Goal: Transaction & Acquisition: Obtain resource

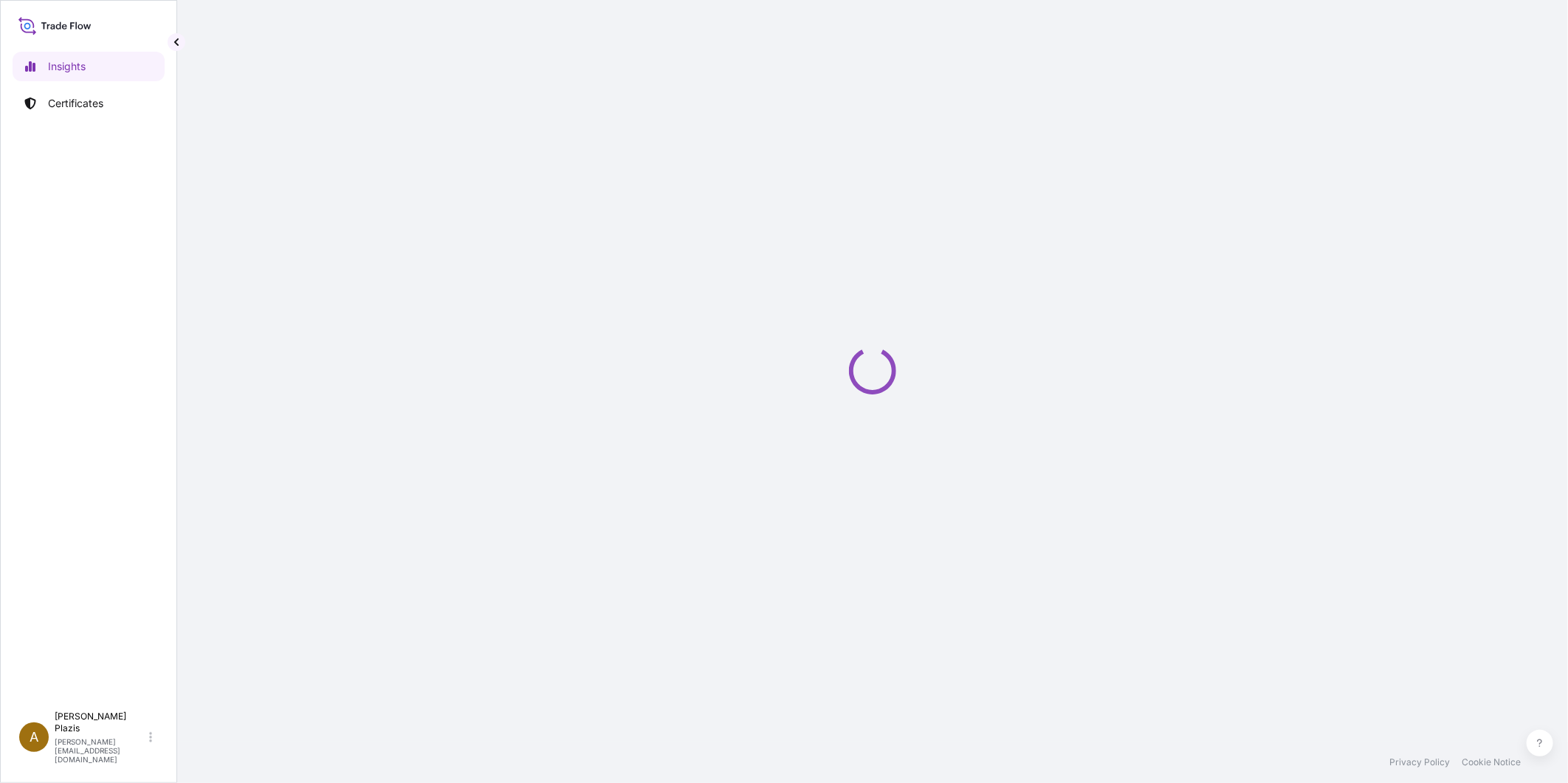
select select "2025"
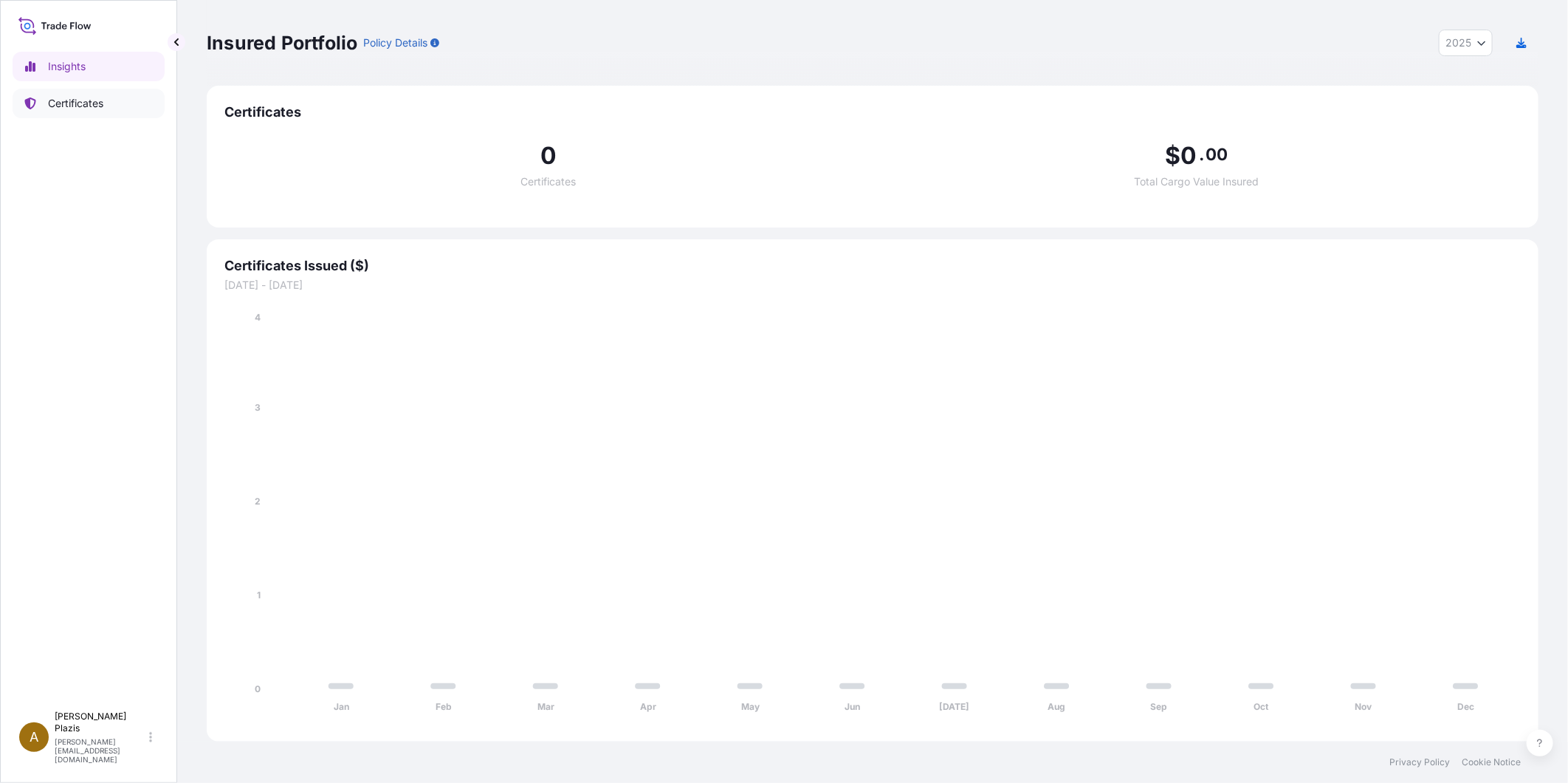
click at [74, 101] on p "Certificates" at bounding box center [75, 103] width 55 height 15
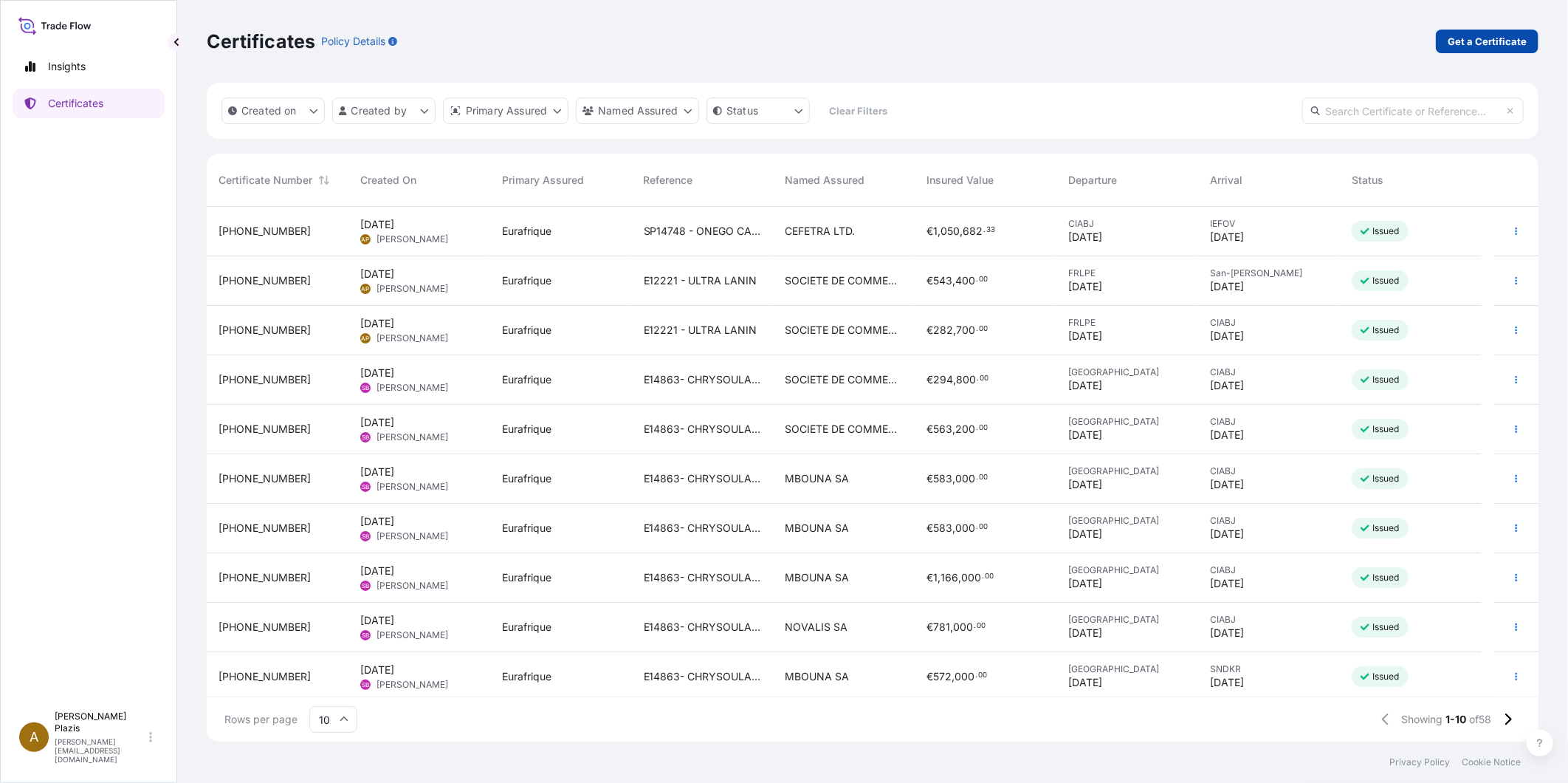
click at [1486, 45] on p "Get a Certificate" at bounding box center [1487, 41] width 79 height 15
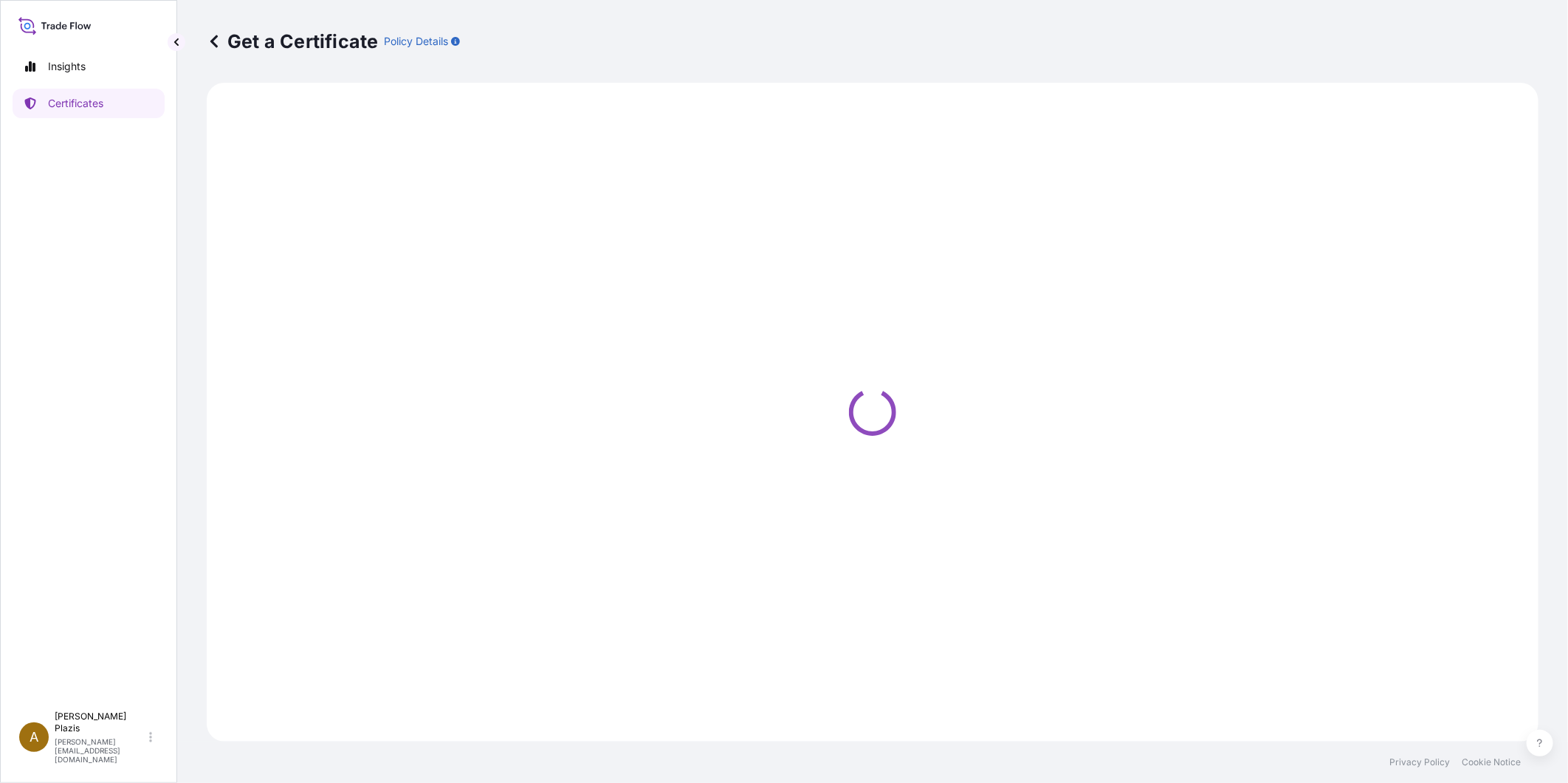
select select "Barge"
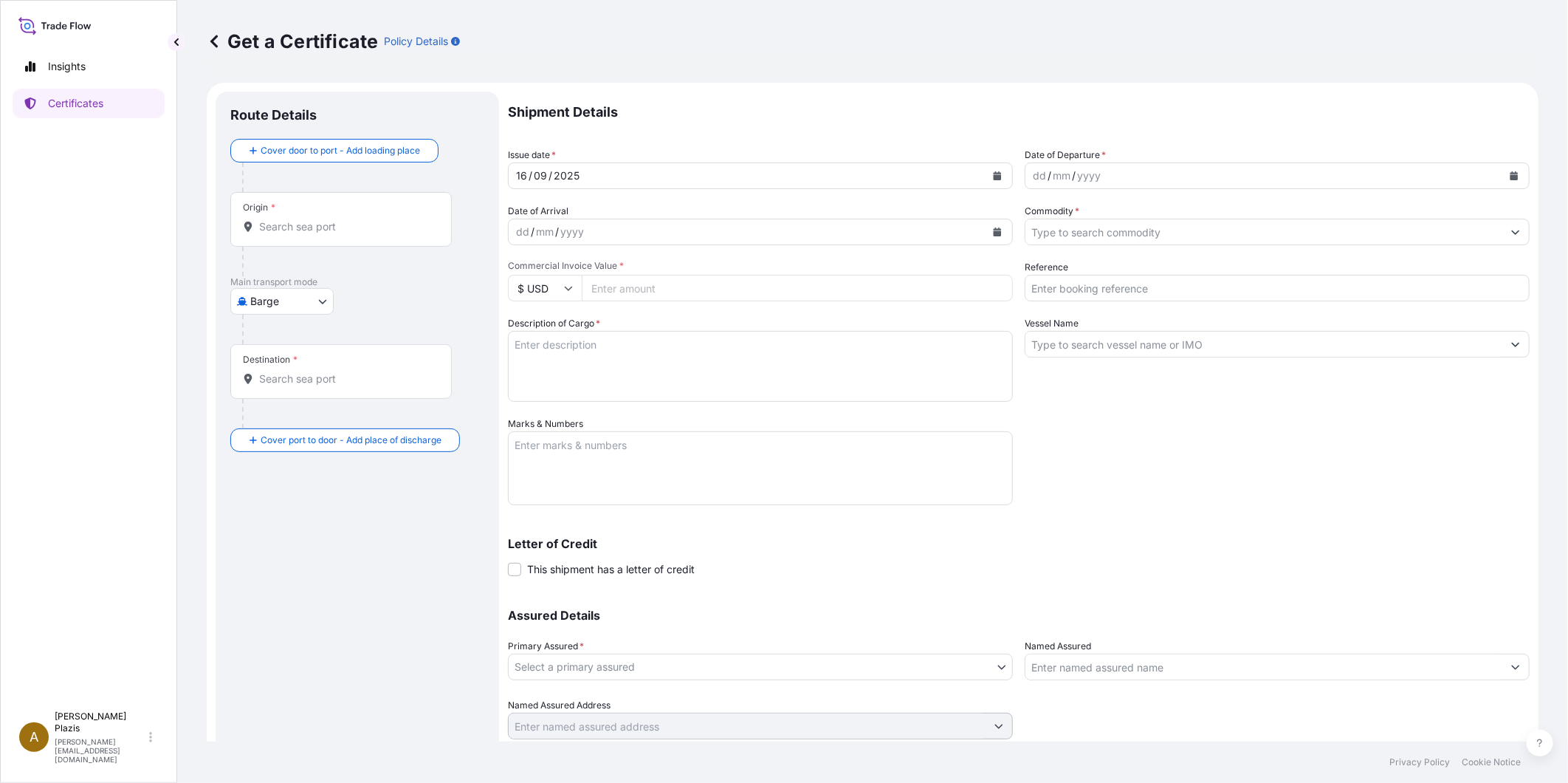
click at [326, 214] on div "Origin *" at bounding box center [341, 219] width 222 height 54
click at [326, 219] on input "Origin *" at bounding box center [346, 226] width 174 height 15
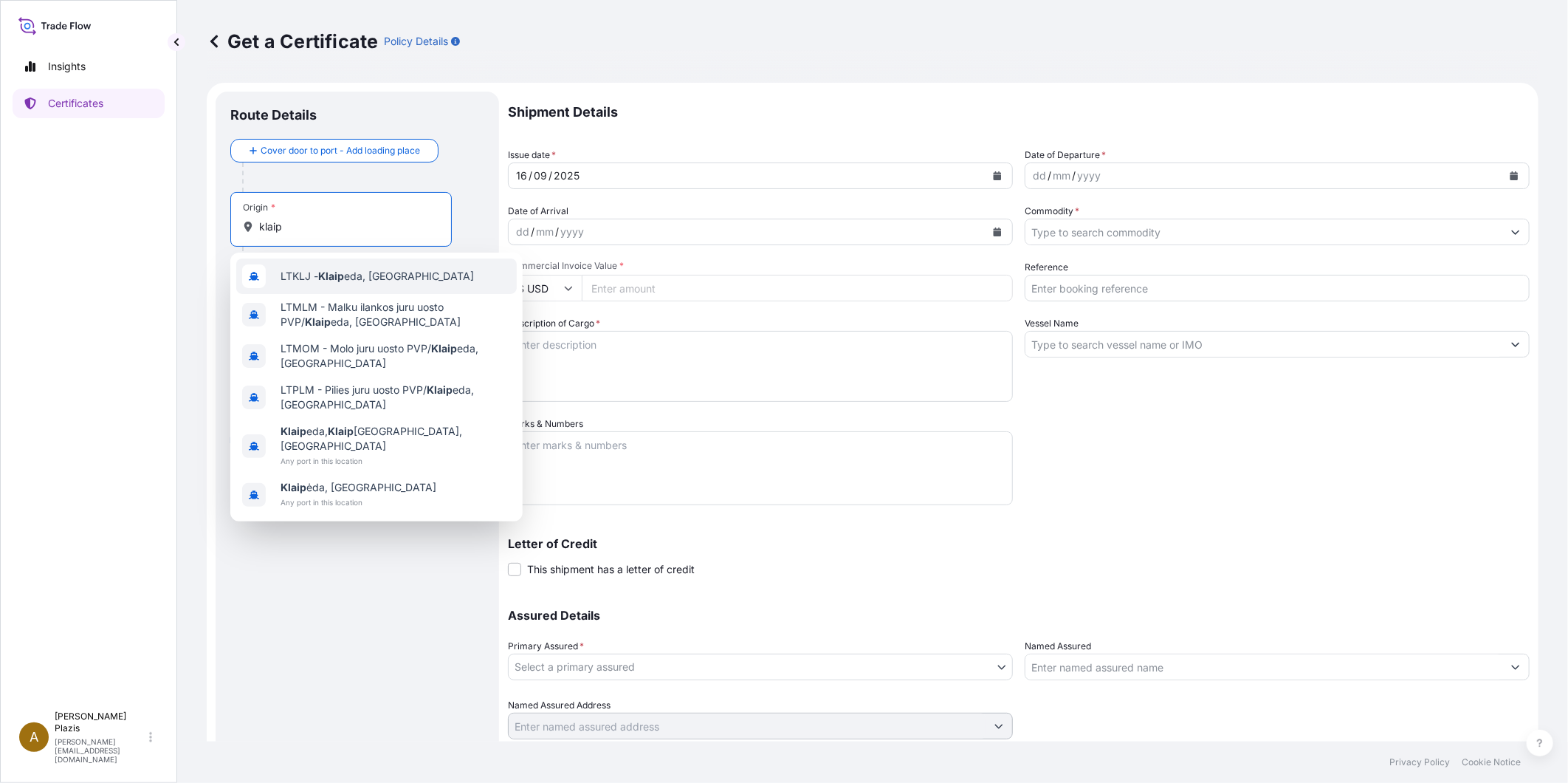
click at [358, 276] on span "LTKLJ - Klaip eda, [GEOGRAPHIC_DATA]" at bounding box center [377, 276] width 194 height 15
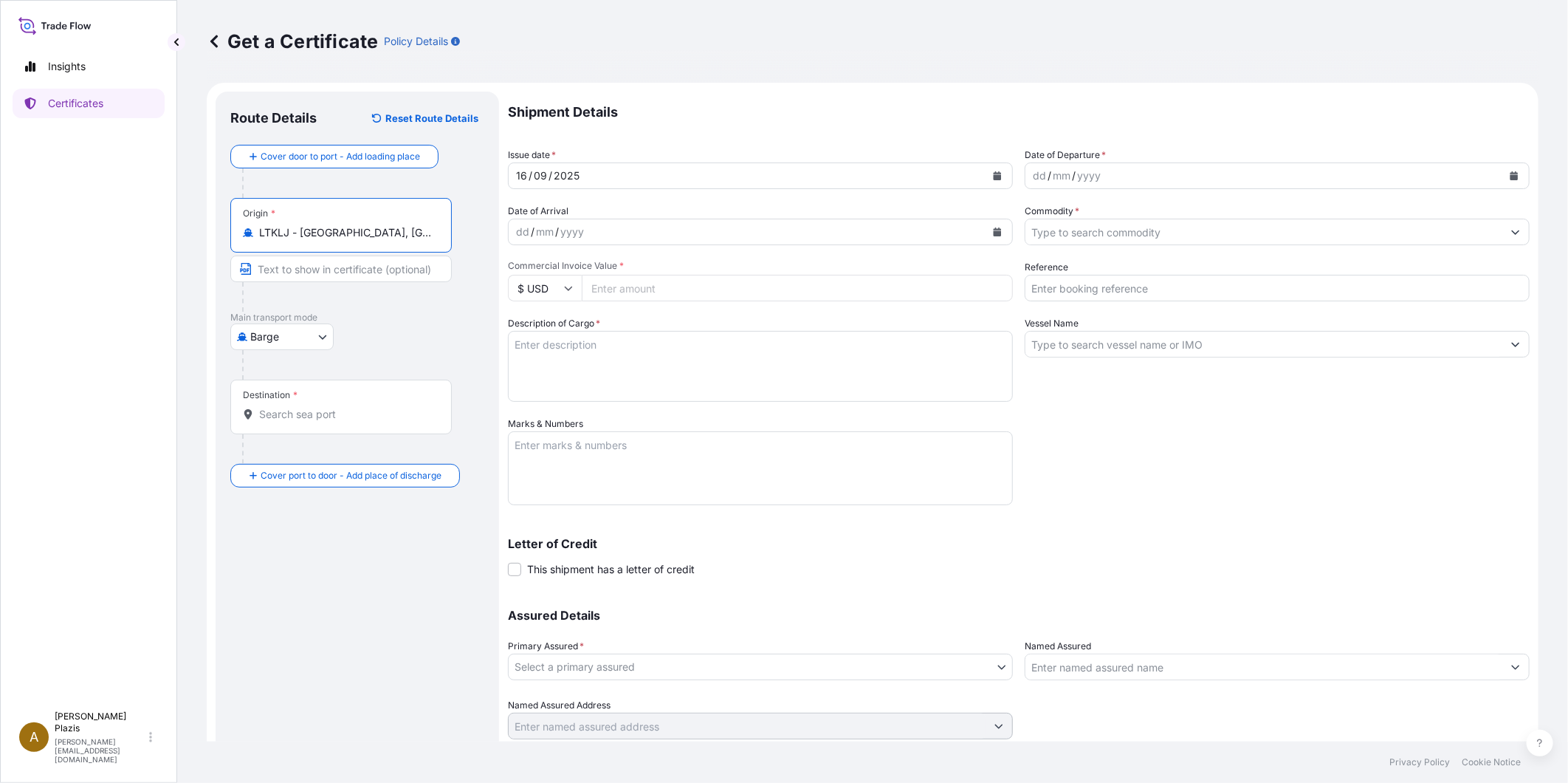
type input "LTKLJ - [GEOGRAPHIC_DATA], [GEOGRAPHIC_DATA]"
click at [311, 342] on body "10 options available. 2 options available. 0 options available. 6 options avail…" at bounding box center [784, 391] width 1568 height 783
click at [291, 458] on span "Ocean Vessel" at bounding box center [291, 454] width 66 height 15
select select "Ocean Vessel"
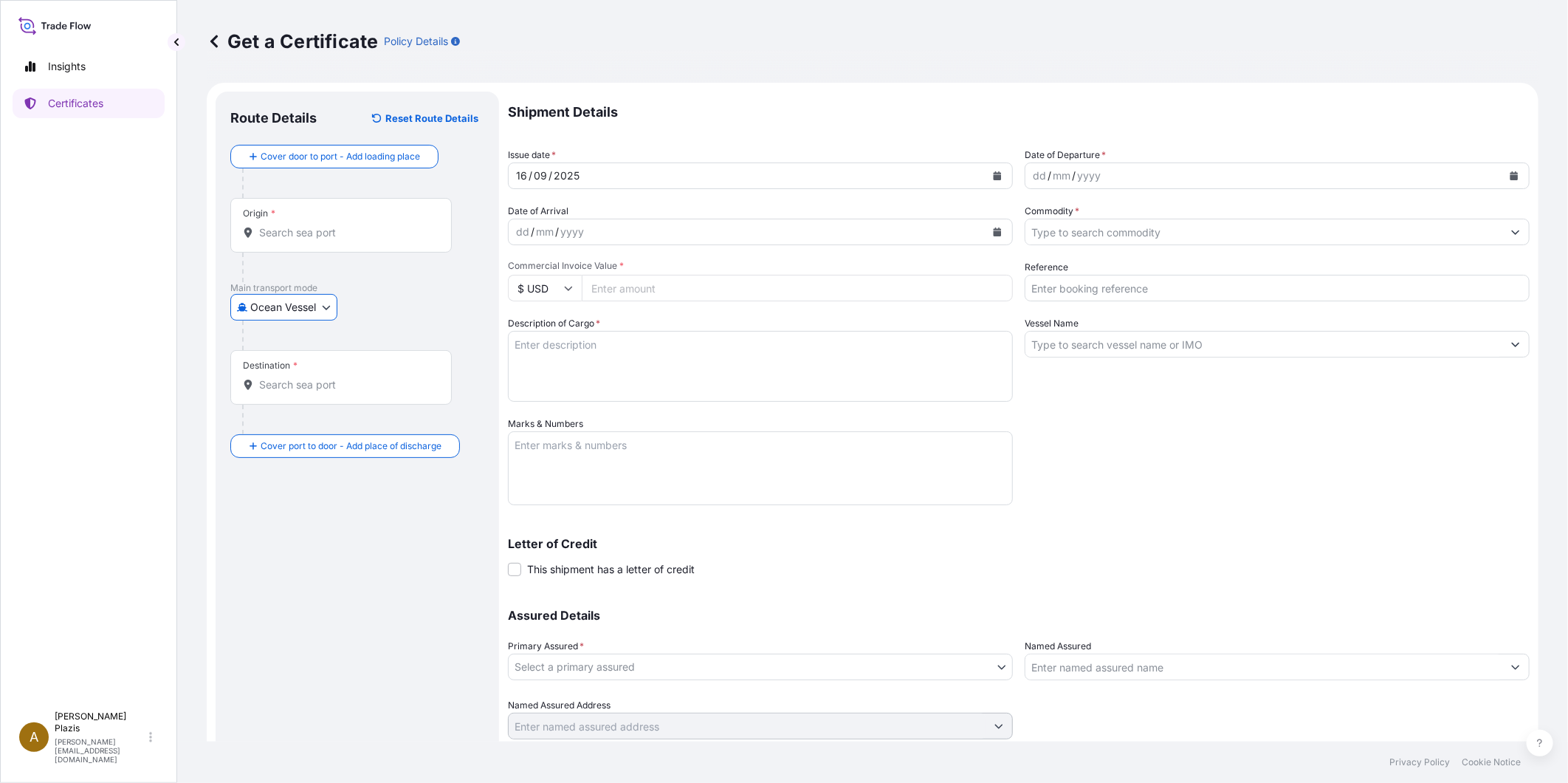
click at [281, 241] on div "Origin *" at bounding box center [341, 225] width 222 height 54
click at [281, 240] on input "Origin *" at bounding box center [346, 232] width 174 height 15
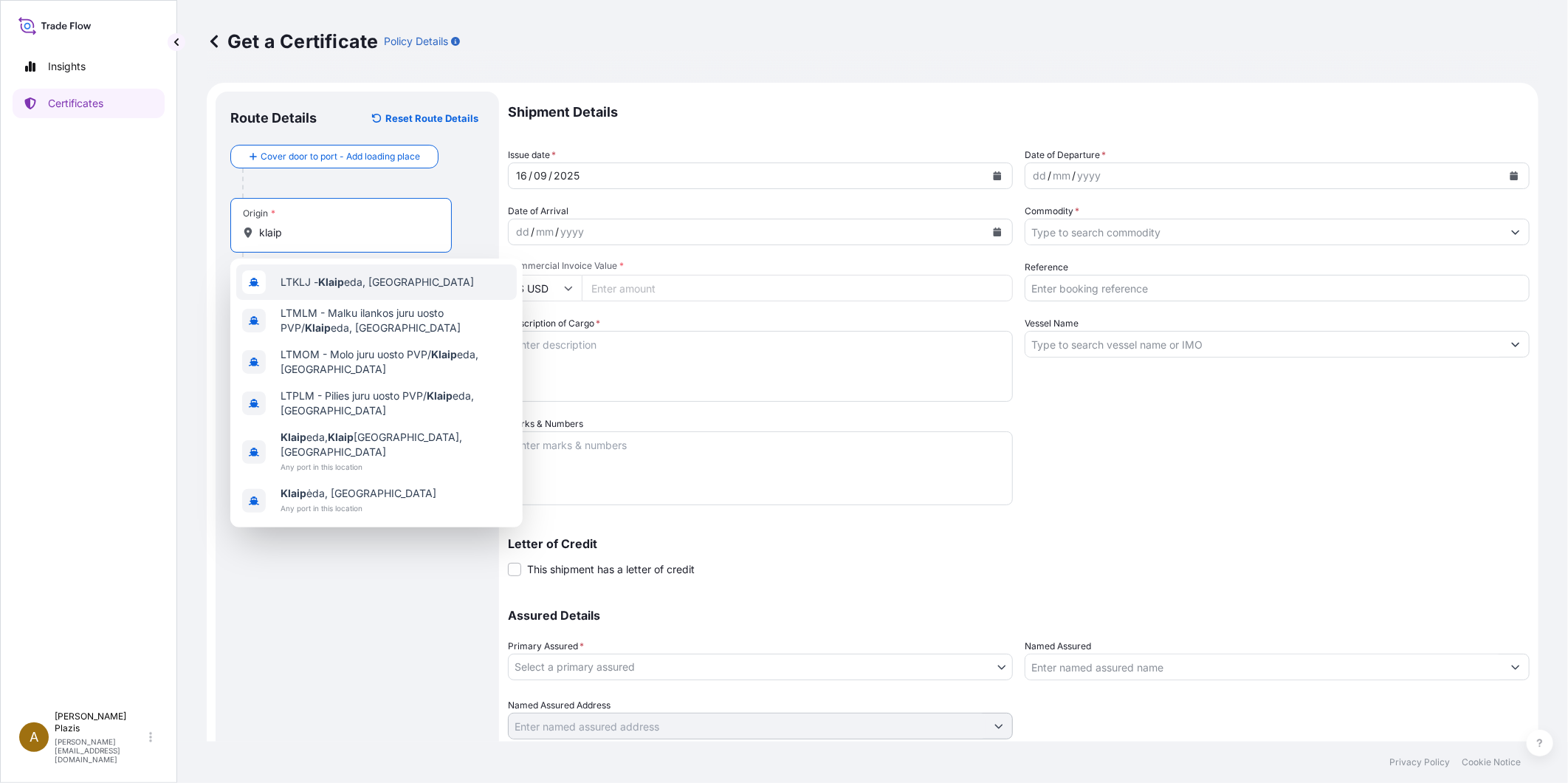
click at [355, 283] on span "LTKLJ - Klaip eda, [GEOGRAPHIC_DATA]" at bounding box center [377, 281] width 194 height 15
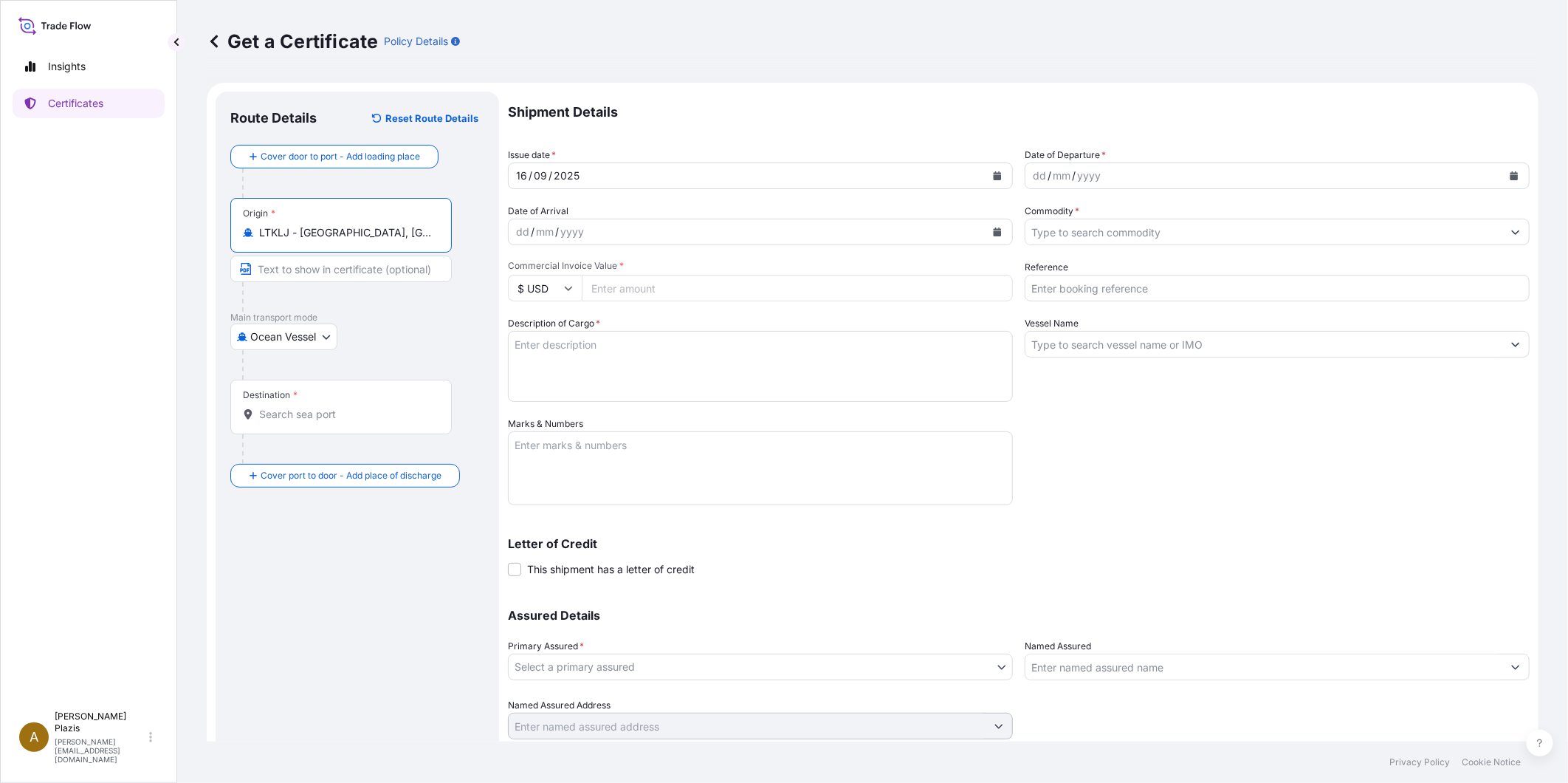
type input "LTKLJ - [GEOGRAPHIC_DATA], [GEOGRAPHIC_DATA]"
click at [374, 408] on input "Destination *" at bounding box center [346, 414] width 174 height 15
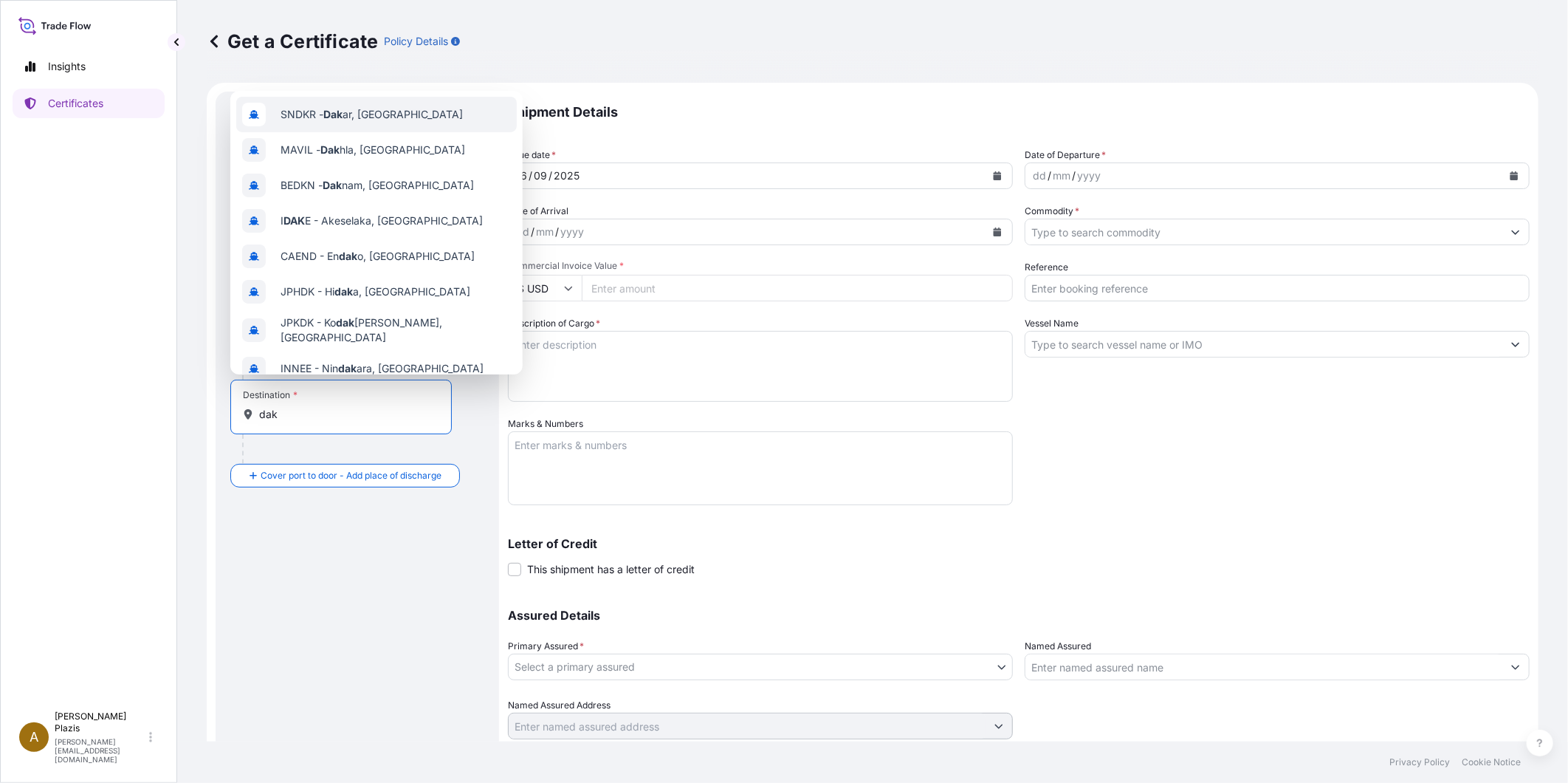
click at [386, 119] on span "SNDKR - Dak ar, [GEOGRAPHIC_DATA]" at bounding box center [372, 114] width 182 height 15
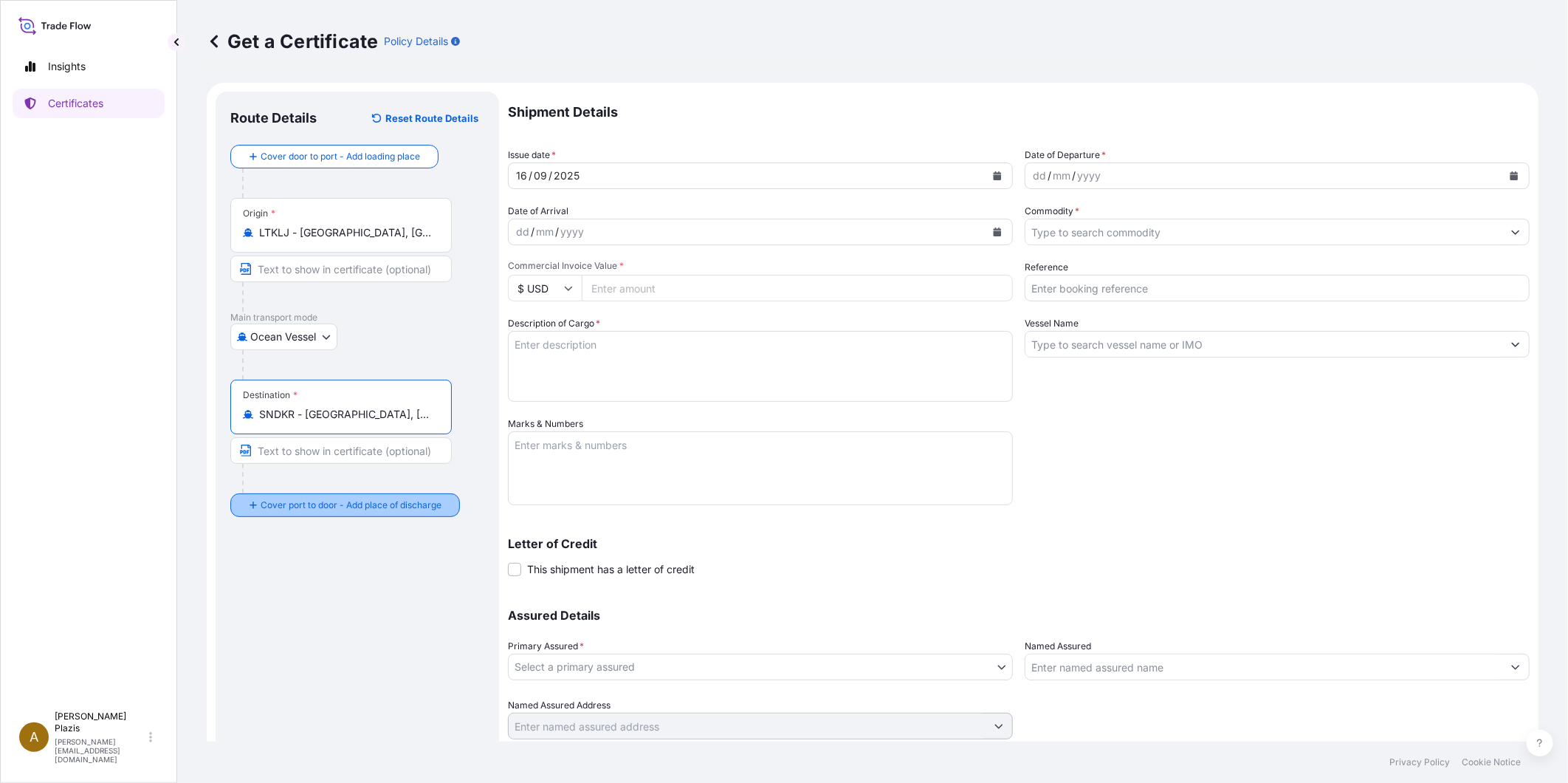
type input "SNDKR - [GEOGRAPHIC_DATA], [GEOGRAPHIC_DATA]"
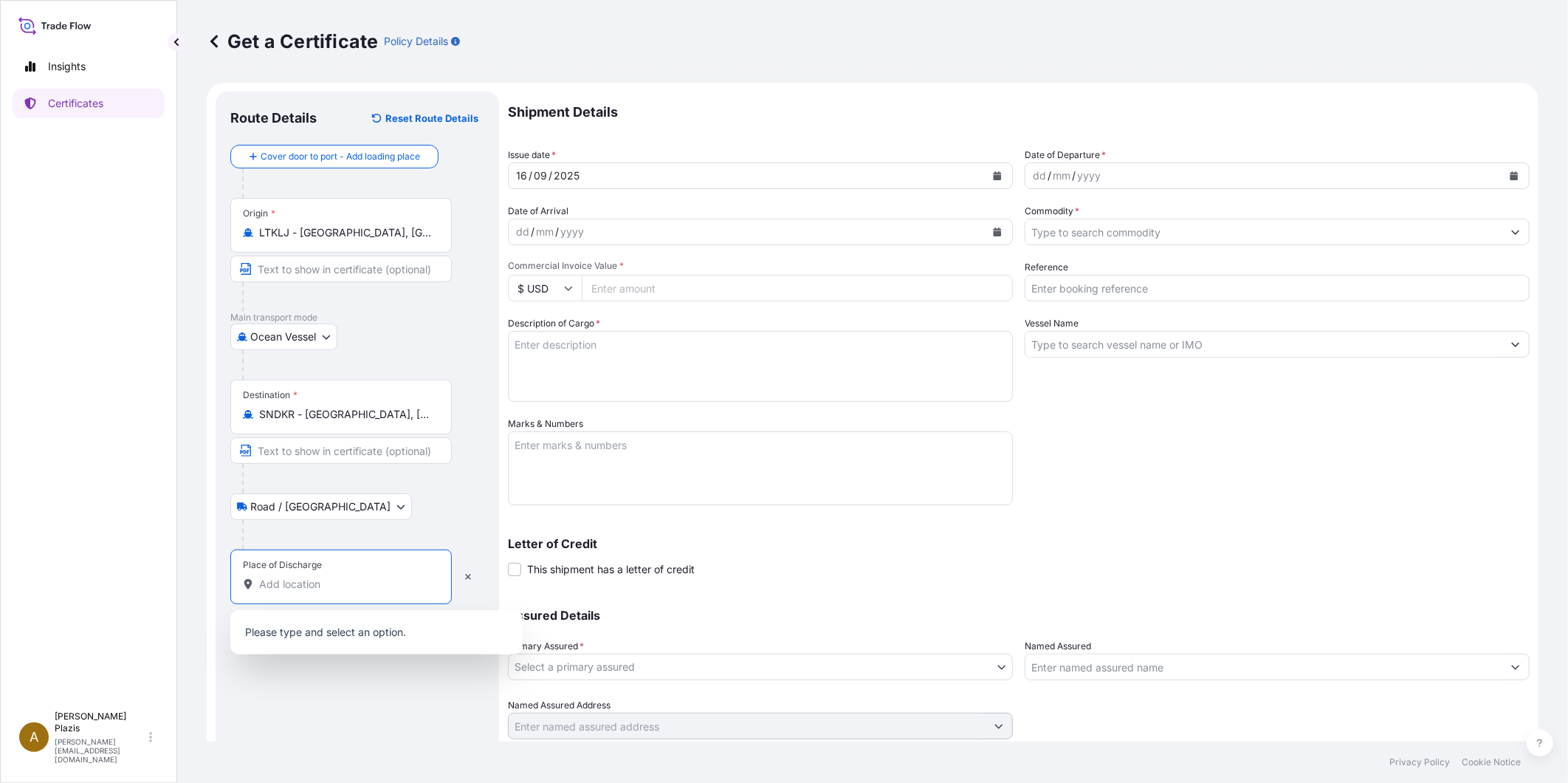
click at [313, 584] on input "Place of Discharge" at bounding box center [346, 584] width 174 height 15
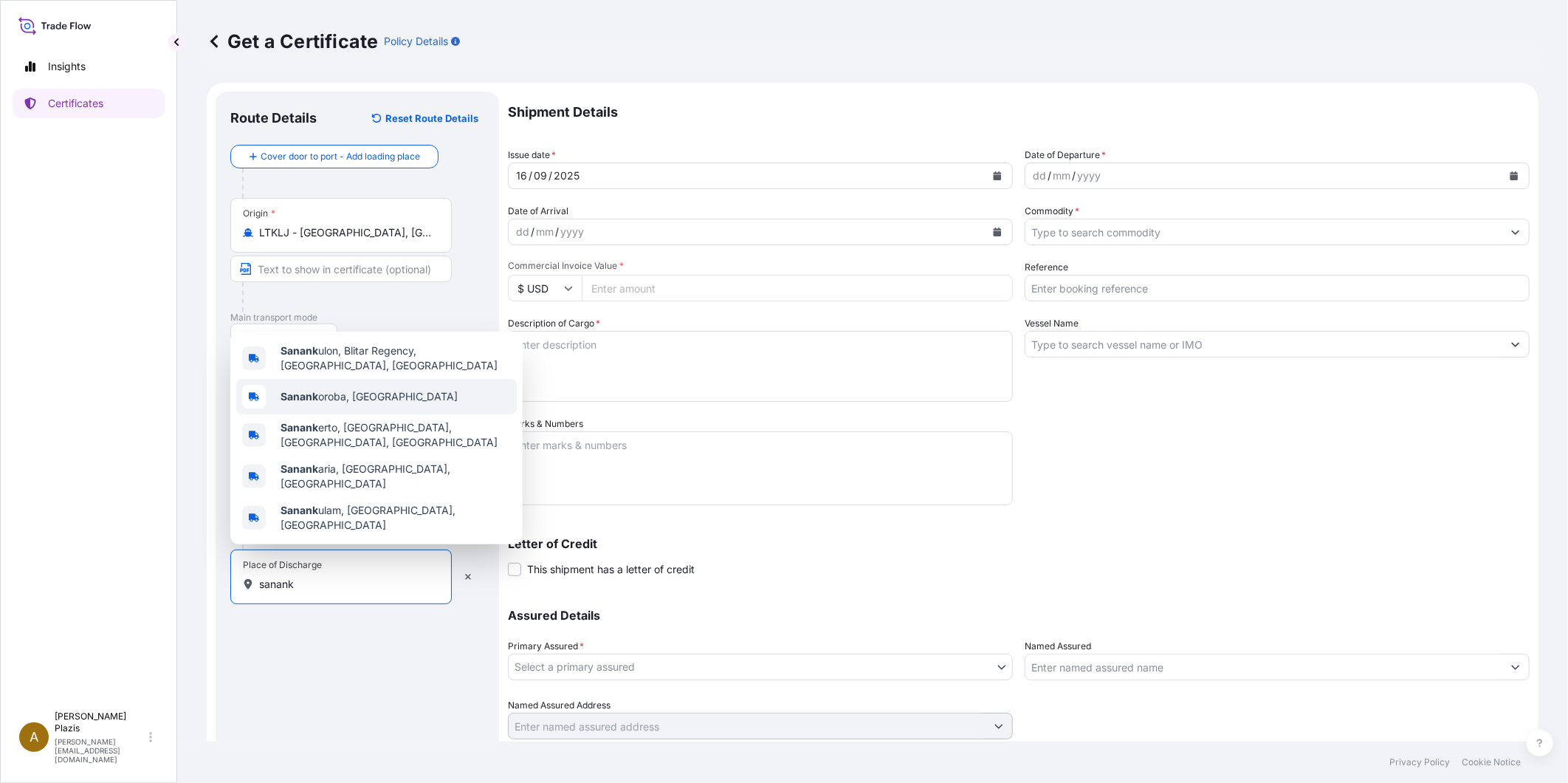
click at [362, 402] on span "Sanank oroba, [GEOGRAPHIC_DATA]" at bounding box center [369, 396] width 177 height 15
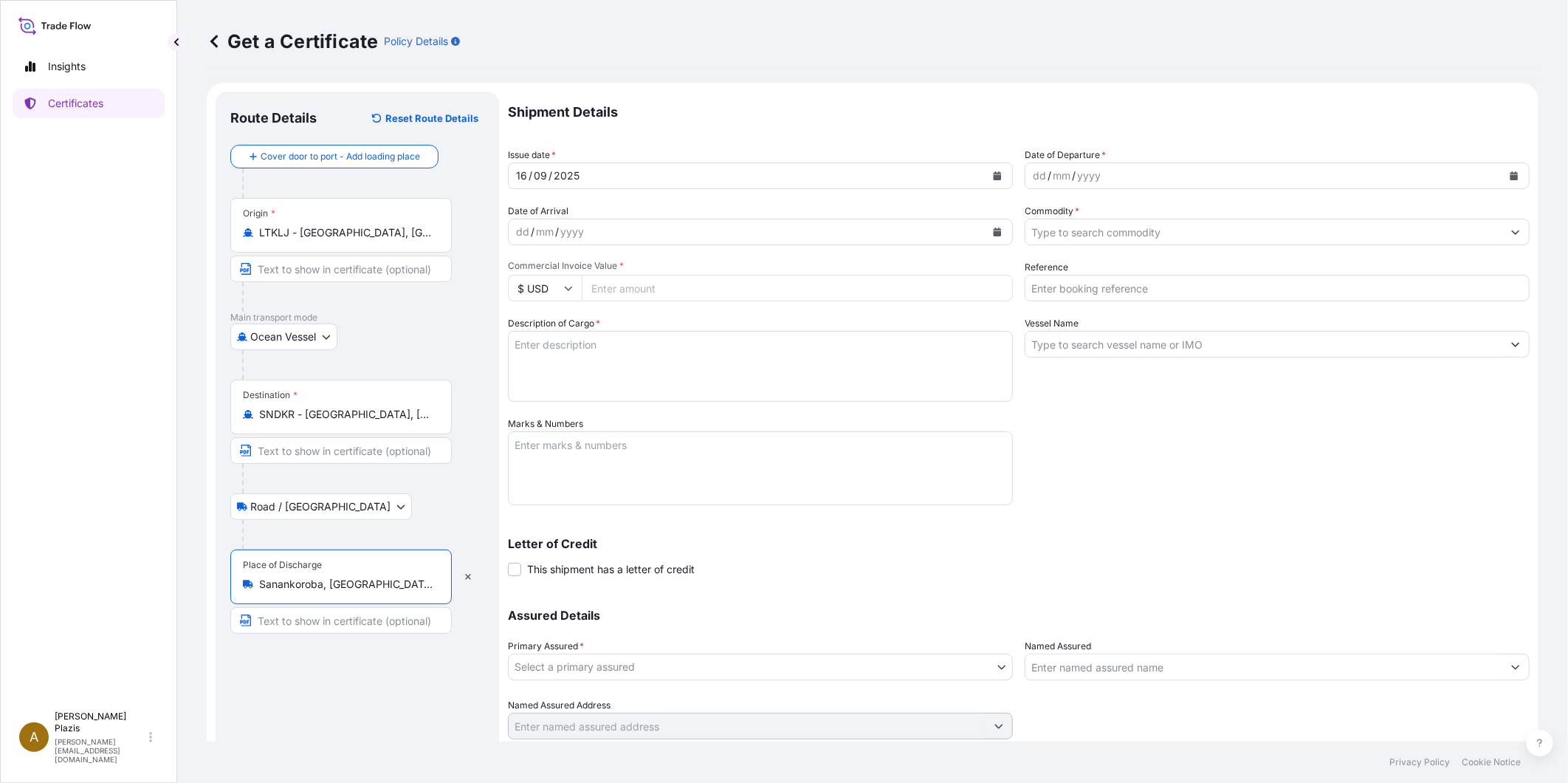
type input "Sanankoroba, [GEOGRAPHIC_DATA]"
click at [993, 171] on icon "Calendar" at bounding box center [997, 175] width 9 height 9
click at [648, 299] on div "12" at bounding box center [646, 300] width 26 height 26
click at [1078, 172] on div "yyyy" at bounding box center [1089, 175] width 26 height 18
click at [1047, 173] on div "/" at bounding box center [1049, 175] width 4 height 18
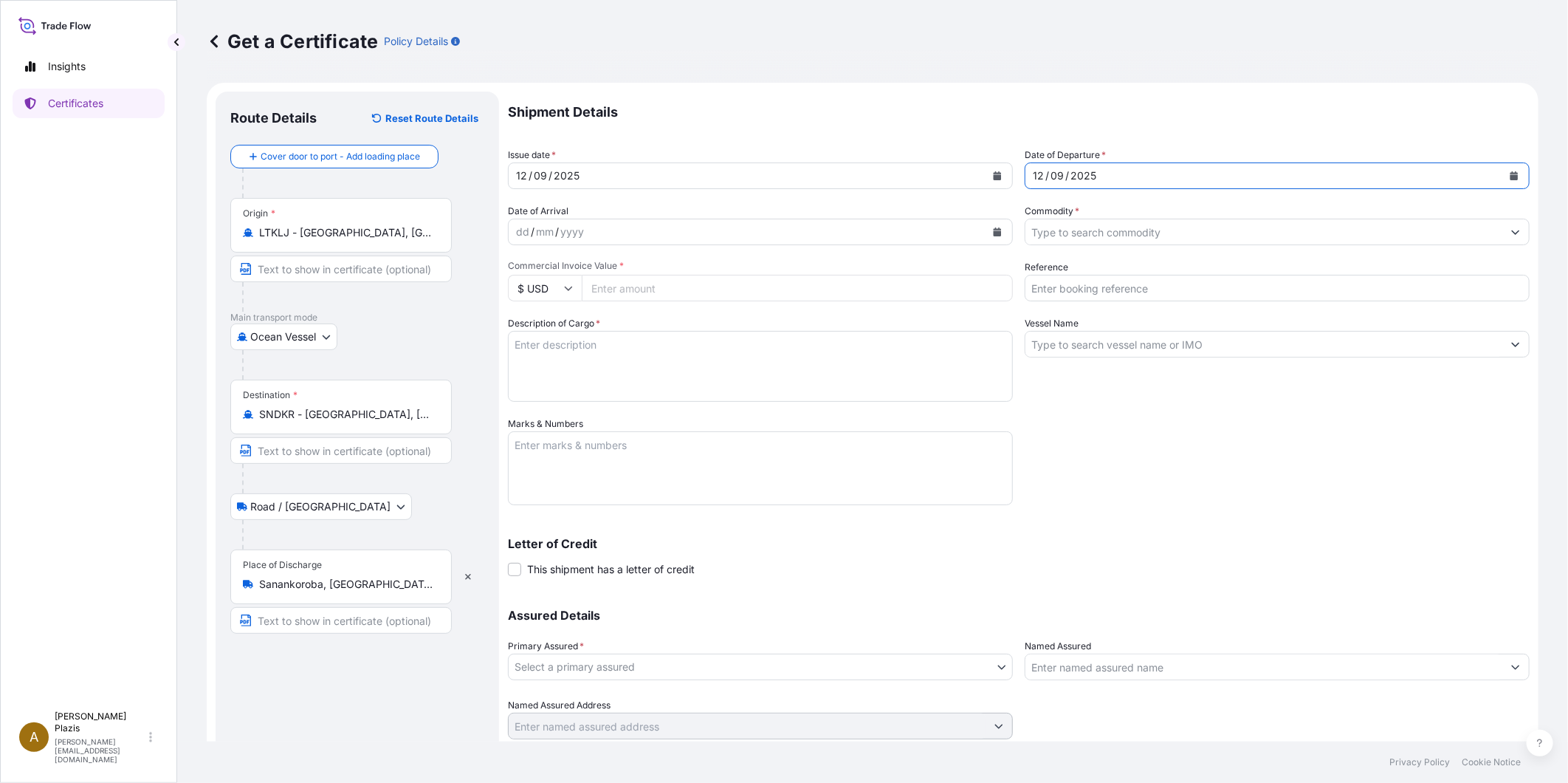
click at [705, 232] on div "dd / mm / yyyy" at bounding box center [747, 231] width 477 height 26
click at [528, 231] on div "dd" at bounding box center [522, 231] width 17 height 18
click at [1125, 229] on input "Commodity *" at bounding box center [1264, 231] width 477 height 26
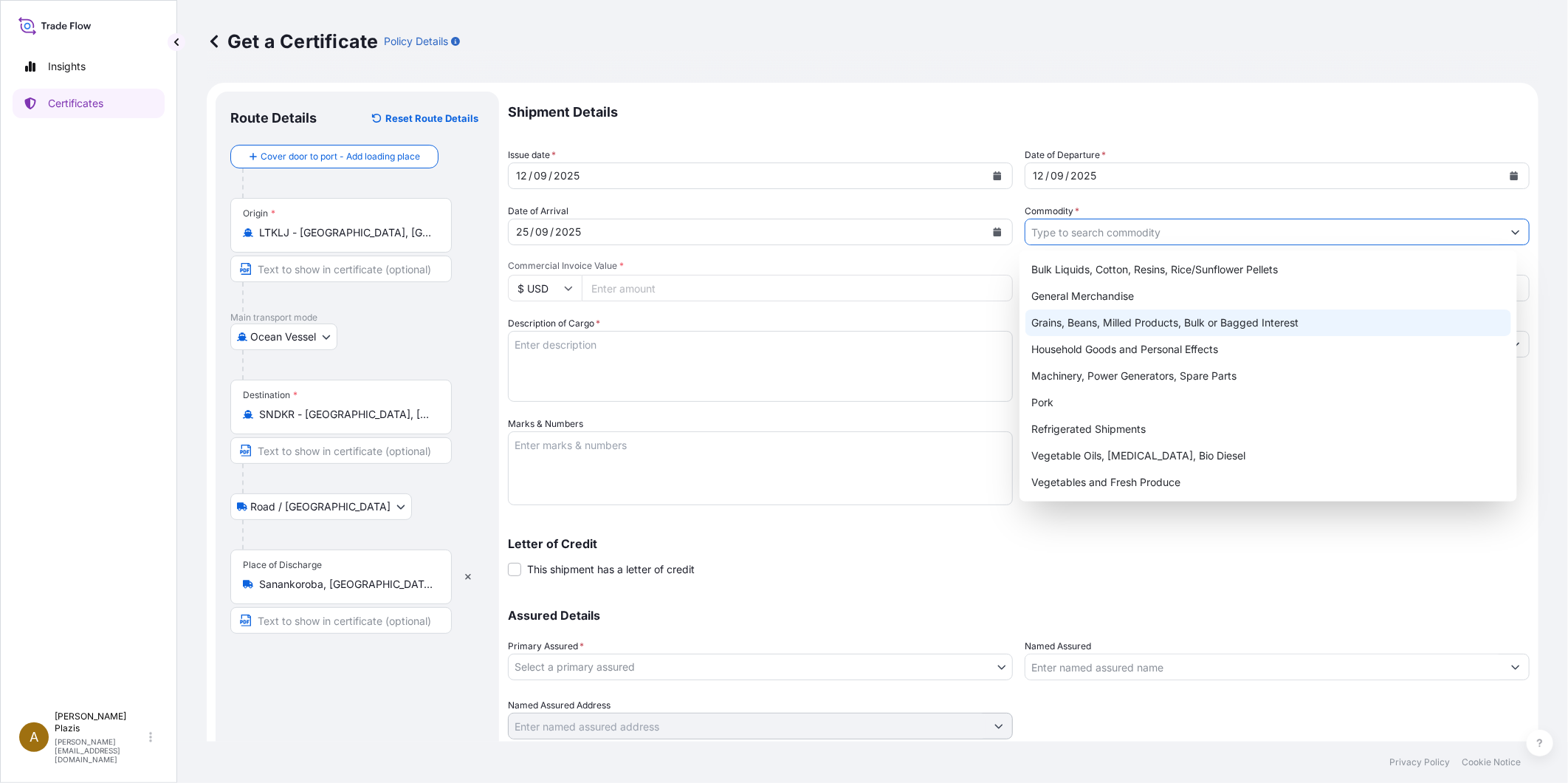
click at [1125, 322] on div "Grains, Beans, Milled Products, Bulk or Bagged Interest" at bounding box center [1268, 323] width 486 height 26
type input "Grains, Beans, Milled Products, Bulk or Bagged Interest"
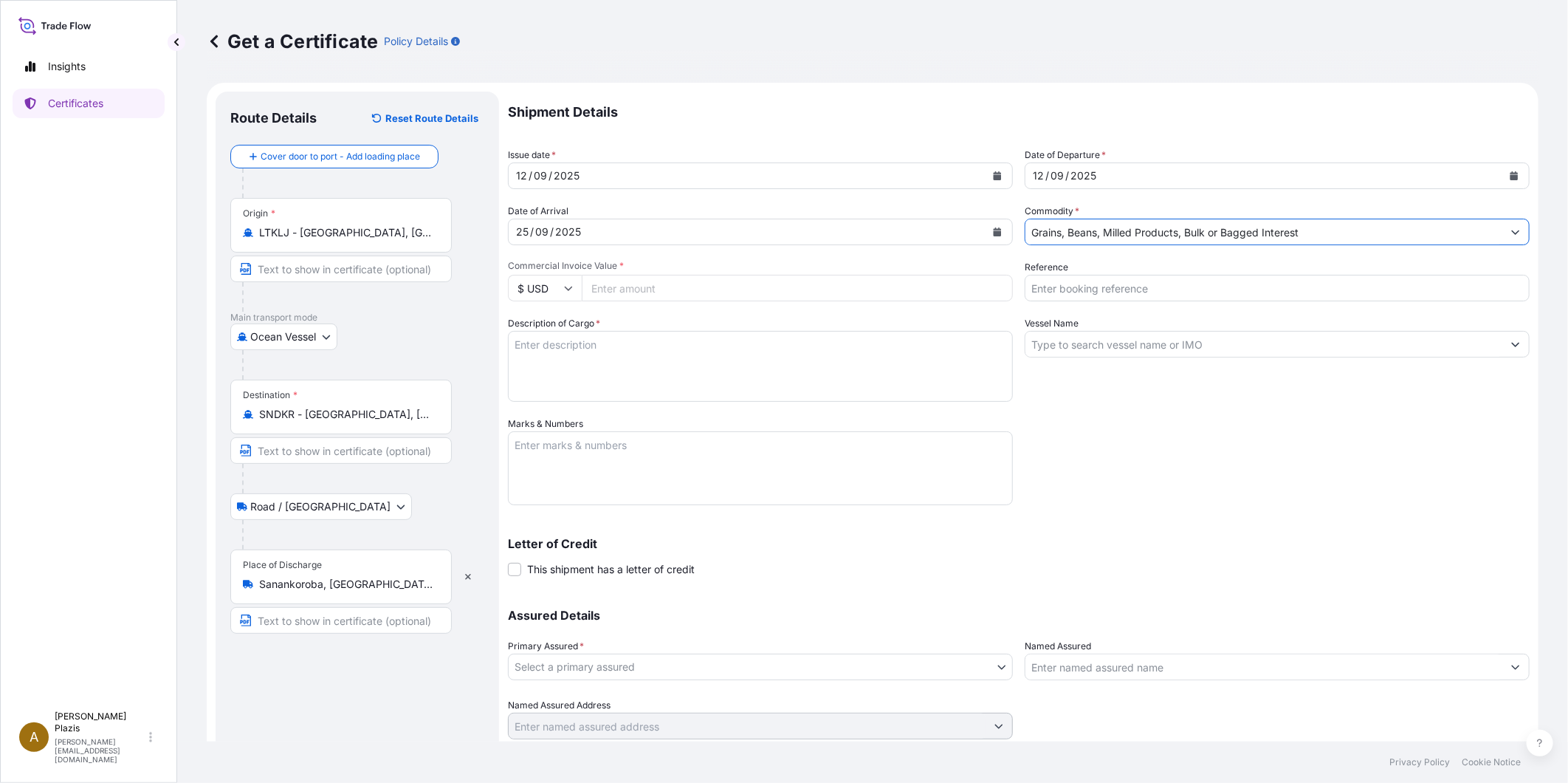
click at [561, 292] on input "$ USD" at bounding box center [544, 288] width 74 height 26
click at [551, 325] on div "€ EUR" at bounding box center [544, 329] width 62 height 28
type input "€ EUR"
click at [652, 283] on input "Commercial Invoice Value *" at bounding box center [798, 288] width 431 height 26
type input "838200"
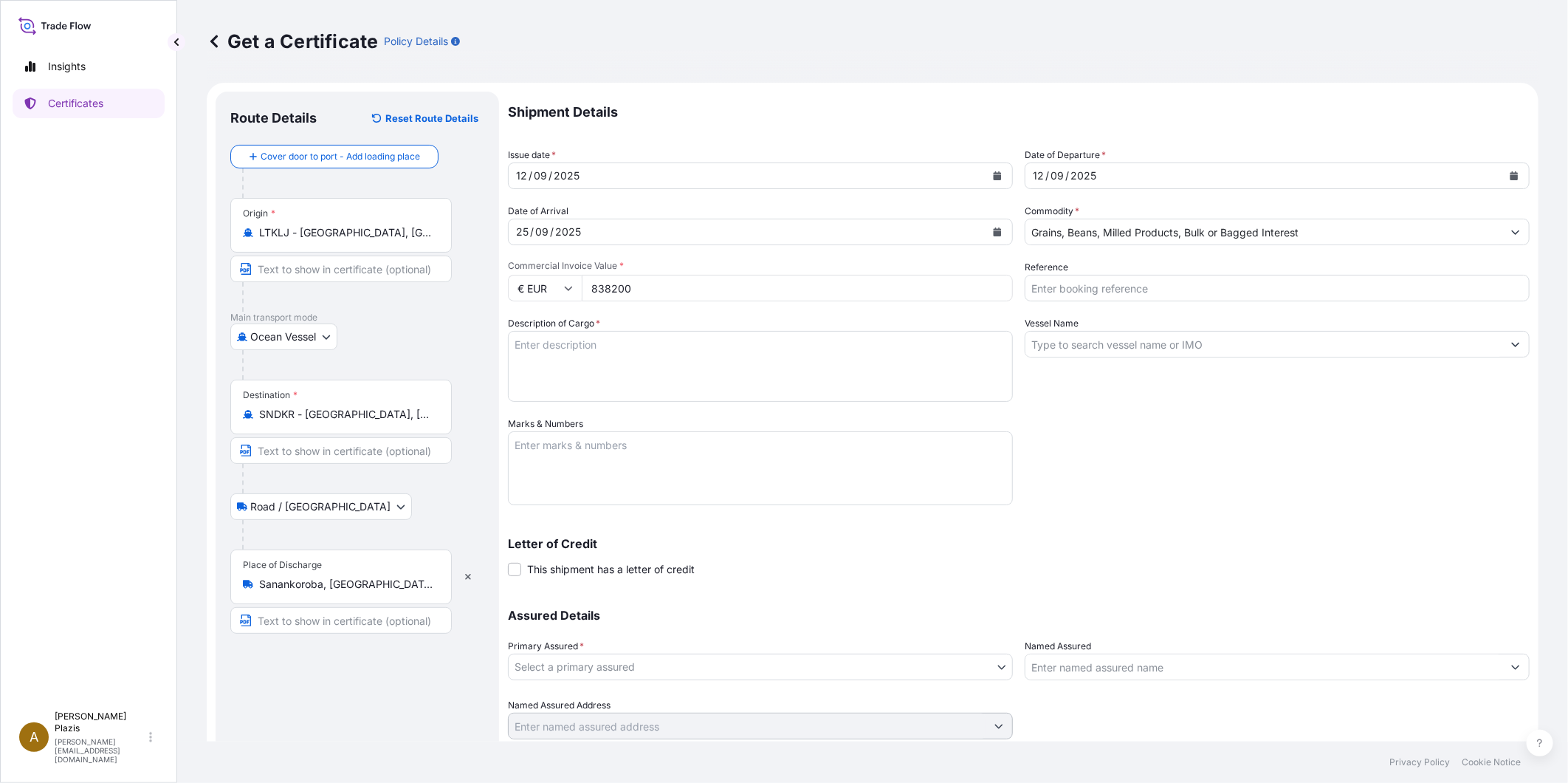
click at [629, 357] on textarea "Description of Cargo *" at bounding box center [760, 366] width 505 height 71
type textarea "b"
click at [600, 355] on textarea "LI" at bounding box center [760, 366] width 505 height 71
click at [456, 345] on form "Route Details Reset Route Details Cover door to port - Add loading place Place …" at bounding box center [872, 436] width 1331 height 707
paste textarea "THUANIAN MILLING WHEAT IN BULK BLE LITUANIEN DE MEUNERIE EN VRAC"
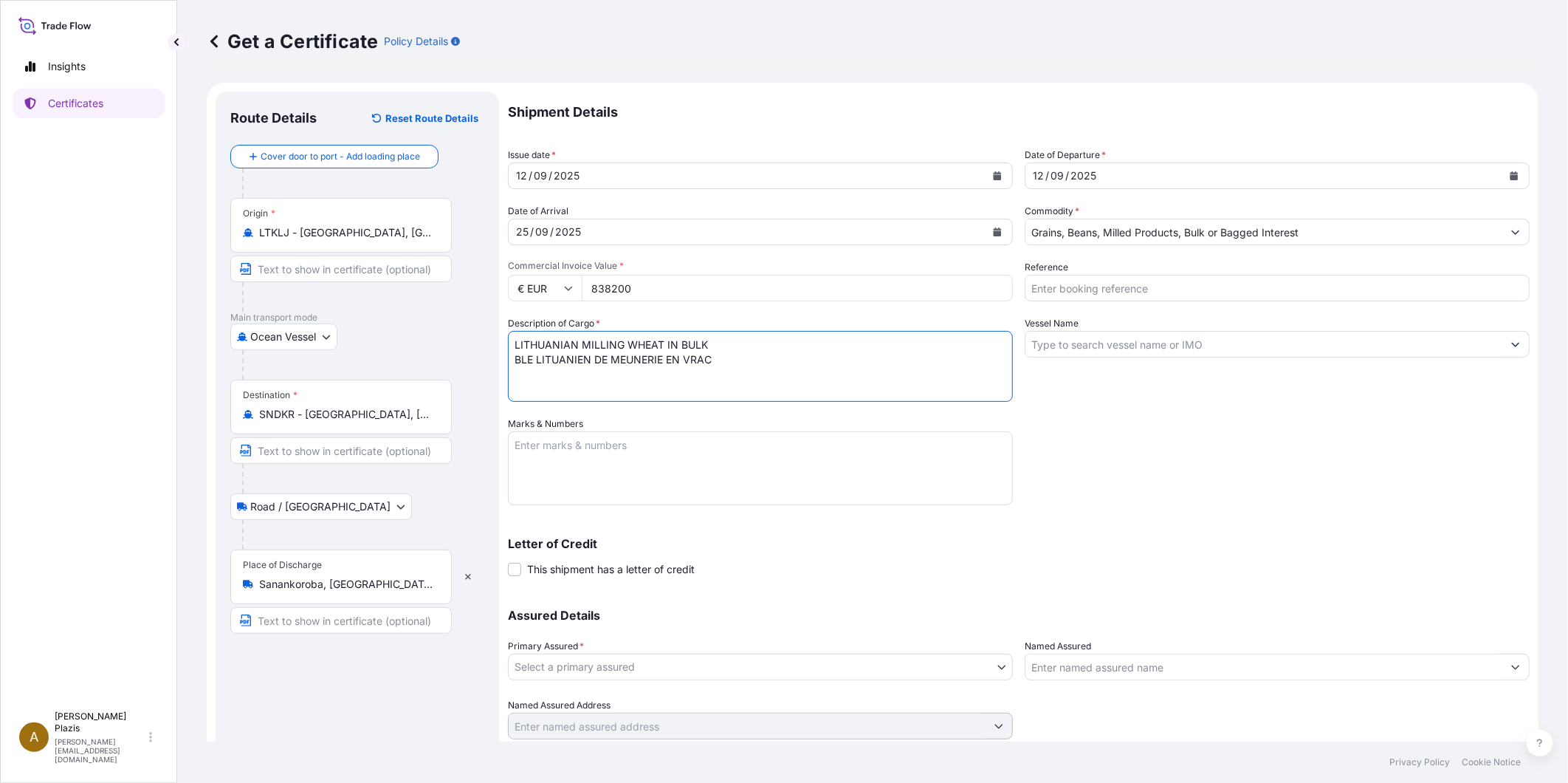
type textarea "LITHUANIAN MILLING WHEAT IN BULK BLE LITUANIEN DE MEUNERIE EN VRAC"
click at [625, 451] on textarea "Marks & Numbers" at bounding box center [760, 468] width 505 height 74
type textarea "BL N°2"
click at [514, 350] on textarea "LITHUANIAN MILLING WHEAT IN BULK BLE LITUANIEN DE MEUNERIE EN VRAC" at bounding box center [760, 366] width 505 height 71
drag, startPoint x: 807, startPoint y: 345, endPoint x: 585, endPoint y: 347, distance: 222.0
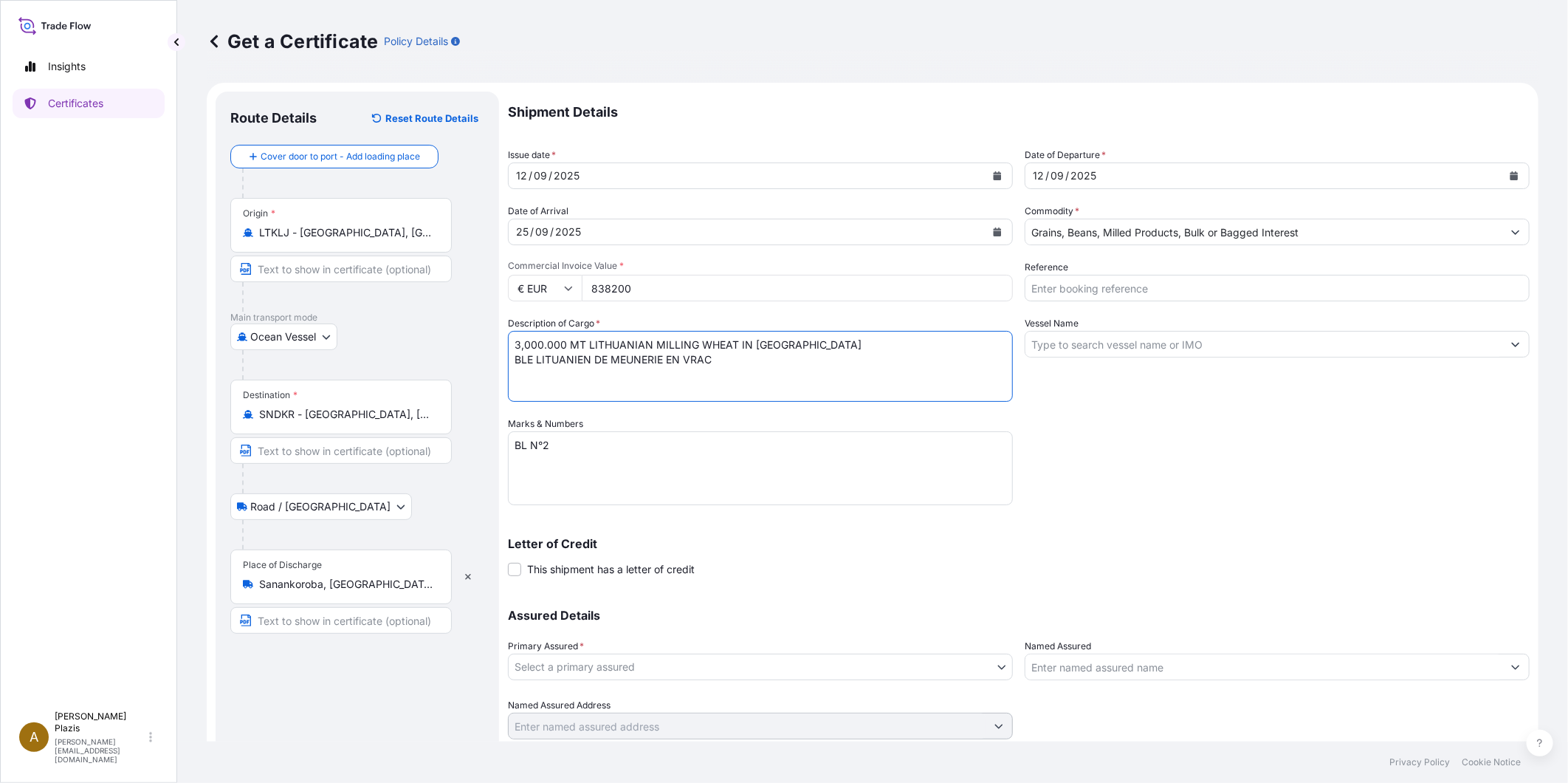
click at [585, 347] on textarea "3,000.000 MT LITHUANIAN MILLING WHEAT IN [GEOGRAPHIC_DATA] BLE LITUANIEN DE MEU…" at bounding box center [760, 366] width 505 height 71
type textarea "3,000.000 MT - BLE LITUANIEN DE MEUNERIE EN VRAC"
click at [643, 438] on textarea "BL N°2" at bounding box center [760, 468] width 505 height 74
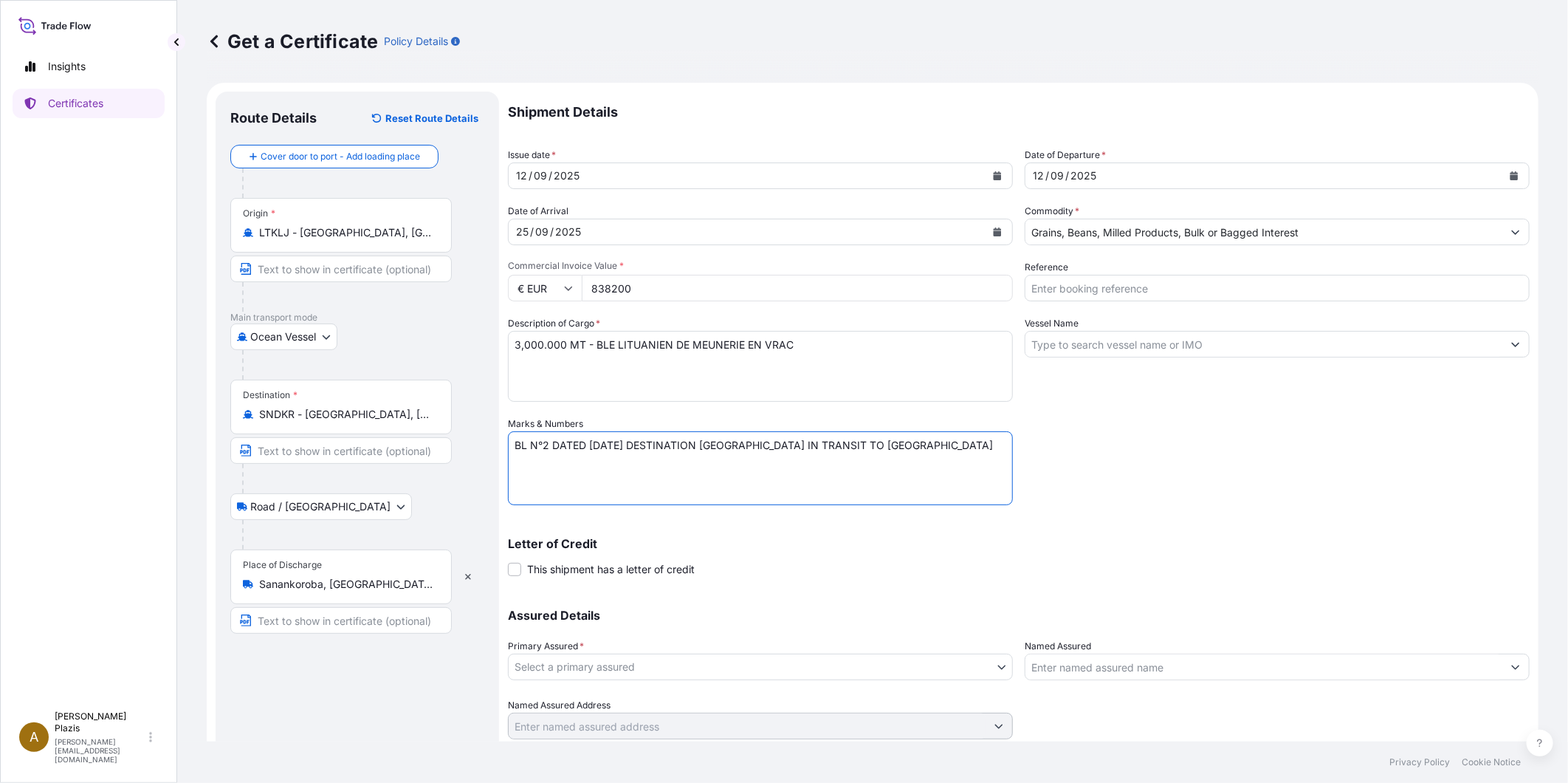
type textarea "BL N°2 DATED [DATE] DESTINATION [GEOGRAPHIC_DATA] IN TRANSIT TO [GEOGRAPHIC_DAT…"
click at [778, 566] on div "Letter of Credit This shipment has a letter of credit Letter of credit * Letter…" at bounding box center [1018, 557] width 1022 height 39
click at [1054, 295] on input "Reference" at bounding box center [1277, 288] width 505 height 26
click at [1063, 296] on input "E14558 BUNUN XCEL" at bounding box center [1277, 288] width 505 height 26
type input "E14558 - BUNUN XCEL"
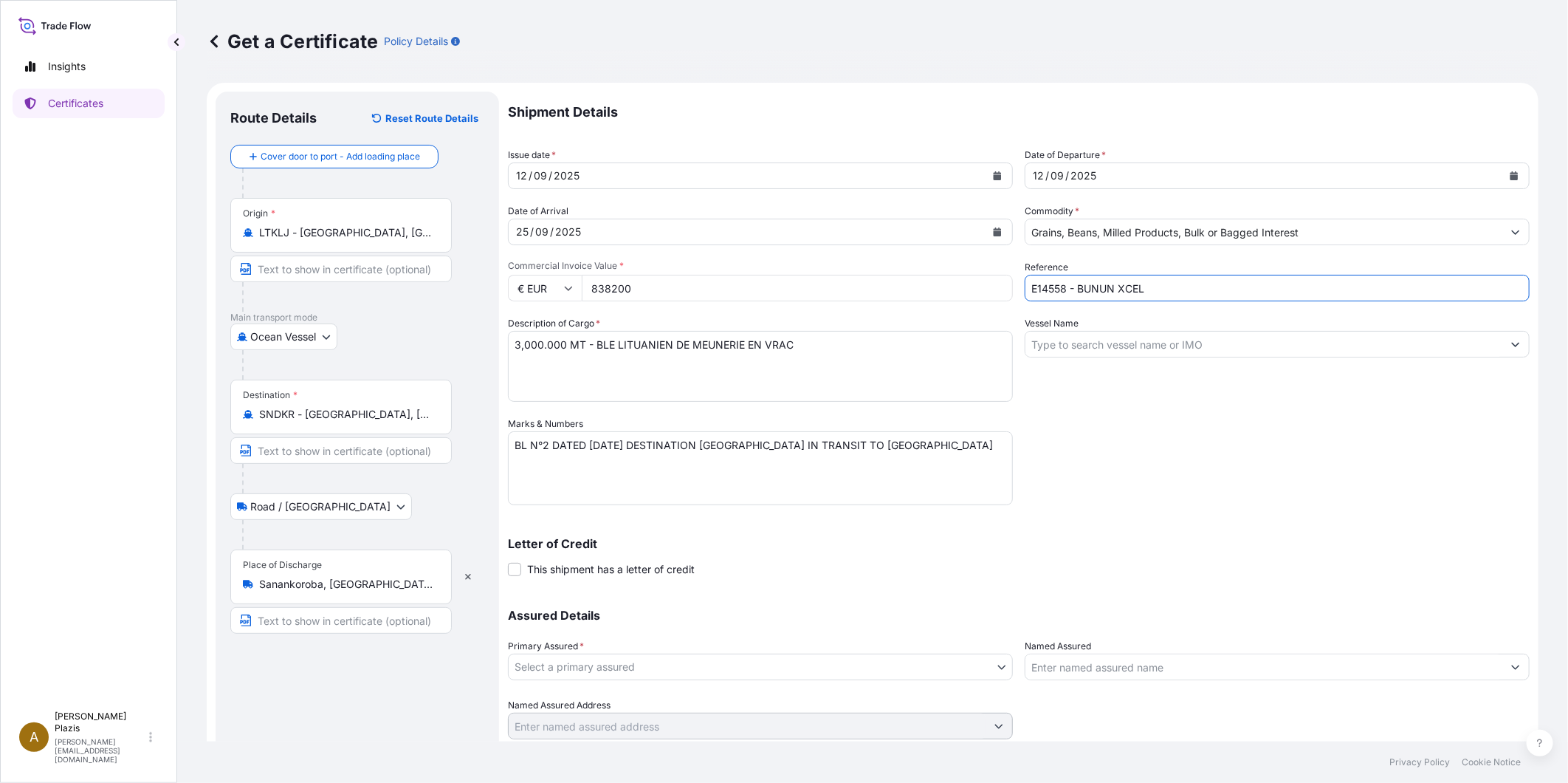
click at [1109, 341] on input "Vessel Name" at bounding box center [1264, 344] width 477 height 26
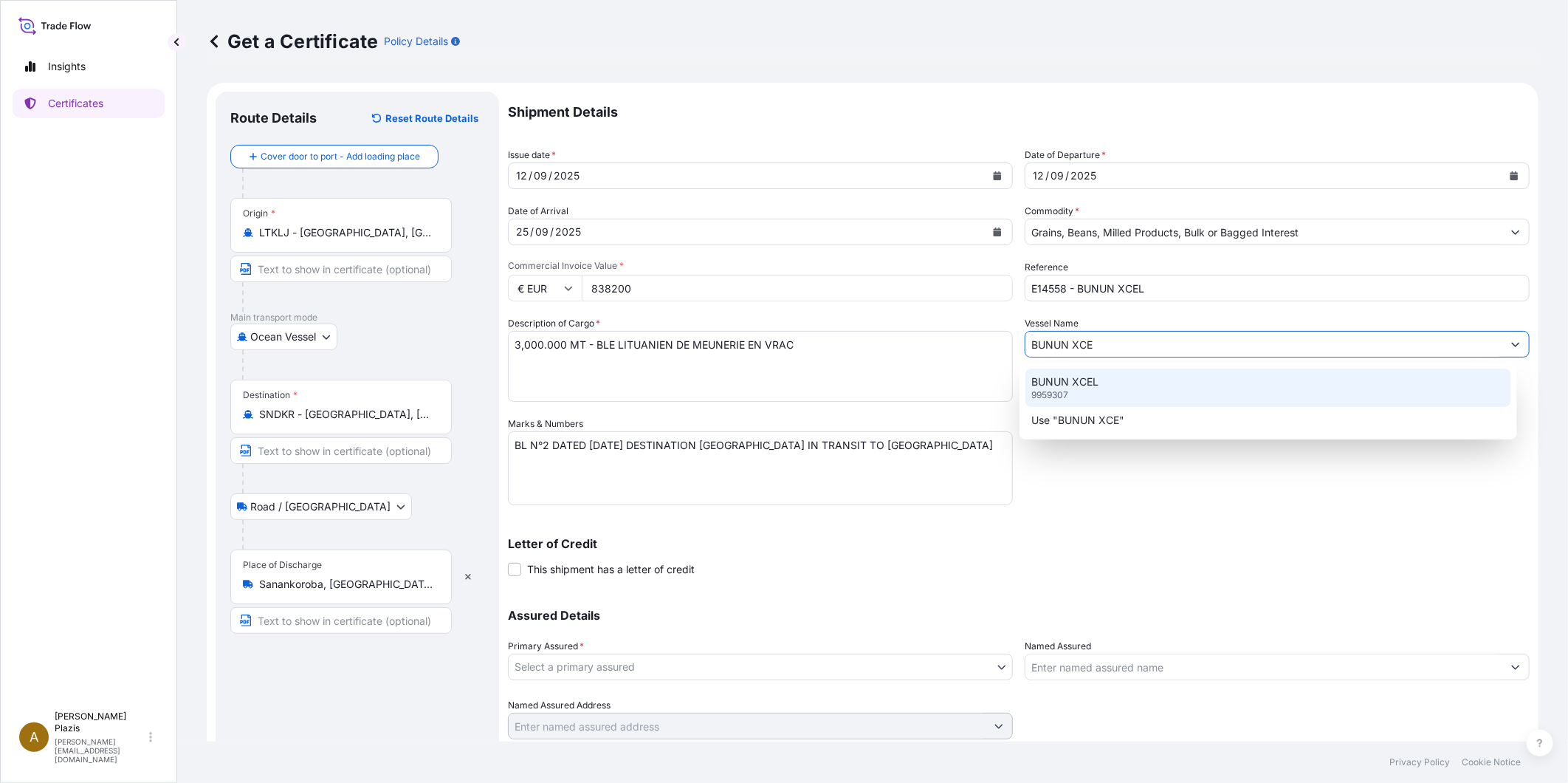
click at [1079, 379] on p "BUNUN XCEL" at bounding box center [1065, 381] width 67 height 15
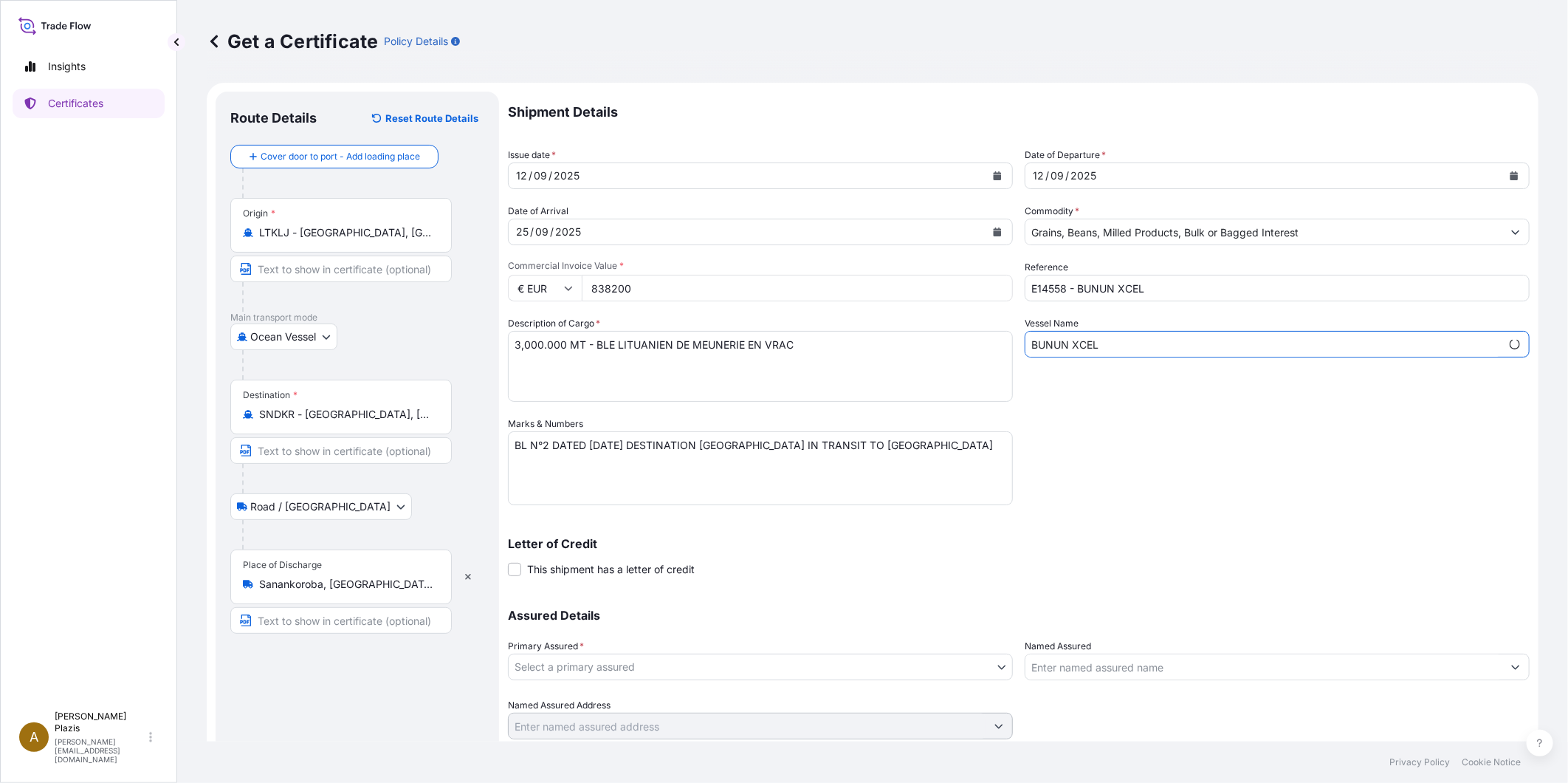
type input "BUNUN XCEL"
click at [1098, 425] on div "Shipment Details Issue date * [DATE] Date of Departure * [DATE] Date of Arrival…" at bounding box center [1018, 415] width 1022 height 648
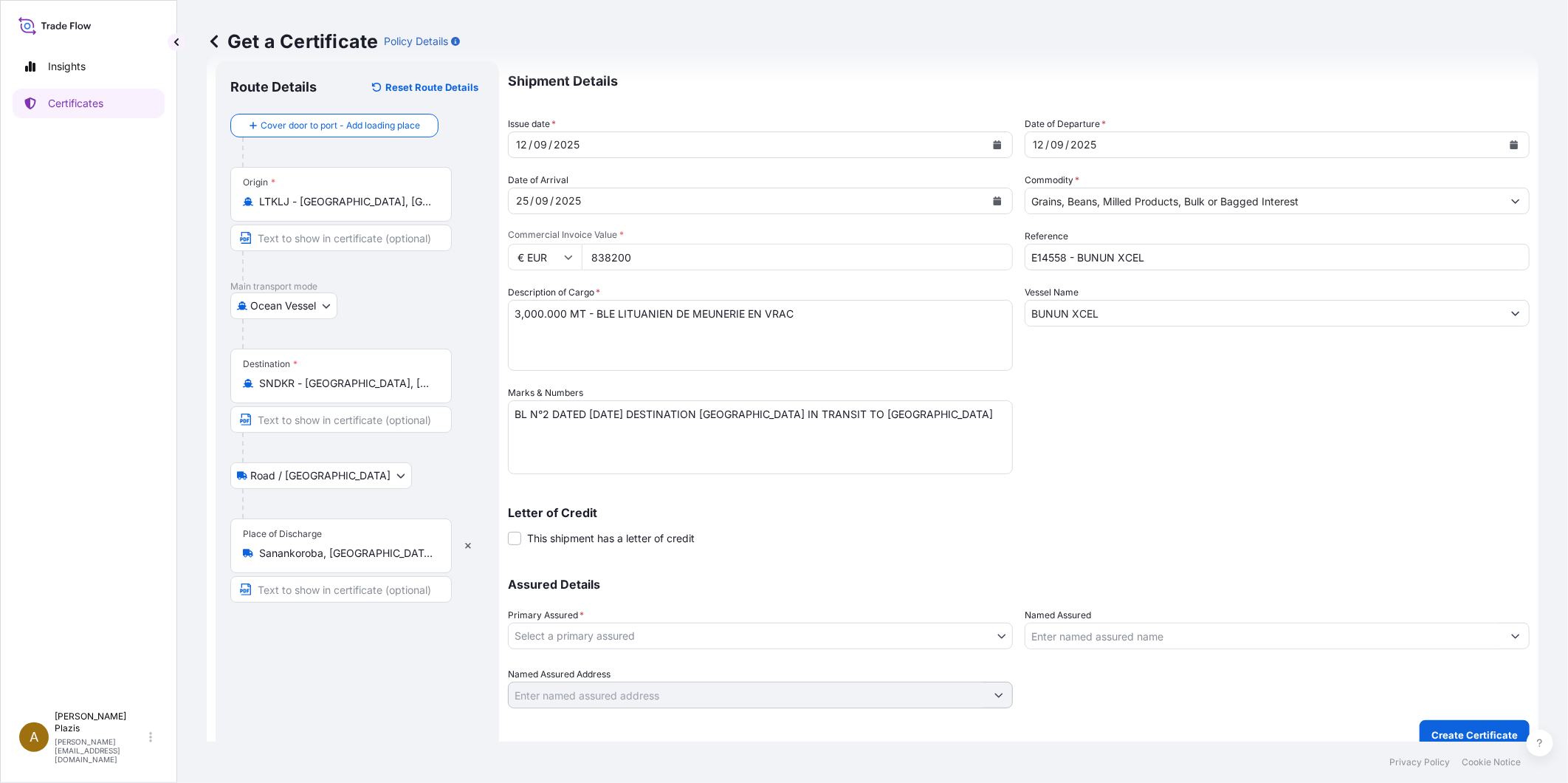
scroll to position [47, 0]
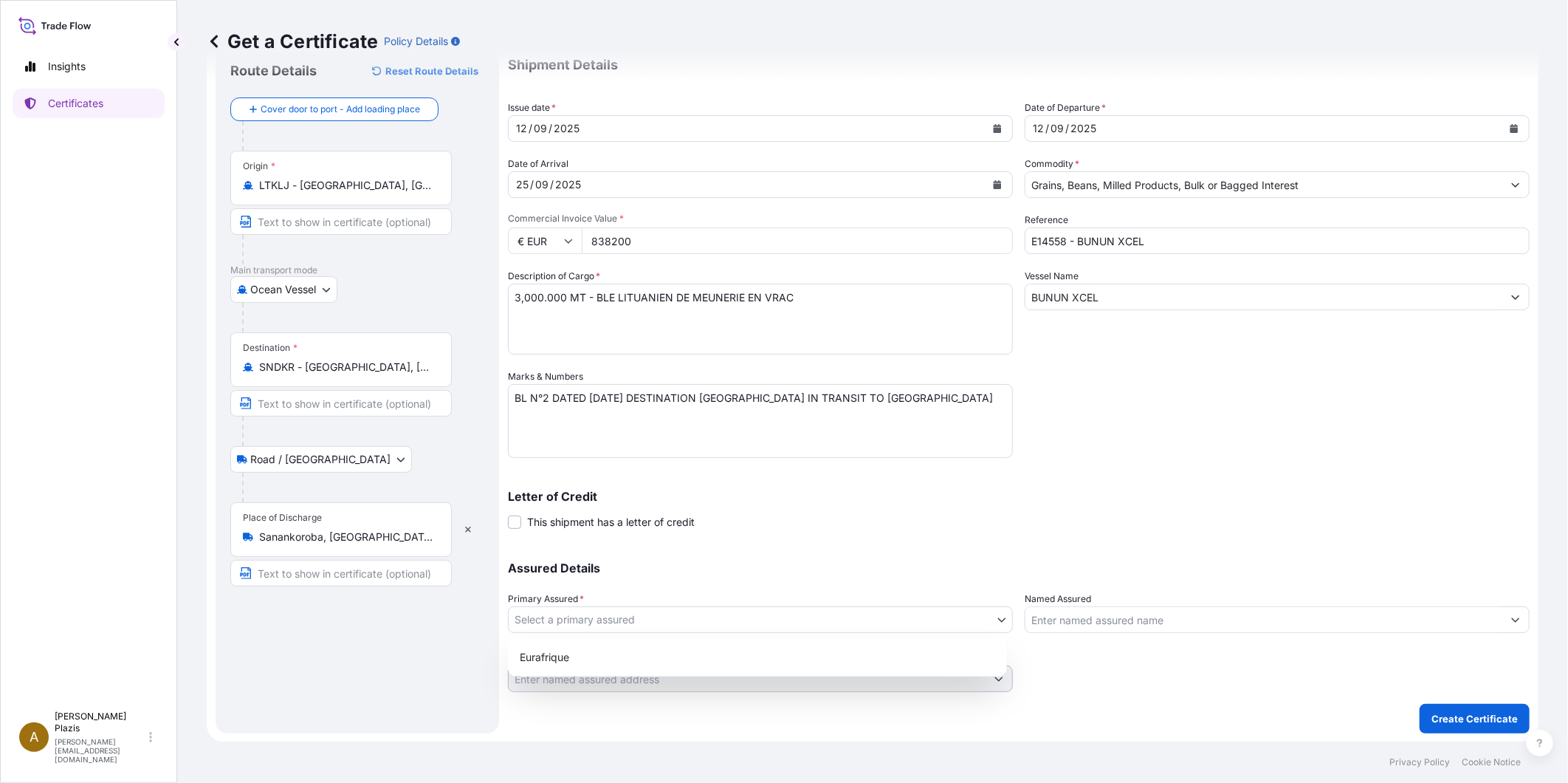
click at [587, 625] on body "23 options available. 24 options available. 1 option available. 2 options avail…" at bounding box center [784, 391] width 1568 height 783
click at [579, 656] on div "Eurafrique" at bounding box center [757, 657] width 487 height 26
select select "31636"
click at [1146, 621] on input "Named Assured" at bounding box center [1264, 620] width 477 height 26
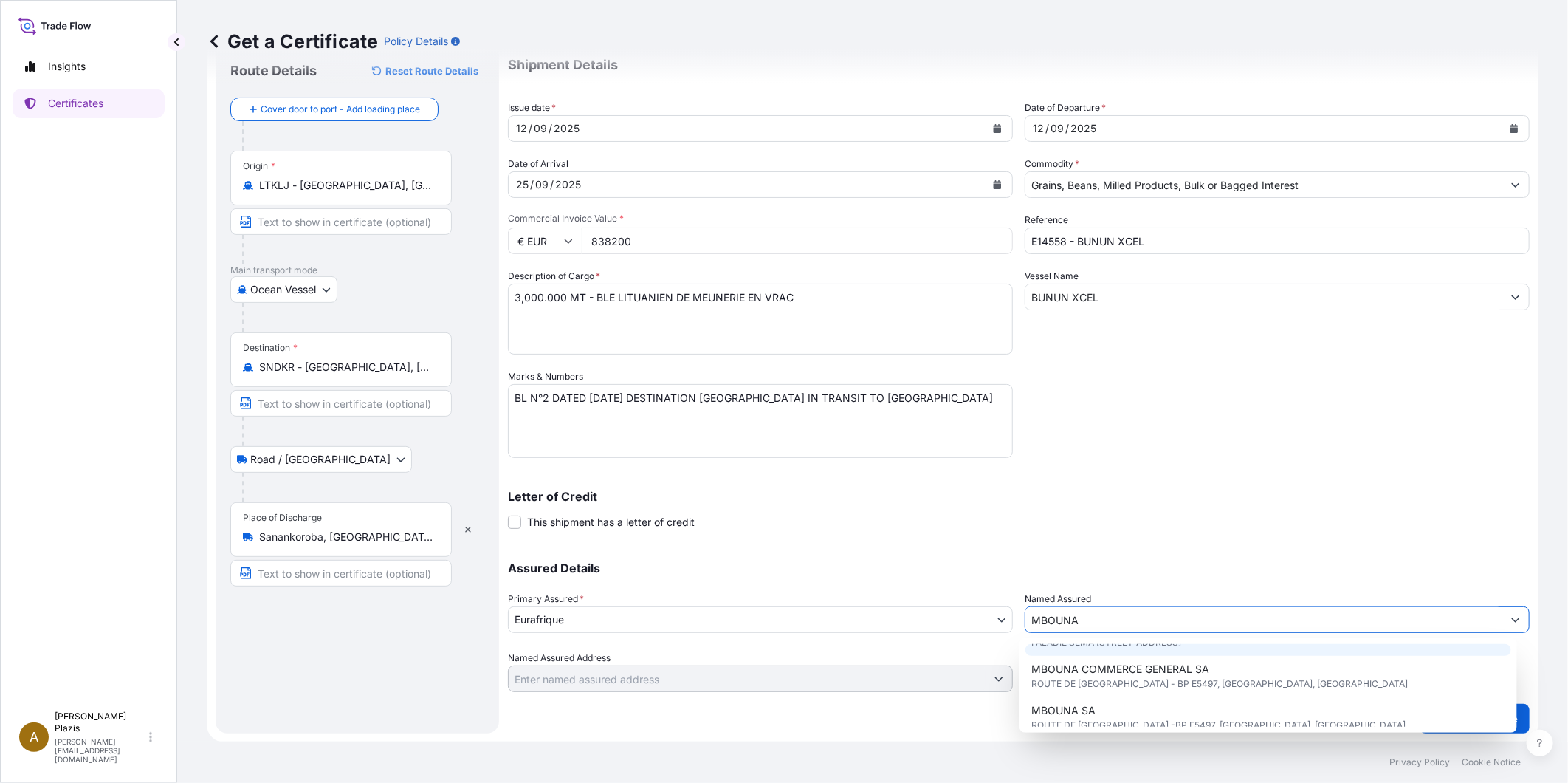
scroll to position [40, 0]
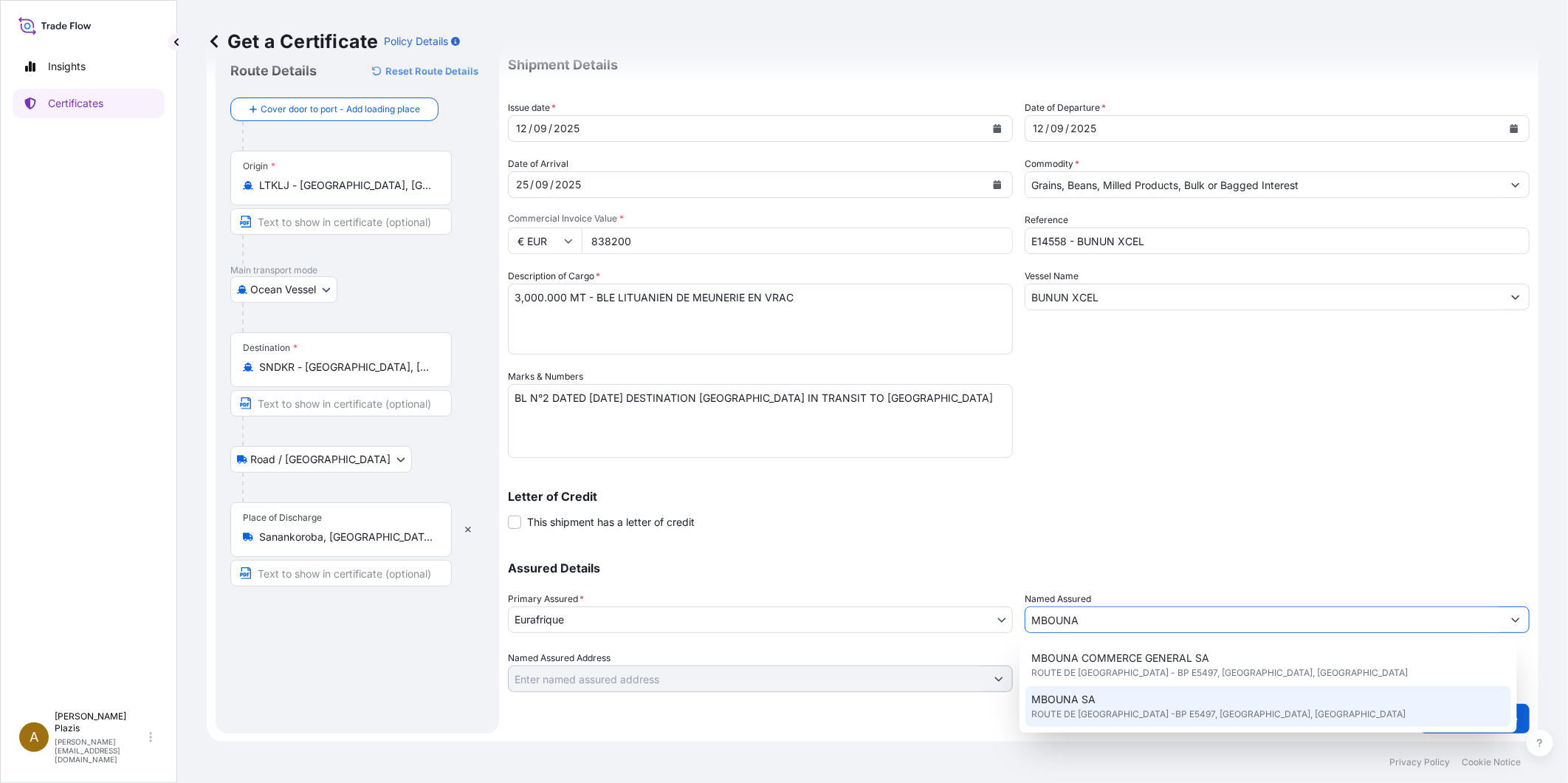
click at [1111, 709] on span "ROUTE DE [GEOGRAPHIC_DATA] -BP E5497, [GEOGRAPHIC_DATA], [GEOGRAPHIC_DATA]" at bounding box center [1218, 714] width 374 height 15
type input "MBOUNA SA"
type input "ROUTE DE SIKASSO -BP E5497"
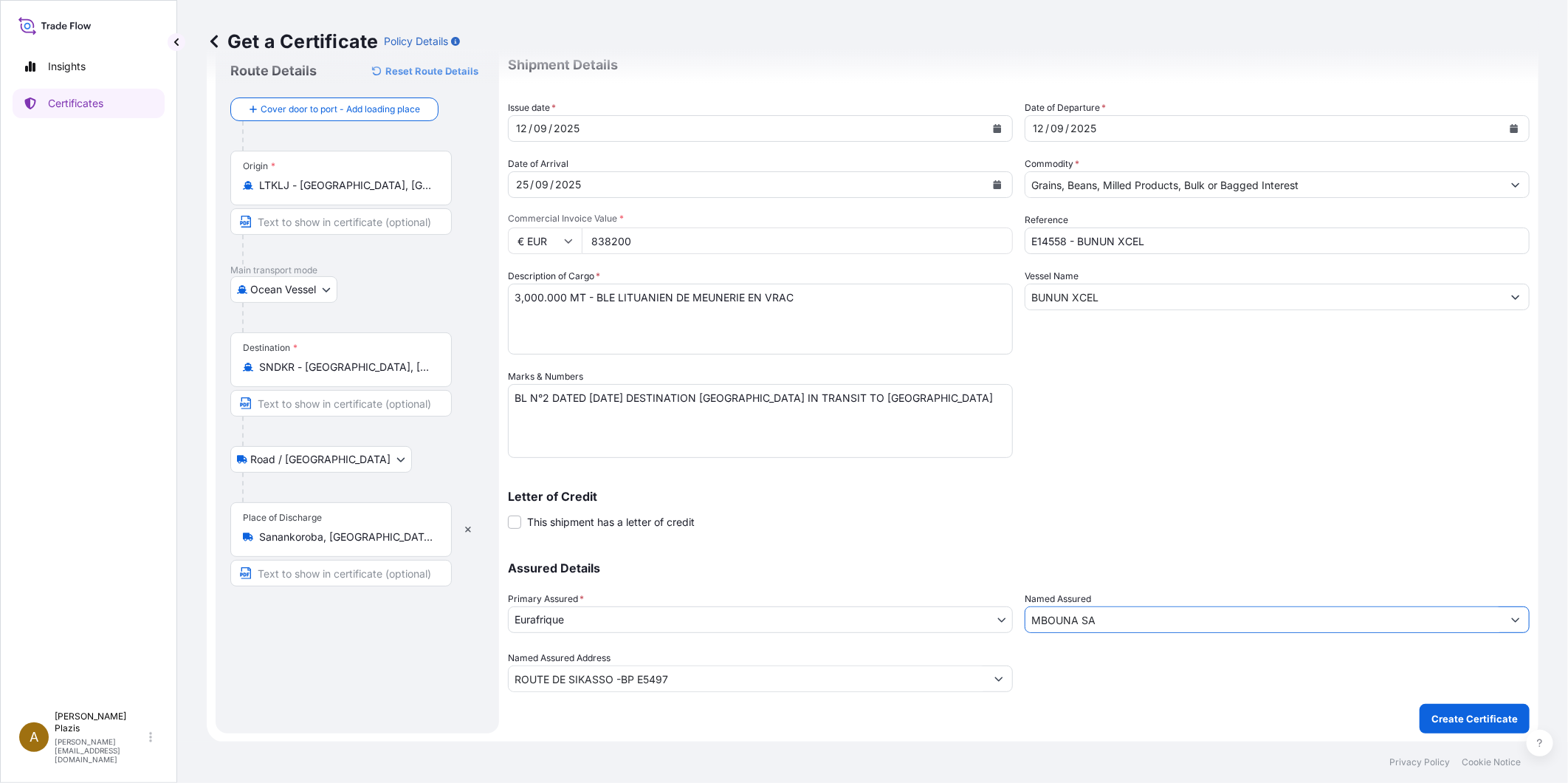
type input "MBOUNA SA"
drag, startPoint x: 585, startPoint y: 394, endPoint x: 555, endPoint y: 396, distance: 30.1
click at [555, 396] on textarea "BL N°2 DATED [DATE] DESTINATION [GEOGRAPHIC_DATA] IN TRANSIT TO [GEOGRAPHIC_DAT…" at bounding box center [760, 421] width 505 height 74
drag, startPoint x: 784, startPoint y: 397, endPoint x: 869, endPoint y: 394, distance: 85.1
click at [869, 394] on textarea "BL N°2 DU [DATE] DESTINATION [GEOGRAPHIC_DATA] IN TRANSIT TO [GEOGRAPHIC_DATA]" at bounding box center [760, 421] width 505 height 74
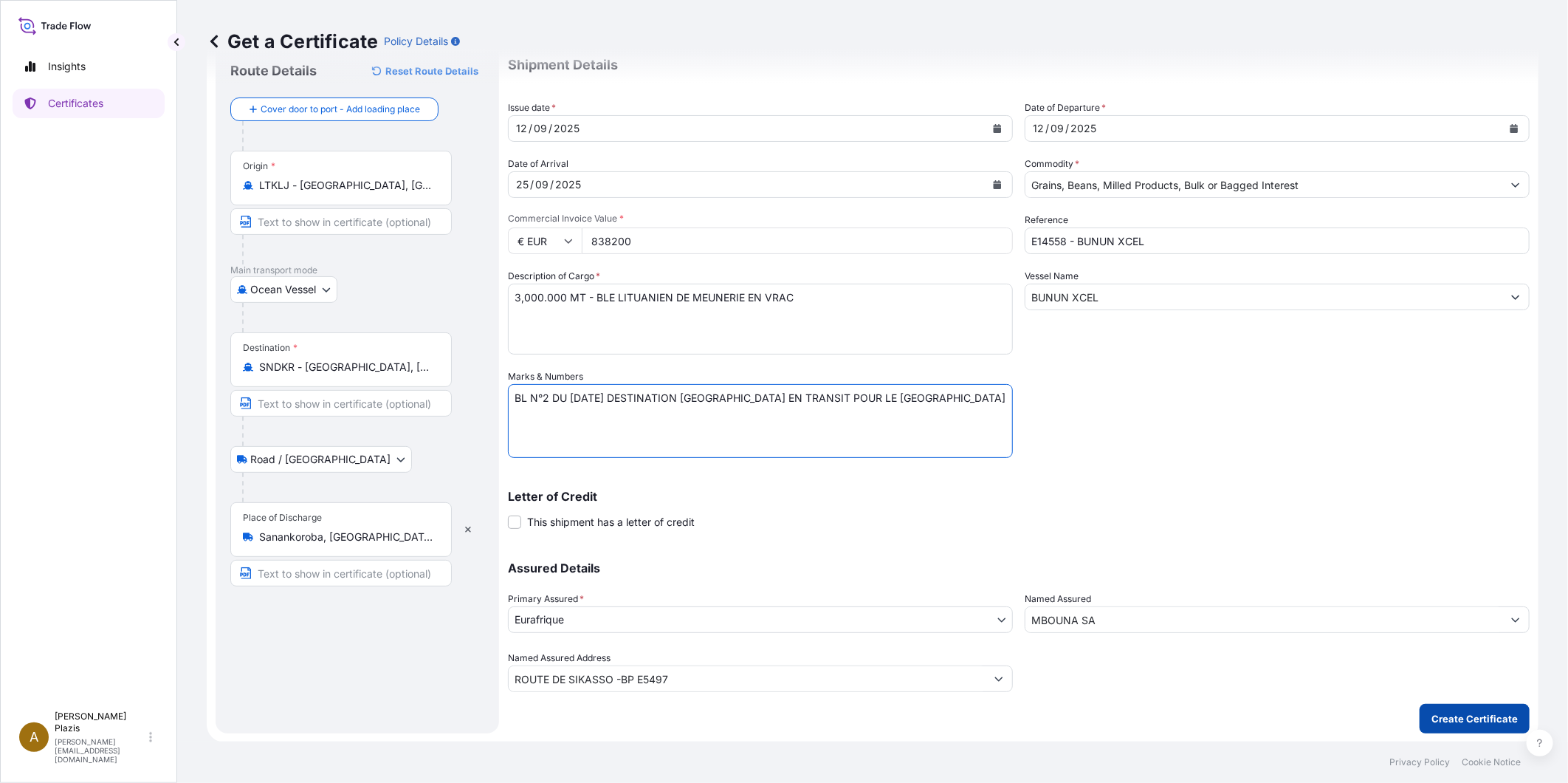
type textarea "BL N°2 DU [DATE] DESTINATION [GEOGRAPHIC_DATA] EN TRANSIT POUR LE [GEOGRAPHIC_D…"
click at [1457, 711] on p "Create Certificate" at bounding box center [1474, 718] width 87 height 15
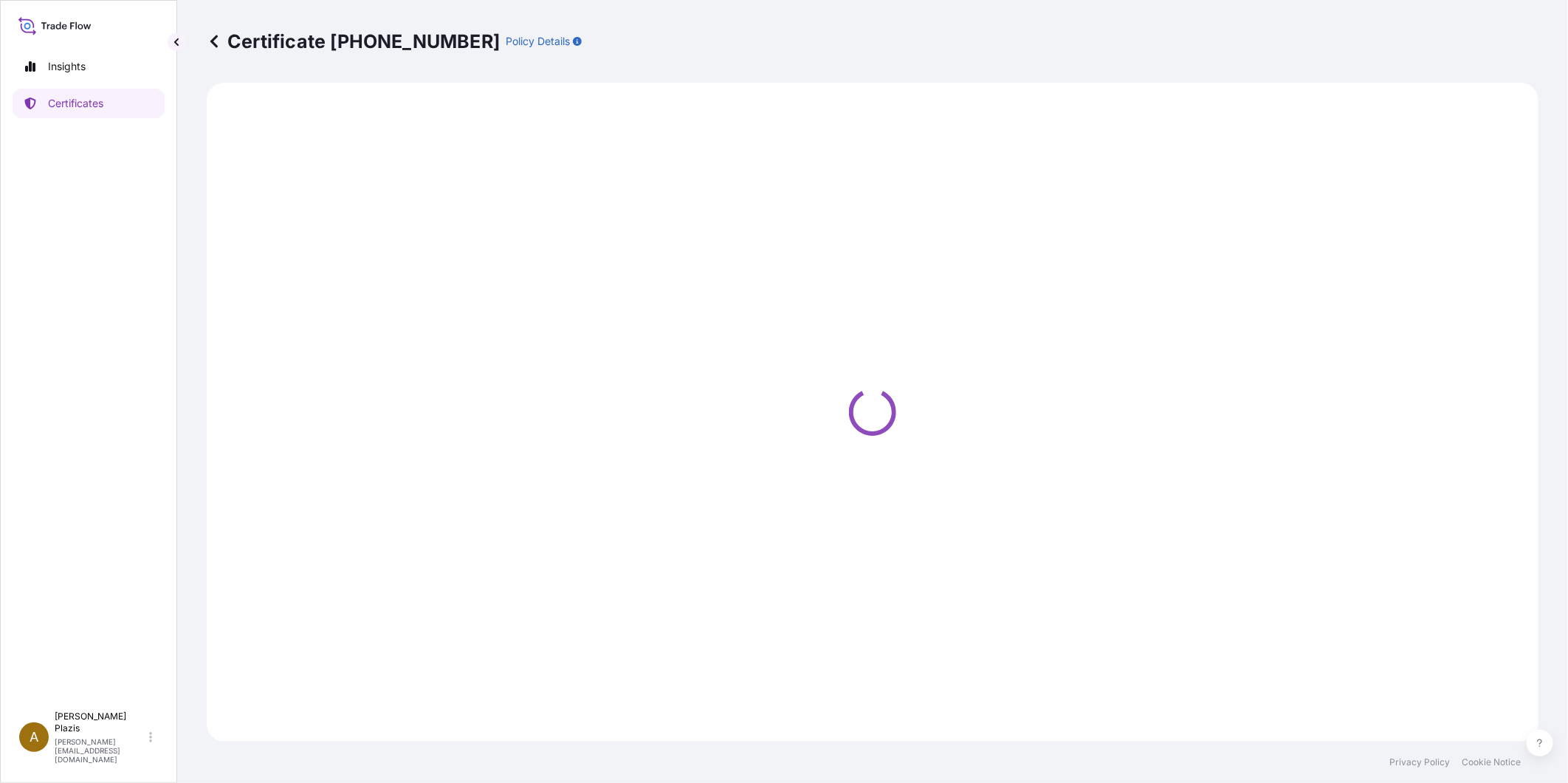
select select "Ocean Vessel"
select select "Road / [GEOGRAPHIC_DATA]"
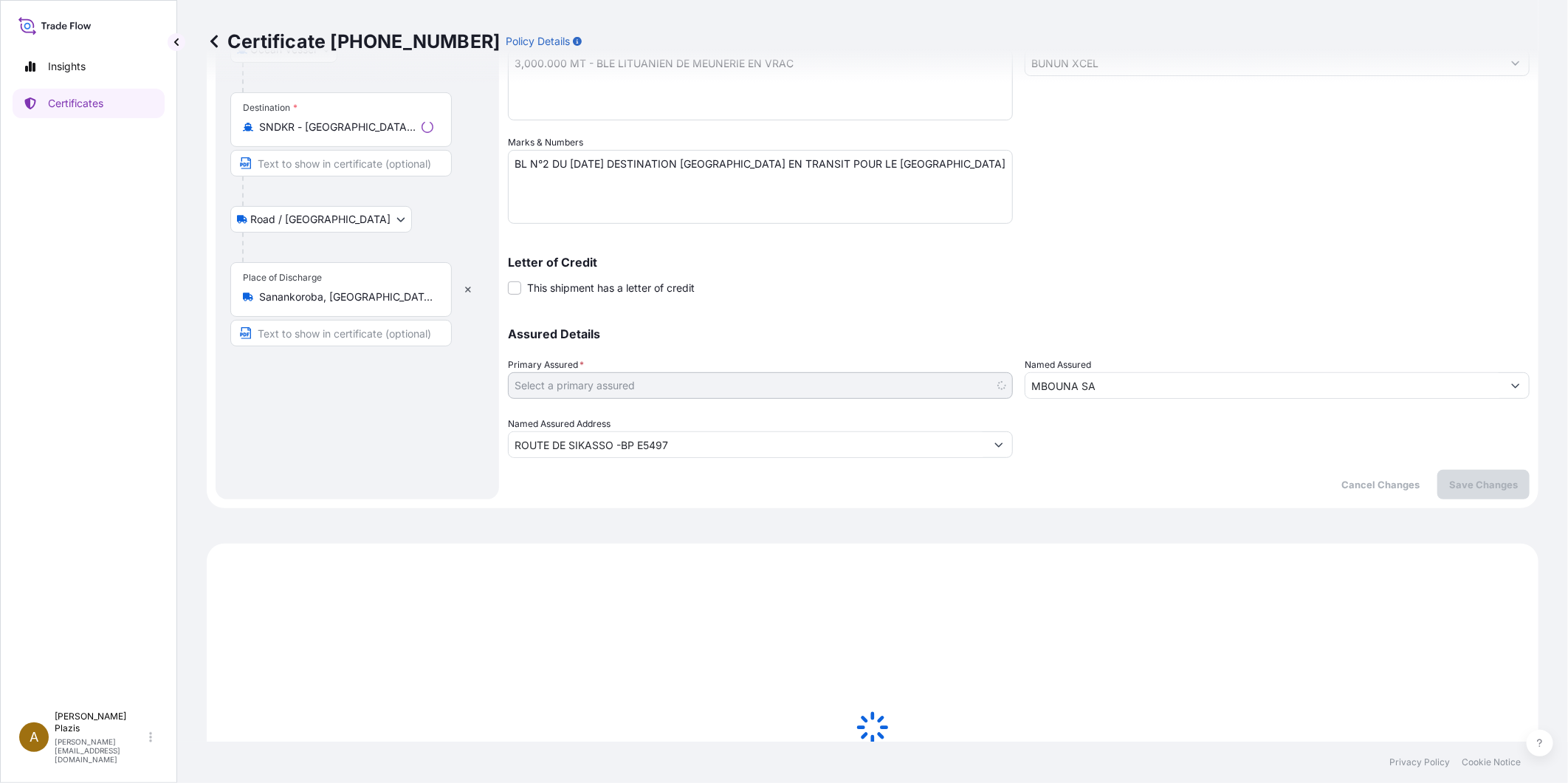
scroll to position [614, 0]
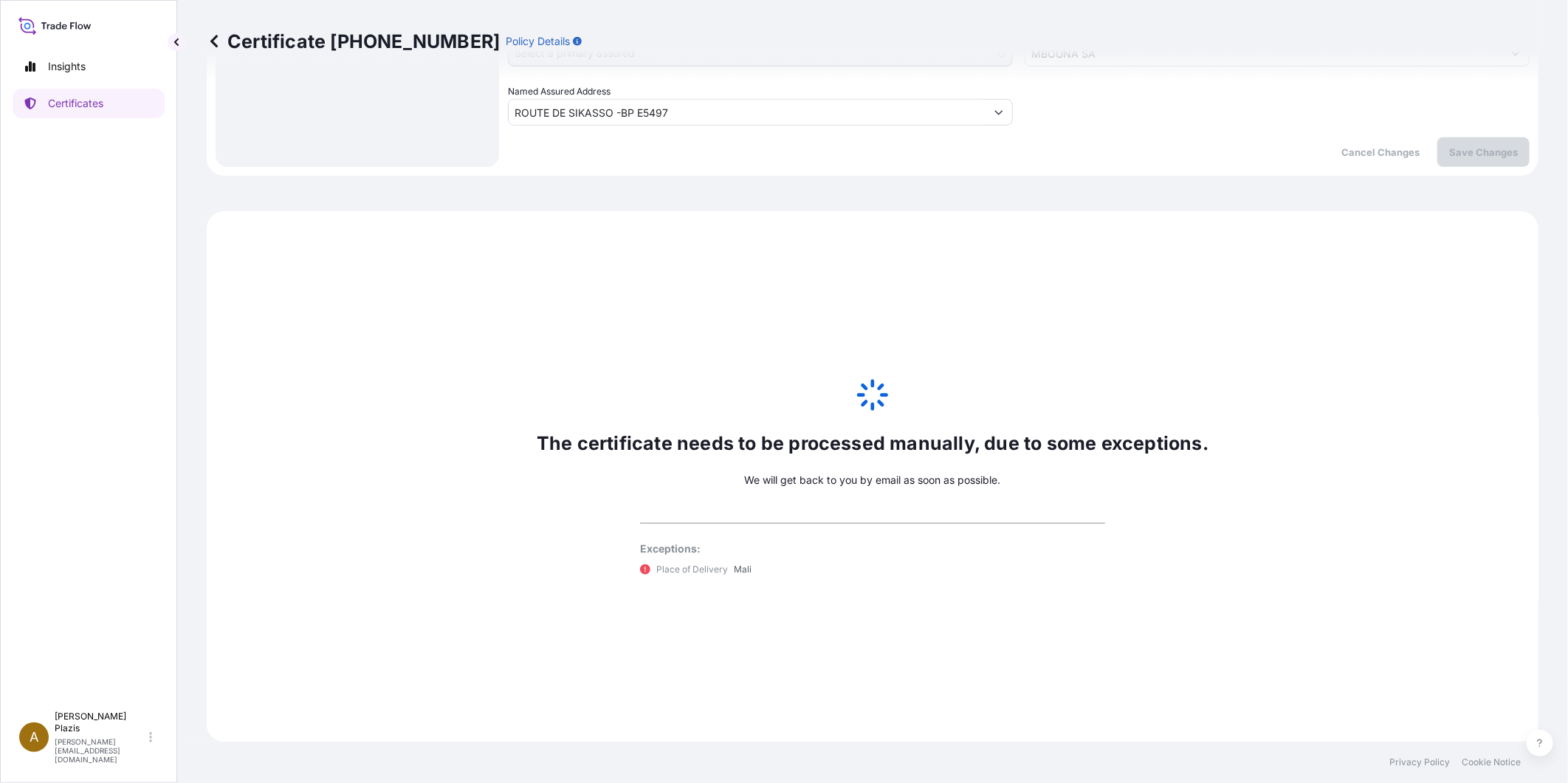
select select "31636"
click at [65, 104] on p "Certificates" at bounding box center [75, 103] width 55 height 15
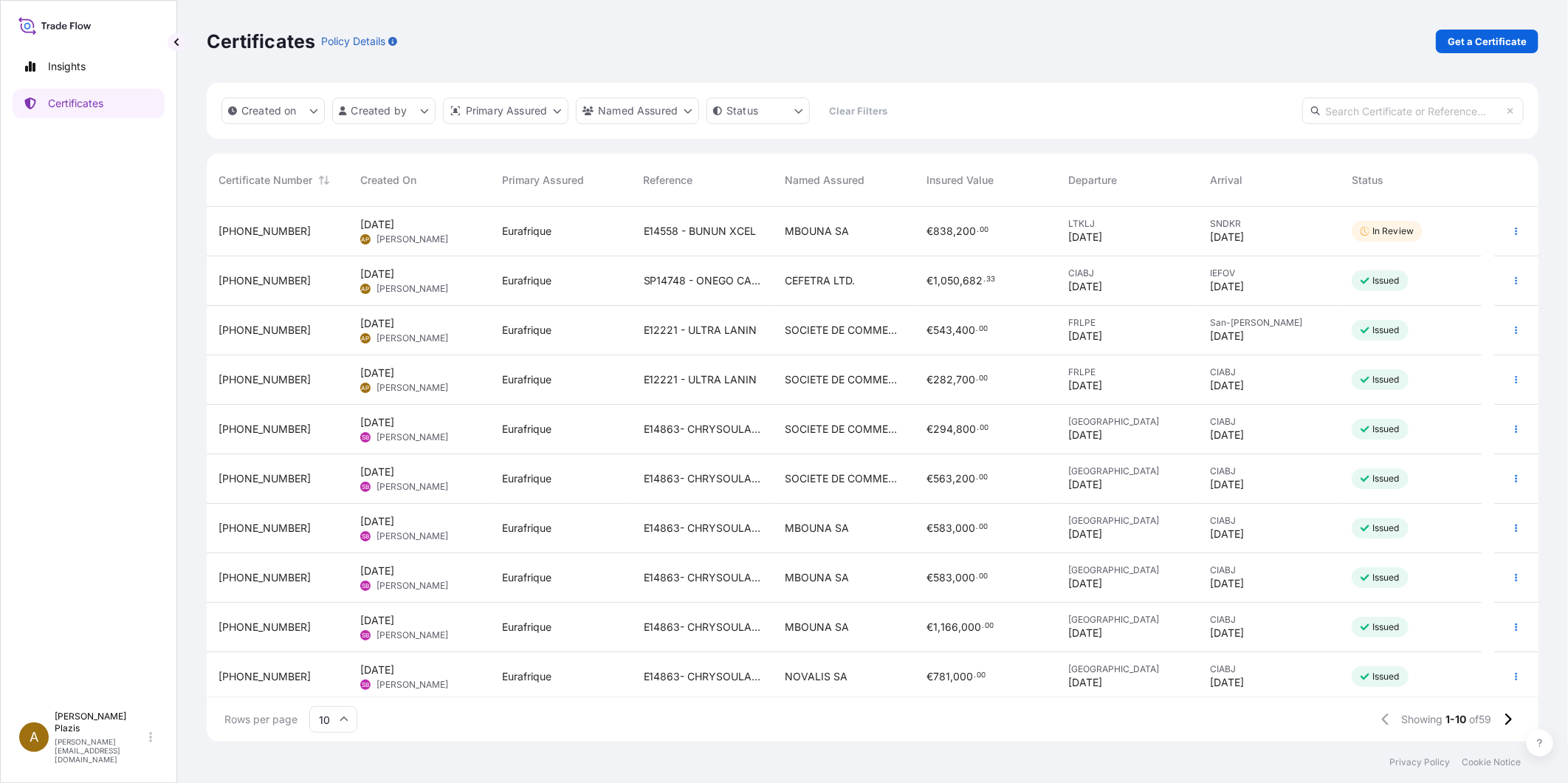
scroll to position [4, 0]
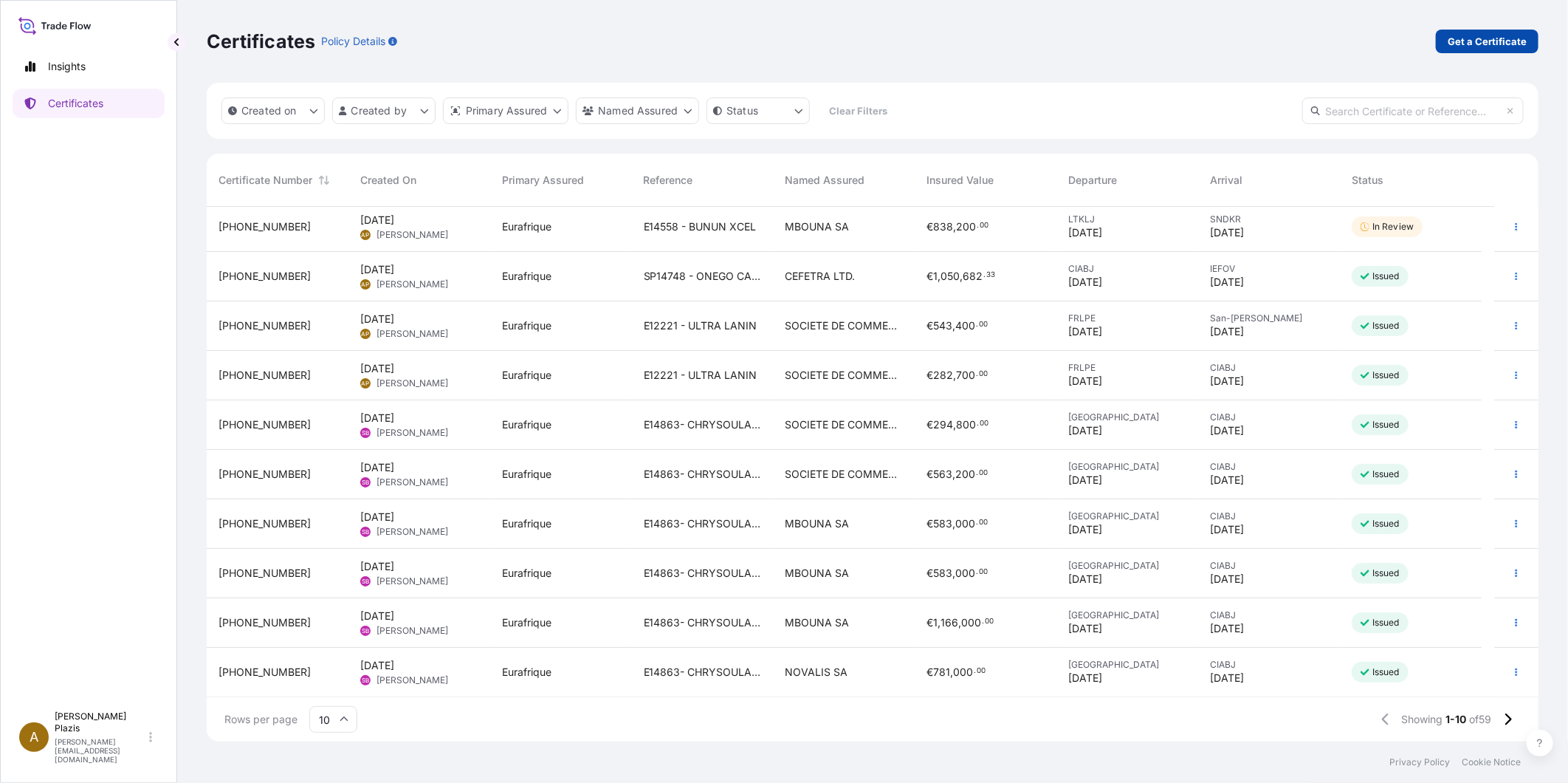
click at [1458, 40] on p "Get a Certificate" at bounding box center [1487, 41] width 79 height 15
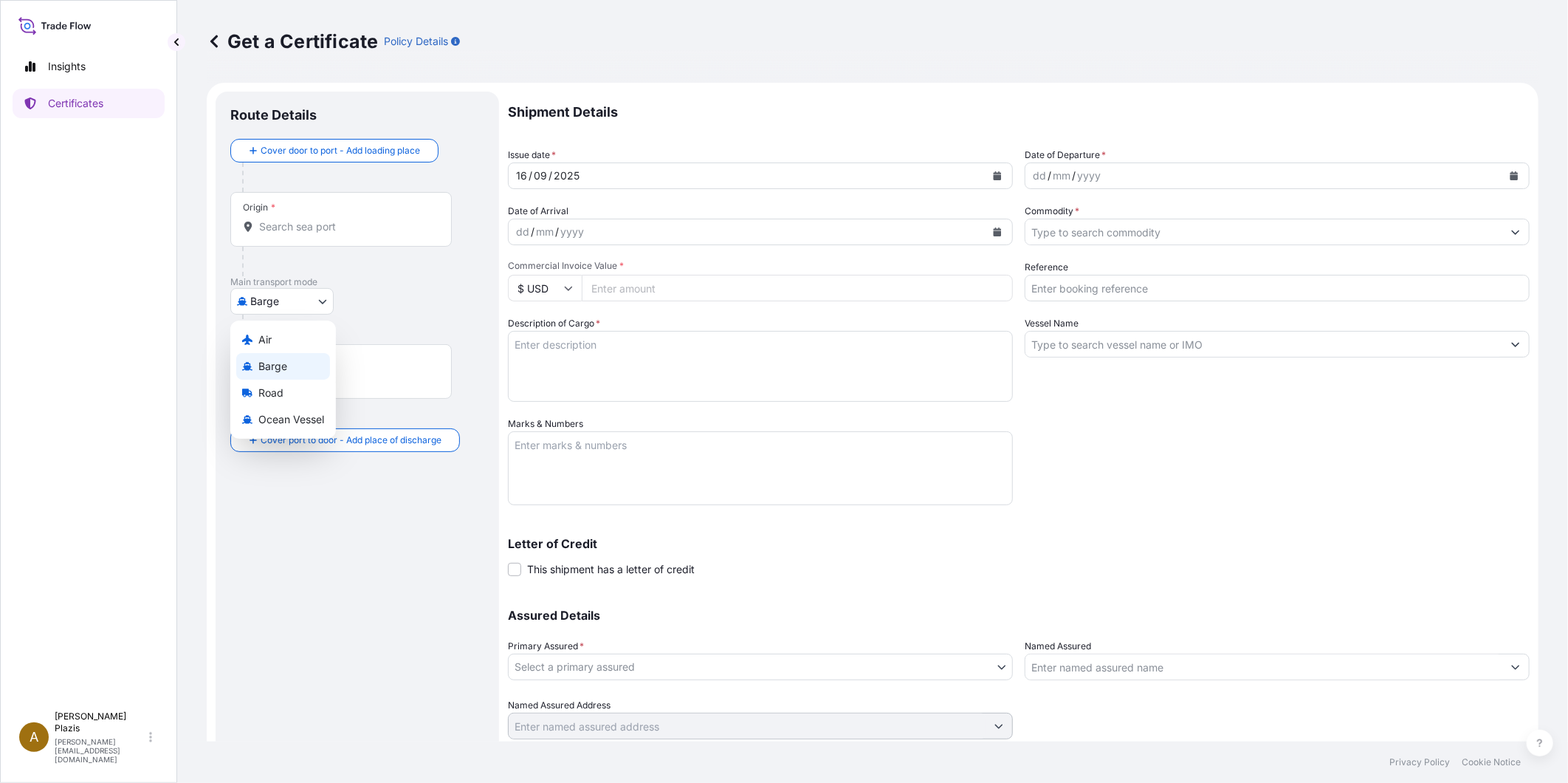
click at [293, 296] on body "Insights Certificates A [PERSON_NAME] [PERSON_NAME][EMAIL_ADDRESS][DOMAIN_NAME]…" at bounding box center [784, 391] width 1568 height 783
click at [290, 417] on span "Ocean Vessel" at bounding box center [291, 419] width 66 height 15
select select "Ocean Vessel"
click at [304, 237] on input "Origin *" at bounding box center [346, 232] width 174 height 15
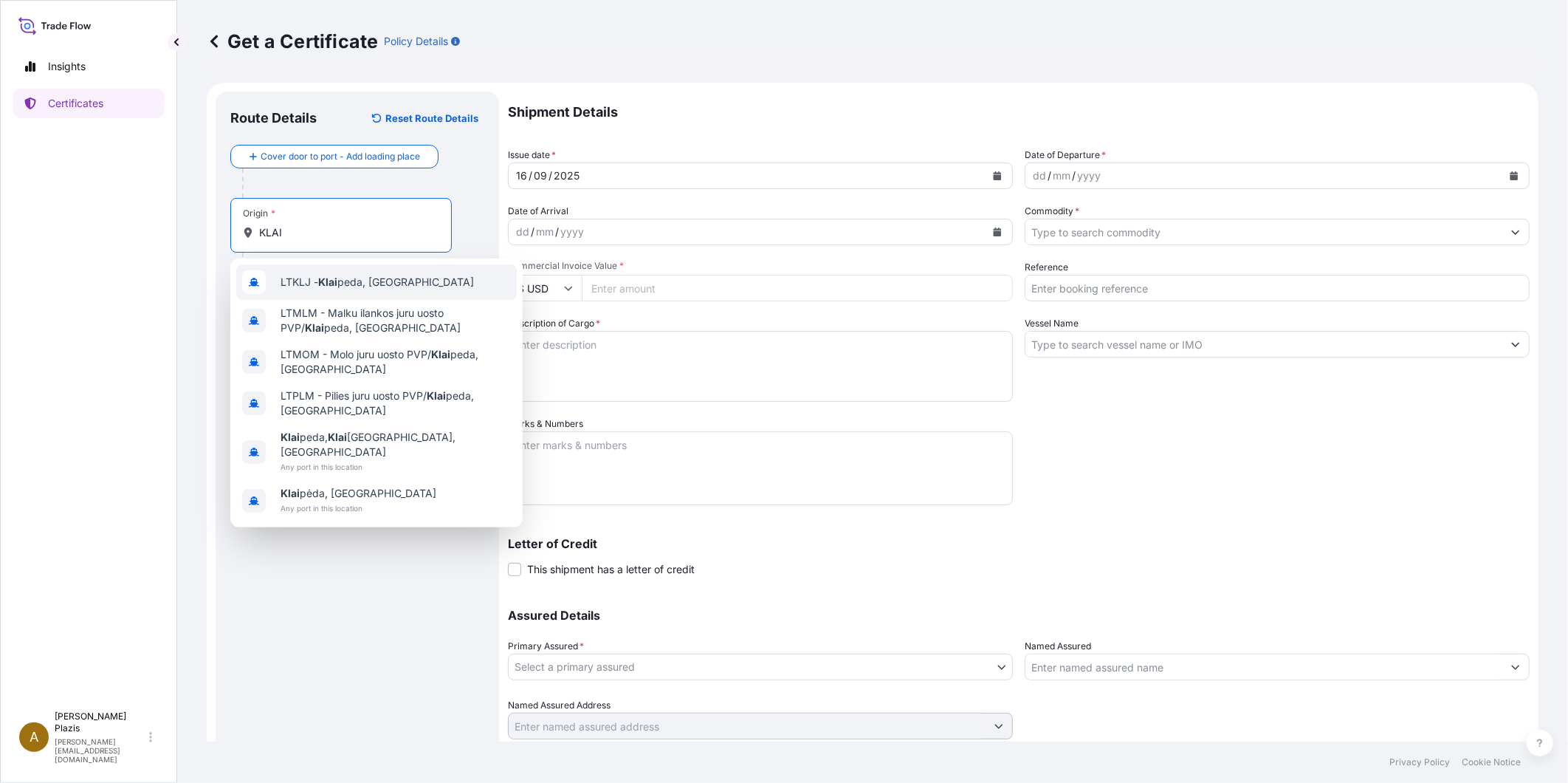
click at [355, 283] on span "LTKLJ - Klai peda, [GEOGRAPHIC_DATA]" at bounding box center [377, 281] width 194 height 15
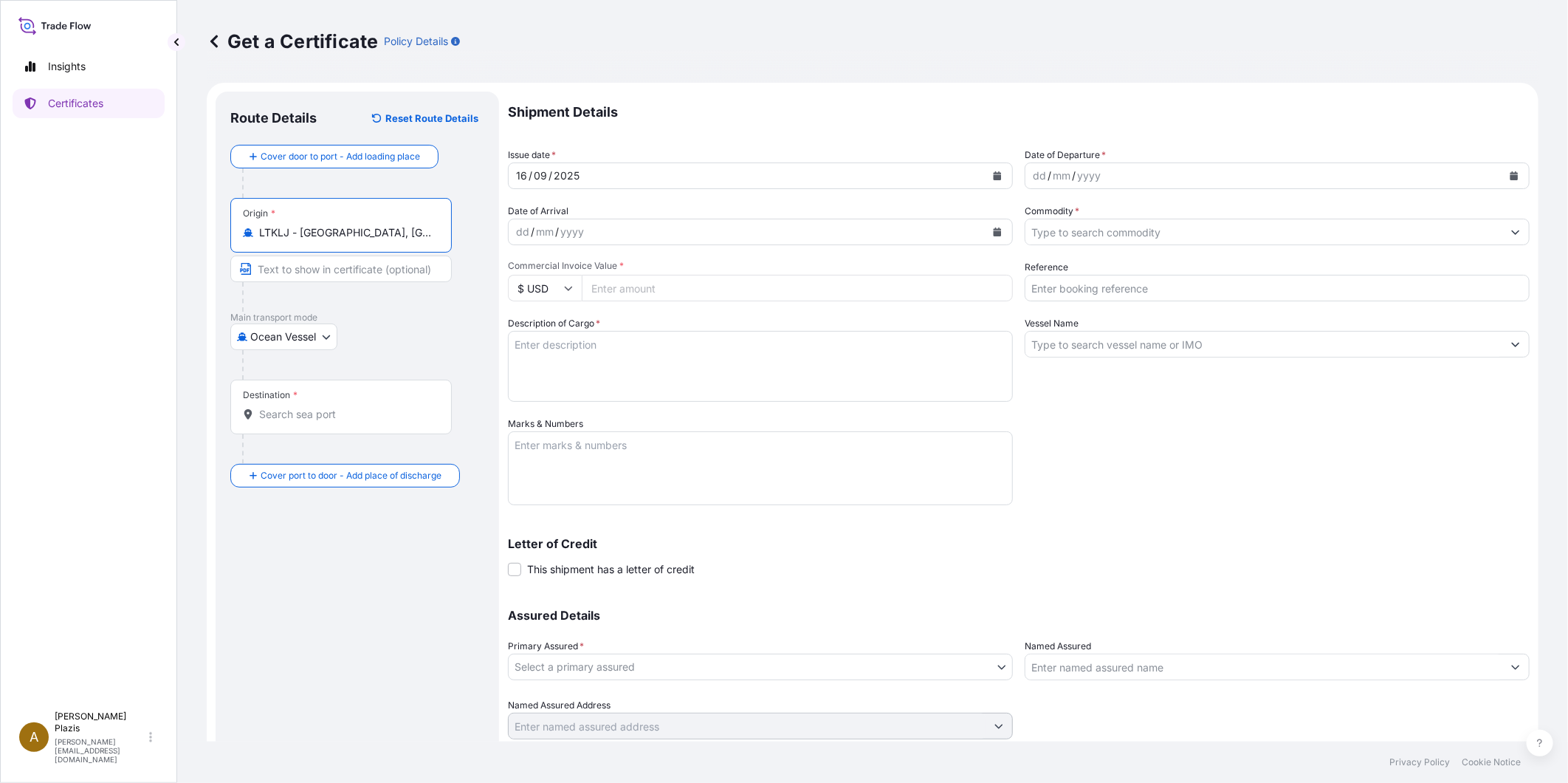
type input "LTKLJ - [GEOGRAPHIC_DATA], [GEOGRAPHIC_DATA]"
click at [298, 425] on div "Destination *" at bounding box center [341, 407] width 222 height 54
click at [298, 422] on input "Destination *" at bounding box center [346, 414] width 174 height 15
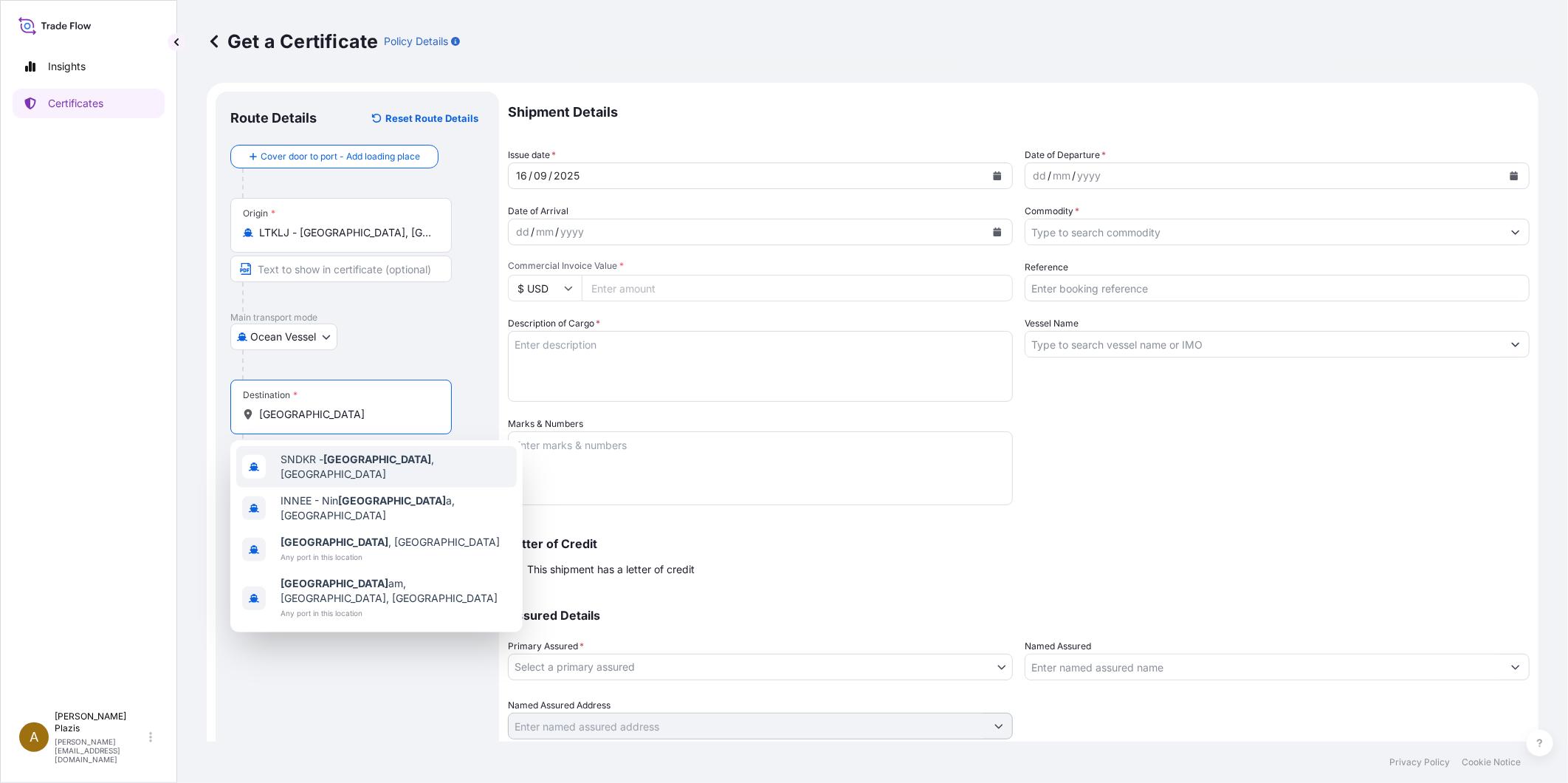
click at [306, 470] on span "SNDKR - [GEOGRAPHIC_DATA] , [GEOGRAPHIC_DATA]" at bounding box center [395, 466] width 231 height 30
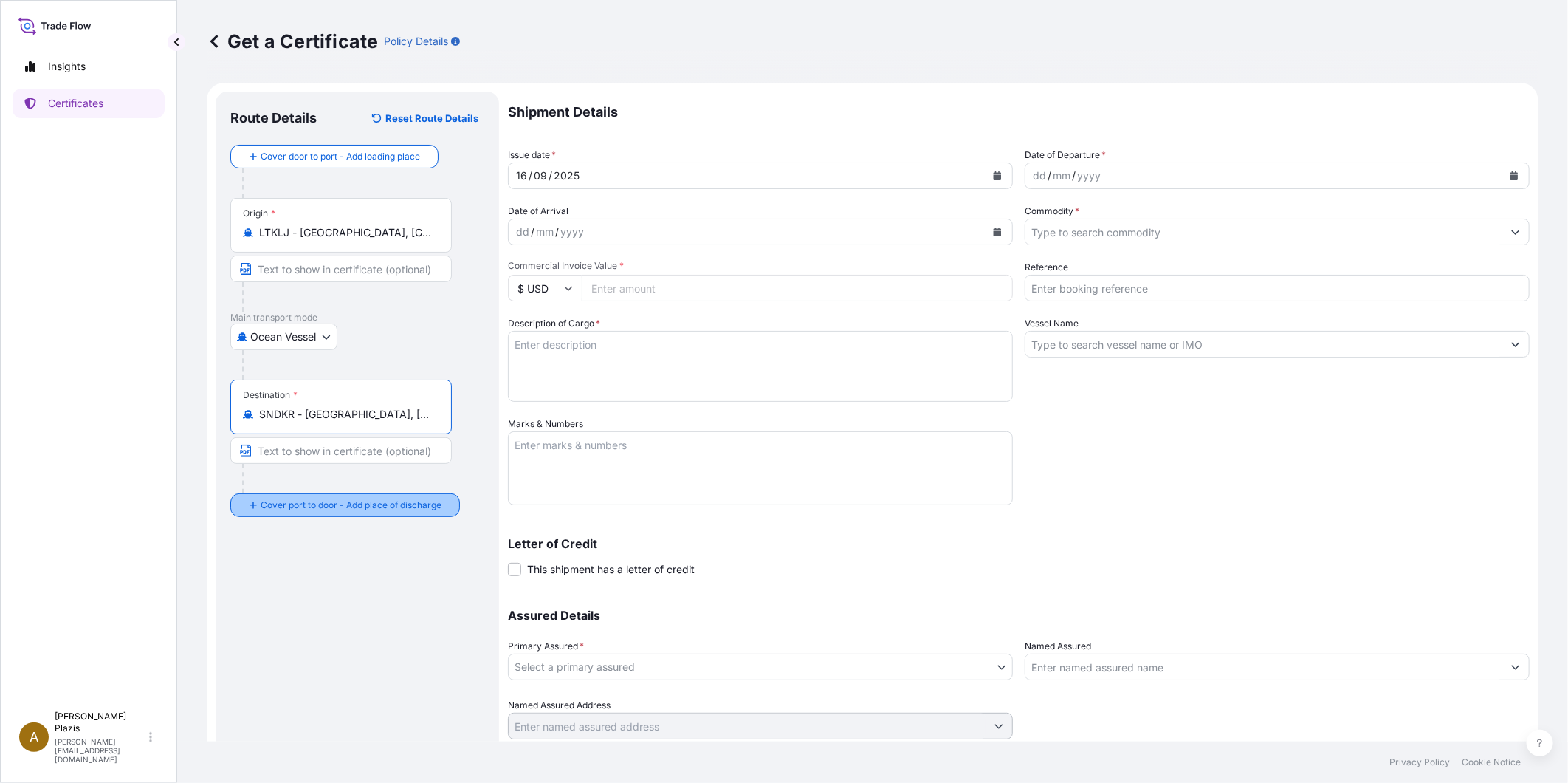
type input "SNDKR - [GEOGRAPHIC_DATA], [GEOGRAPHIC_DATA]"
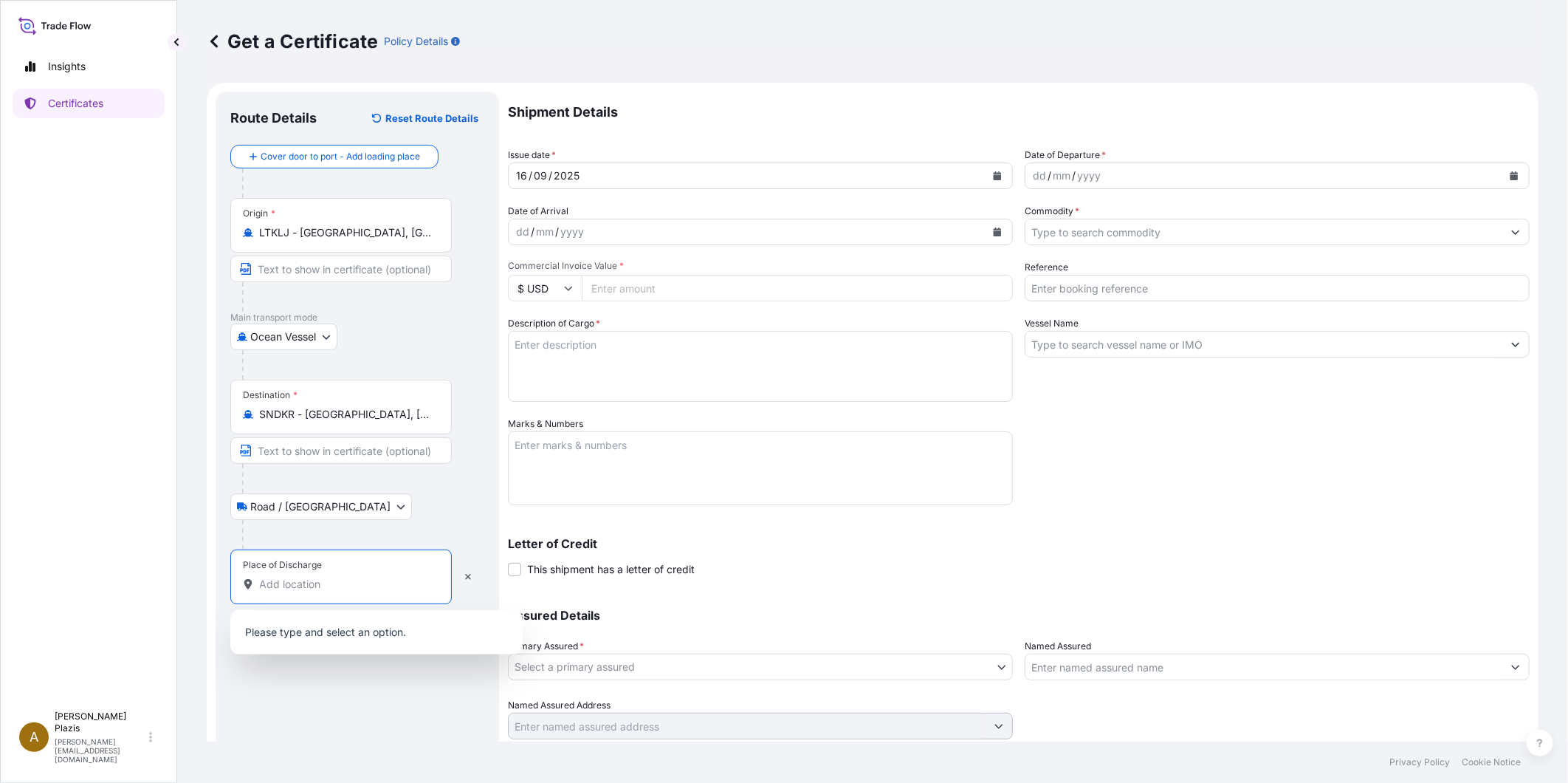
click at [293, 581] on input "Place of Discharge" at bounding box center [346, 584] width 174 height 15
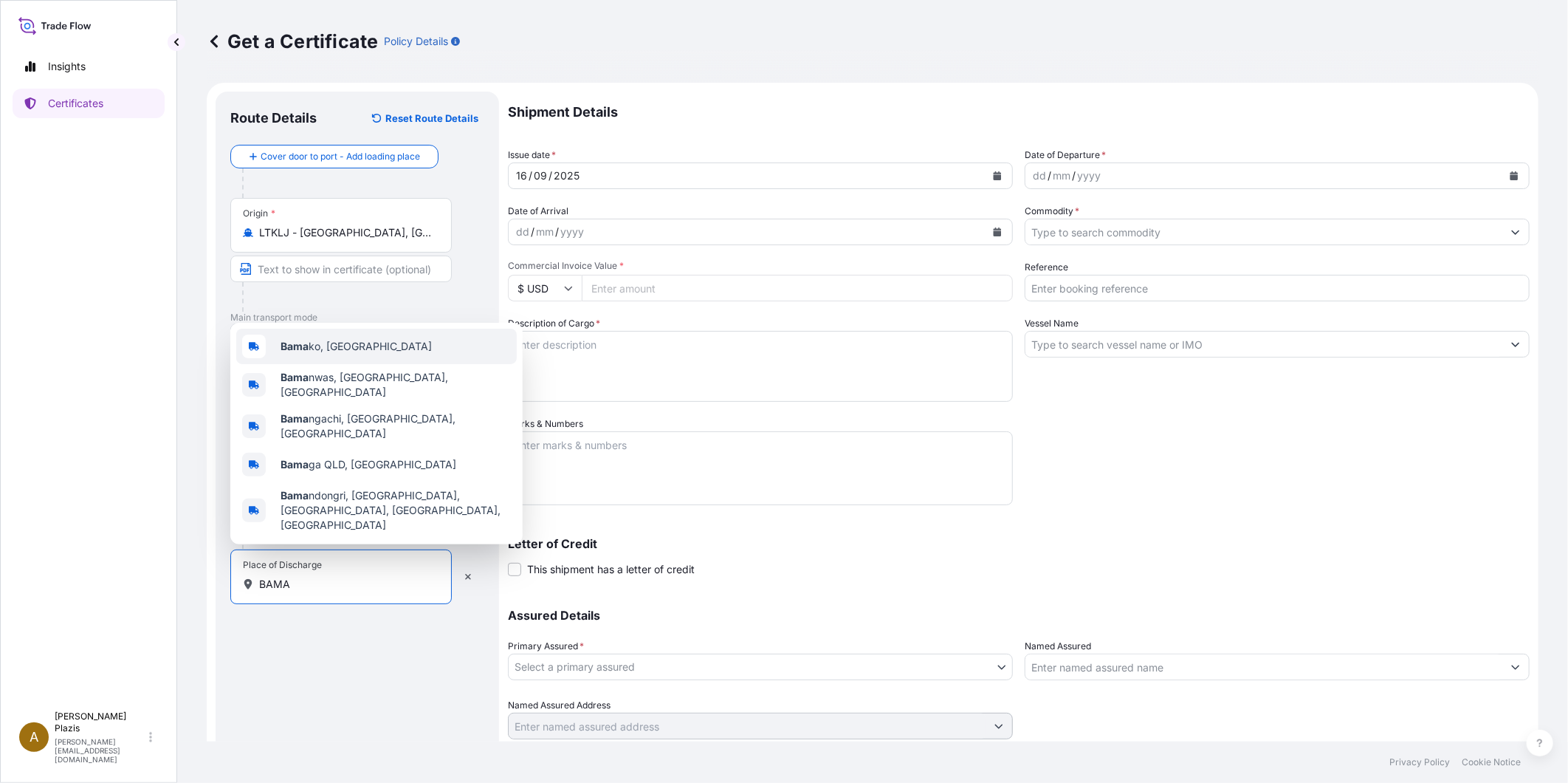
click at [337, 353] on span "Bama ko, [GEOGRAPHIC_DATA]" at bounding box center [356, 346] width 152 height 15
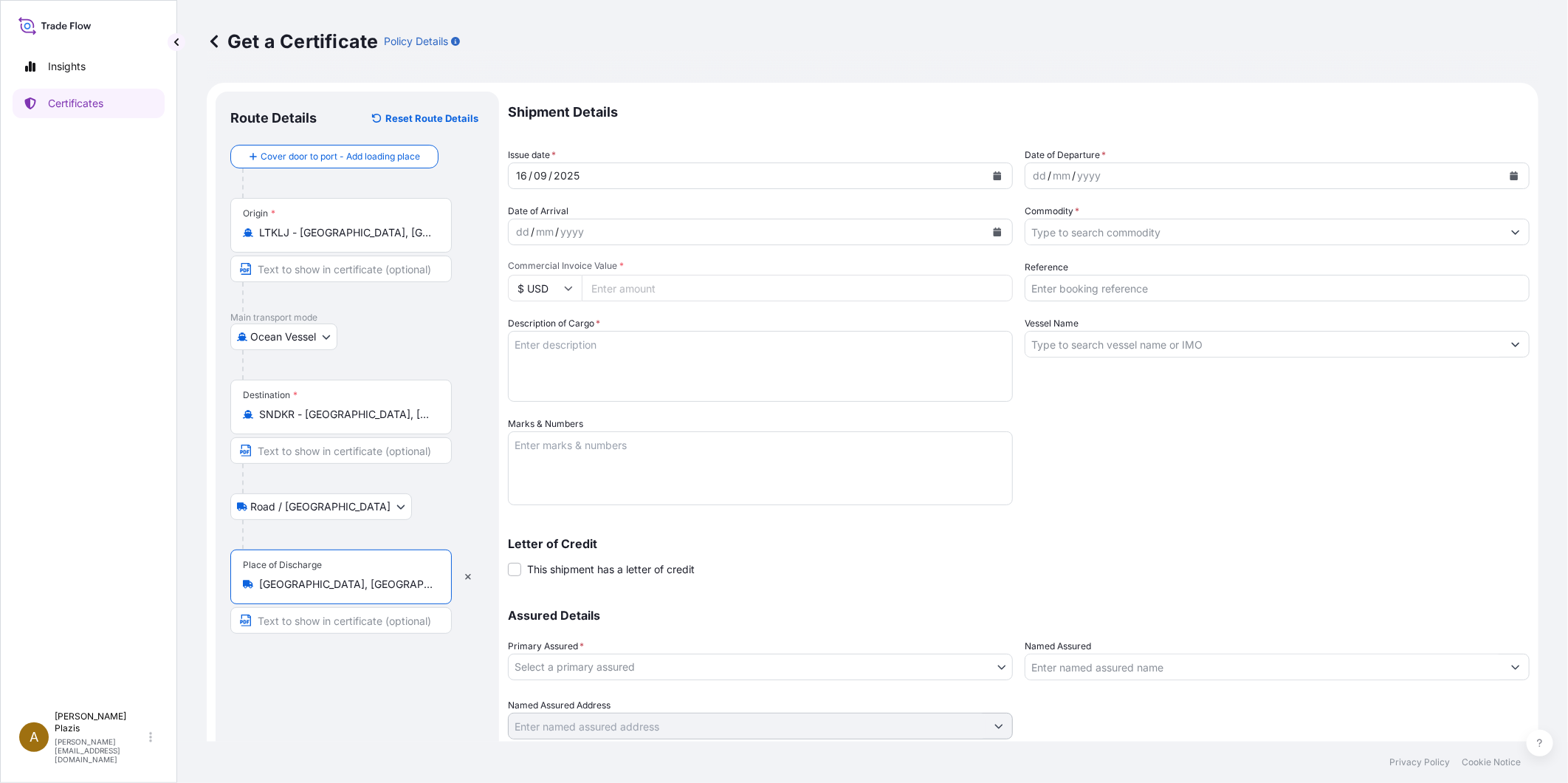
type input "[GEOGRAPHIC_DATA], [GEOGRAPHIC_DATA]"
click at [517, 174] on div "16" at bounding box center [521, 175] width 14 height 18
click at [985, 180] on button "Calendar" at bounding box center [997, 175] width 24 height 24
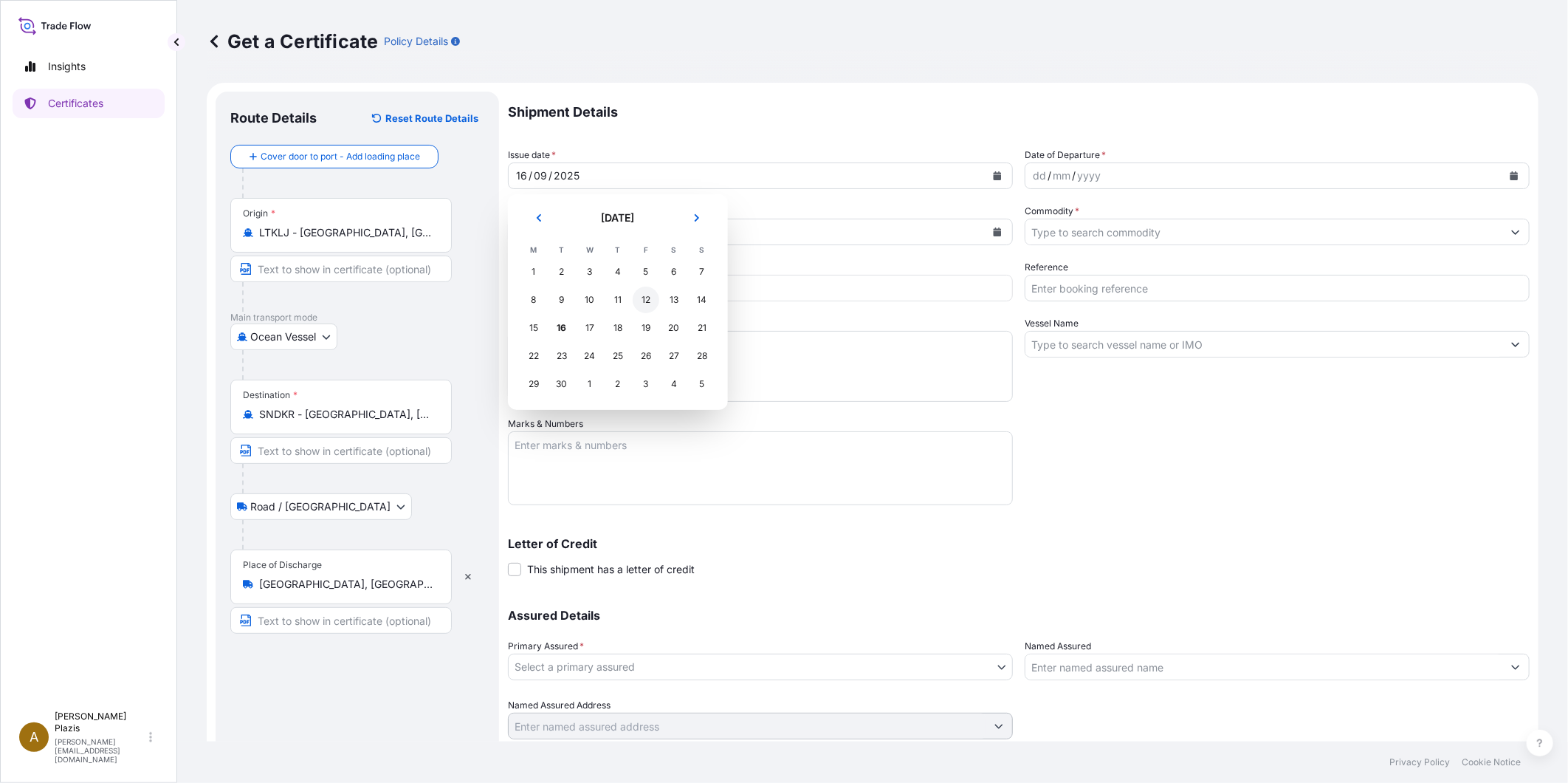
click at [644, 297] on div "12" at bounding box center [646, 300] width 26 height 26
click at [1032, 167] on div "dd" at bounding box center [1039, 175] width 17 height 18
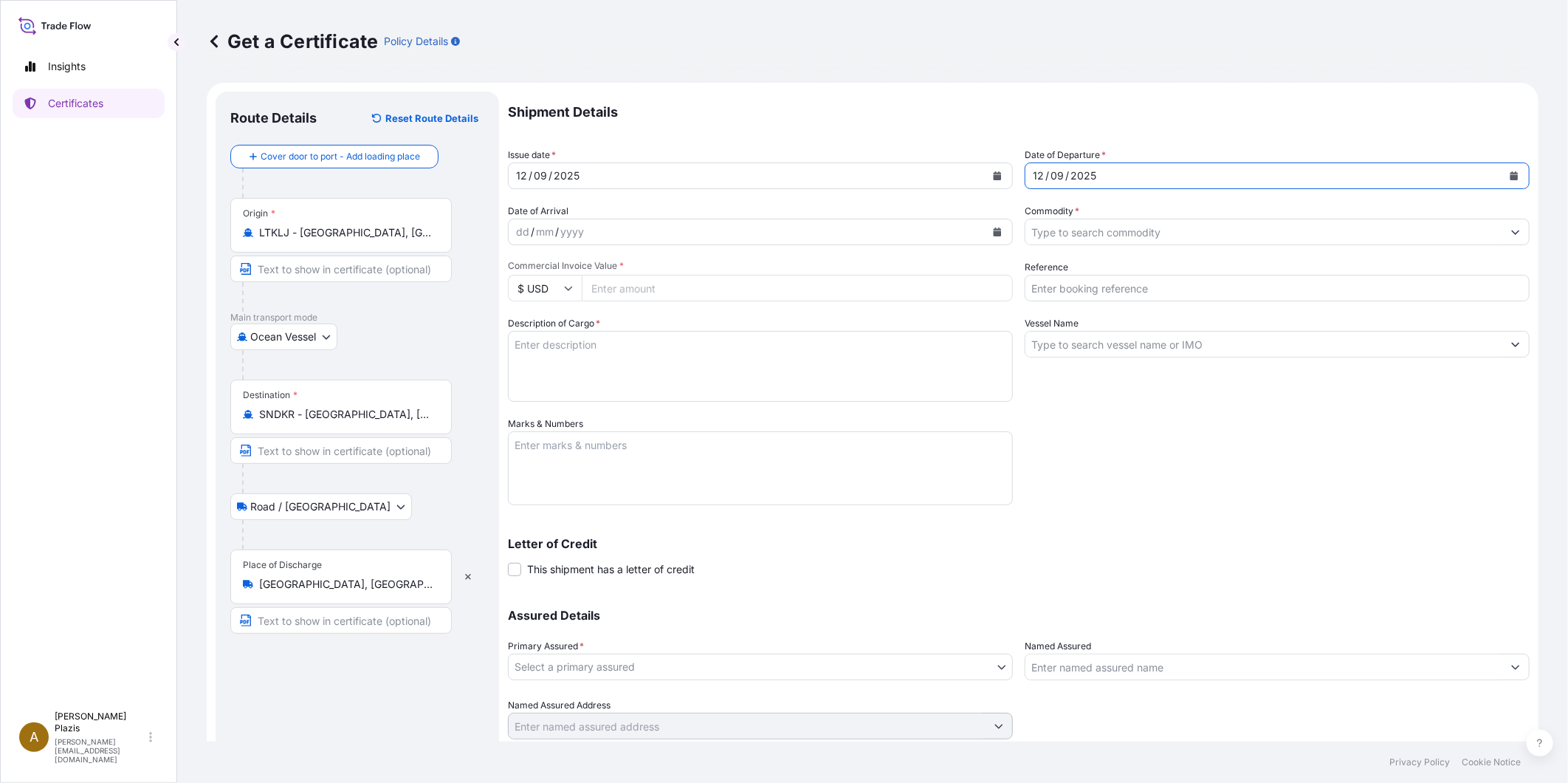
click at [513, 233] on div "dd / mm / yyyy" at bounding box center [747, 231] width 477 height 26
click at [1085, 238] on input "Commodity *" at bounding box center [1264, 231] width 477 height 26
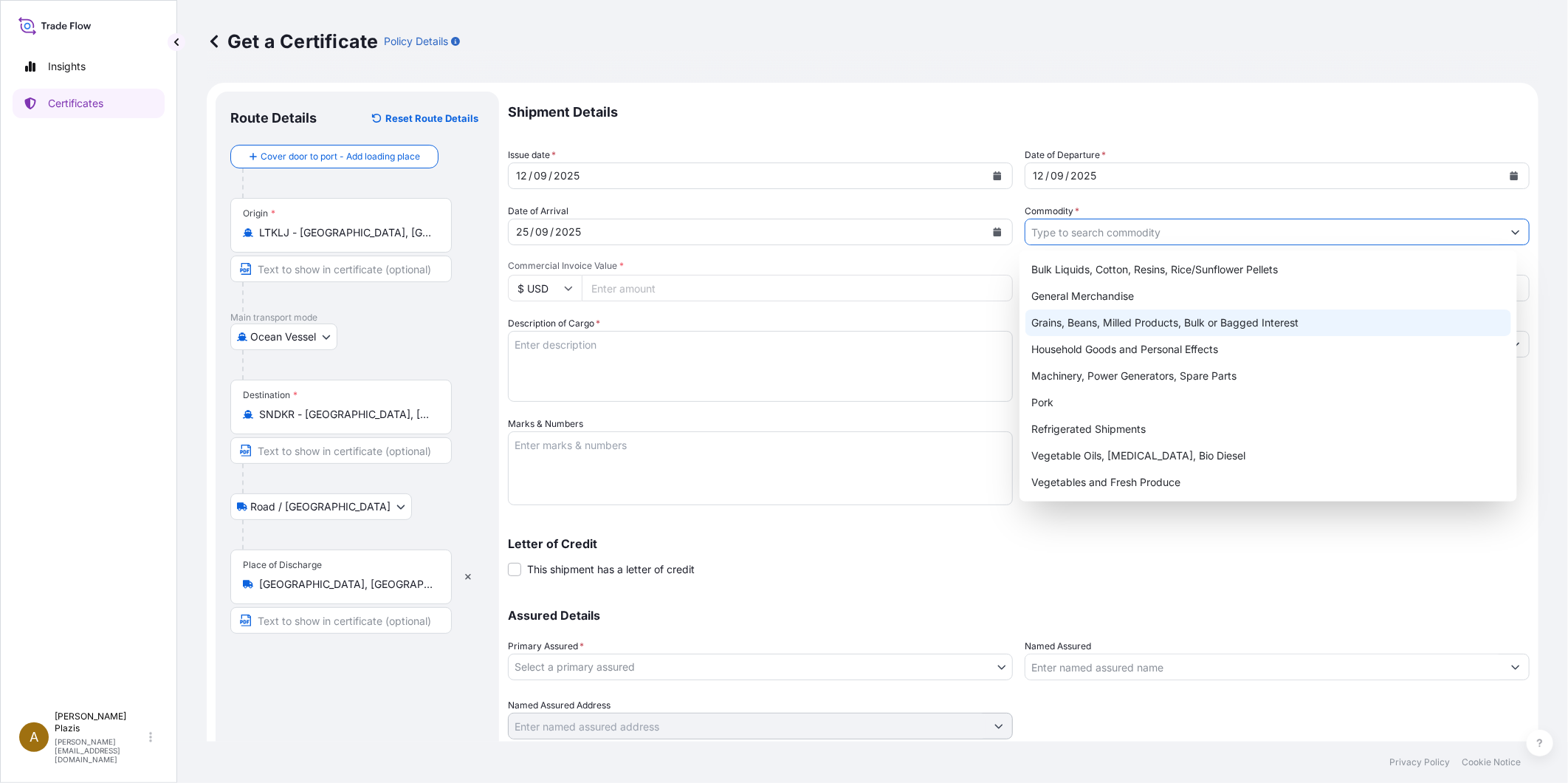
click at [1096, 322] on div "Grains, Beans, Milled Products, Bulk or Bagged Interest" at bounding box center [1268, 323] width 486 height 26
type input "Grains, Beans, Milled Products, Bulk or Bagged Interest"
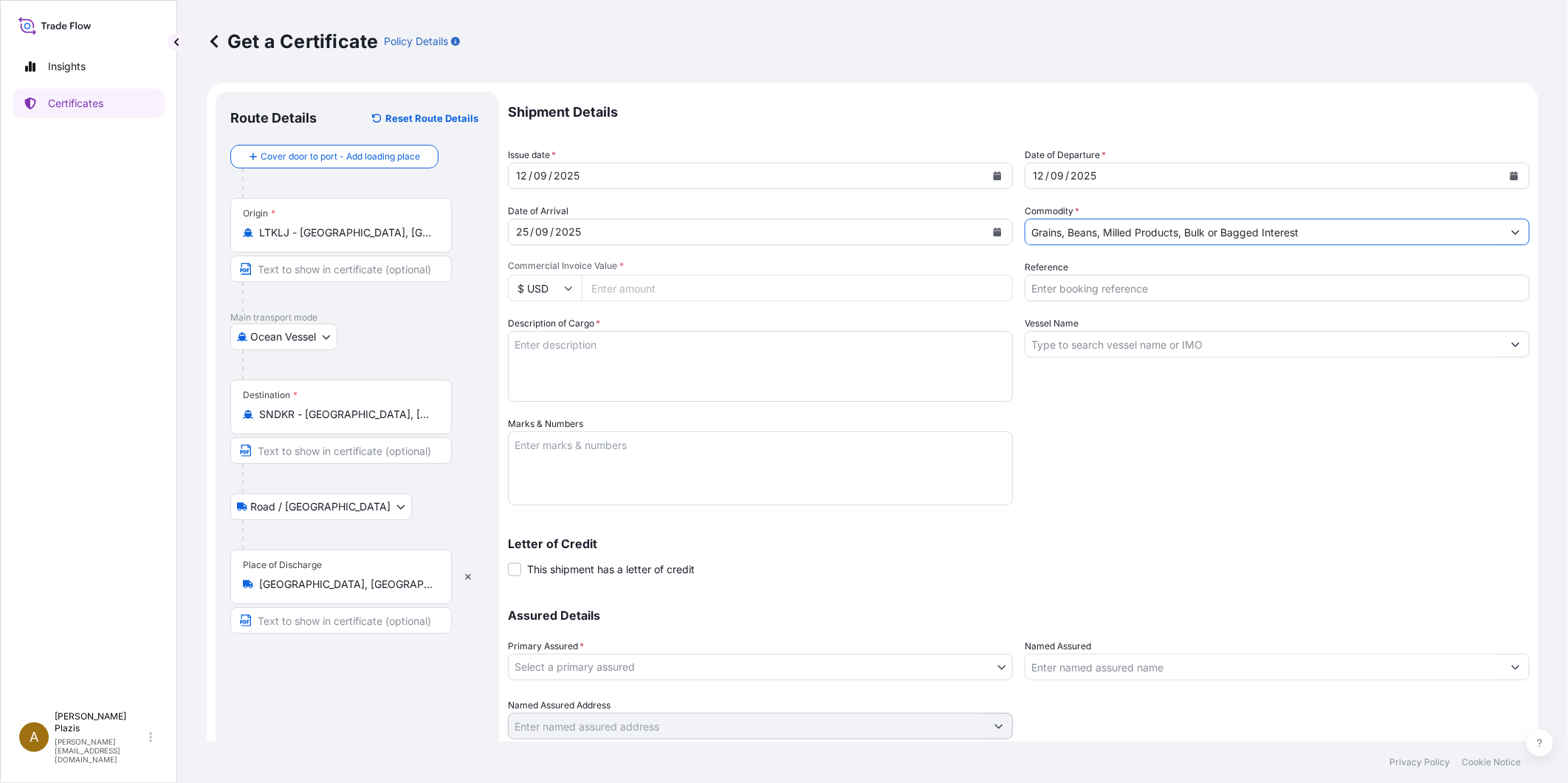
click at [557, 284] on input "$ USD" at bounding box center [544, 288] width 74 height 26
click at [536, 329] on div "€ EUR" at bounding box center [544, 329] width 62 height 28
type input "€ EUR"
click at [677, 283] on input "Commercial Invoice Value *" at bounding box center [798, 288] width 431 height 26
type input "407550"
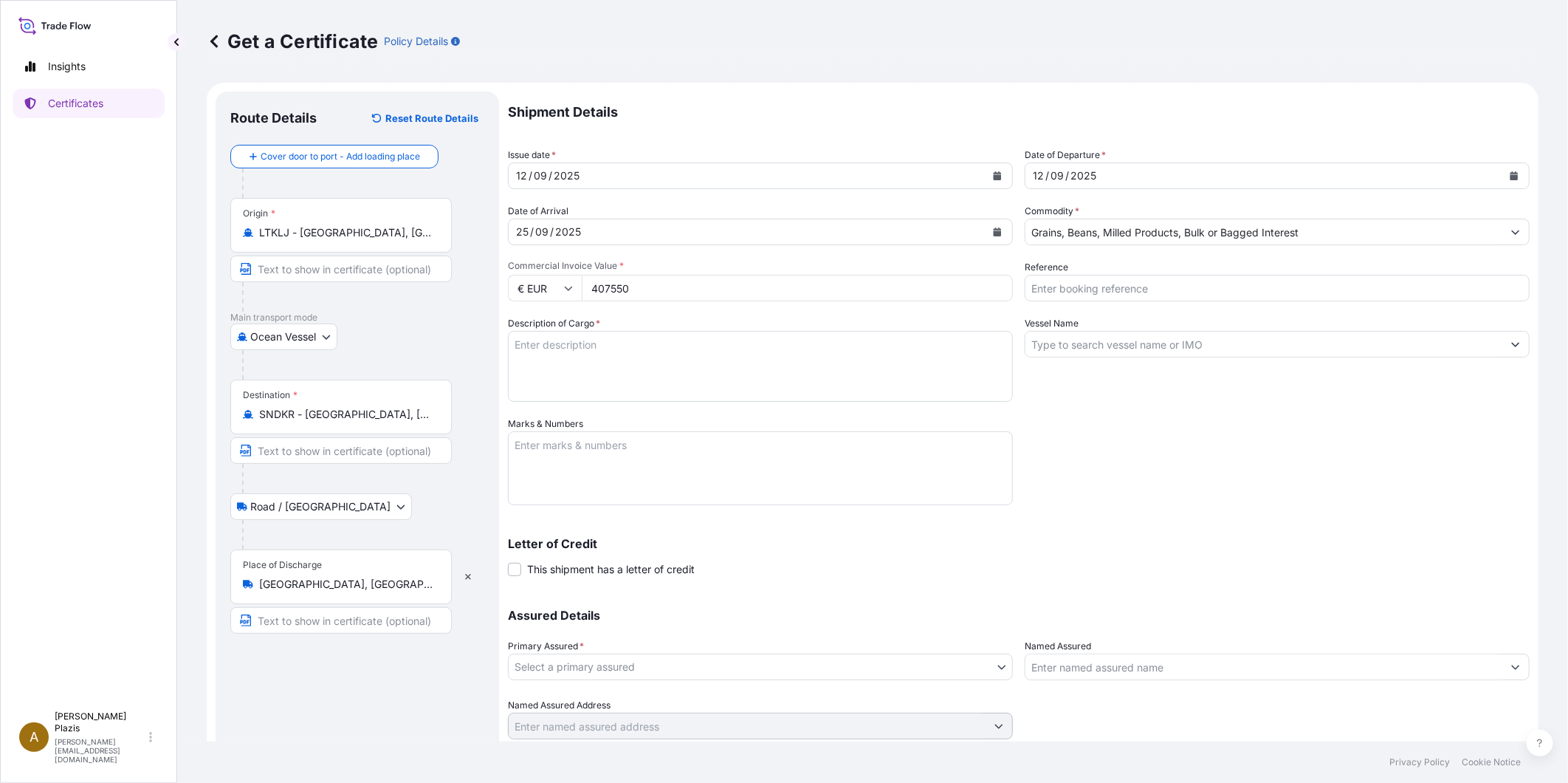
click at [674, 366] on textarea "Description of Cargo *" at bounding box center [760, 366] width 505 height 71
type textarea "1,500.000 MT BLE LITUANIEN DE MEUNERIE EN VRAC"
click at [569, 452] on textarea "Marks & Numbers" at bounding box center [760, 468] width 505 height 74
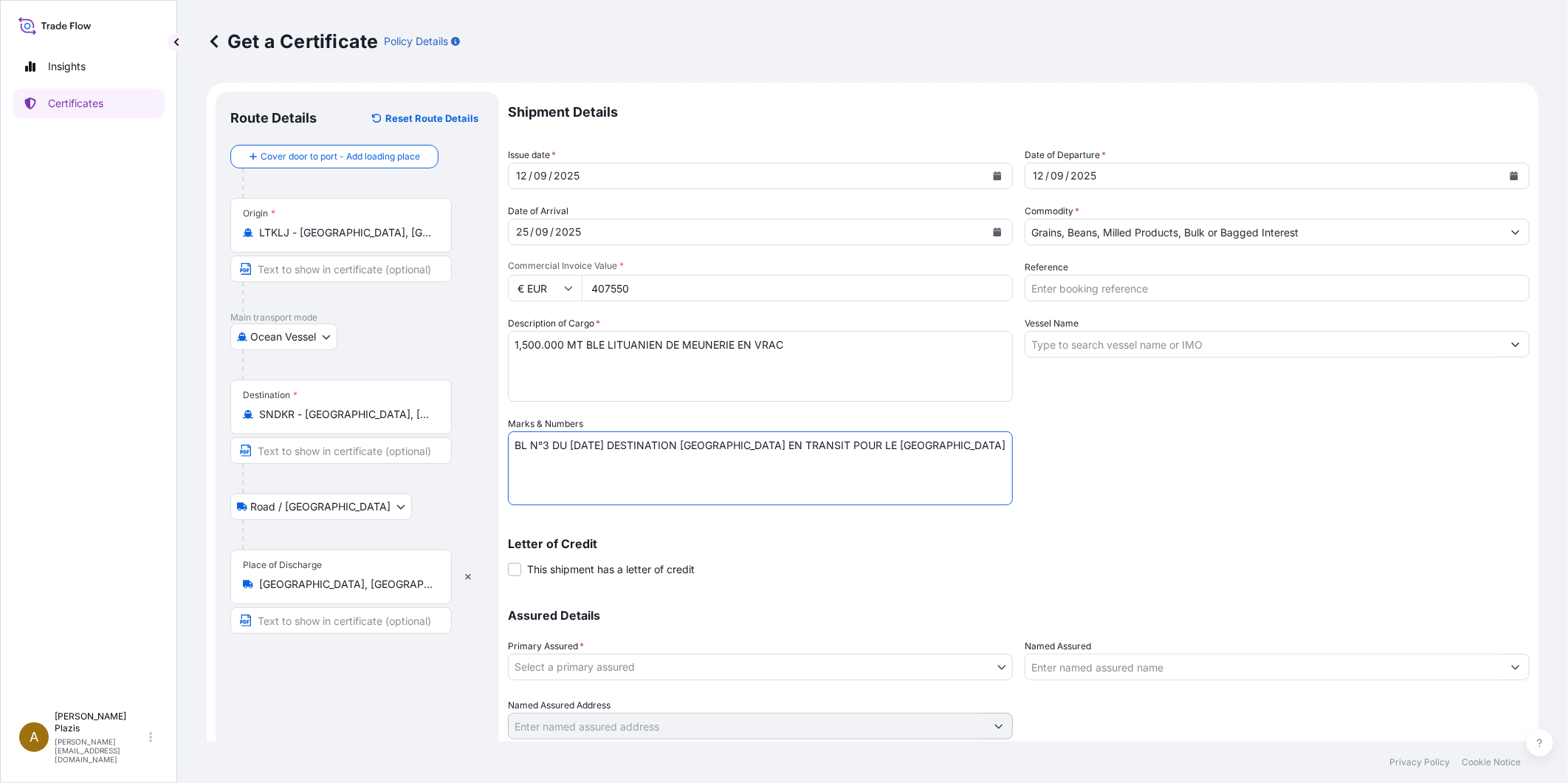
type textarea "BL N°3 DU [DATE] DESTINATION [GEOGRAPHIC_DATA] EN TRANSIT POUR LE [GEOGRAPHIC_D…"
click at [1039, 288] on input "Reference" at bounding box center [1277, 288] width 505 height 26
type input "E14558 - BUNUN XCEL"
click at [1135, 342] on input "Vessel Name" at bounding box center [1264, 344] width 477 height 26
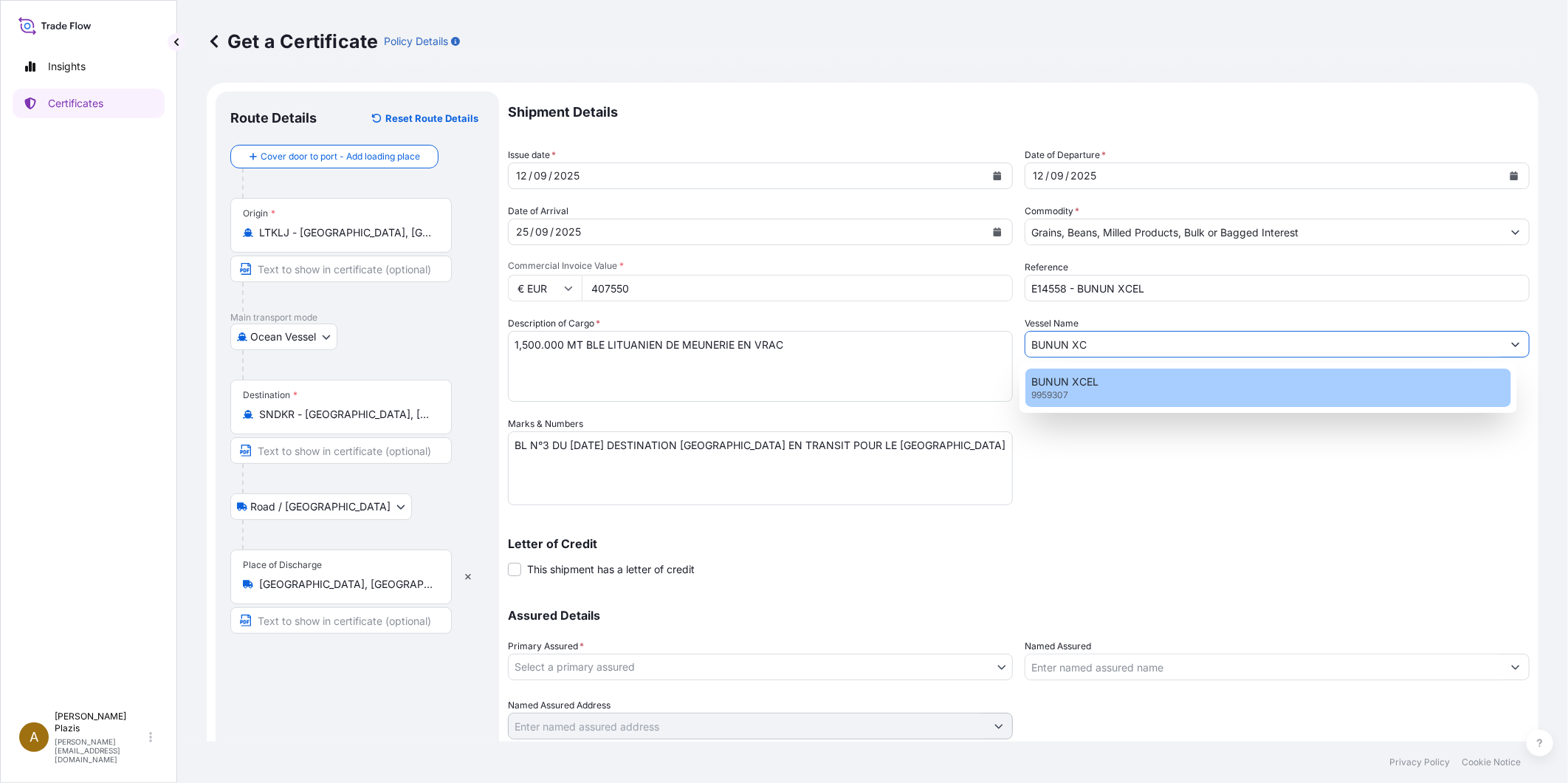
click at [1131, 381] on div "BUNUN XCEL 9959307" at bounding box center [1268, 388] width 486 height 39
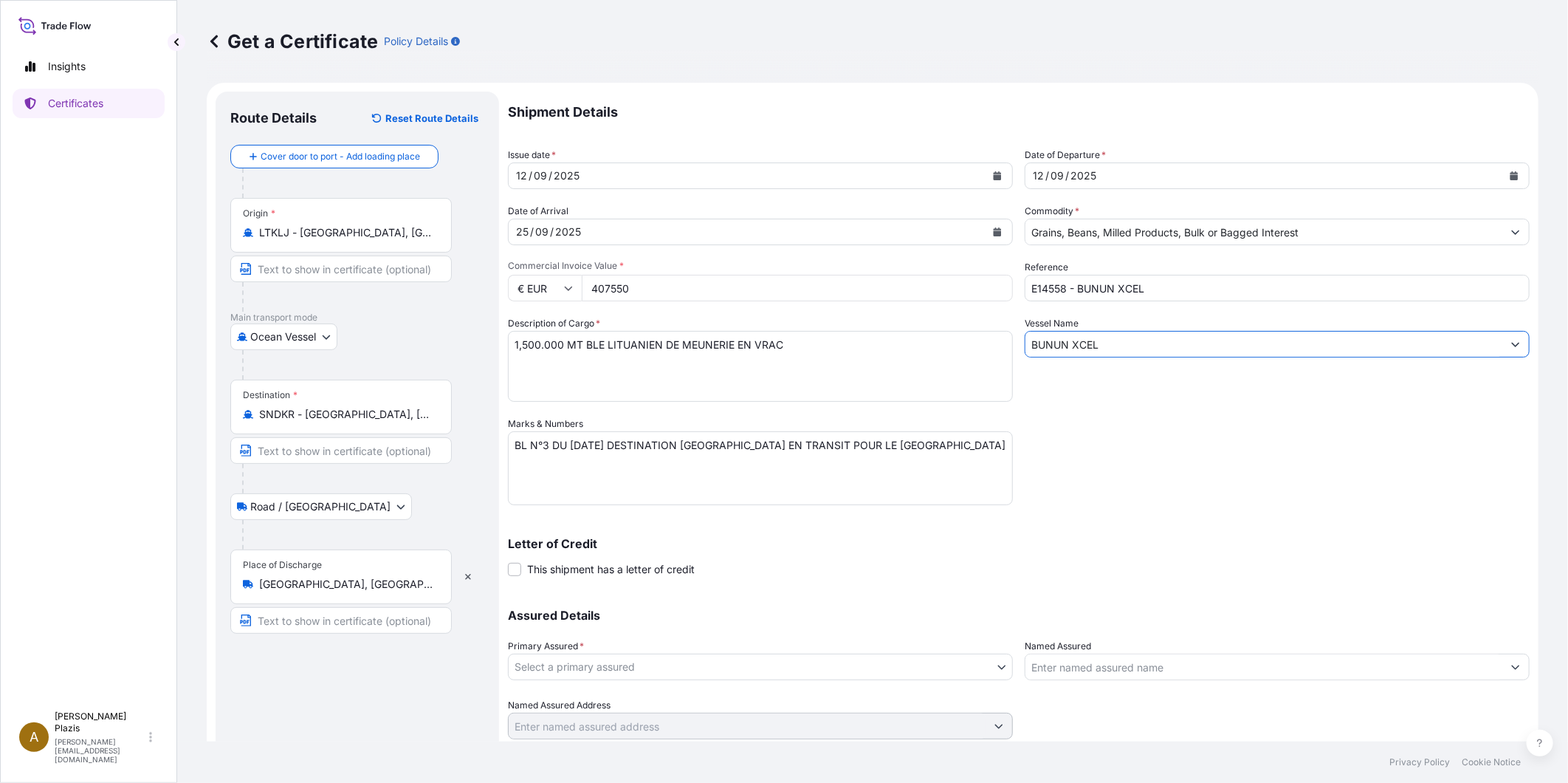
type input "BUNUN XCEL"
click at [722, 528] on div "Letter of Credit This shipment has a letter of credit Letter of credit * Letter…" at bounding box center [1018, 548] width 1022 height 57
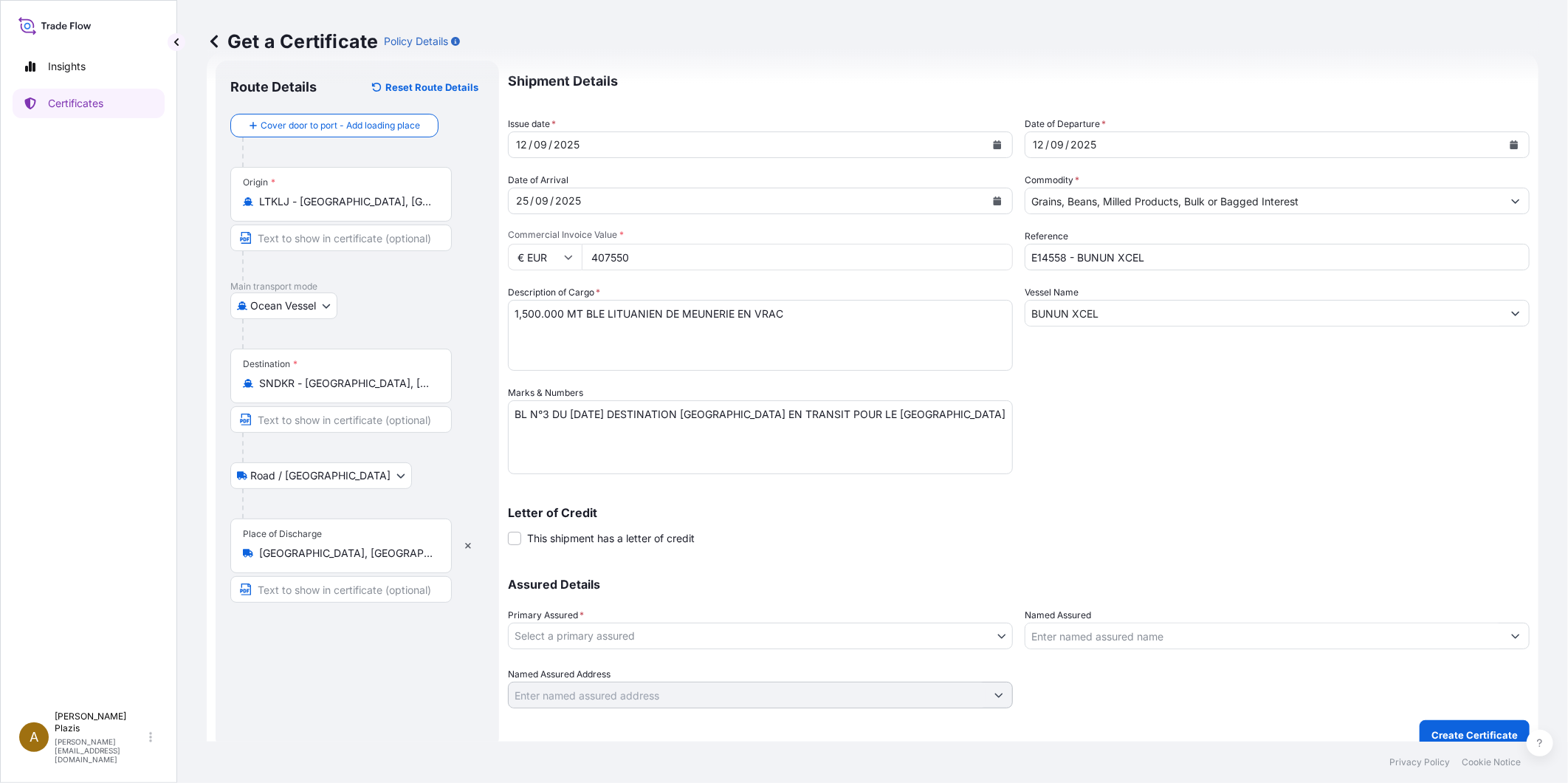
scroll to position [47, 0]
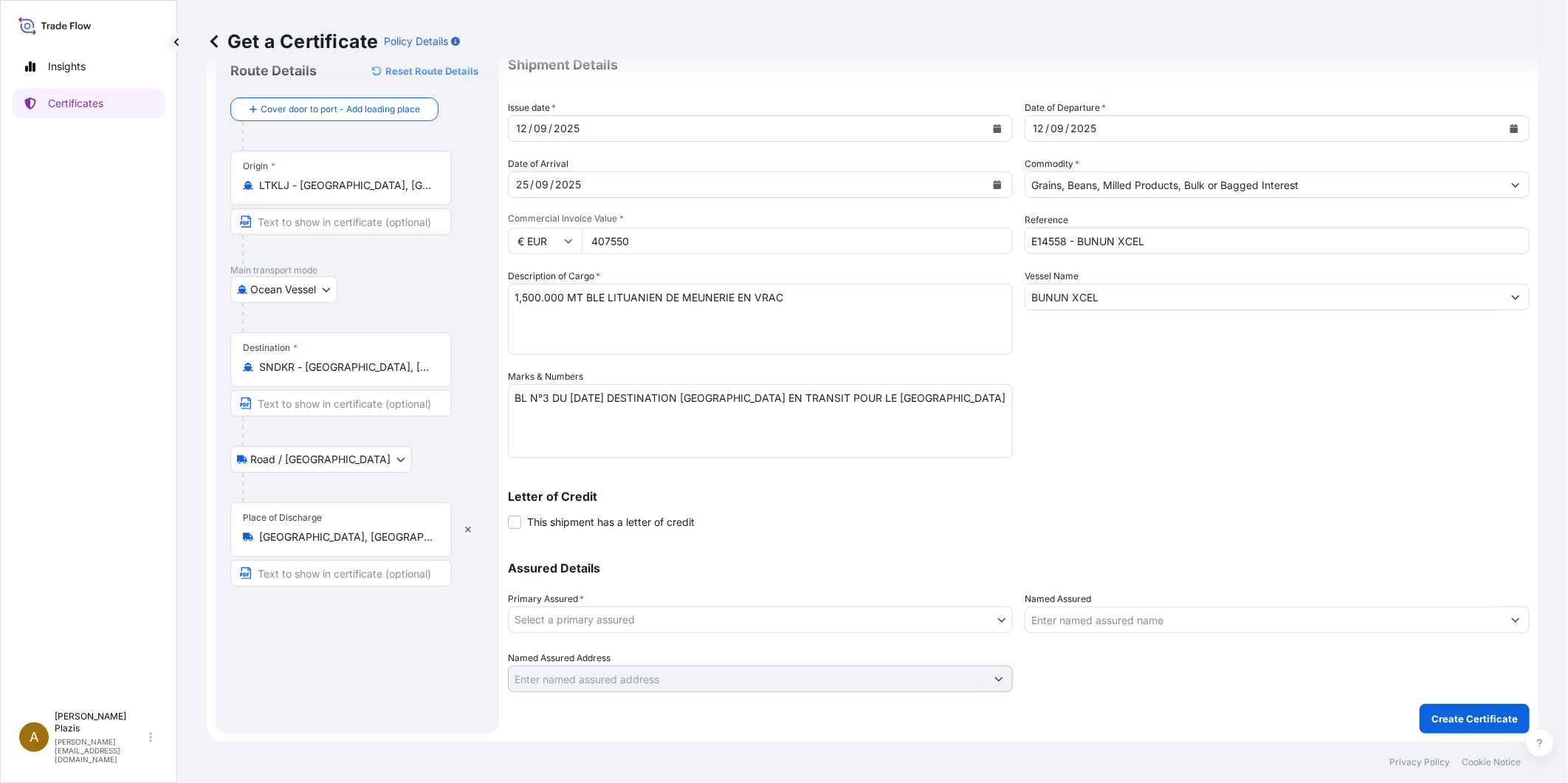
click at [652, 621] on body "24 options available. 23 options available. 24 options available. 1 option avai…" at bounding box center [784, 391] width 1568 height 783
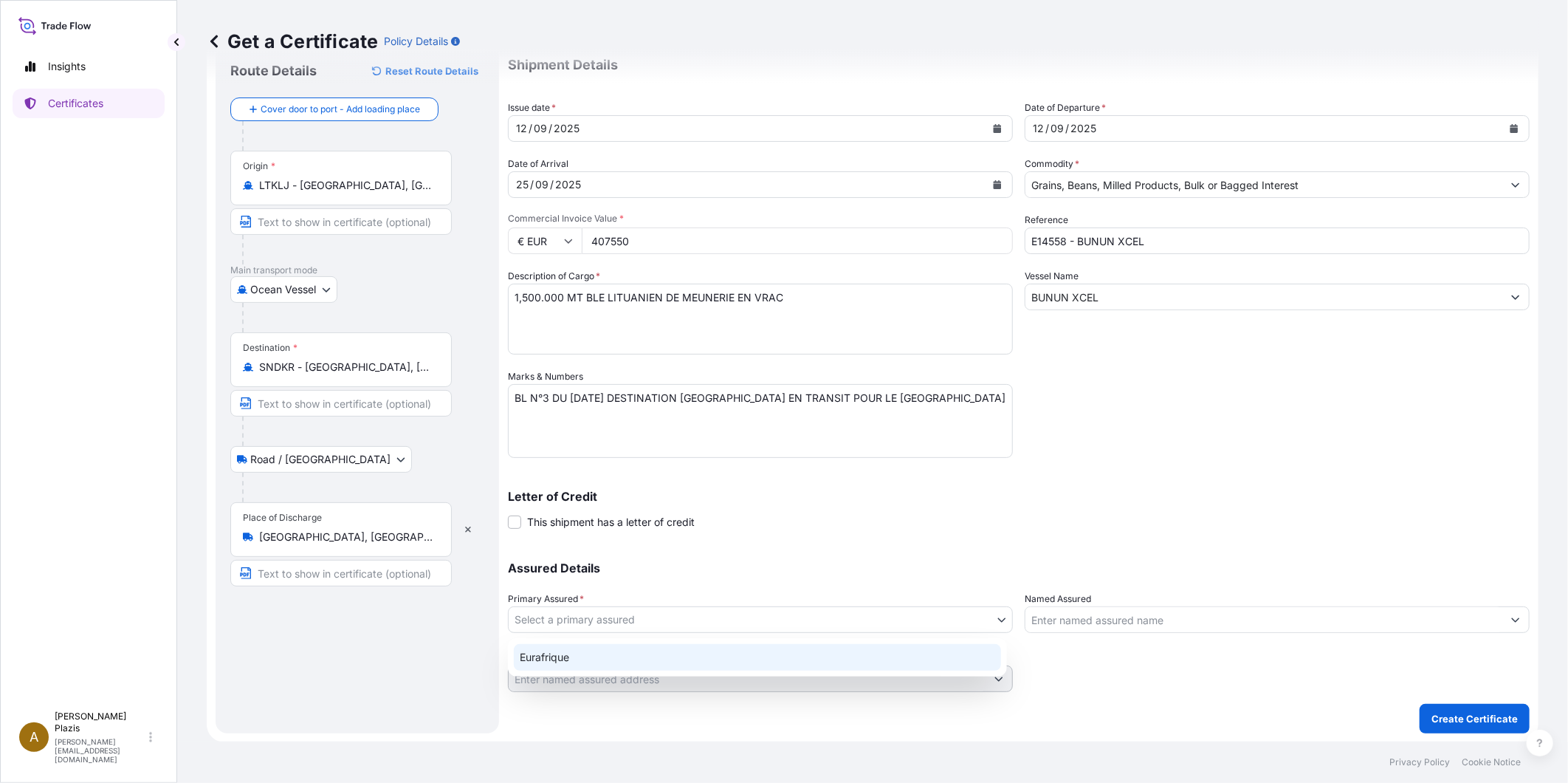
click at [652, 659] on div "Eurafrique" at bounding box center [757, 657] width 487 height 26
select select "31636"
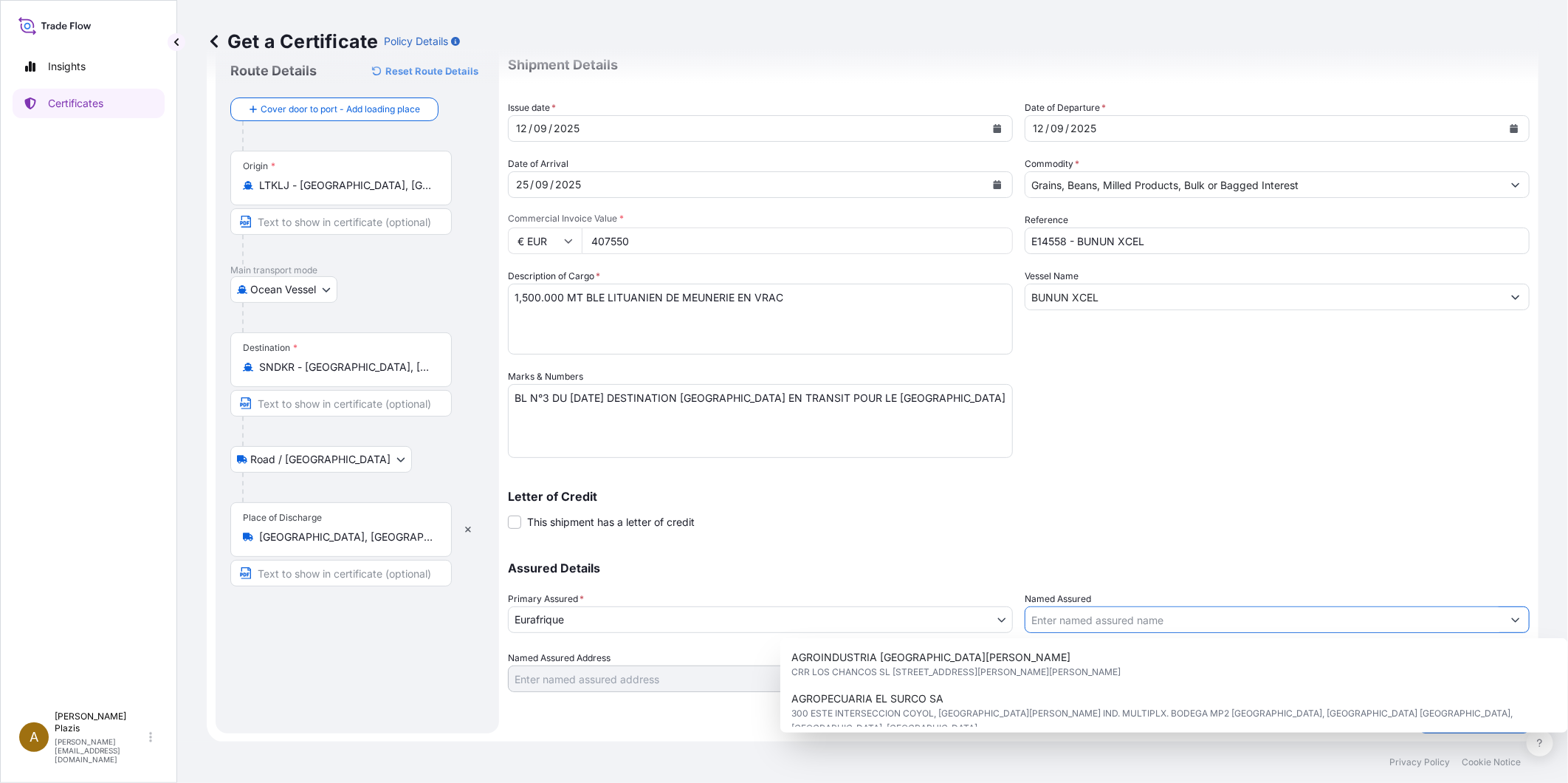
click at [1155, 615] on input "Named Assured" at bounding box center [1264, 620] width 477 height 26
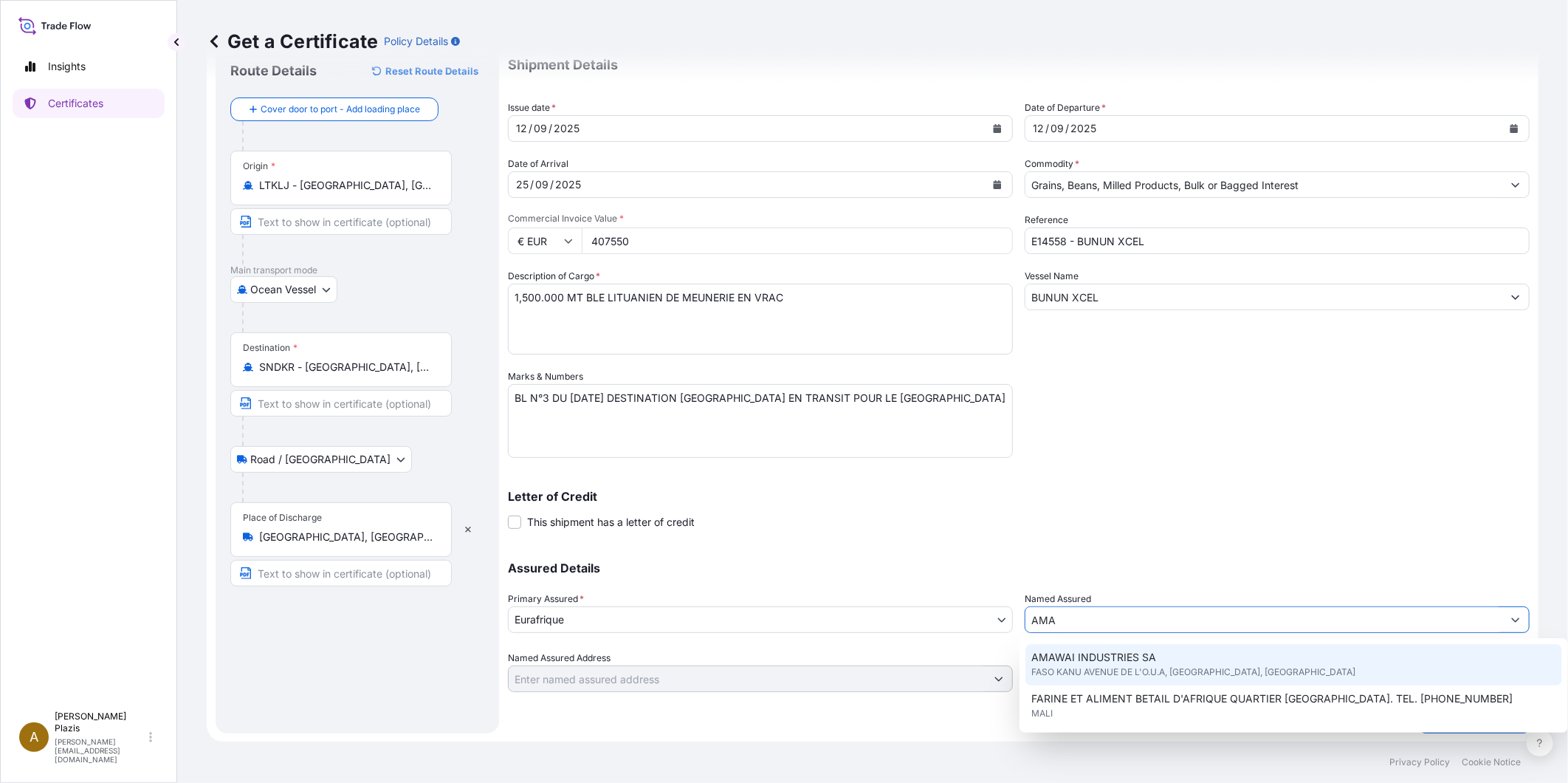
click at [1160, 644] on div "AMAWAI INDUSTRIES SA FASO [GEOGRAPHIC_DATA], [GEOGRAPHIC_DATA], [GEOGRAPHIC_DAT…" at bounding box center [1294, 664] width 536 height 41
type input "AMAWAI INDUSTRIES SA"
type input "FASO [GEOGRAPHIC_DATA] DE L'O.U.A"
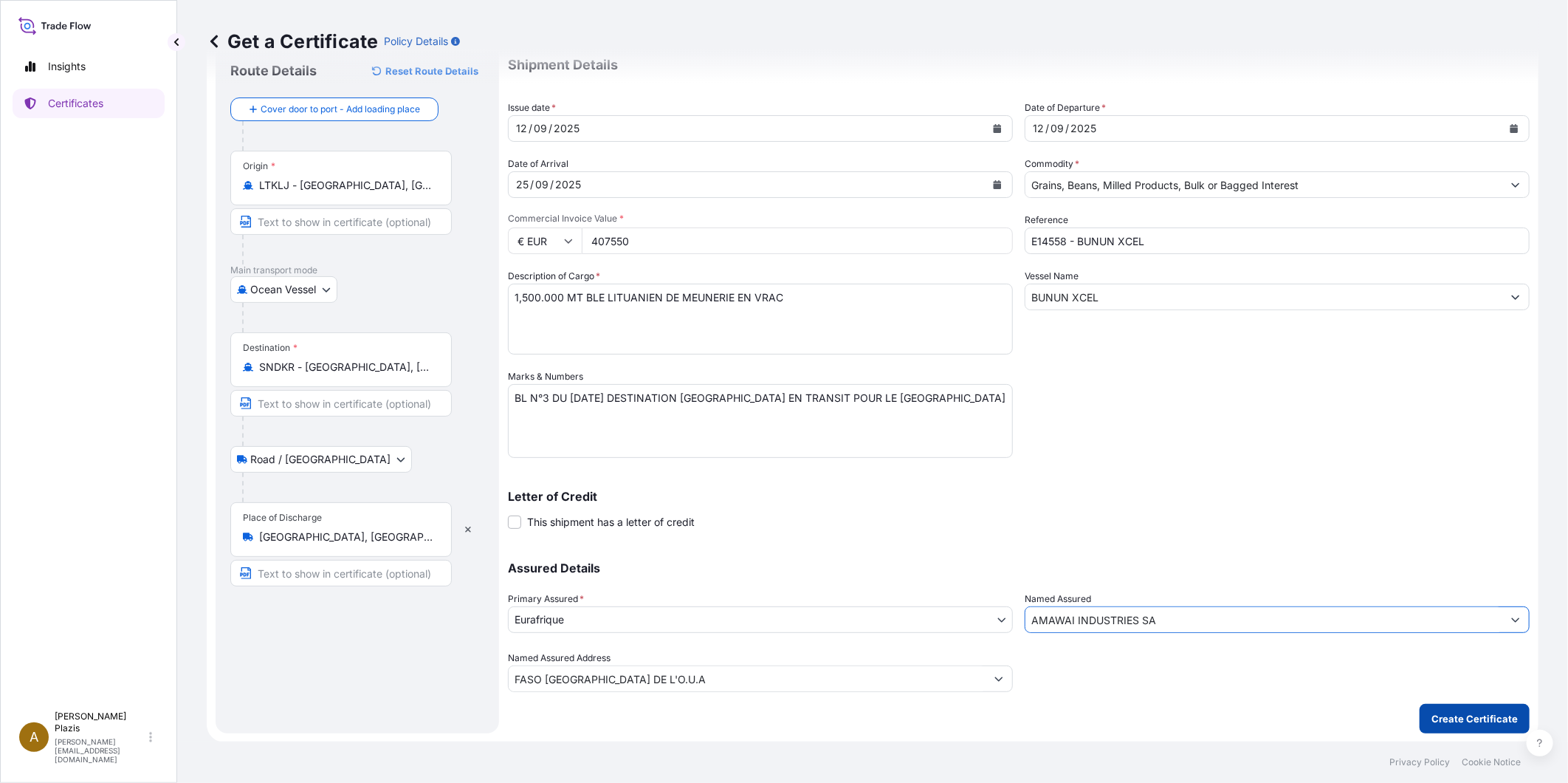
type input "AMAWAI INDUSTRIES SA"
click at [1482, 717] on p "Create Certificate" at bounding box center [1474, 718] width 87 height 15
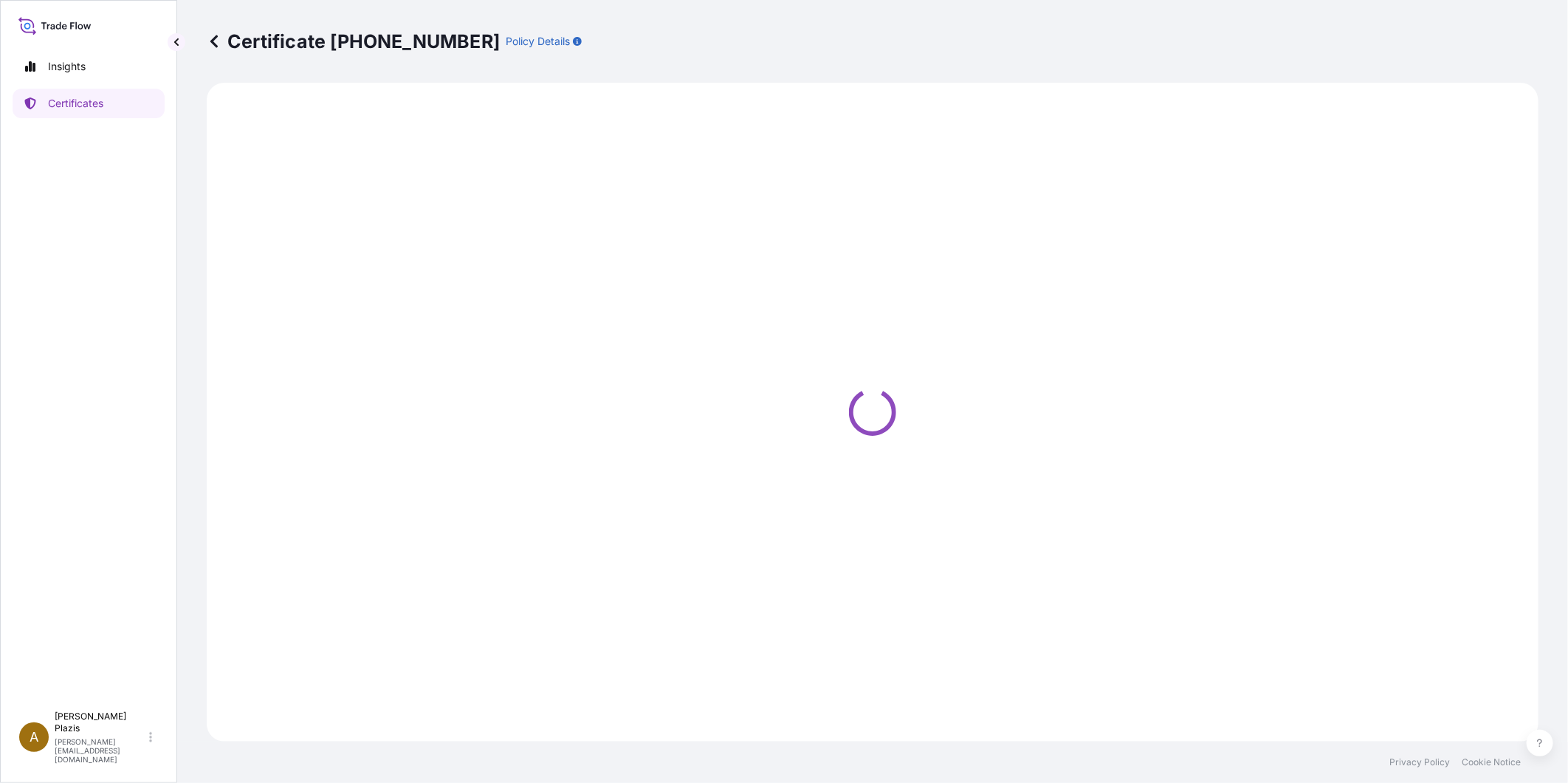
select select "Ocean Vessel"
select select "Road / [GEOGRAPHIC_DATA]"
select select "31636"
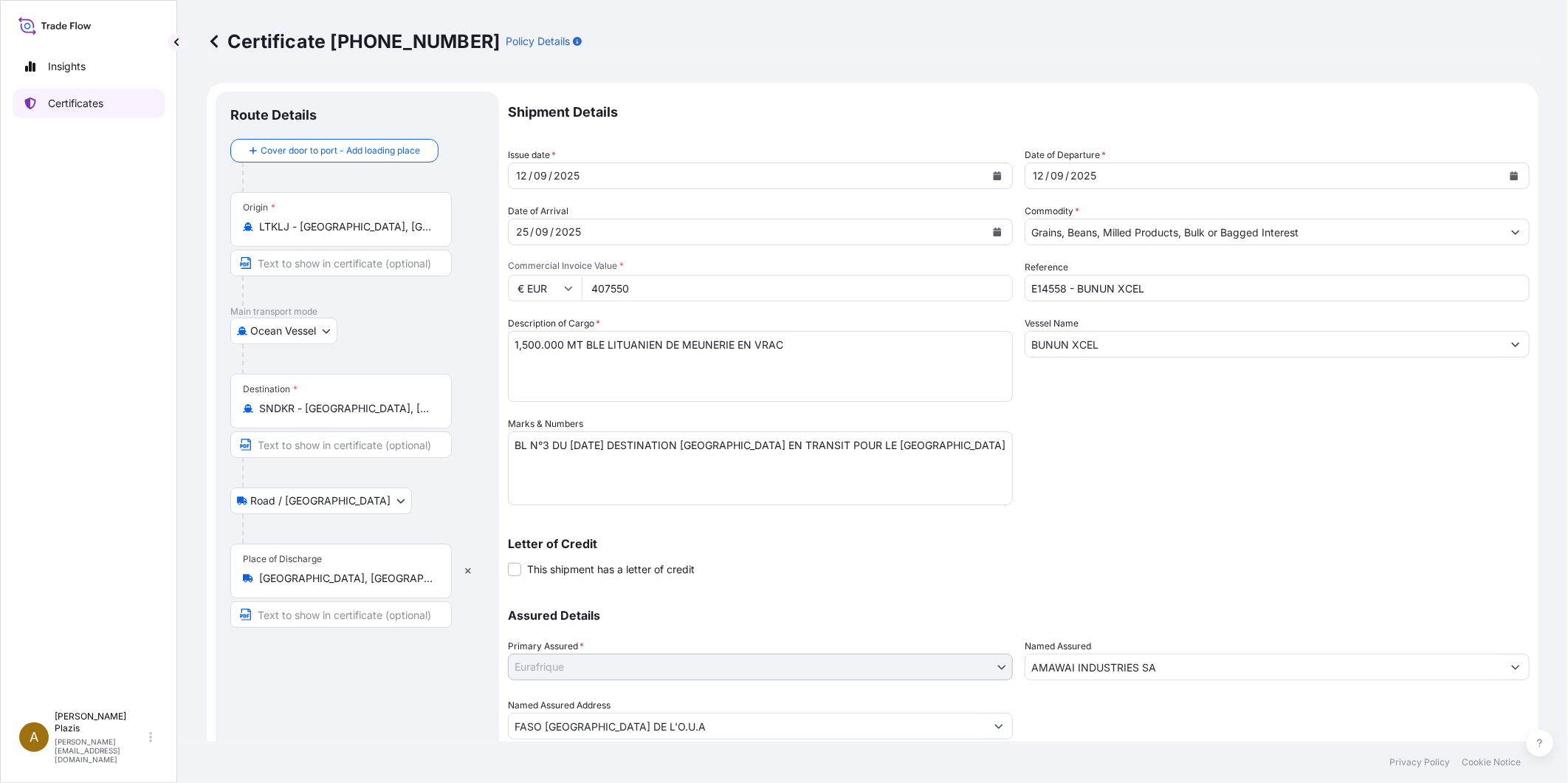
click at [91, 105] on p "Certificates" at bounding box center [75, 103] width 55 height 15
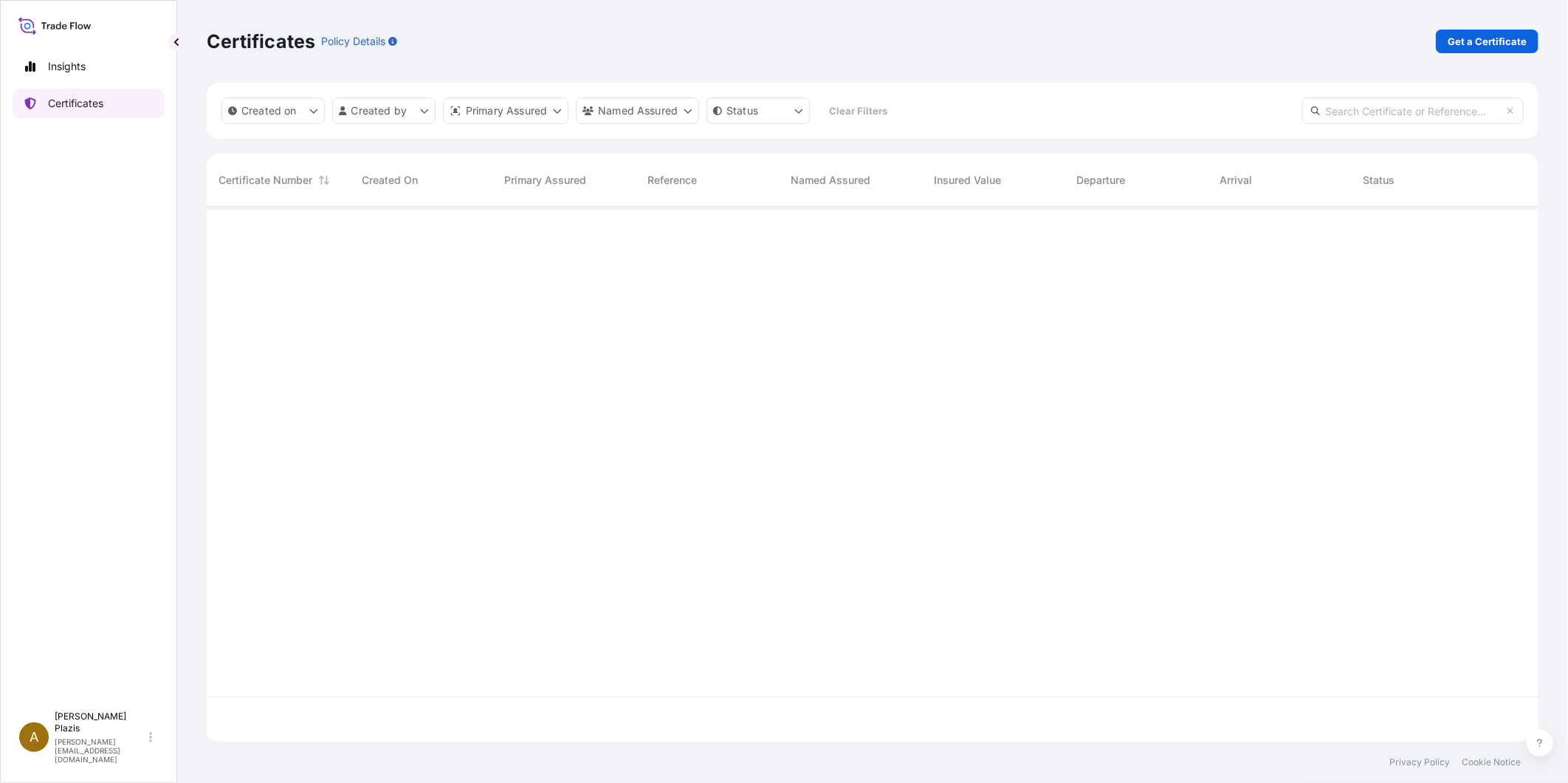
scroll to position [530, 1319]
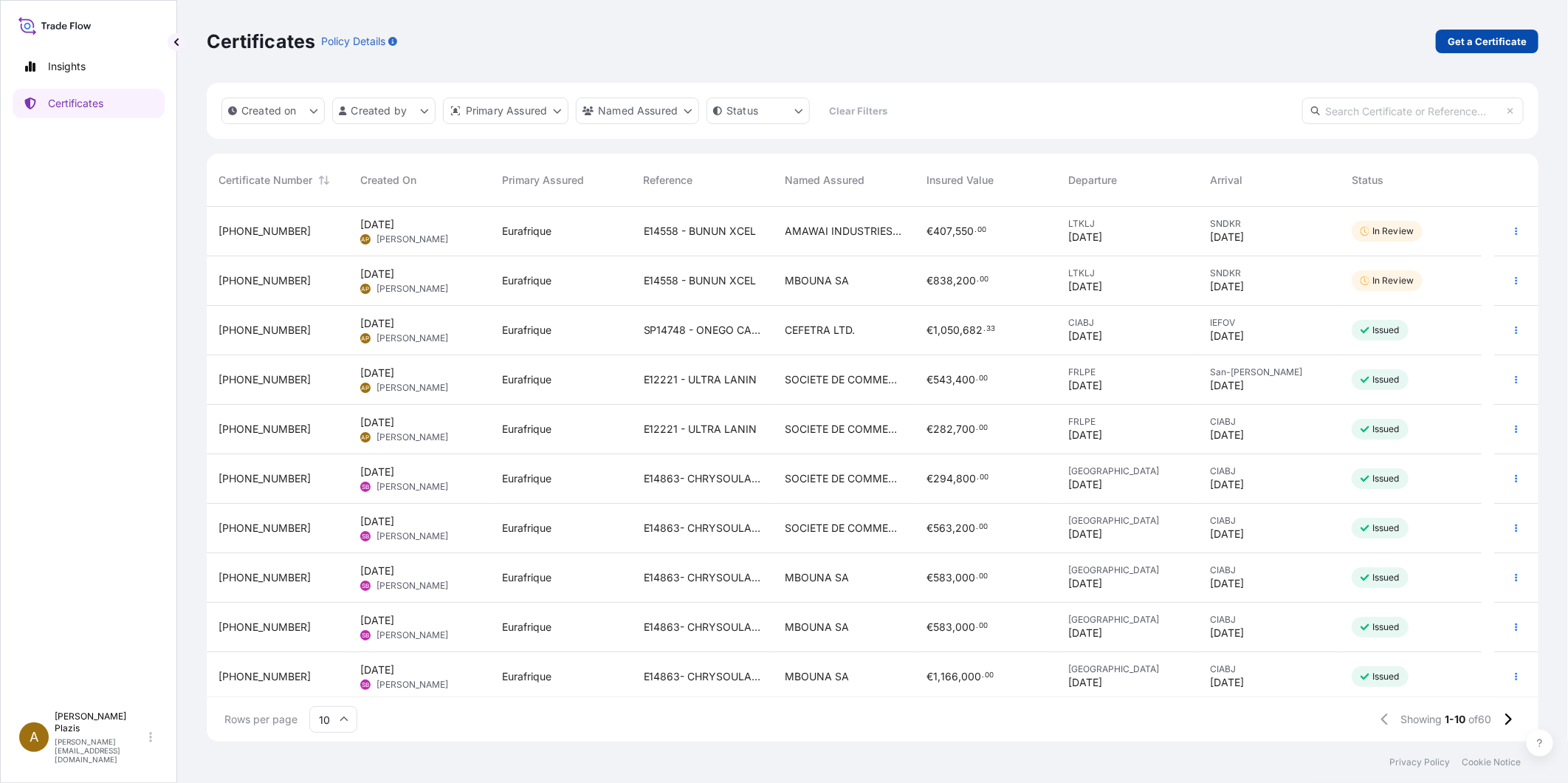
click at [1460, 42] on p "Get a Certificate" at bounding box center [1487, 41] width 79 height 15
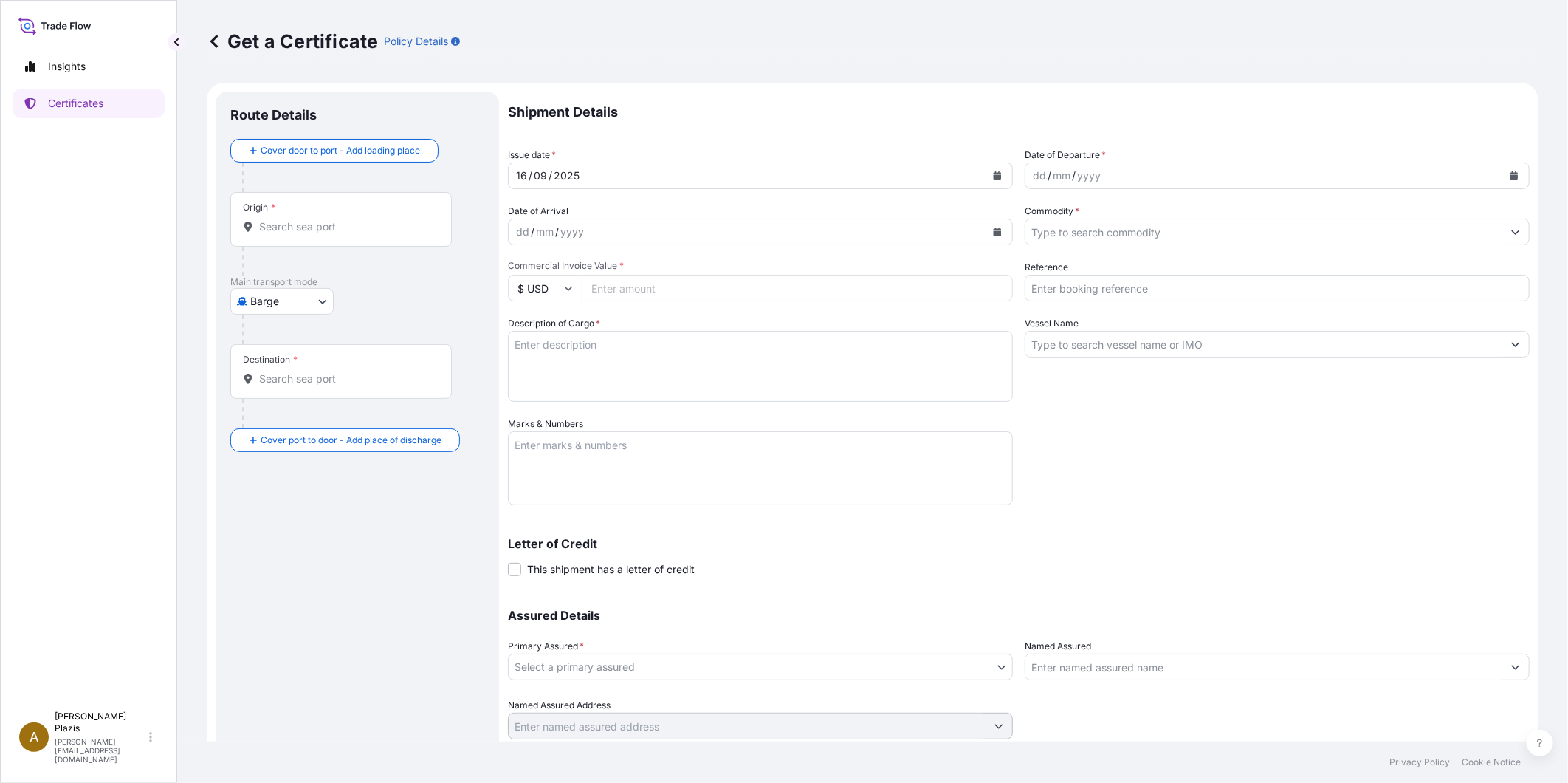
click at [273, 299] on body "Insights Certificates A [PERSON_NAME] [PERSON_NAME][EMAIL_ADDRESS][DOMAIN_NAME]…" at bounding box center [784, 391] width 1568 height 783
click at [288, 415] on span "Ocean Vessel" at bounding box center [291, 419] width 66 height 15
select select "Ocean Vessel"
click at [311, 217] on div "Origin *" at bounding box center [341, 225] width 222 height 54
click at [311, 225] on input "Origin *" at bounding box center [346, 232] width 174 height 15
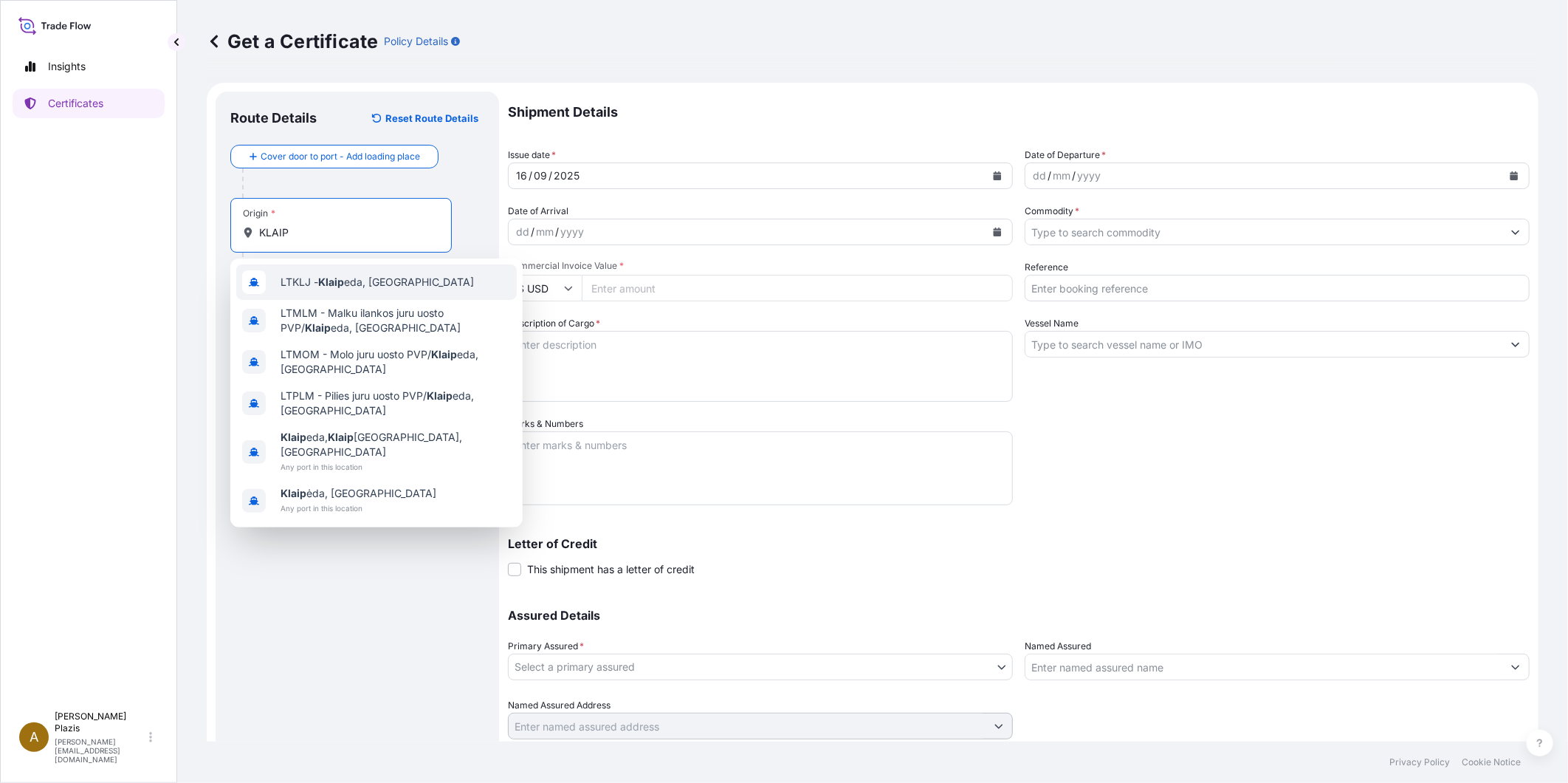
click at [399, 285] on span "LTKLJ - Klaip eda, [GEOGRAPHIC_DATA]" at bounding box center [377, 281] width 194 height 15
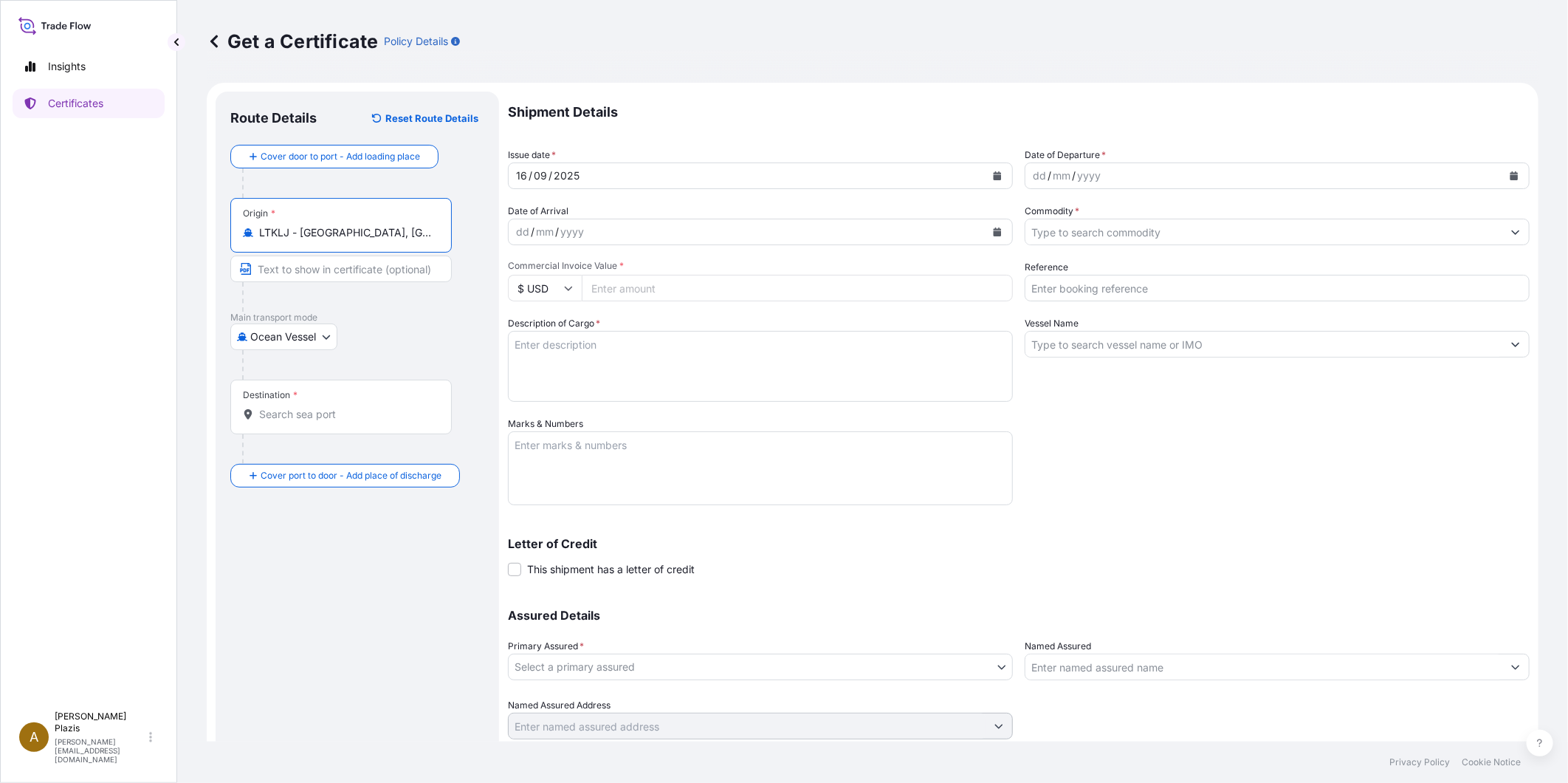
type input "LTKLJ - [GEOGRAPHIC_DATA], [GEOGRAPHIC_DATA]"
click at [293, 403] on div "Destination *" at bounding box center [341, 407] width 222 height 54
click at [293, 407] on input "Destination *" at bounding box center [346, 414] width 174 height 15
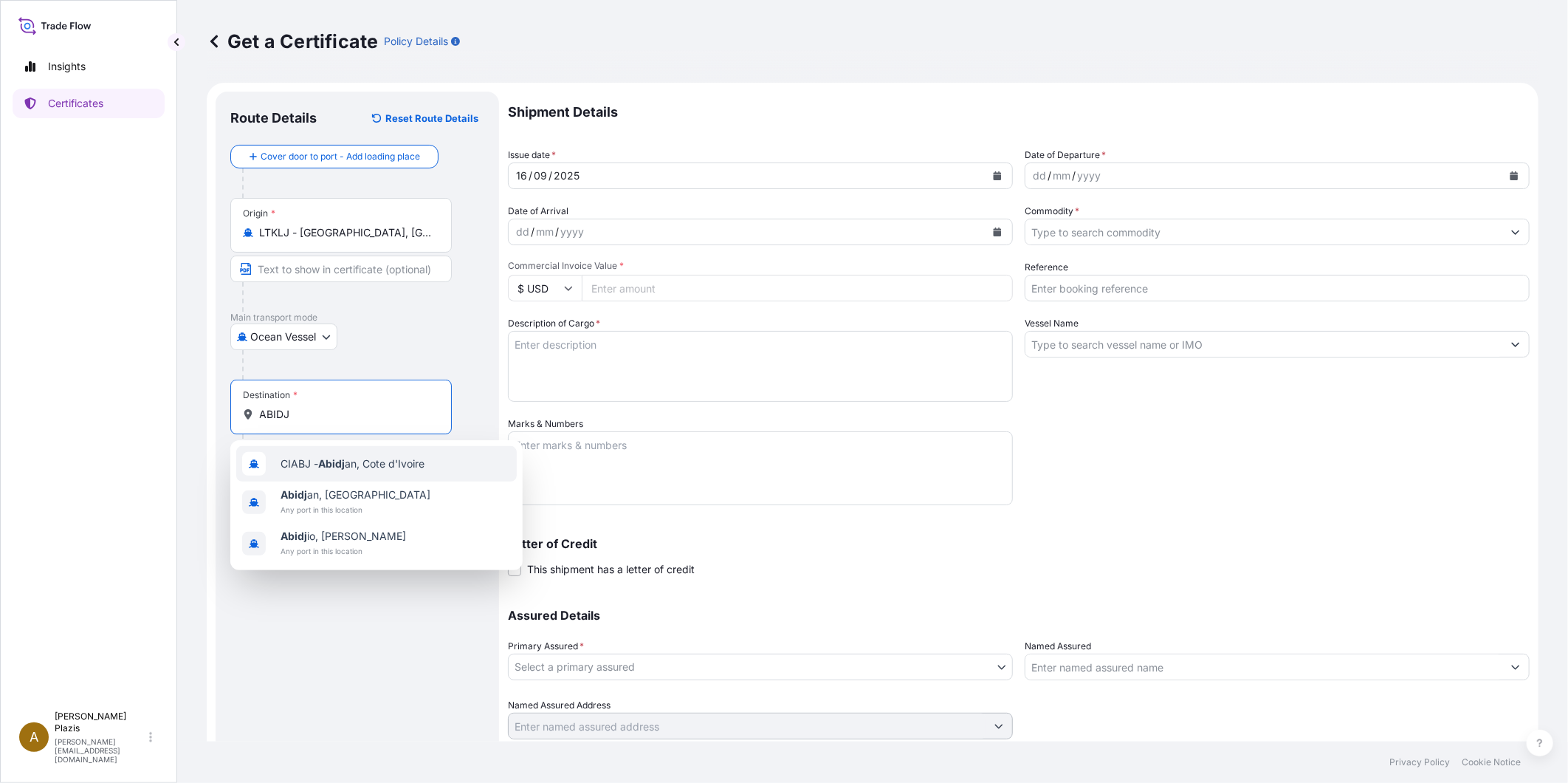
click at [311, 459] on span "CIABJ - Abidj an, Cote d'Ivoire" at bounding box center [352, 464] width 144 height 15
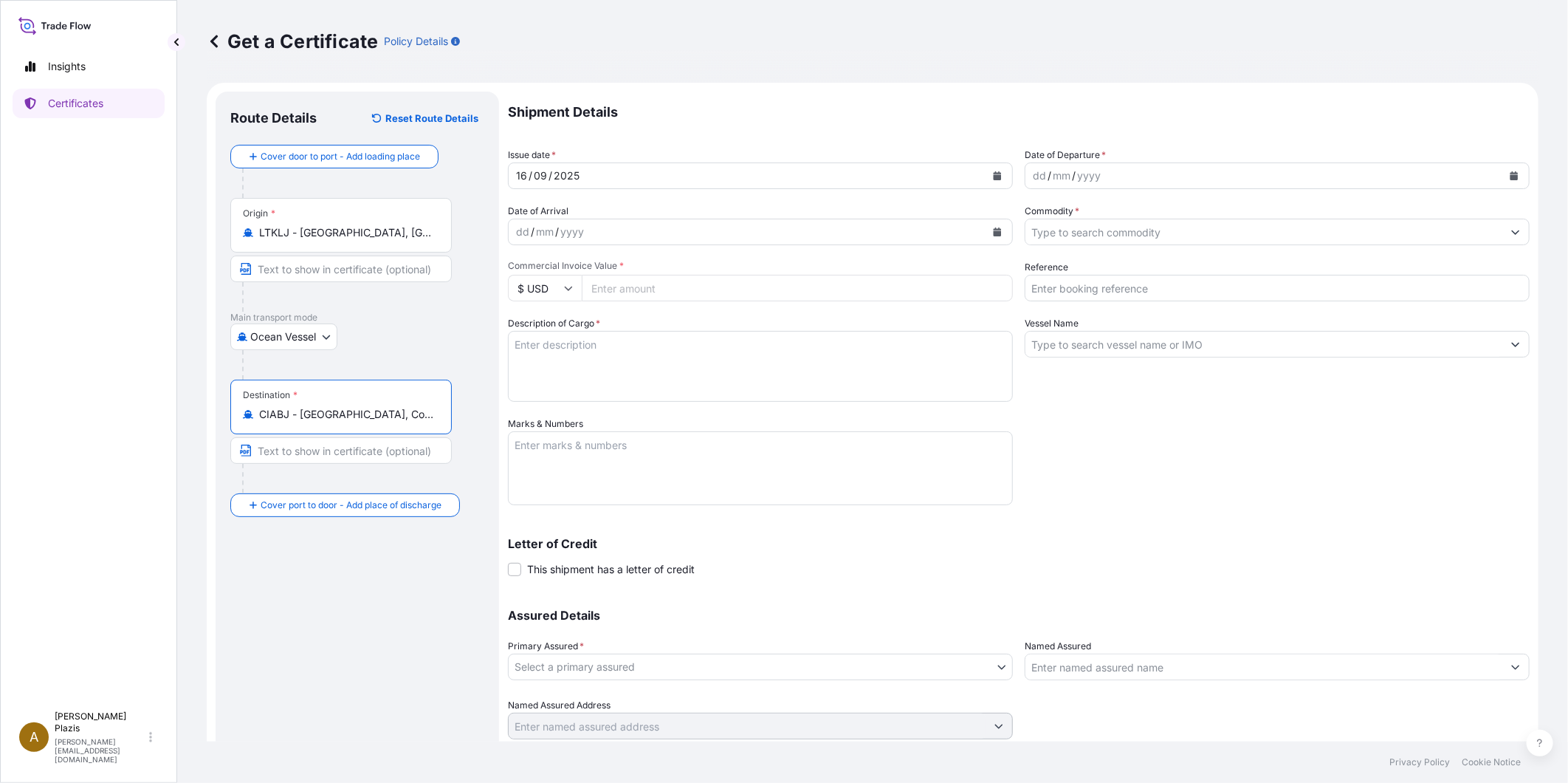
type input "CIABJ - [GEOGRAPHIC_DATA], Cote d'Ivoire"
click at [601, 181] on div "[DATE]" at bounding box center [747, 175] width 477 height 26
click at [994, 177] on icon "Calendar" at bounding box center [997, 175] width 8 height 9
click at [639, 291] on div "12" at bounding box center [646, 300] width 26 height 26
click at [1150, 180] on div "dd / mm / yyyy" at bounding box center [1264, 175] width 477 height 26
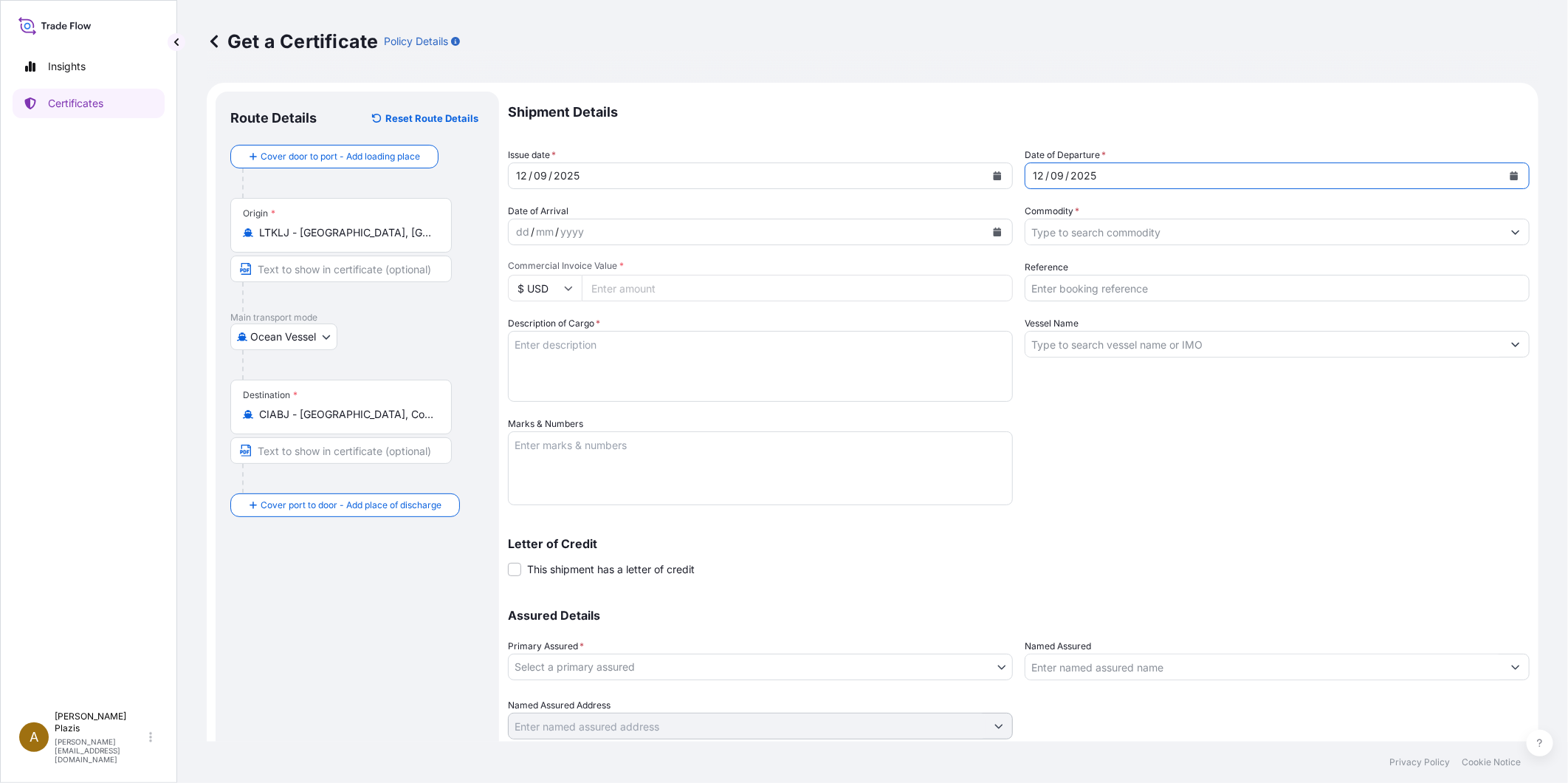
click at [592, 218] on div "dd / mm / yyyy" at bounding box center [760, 231] width 505 height 26
click at [519, 231] on div "dd" at bounding box center [522, 231] width 17 height 18
click at [517, 231] on div "30" at bounding box center [522, 231] width 17 height 18
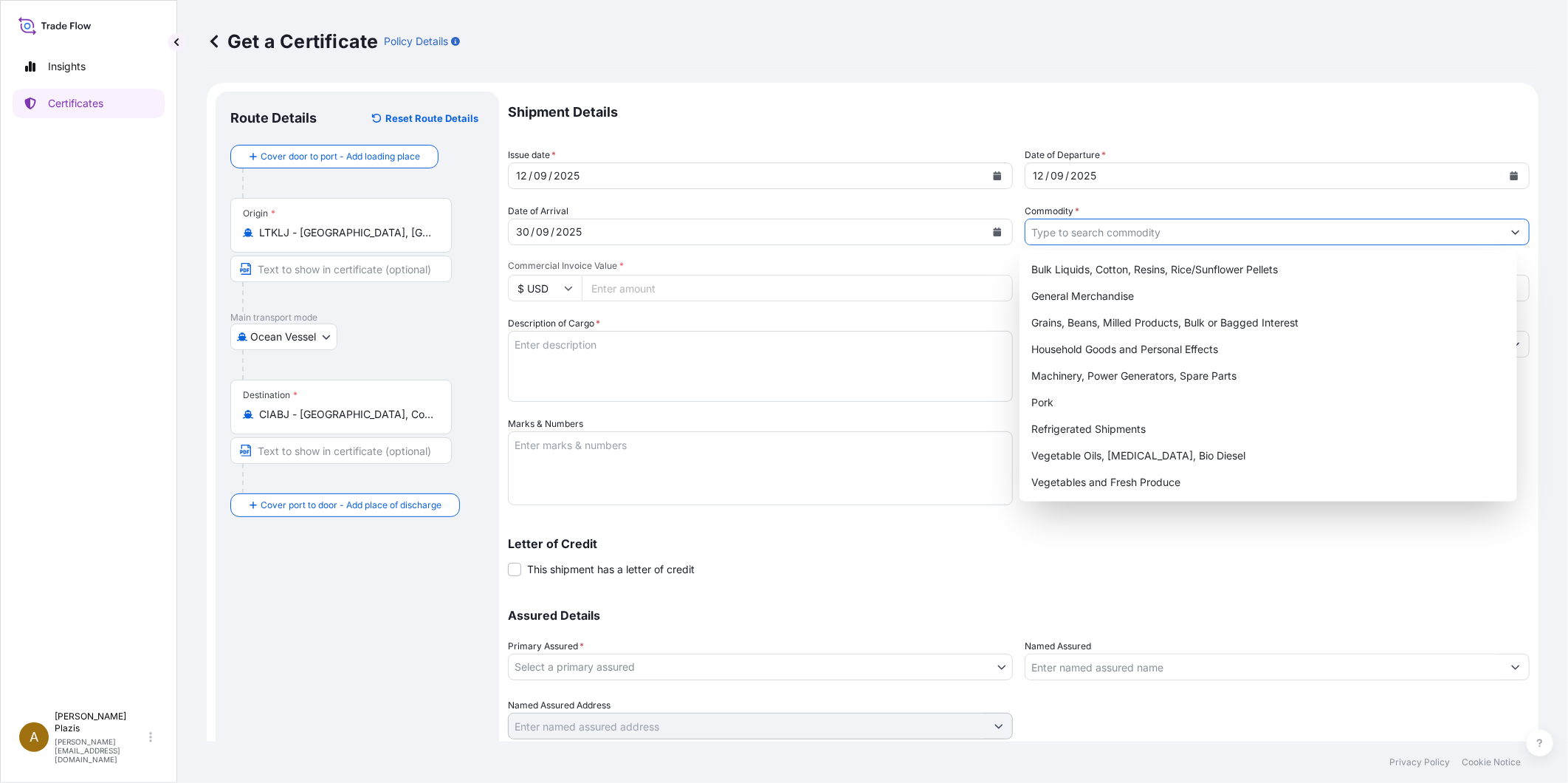
click at [1112, 231] on input "Commodity *" at bounding box center [1264, 231] width 477 height 26
click at [1113, 310] on div "Grains, Beans, Milled Products, Bulk or Bagged Interest" at bounding box center [1268, 323] width 486 height 26
type input "Grains, Beans, Milled Products, Bulk or Bagged Interest"
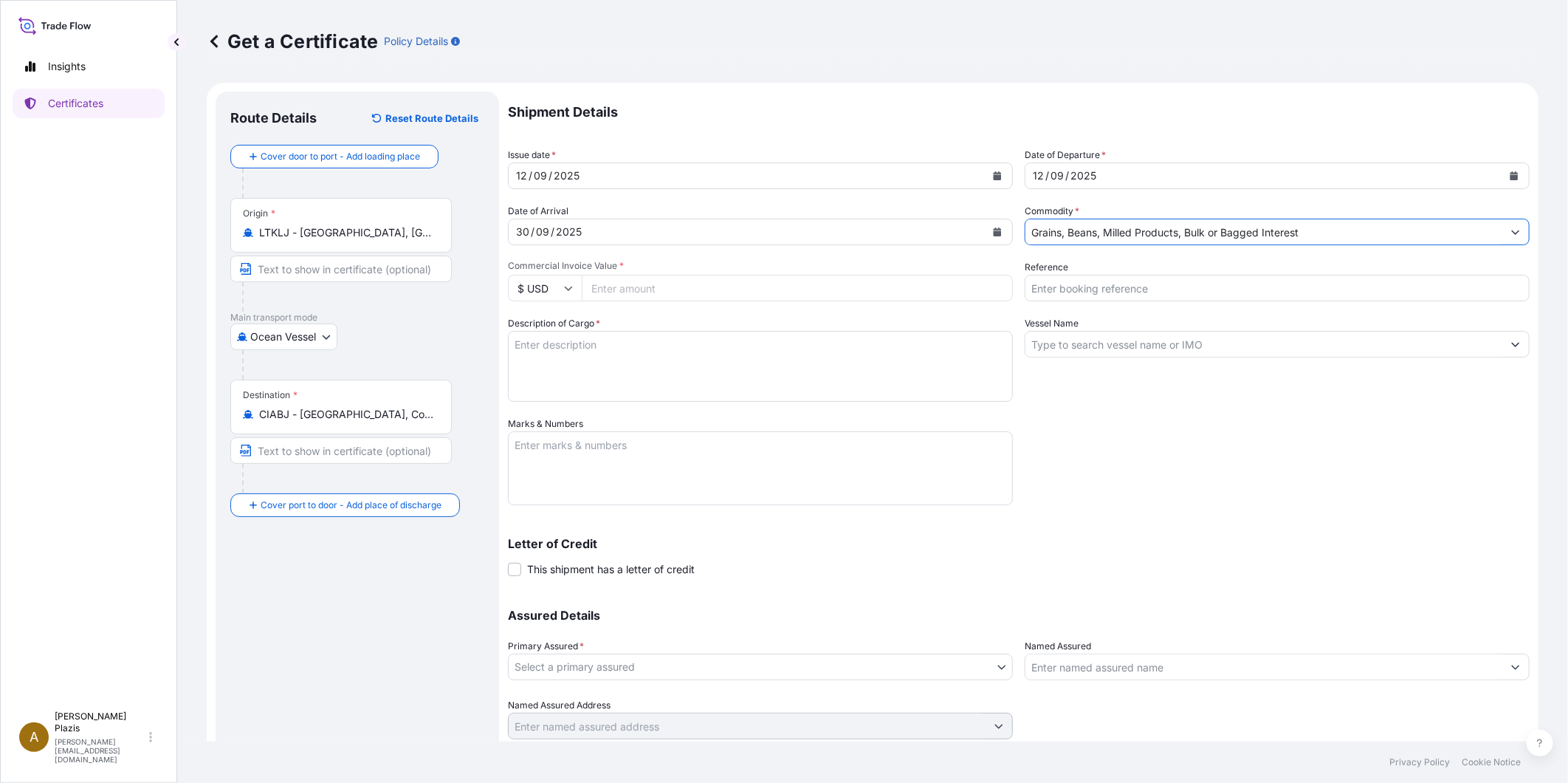
click at [567, 286] on icon at bounding box center [569, 288] width 9 height 9
click at [547, 326] on div "€ EUR" at bounding box center [544, 329] width 62 height 28
type input "€ EUR"
click at [669, 293] on input "Commercial Invoice Value *" at bounding box center [798, 288] width 431 height 26
click at [625, 289] on input "Commercial Invoice Value *" at bounding box center [798, 288] width 431 height 26
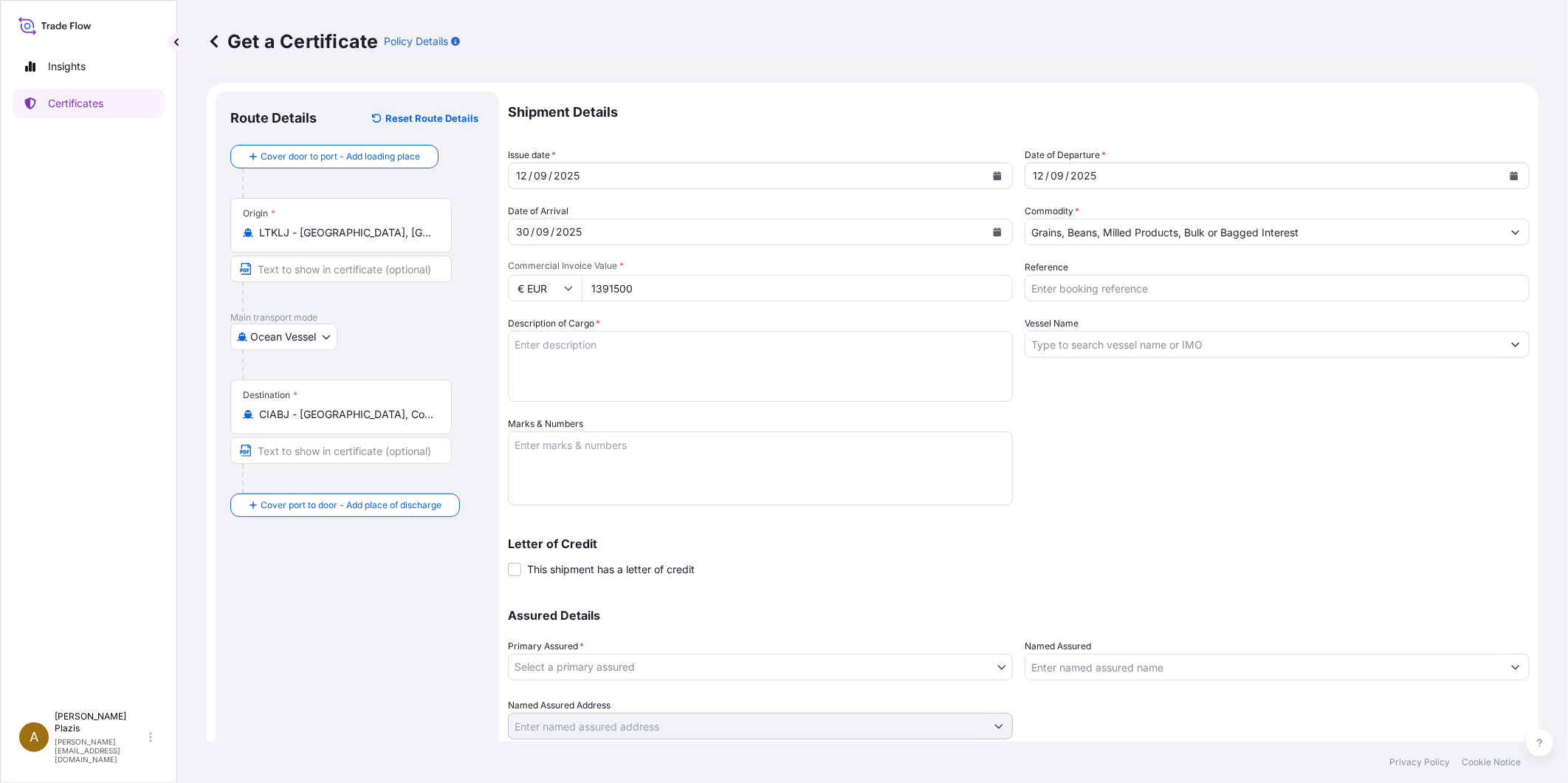
type input "1391500"
click at [647, 351] on textarea "Description of Cargo *" at bounding box center [760, 366] width 505 height 71
type textarea "5,000.000 MT BLE LITUANIEN DE MEUNERIE EN VRAC"
type textarea "BL N°6 DU [DATE]"
click at [1174, 292] on input "Reference" at bounding box center [1277, 288] width 505 height 26
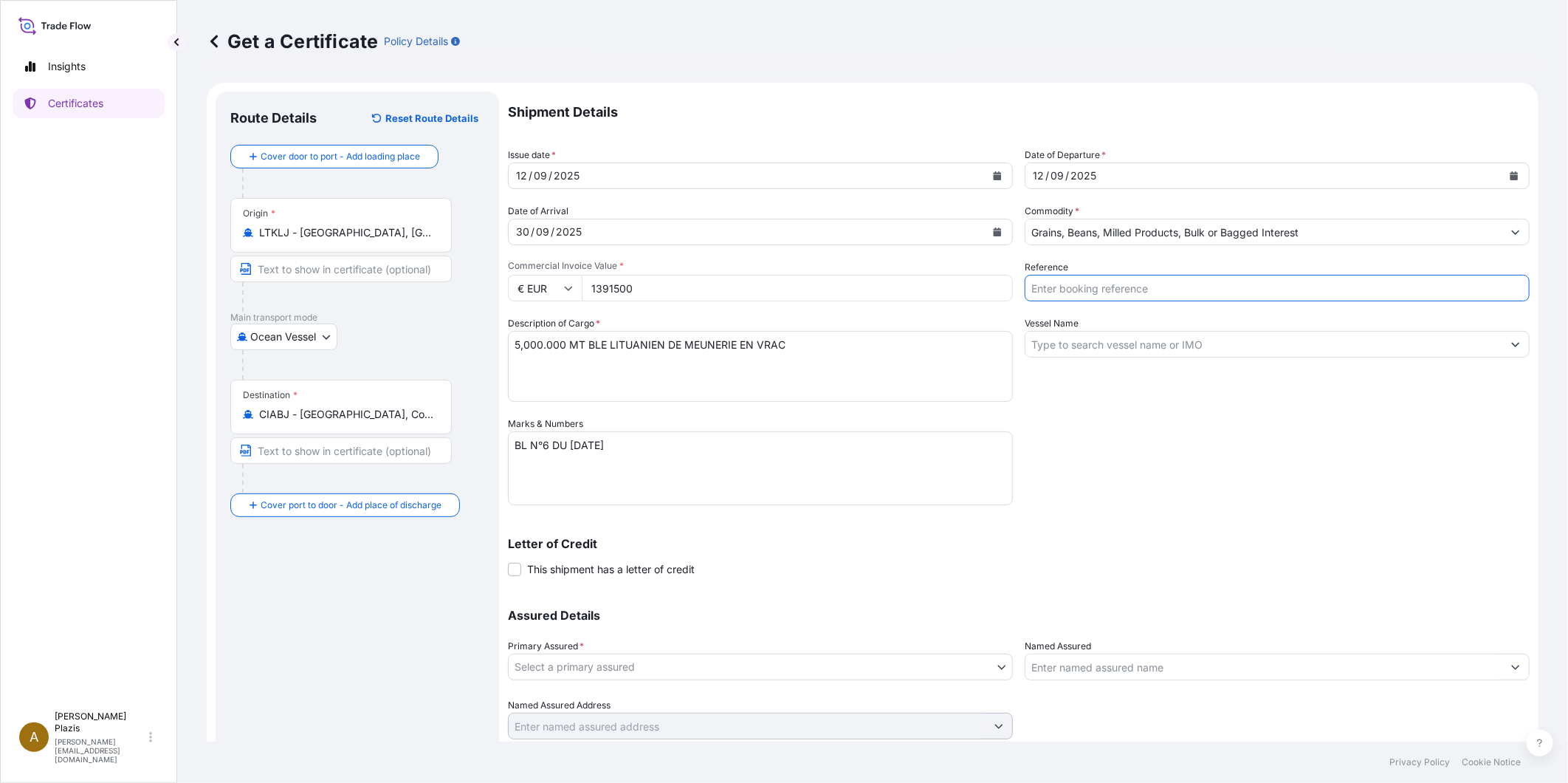
type input "E14558 - BUNUN XCEL"
click at [1150, 352] on input "Vessel Name" at bounding box center [1264, 344] width 477 height 26
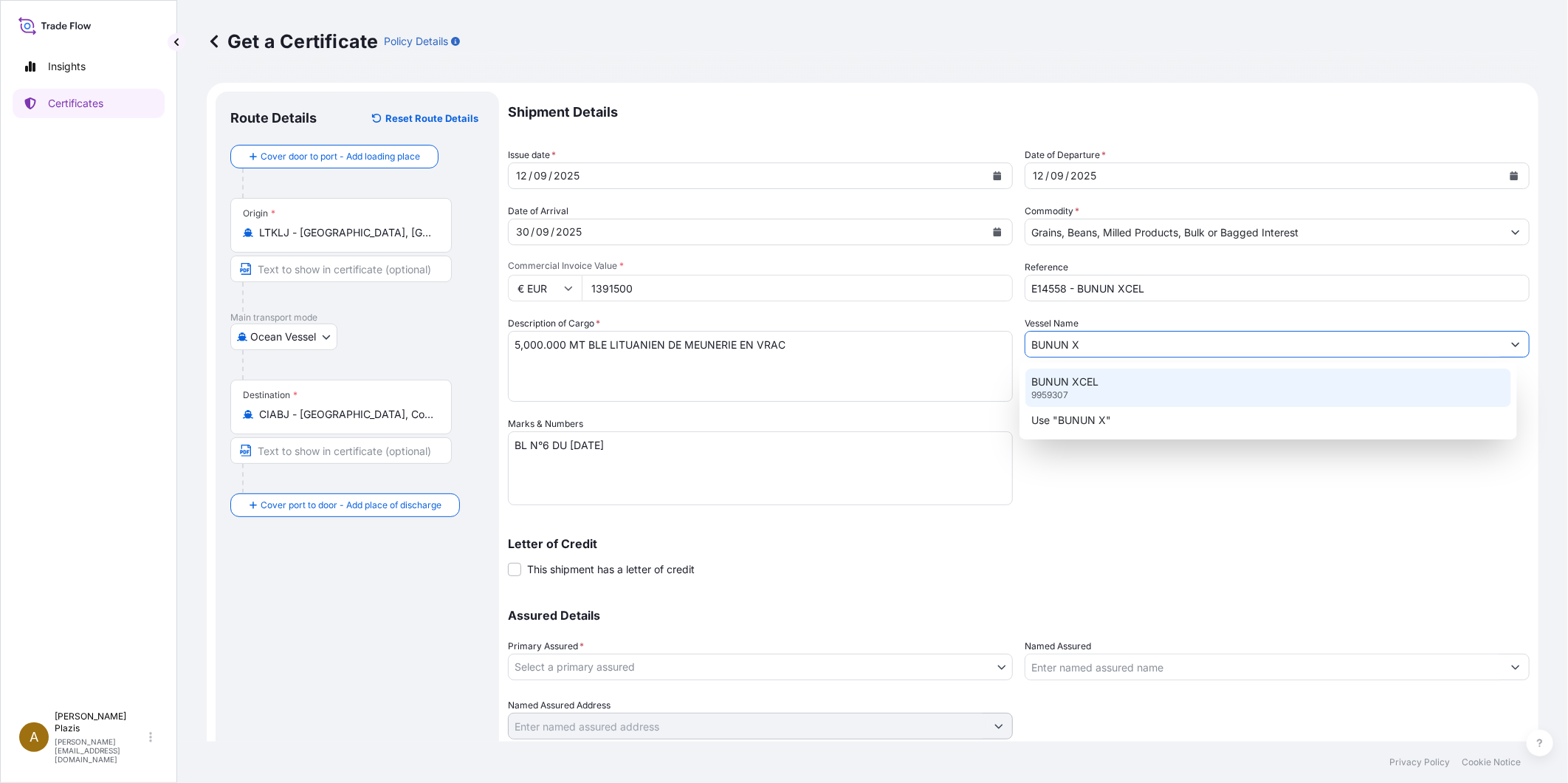
click at [1097, 384] on p "BUNUN XCEL" at bounding box center [1065, 381] width 67 height 15
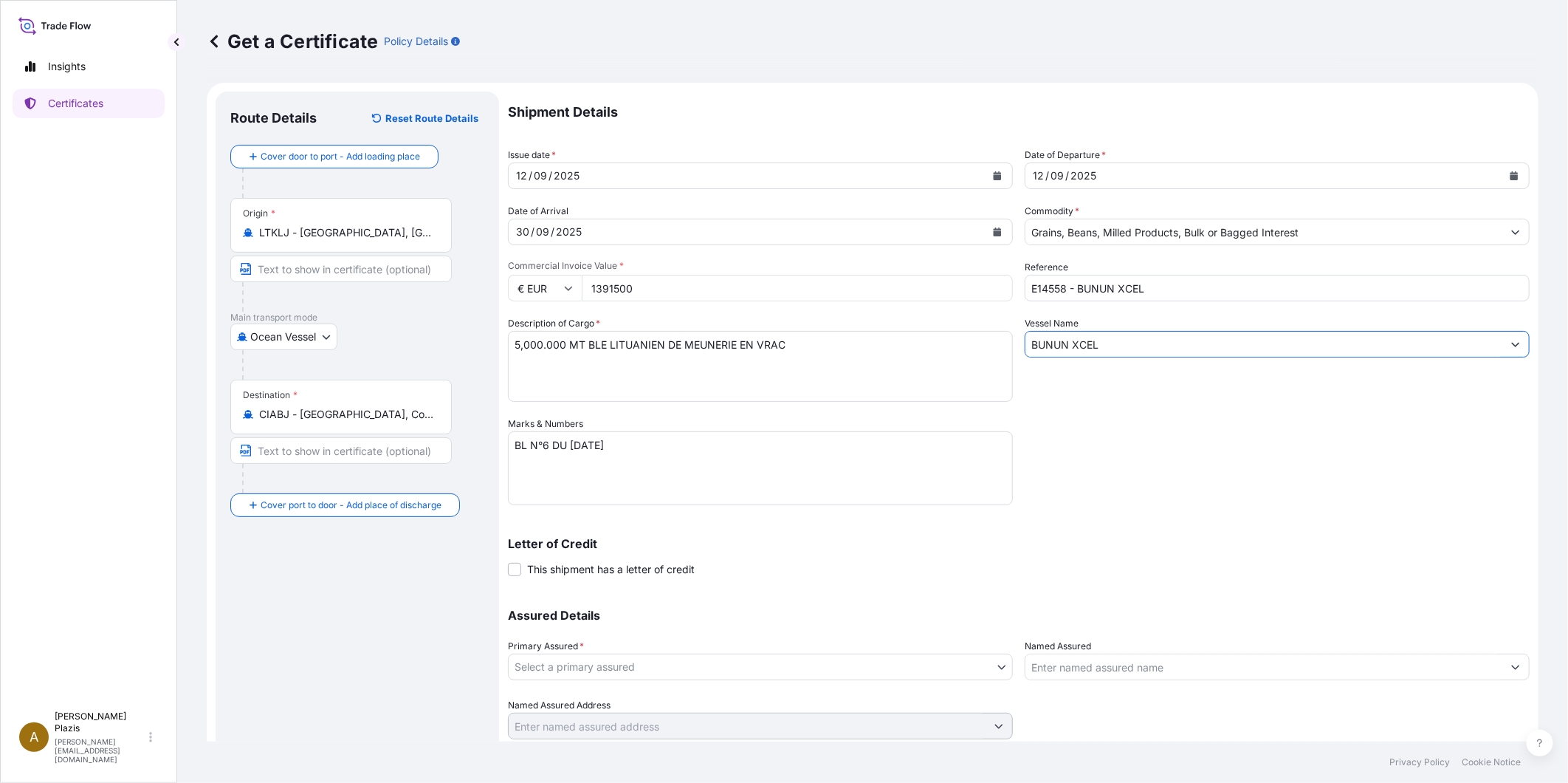
type input "BUNUN XCEL"
click at [704, 580] on div "Shipment Details Issue date * [DATE] Date of Departure * [DATE] Date of Arrival…" at bounding box center [1018, 415] width 1022 height 648
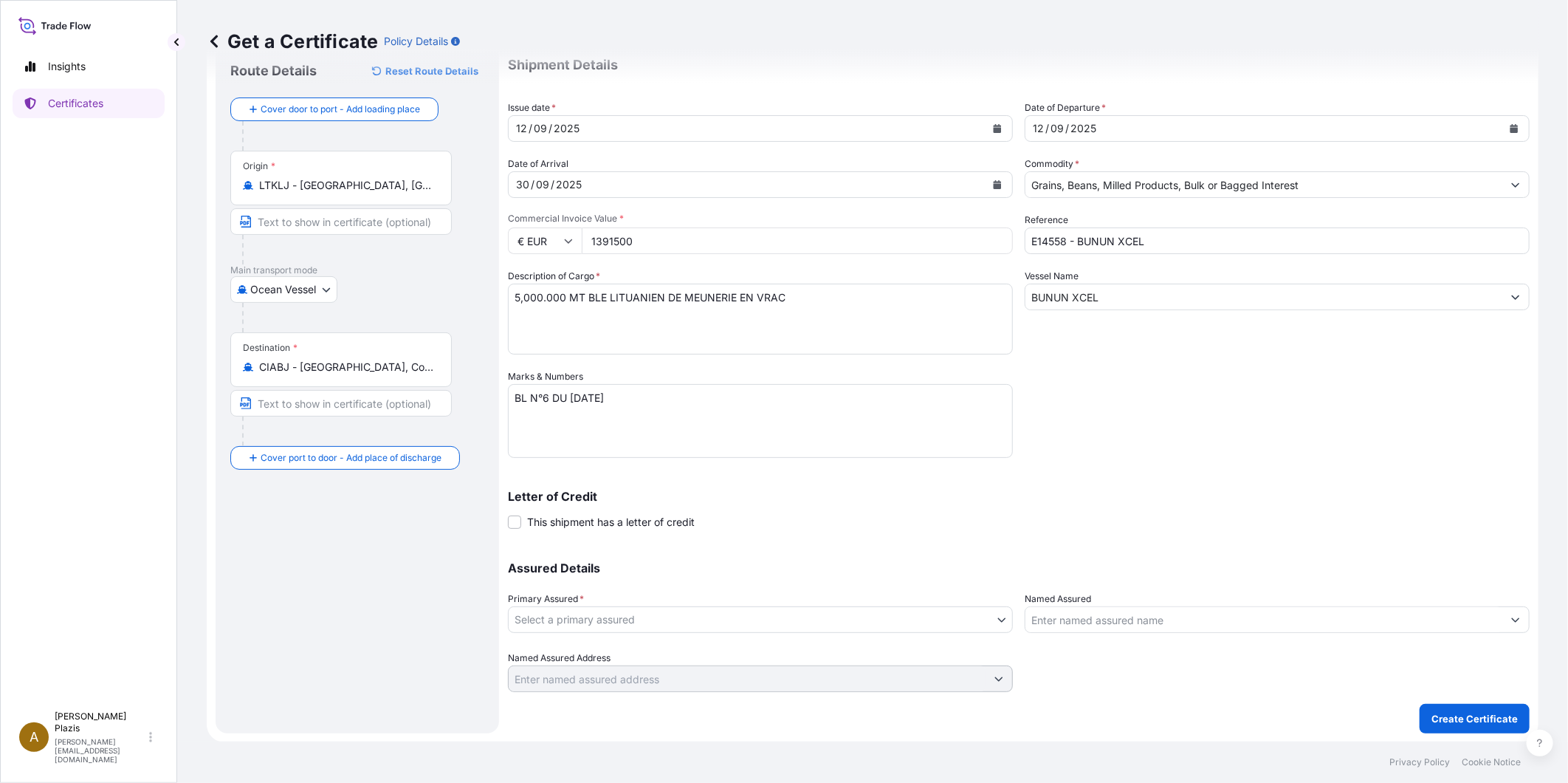
click at [601, 622] on body "23 options available. 1 option available. 0 options available. 1 option availab…" at bounding box center [784, 391] width 1568 height 783
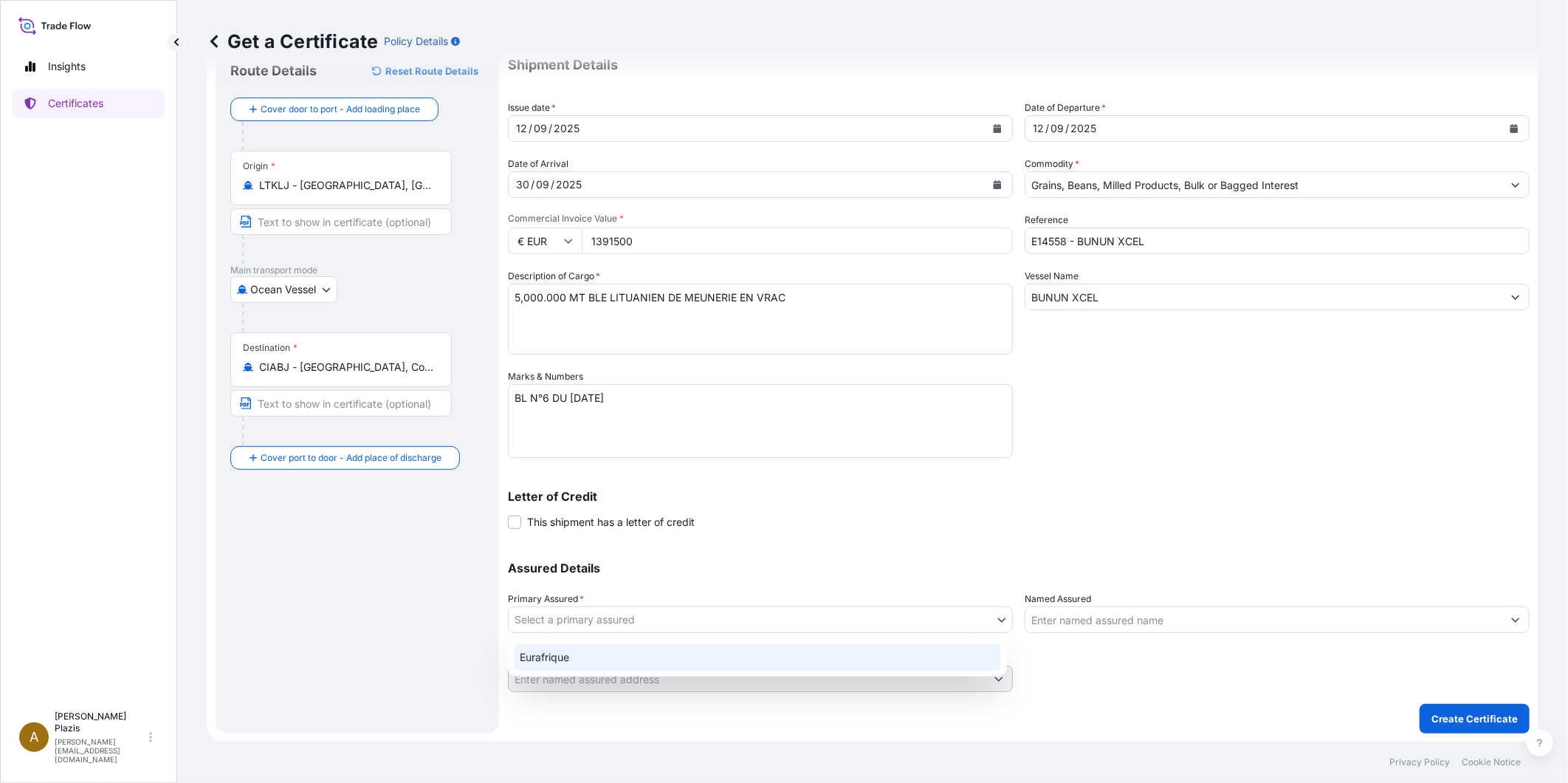
click at [597, 658] on div "Eurafrique" at bounding box center [757, 657] width 487 height 26
select select "31636"
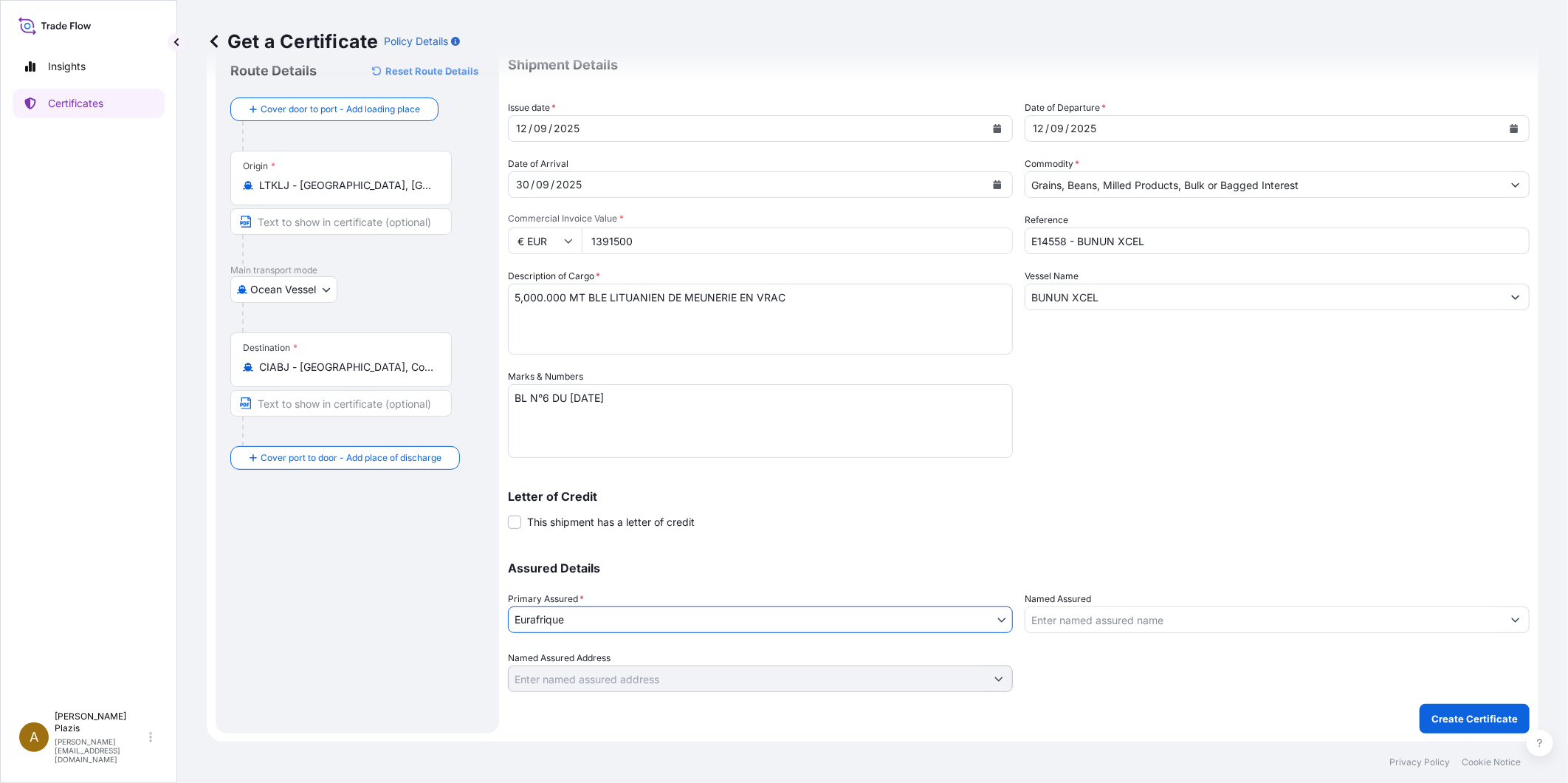
click at [1167, 625] on input "Named Assured" at bounding box center [1264, 620] width 477 height 26
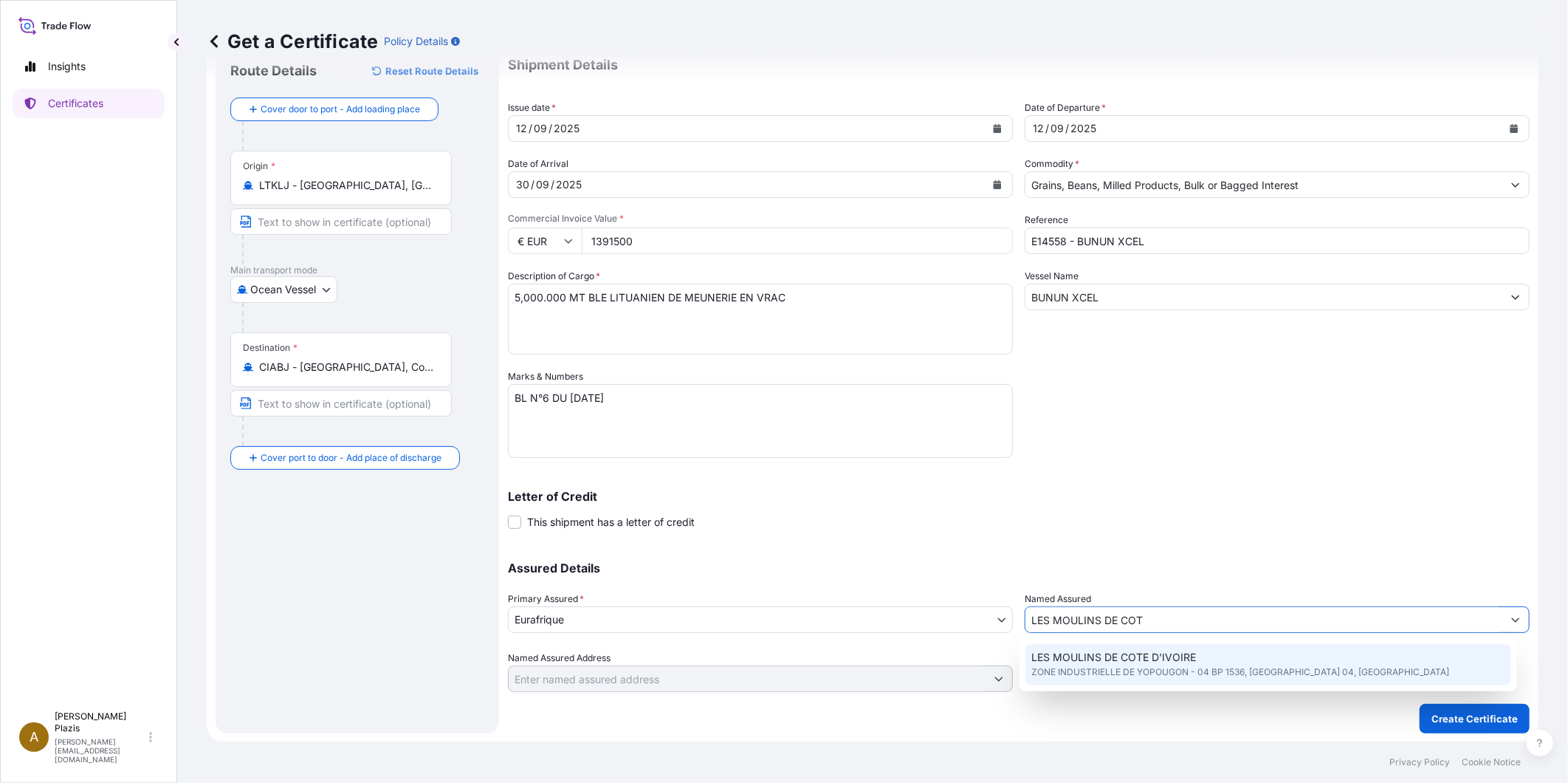
click at [1161, 658] on span "LES MOULINS DE COTE D'IVOIRE" at bounding box center [1114, 657] width 165 height 15
type input "LES MOULINS DE COTE D'IVOIRE"
type input "ZONE INDUSTRIELLE DE YOPOUGON - 04 BP 1536"
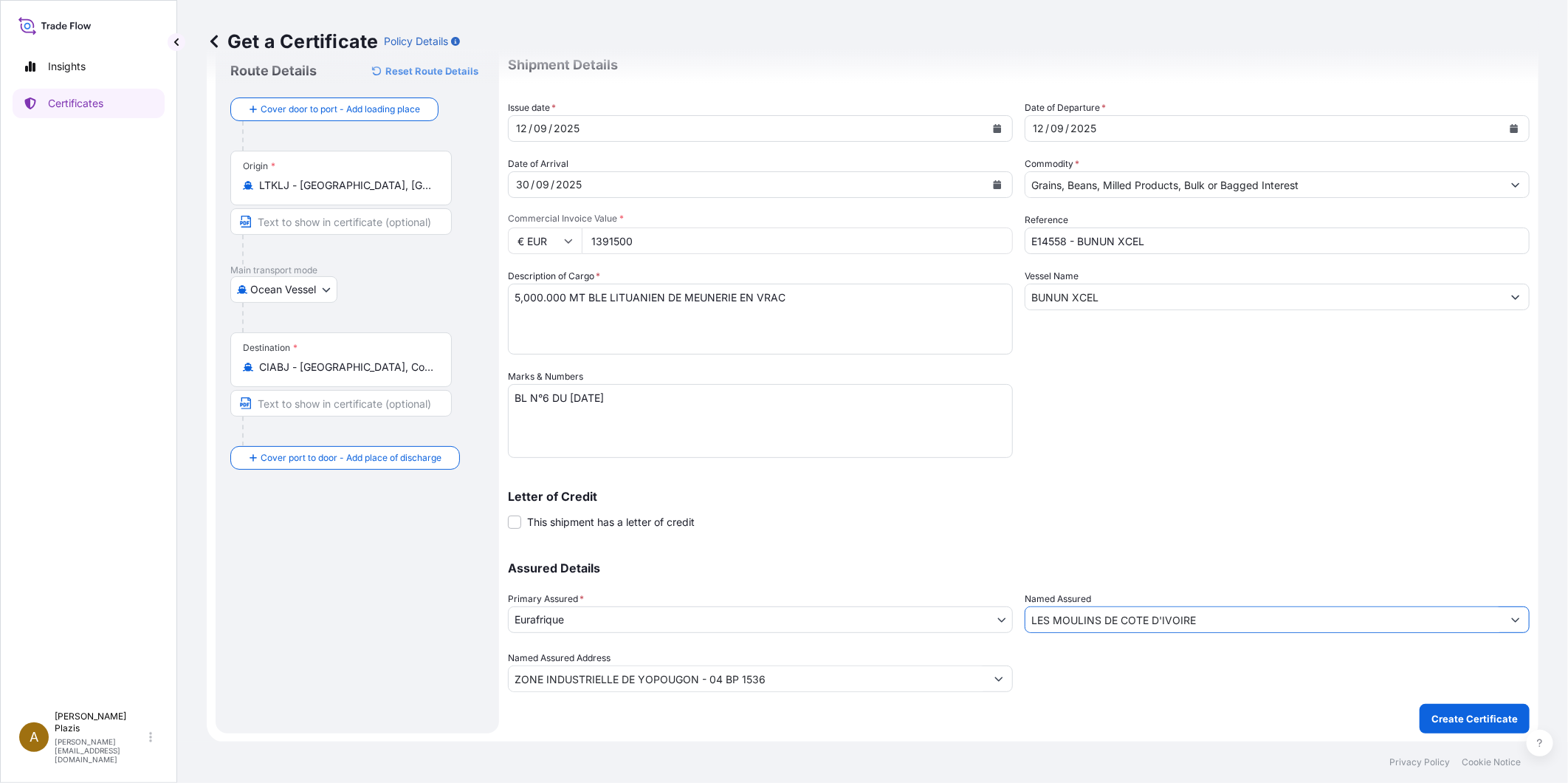
type input "LES MOULINS DE COTE D'IVOIRE"
click at [966, 541] on div "Shipment Details Issue date * [DATE] Date of Departure * [DATE] Date of Arrival…" at bounding box center [1018, 368] width 1022 height 648
click at [1450, 712] on p "Create Certificate" at bounding box center [1474, 718] width 87 height 15
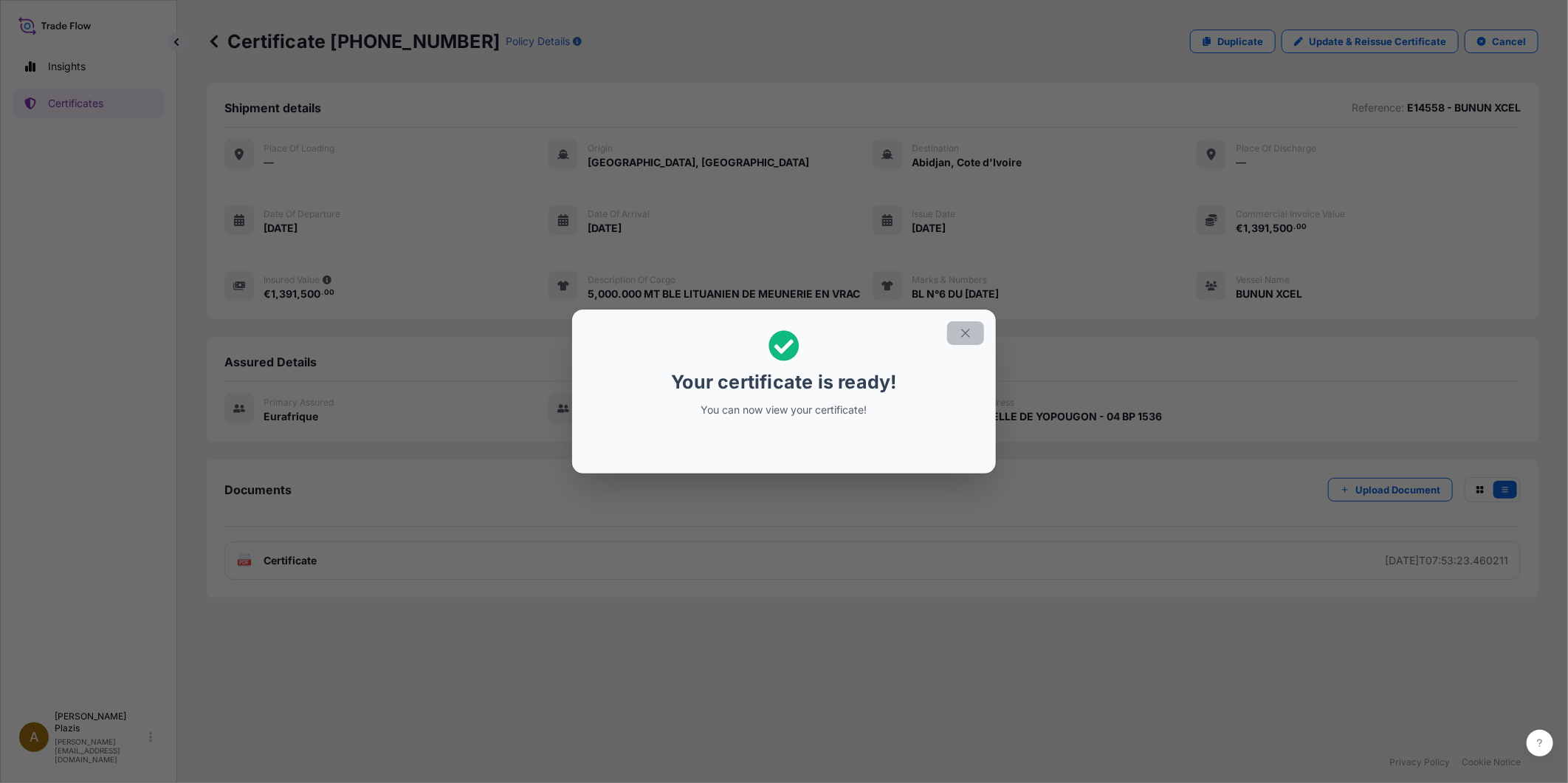
click at [961, 329] on icon "button" at bounding box center [965, 332] width 13 height 13
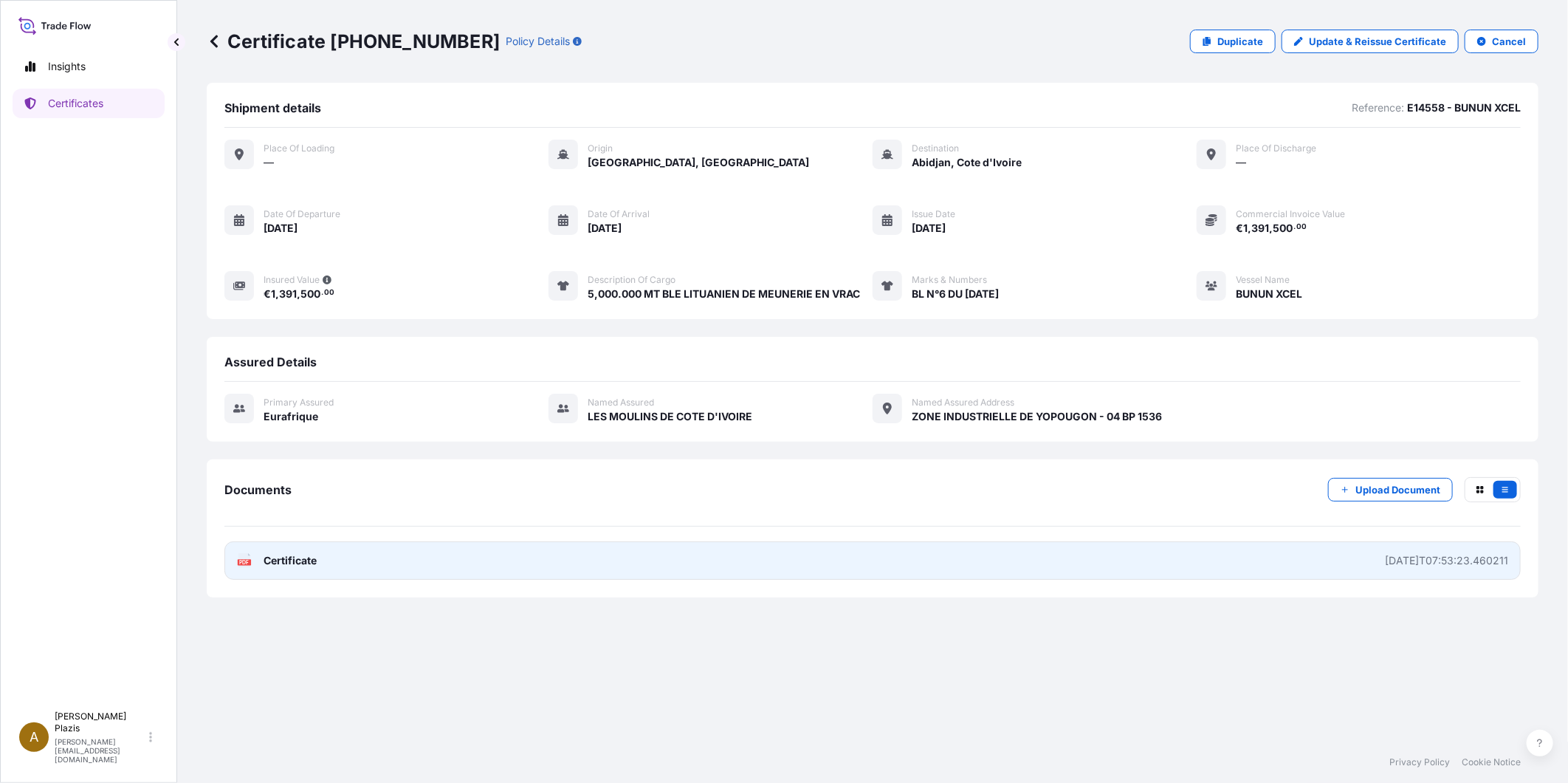
click at [1407, 555] on div "[DATE]T07:53:23.460211" at bounding box center [1446, 560] width 124 height 15
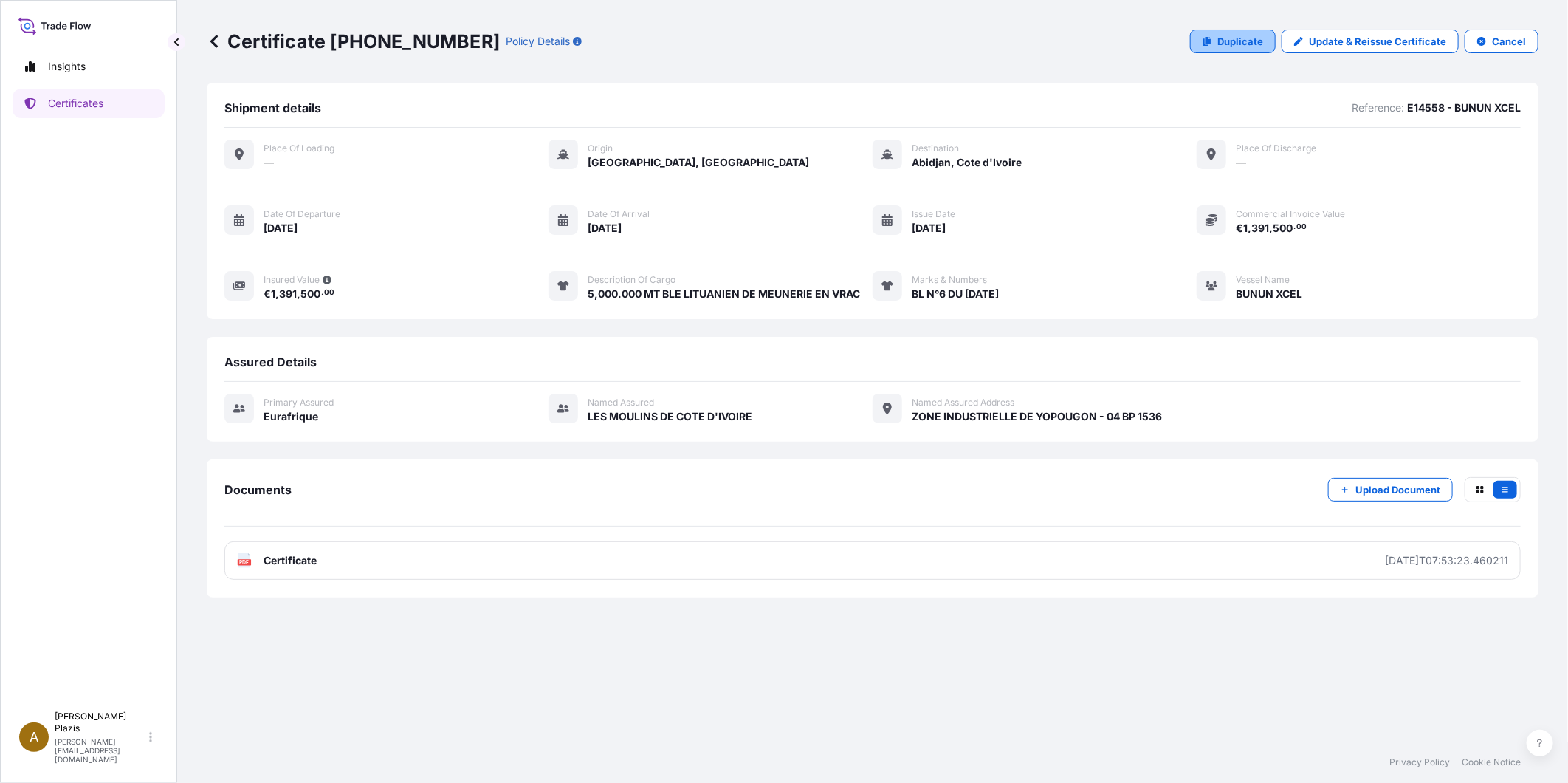
click at [1228, 45] on p "Duplicate" at bounding box center [1240, 41] width 46 height 15
select select "Ocean Vessel"
select select "31636"
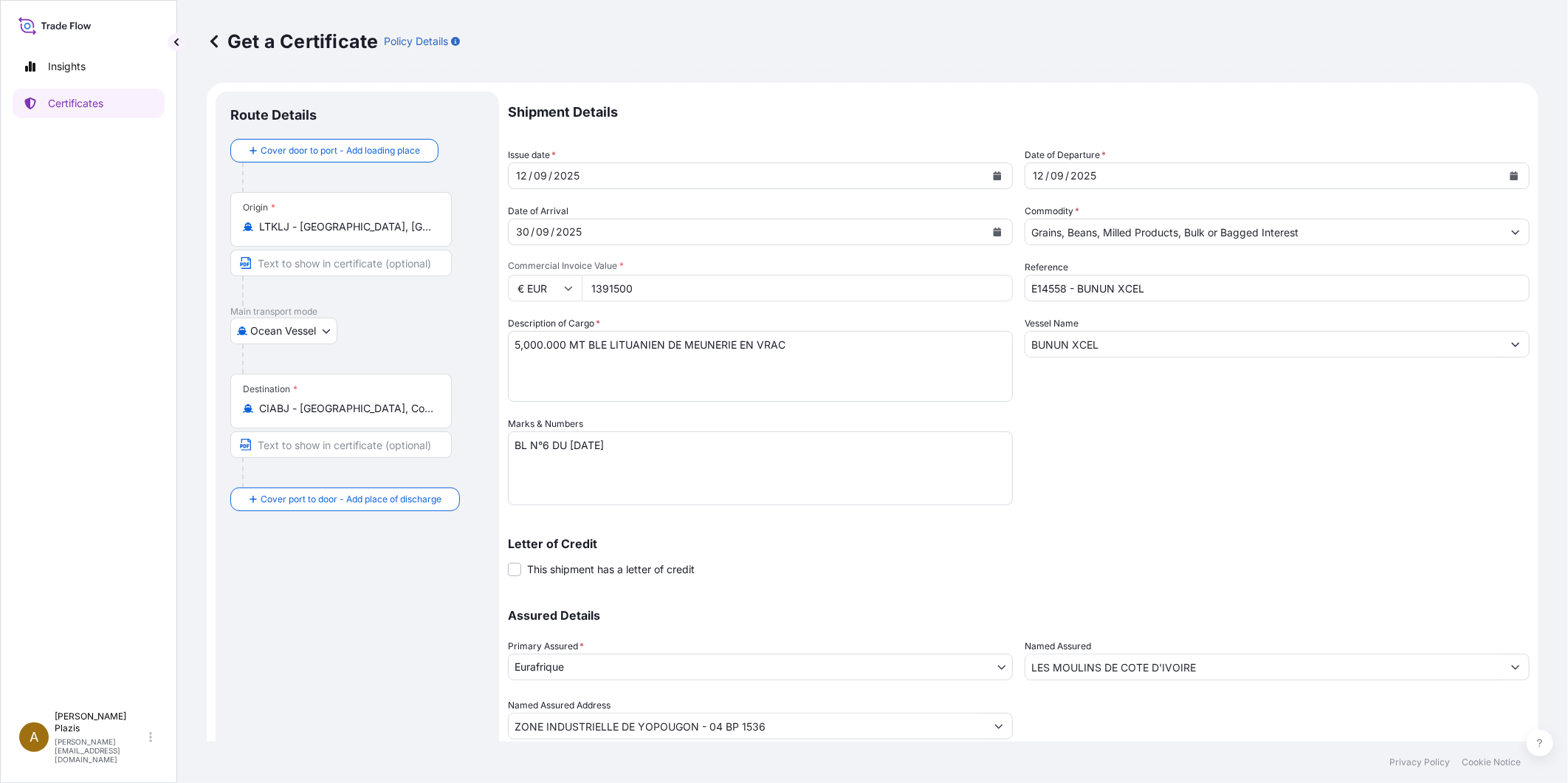
click at [631, 287] on input "1391500" at bounding box center [798, 288] width 431 height 26
drag, startPoint x: 668, startPoint y: 287, endPoint x: 571, endPoint y: 287, distance: 97.0
click at [571, 287] on div "€ EUR 1391500" at bounding box center [760, 288] width 505 height 26
type input "1374560"
click at [689, 369] on textarea "5,000.000 MT BLE LITUANIEN DE MEUNERIE EN VRAC" at bounding box center [760, 366] width 505 height 71
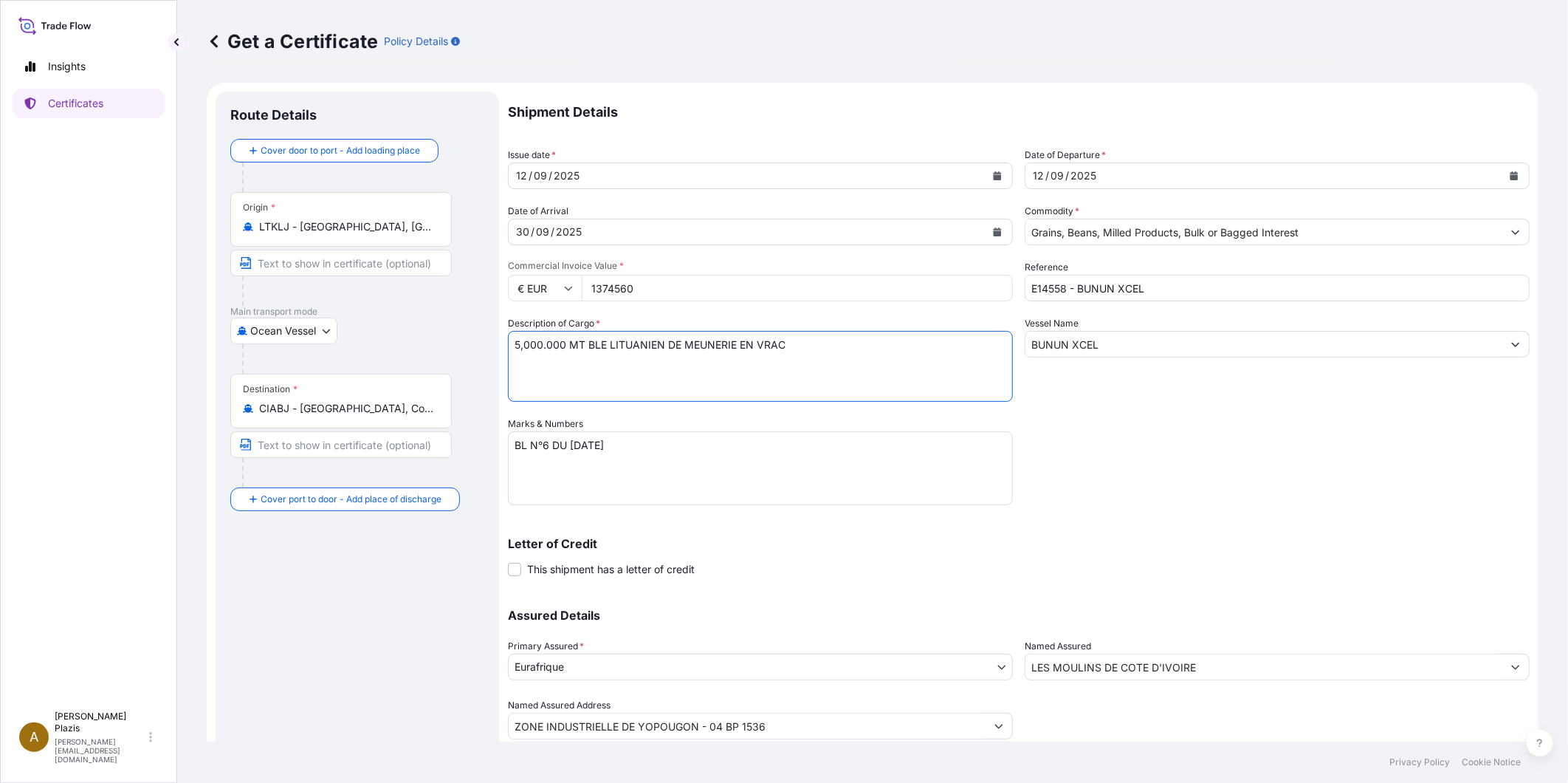
click at [510, 340] on textarea "5,000.000 MT BLE LITUANIEN DE MEUNERIE EN VRAC" at bounding box center [760, 366] width 505 height 71
click at [635, 369] on textarea "5,000.000 MT BLE LITUANIEN DE MEUNERIE EN VRAC" at bounding box center [760, 366] width 505 height 71
type textarea "4,400.000 MT BLE LITUANIEN DE MEUNERIE EN VRAC"
click at [543, 451] on textarea "BL N°6 DU [DATE]" at bounding box center [760, 468] width 505 height 74
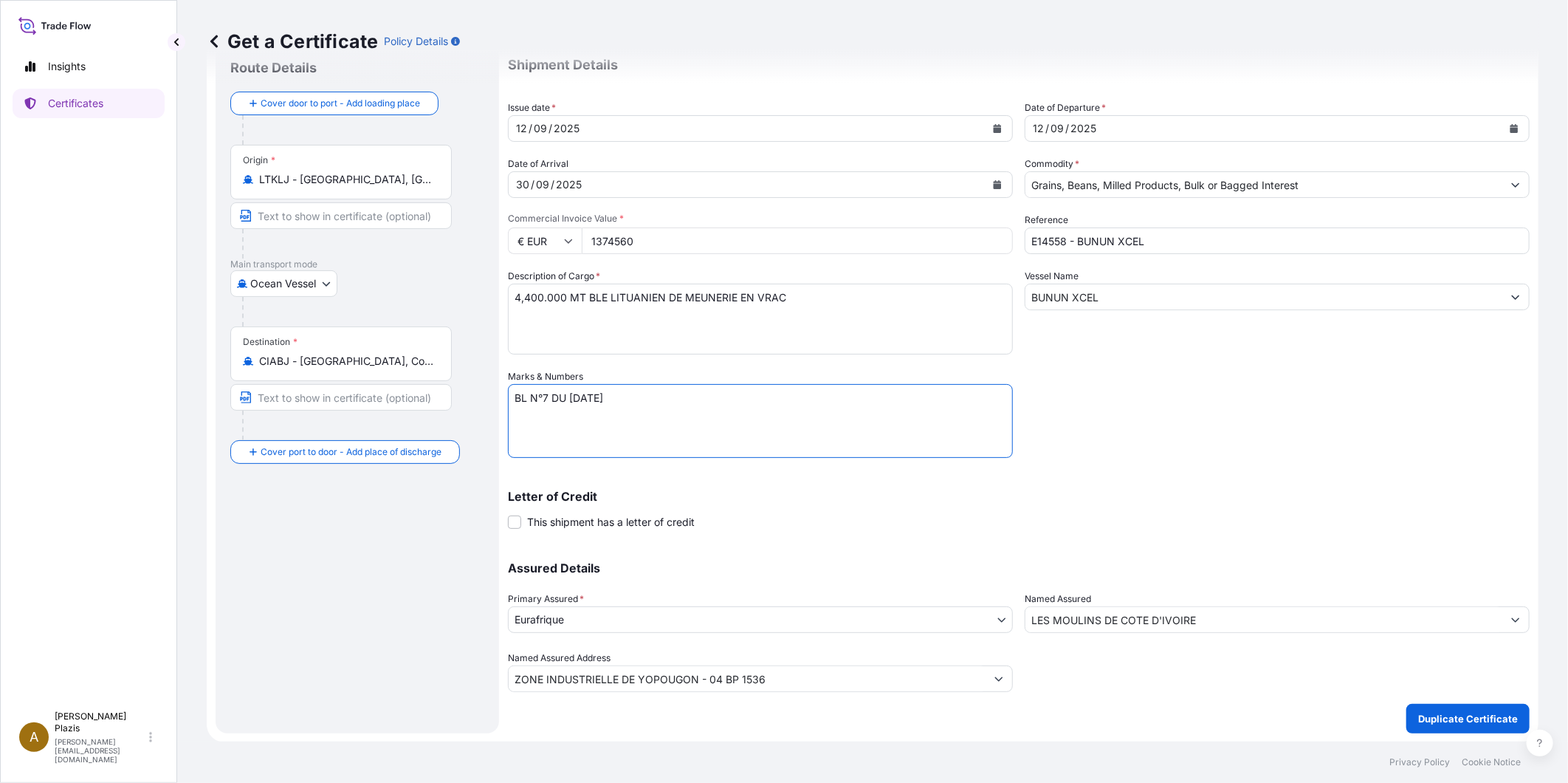
type textarea "BL N°7 DU [DATE]"
click at [1205, 625] on input "LES MOULINS DE COTE D'IVOIRE" at bounding box center [1264, 620] width 477 height 26
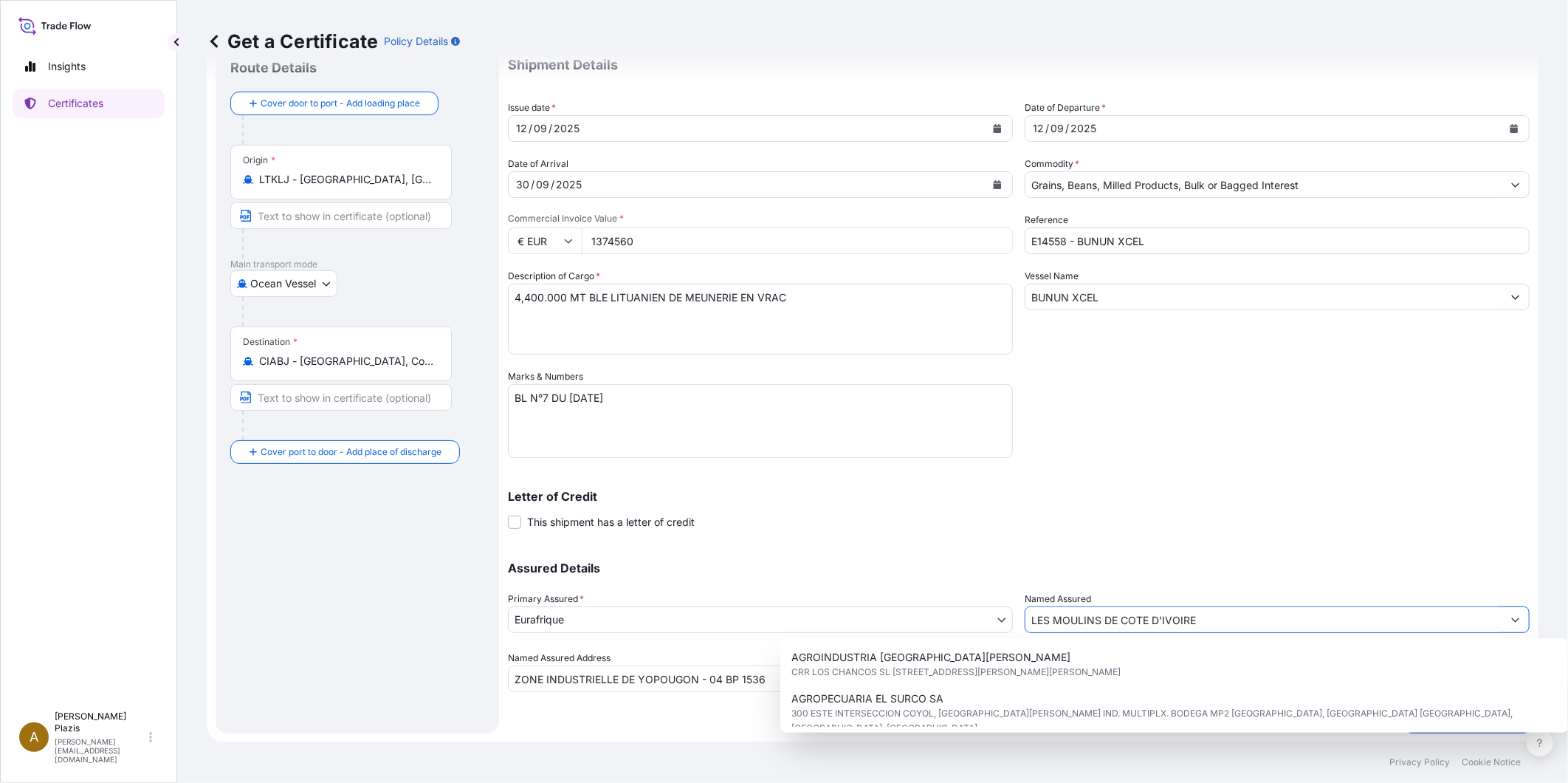
drag, startPoint x: 1205, startPoint y: 625, endPoint x: 1045, endPoint y: 623, distance: 160.0
click at [1046, 623] on input "LES MOULINS DE COTE D'IVOIRE" at bounding box center [1264, 620] width 477 height 26
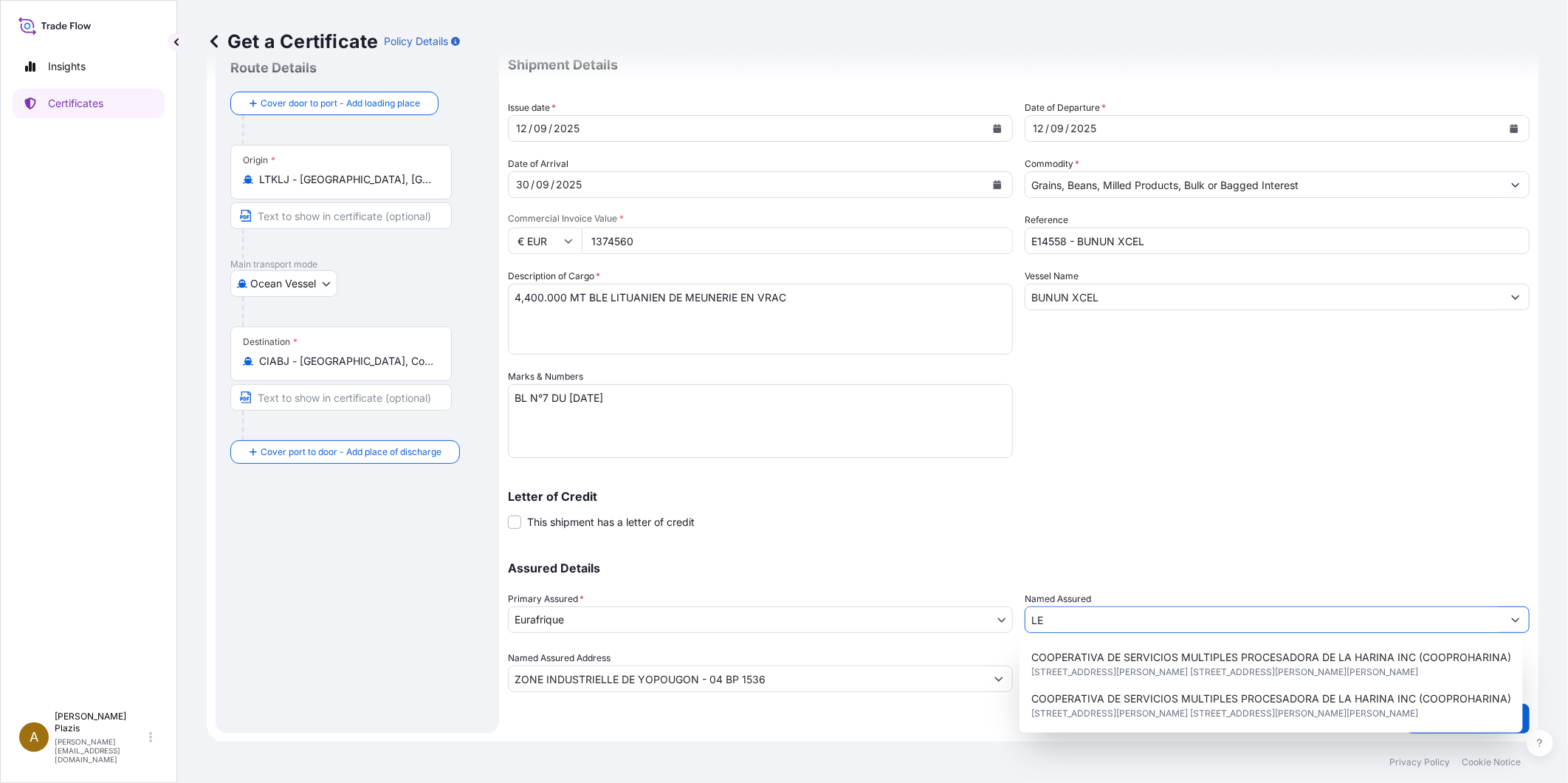
type input "L"
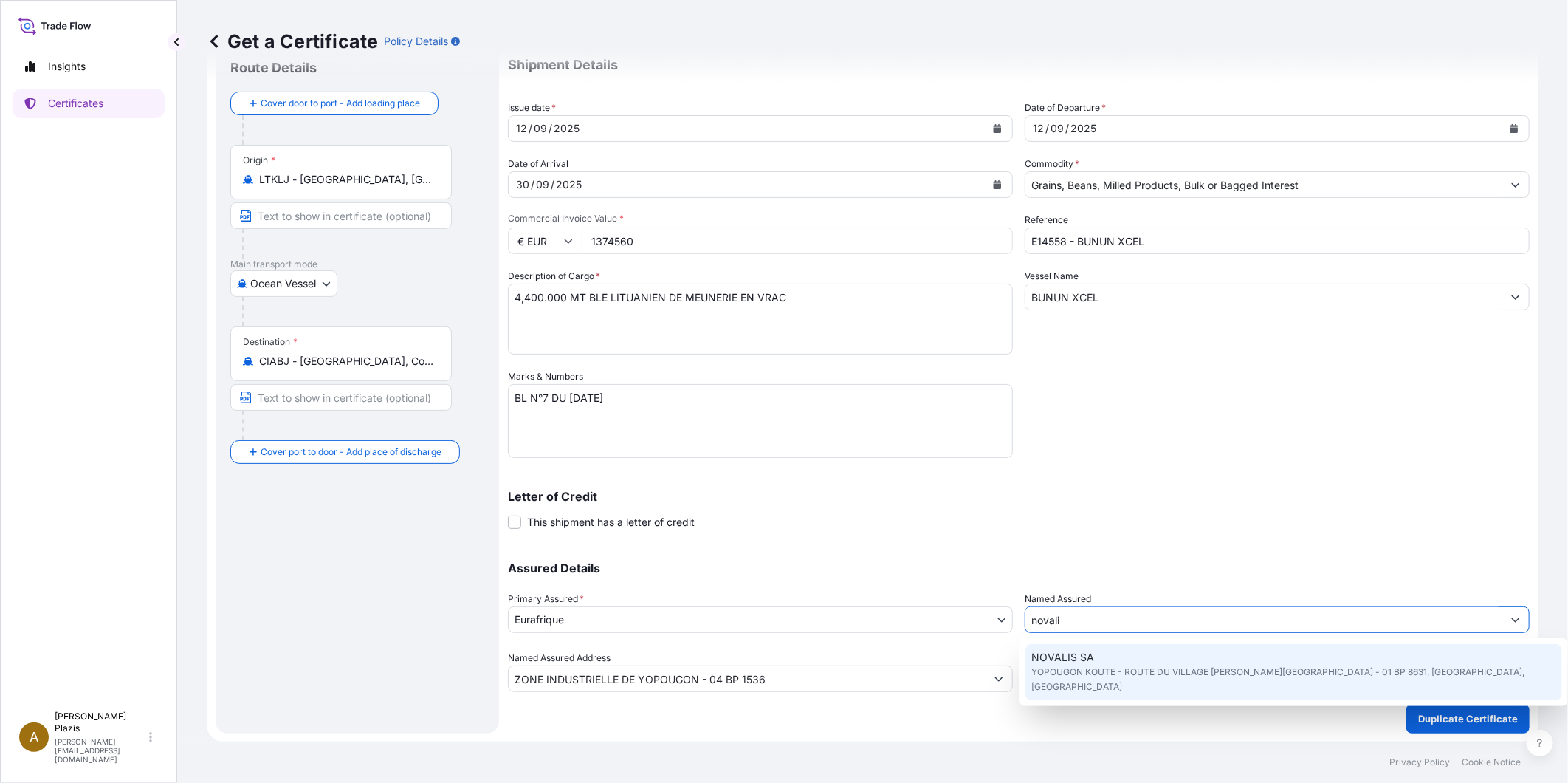
click at [1075, 658] on span "NOVALIS SA" at bounding box center [1063, 657] width 63 height 15
type input "NOVALIS SA"
type input "YOPOUGON KOUTE - ROUTE DU VILLAGE [PERSON_NAME][GEOGRAPHIC_DATA] - 01 BP 8631"
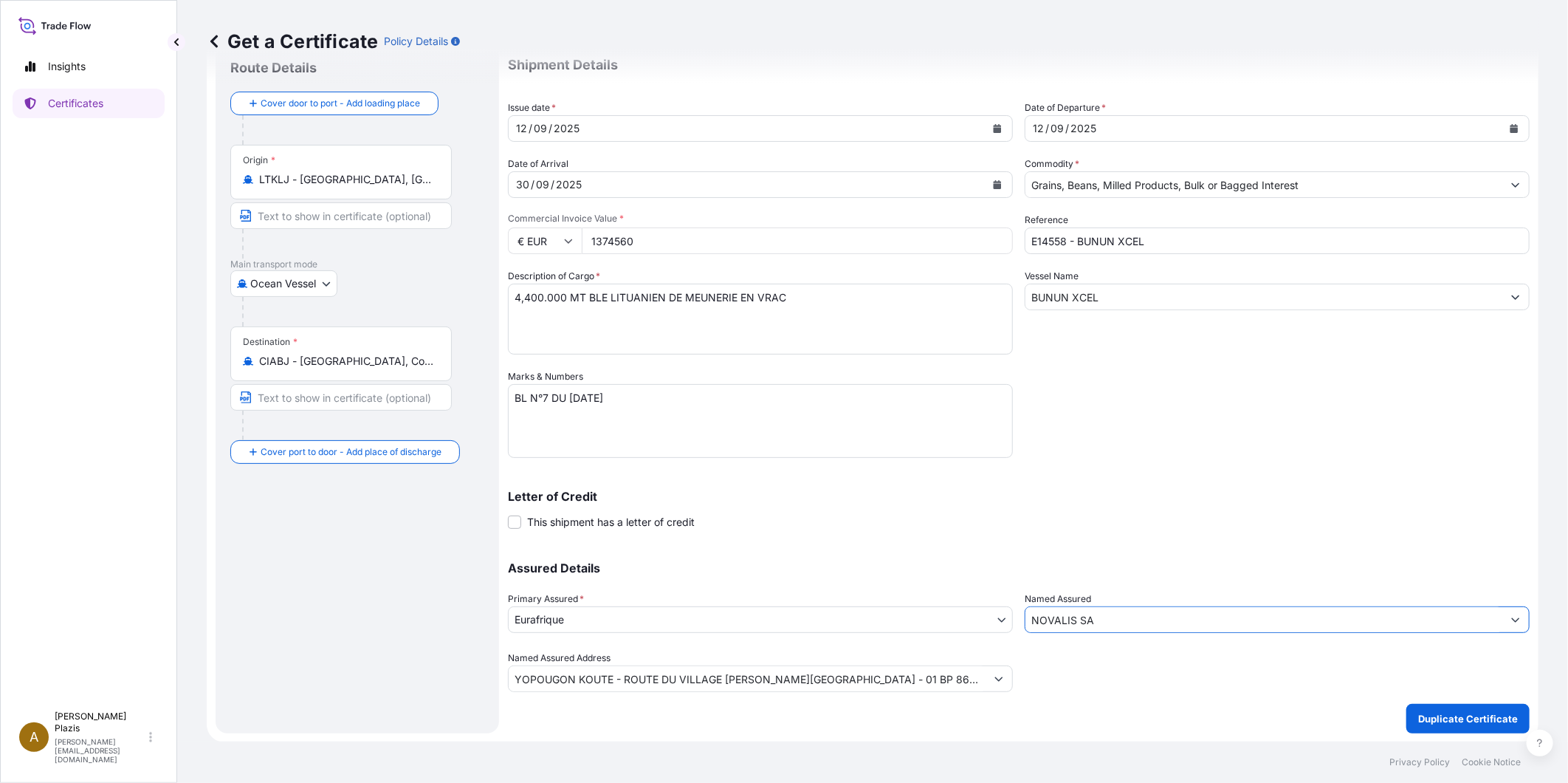
type input "NOVALIS SA"
click at [998, 557] on div "Assured Details Primary Assured * Eurafrique Eurafrique Named Assured NOVALIS S…" at bounding box center [1018, 618] width 1022 height 147
click at [1486, 712] on p "Duplicate Certificate" at bounding box center [1468, 718] width 100 height 15
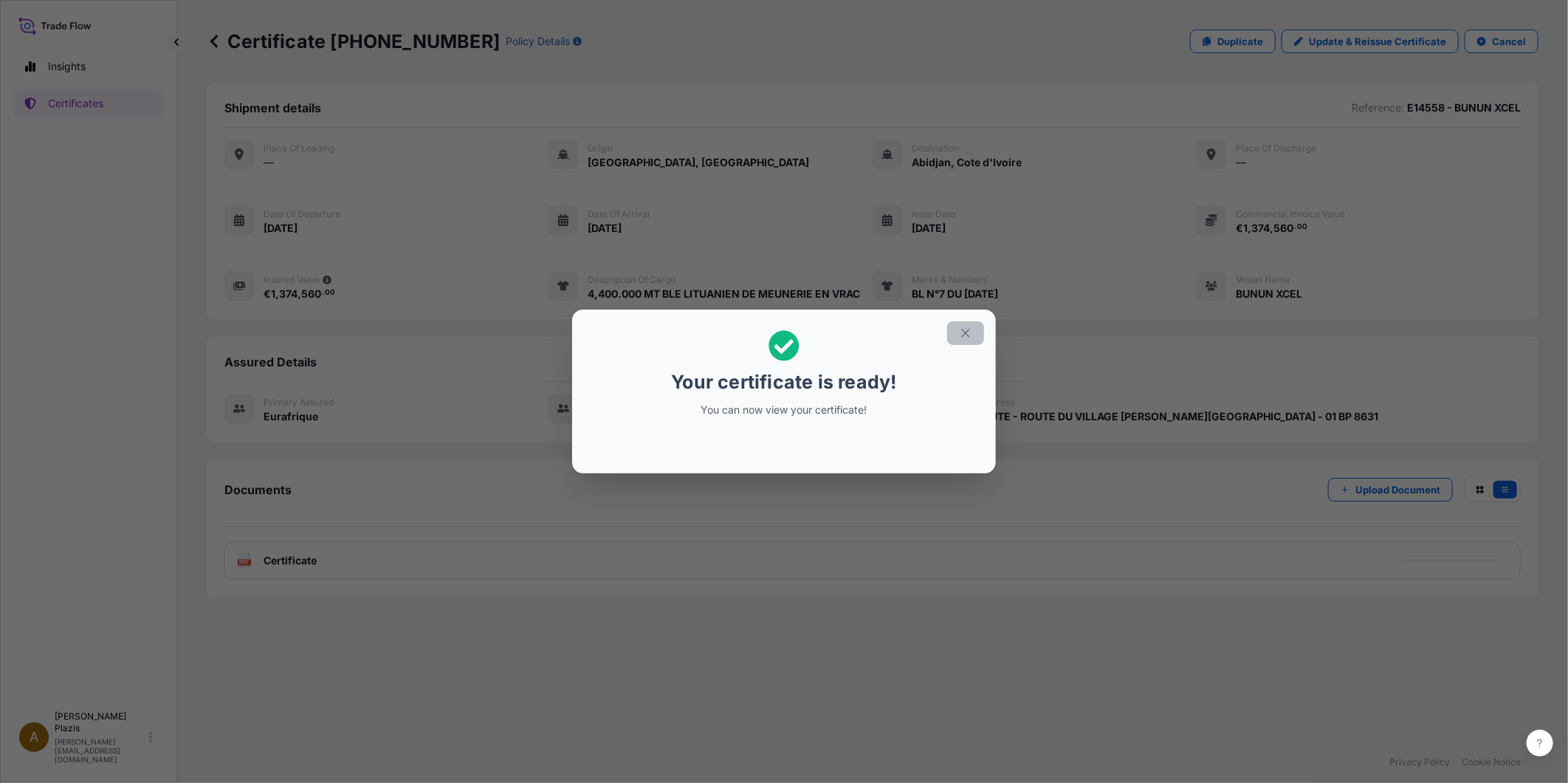
click at [970, 330] on icon "button" at bounding box center [965, 332] width 13 height 13
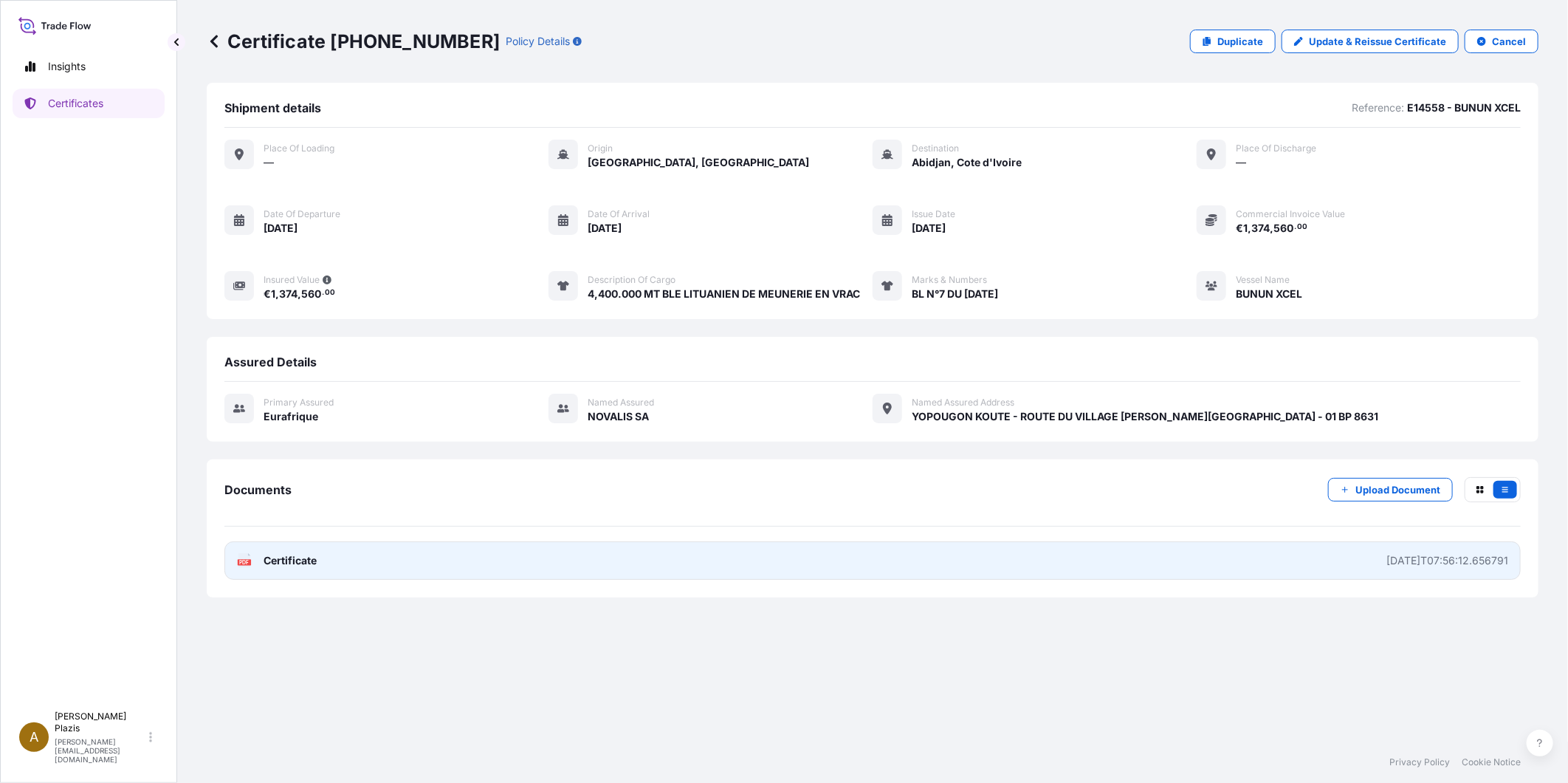
click at [1458, 559] on div "[DATE]T07:56:12.656791" at bounding box center [1447, 560] width 122 height 15
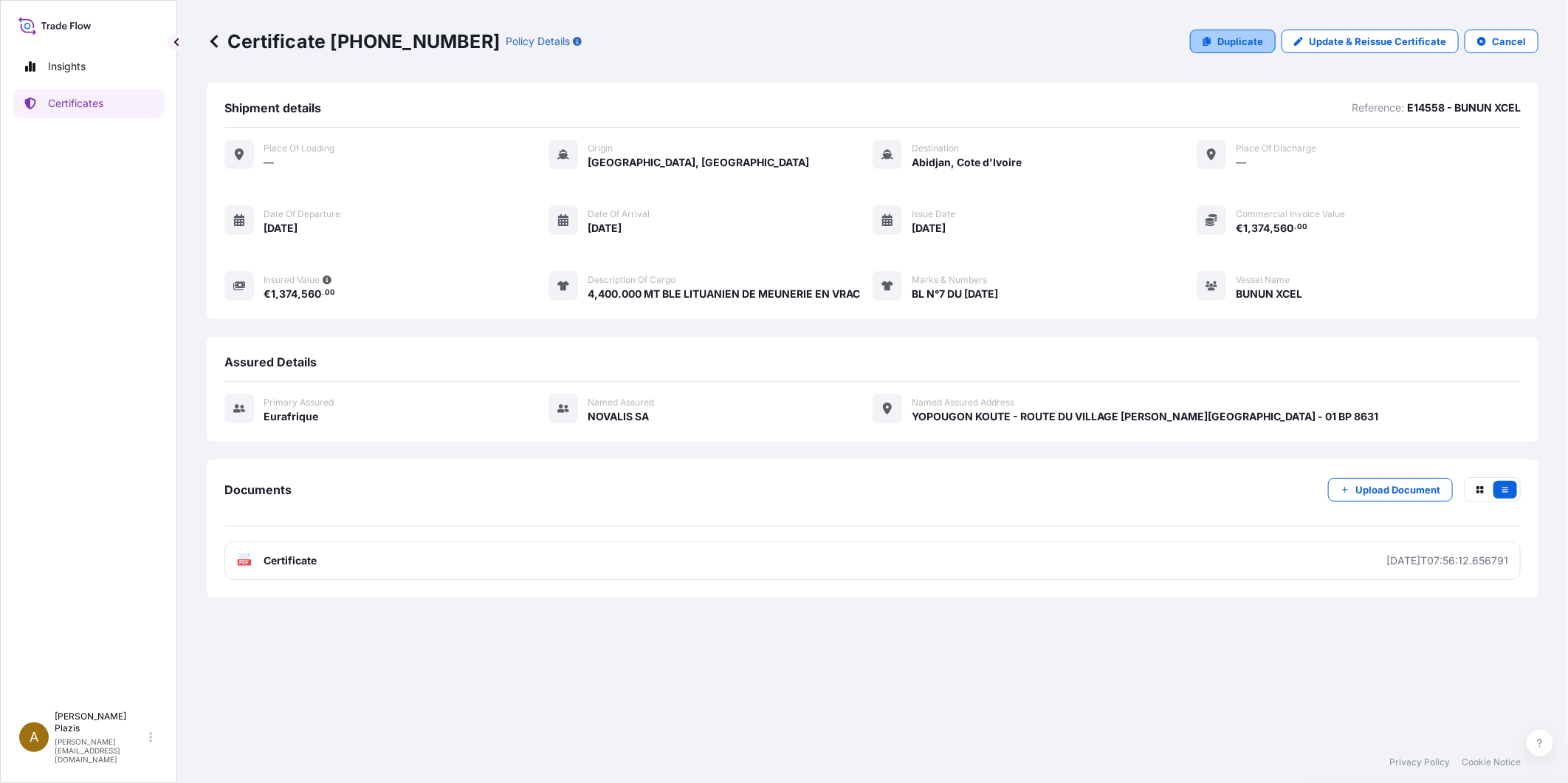
click at [1263, 37] on p "Duplicate" at bounding box center [1240, 41] width 46 height 15
select select "Ocean Vessel"
select select "31636"
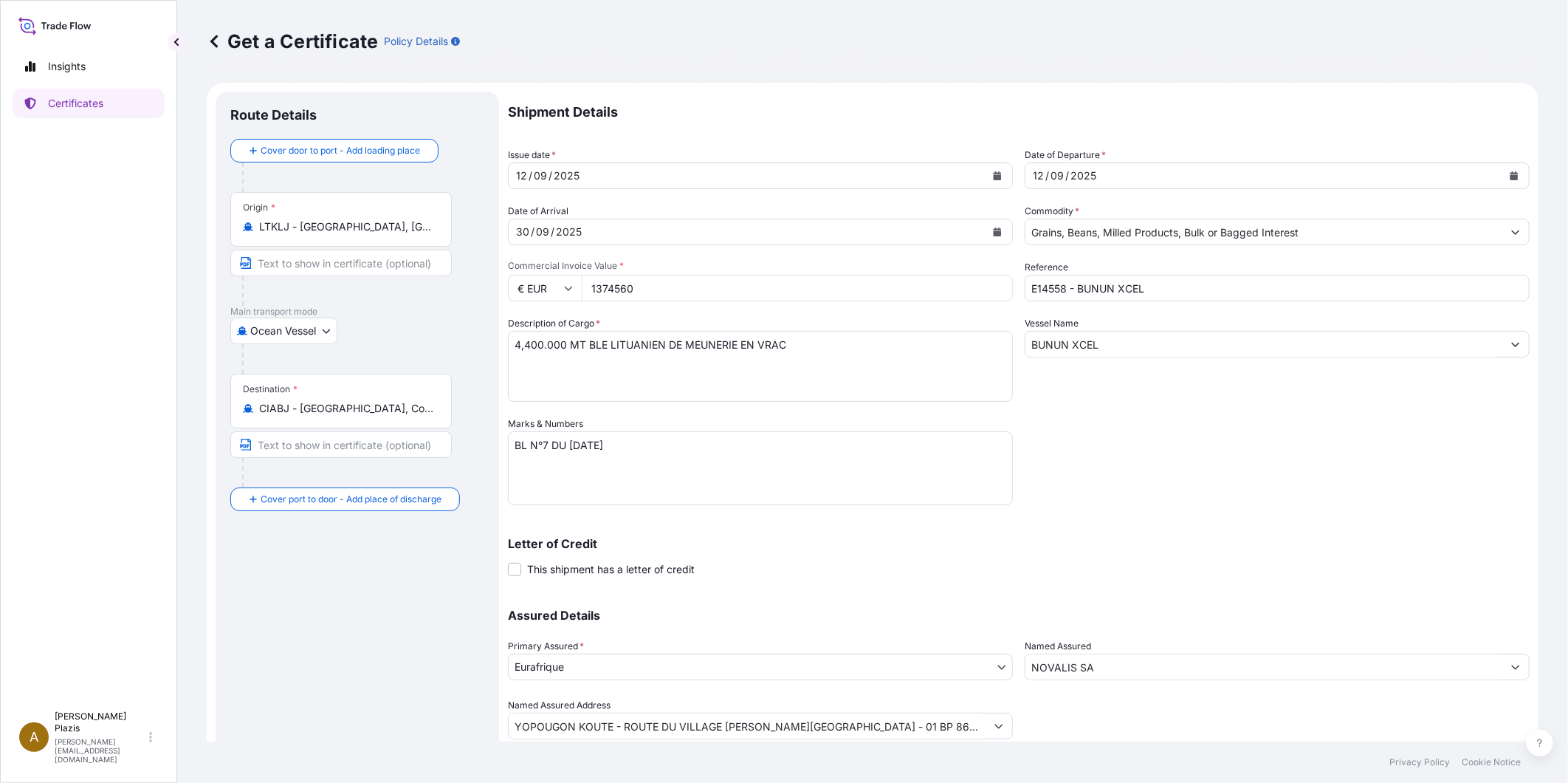
drag, startPoint x: 653, startPoint y: 289, endPoint x: 585, endPoint y: 286, distance: 68.1
click at [585, 286] on input "1374560" at bounding box center [798, 288] width 431 height 26
type input "1395900"
click at [522, 351] on textarea "4,400.000 MT BLE LITUANIEN DE MEUNERIE EN VRAC" at bounding box center [760, 366] width 505 height 71
type textarea "4,500.000 MT BLE LITUANIEN DE MEUNERIE EN VRAC"
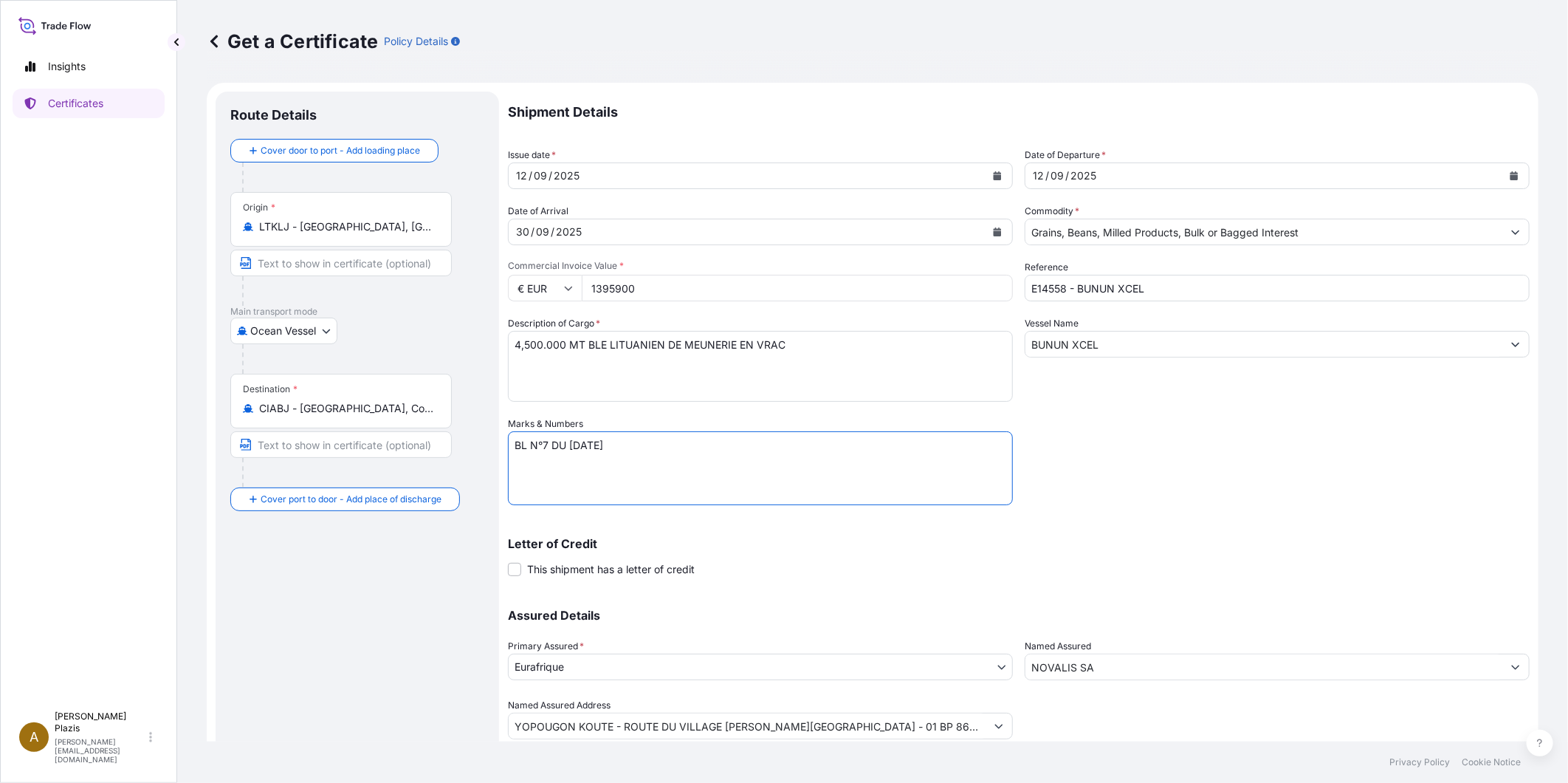
click at [549, 449] on textarea "BL N°7 DU [DATE]" at bounding box center [760, 468] width 505 height 74
type textarea "BL N°8 DU [DATE]"
click at [632, 373] on textarea "4,400.000 MT BLE LITUANIEN DE MEUNERIE EN VRAC" at bounding box center [760, 366] width 505 height 71
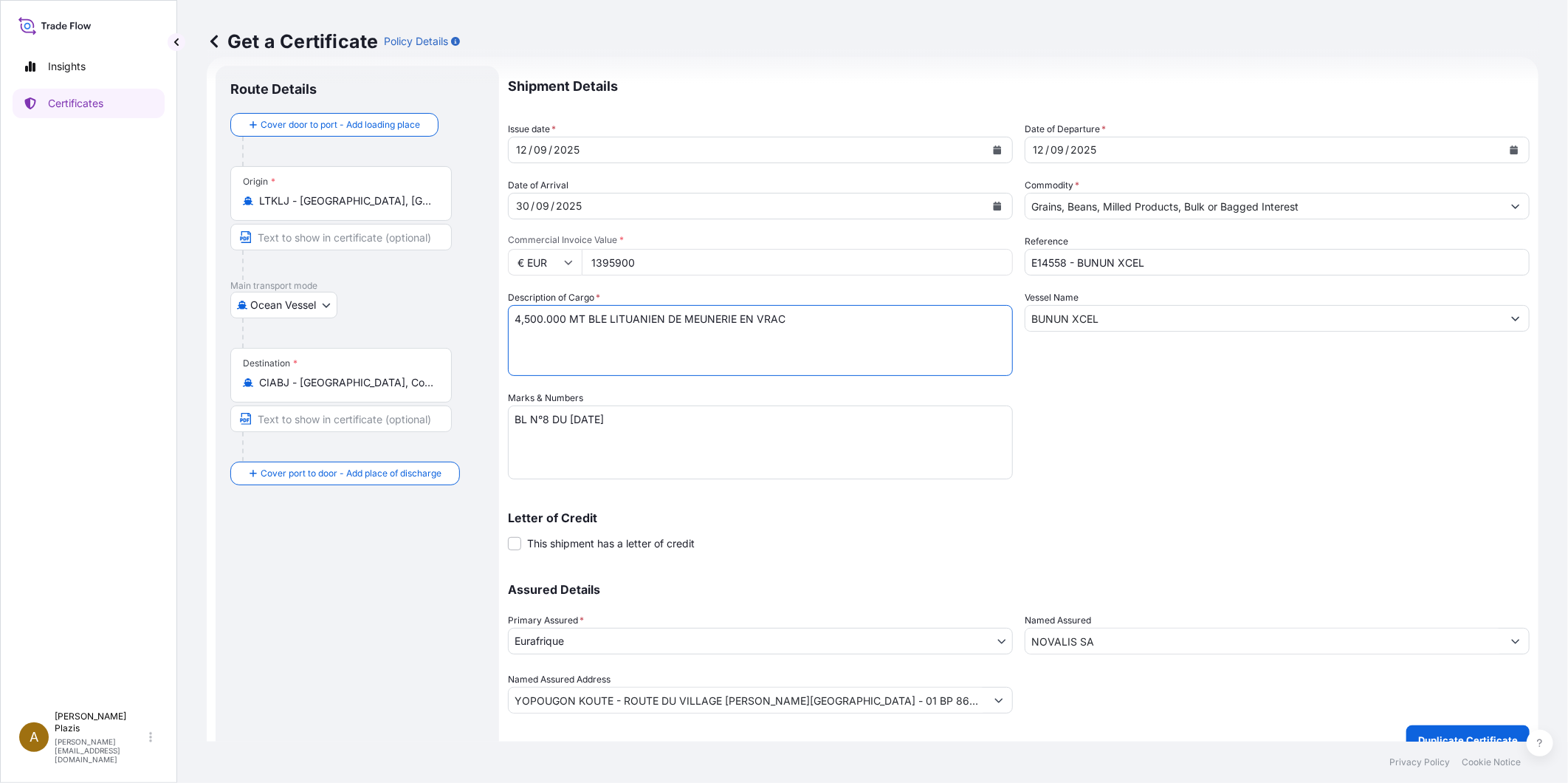
scroll to position [47, 0]
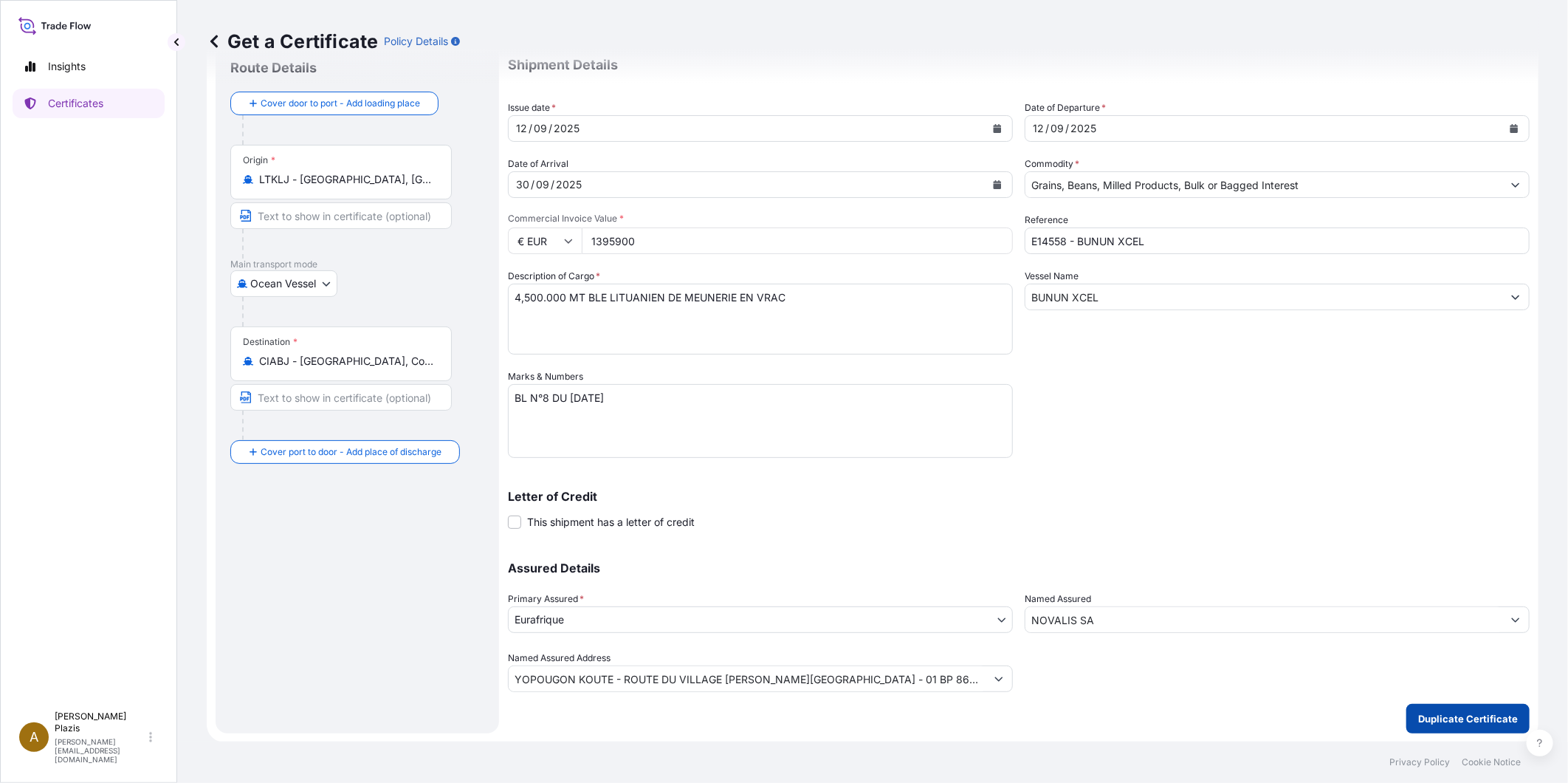
click at [1442, 719] on p "Duplicate Certificate" at bounding box center [1468, 718] width 100 height 15
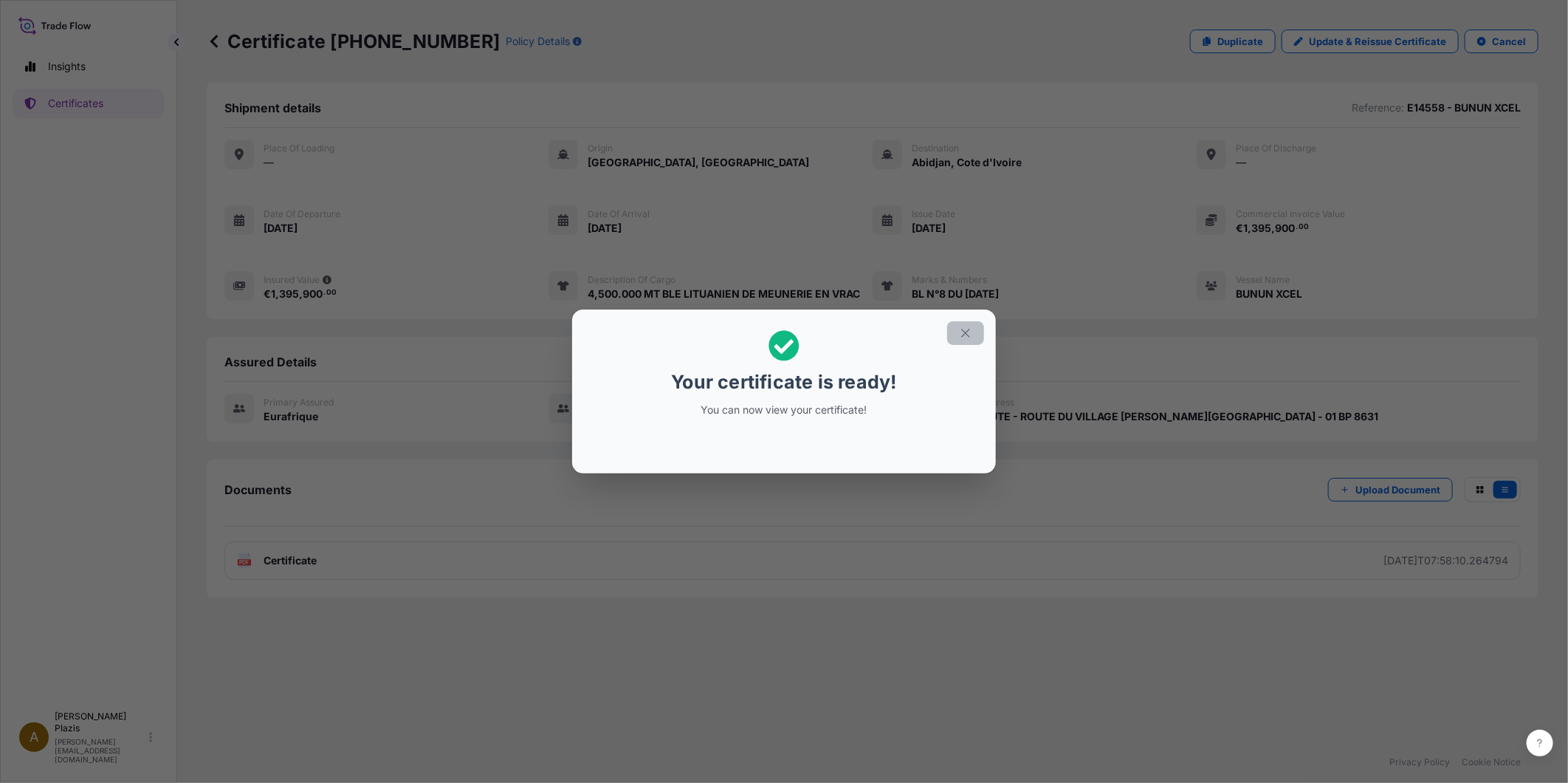
click at [968, 326] on icon "button" at bounding box center [965, 332] width 13 height 13
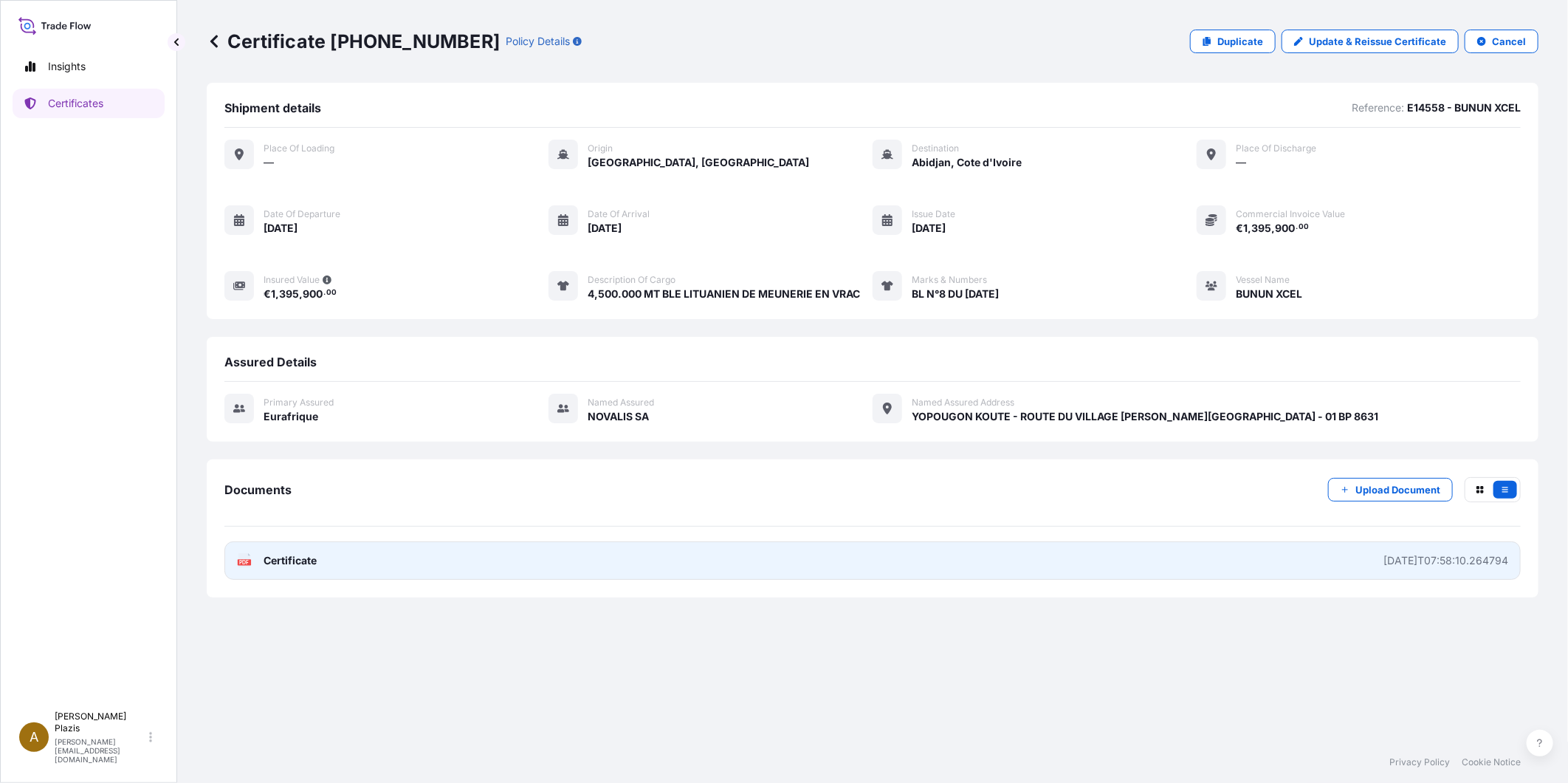
click at [1430, 558] on div "[DATE]T07:58:10.264794" at bounding box center [1445, 560] width 124 height 15
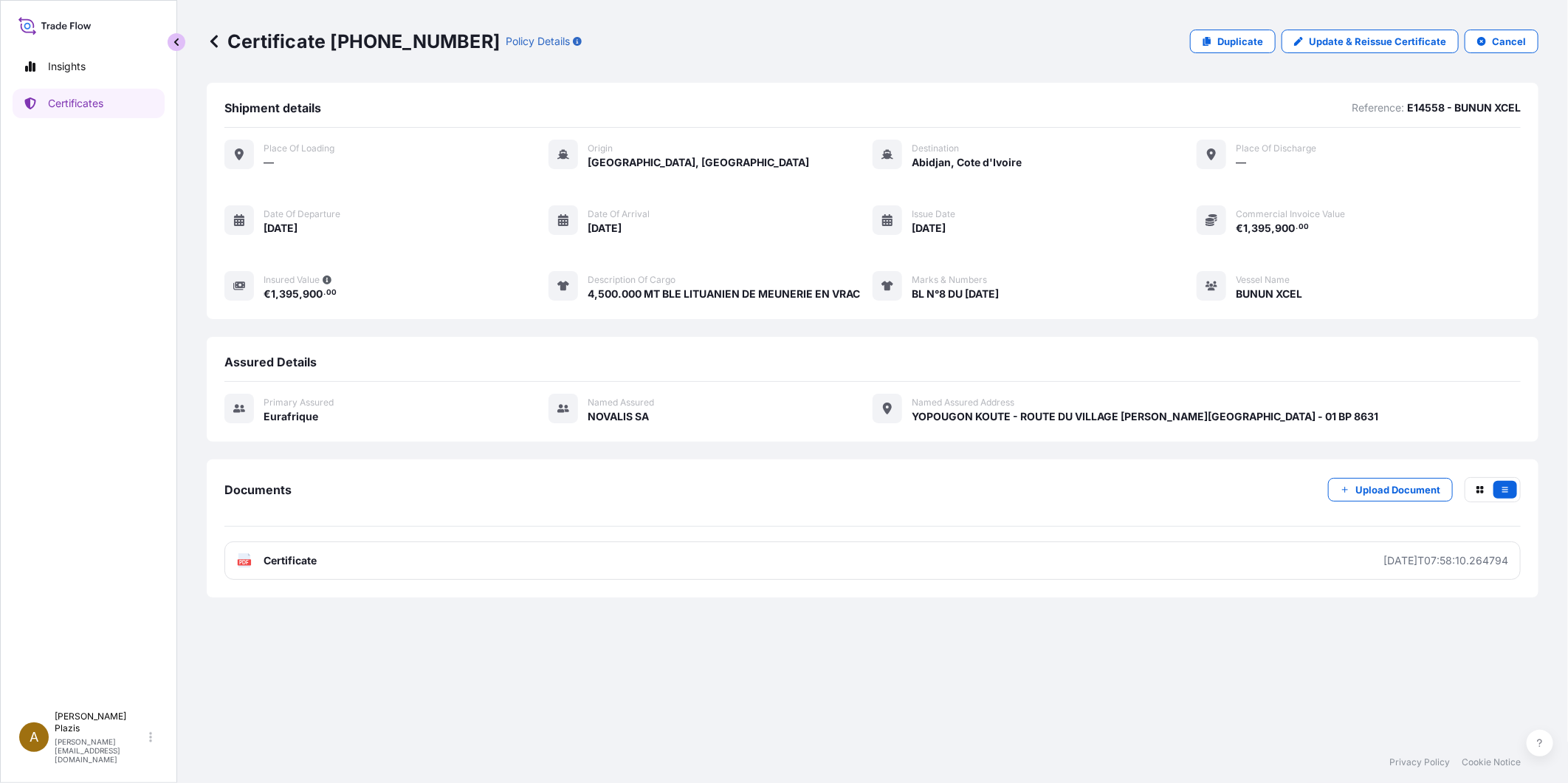
click at [167, 37] on button "button" at bounding box center [176, 42] width 18 height 18
click at [56, 108] on p "Certificates" at bounding box center [75, 103] width 55 height 15
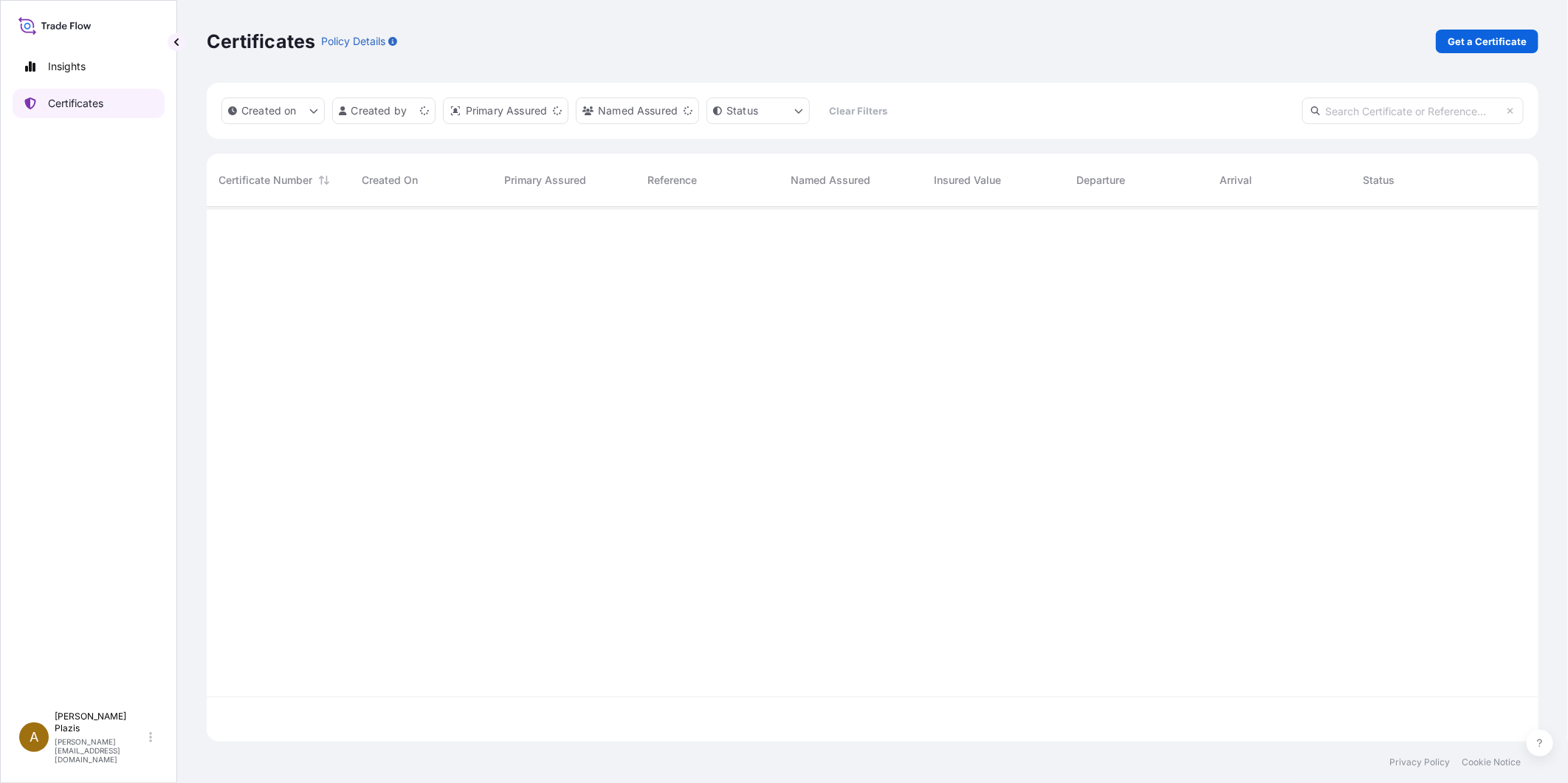
scroll to position [530, 1319]
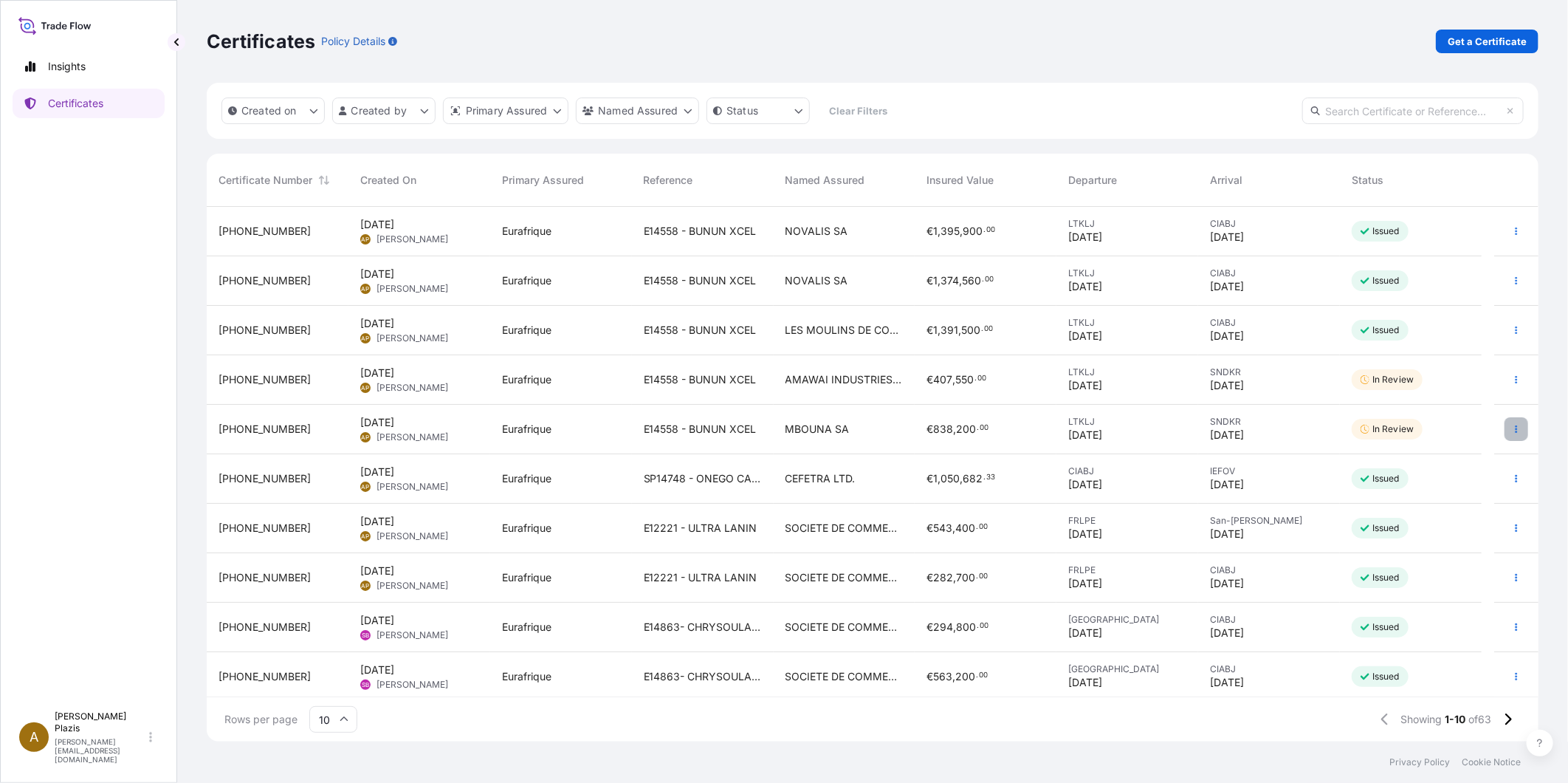
click at [1505, 422] on button "button" at bounding box center [1516, 429] width 24 height 24
click at [1455, 433] on p "Duplicate certificate" at bounding box center [1431, 431] width 97 height 15
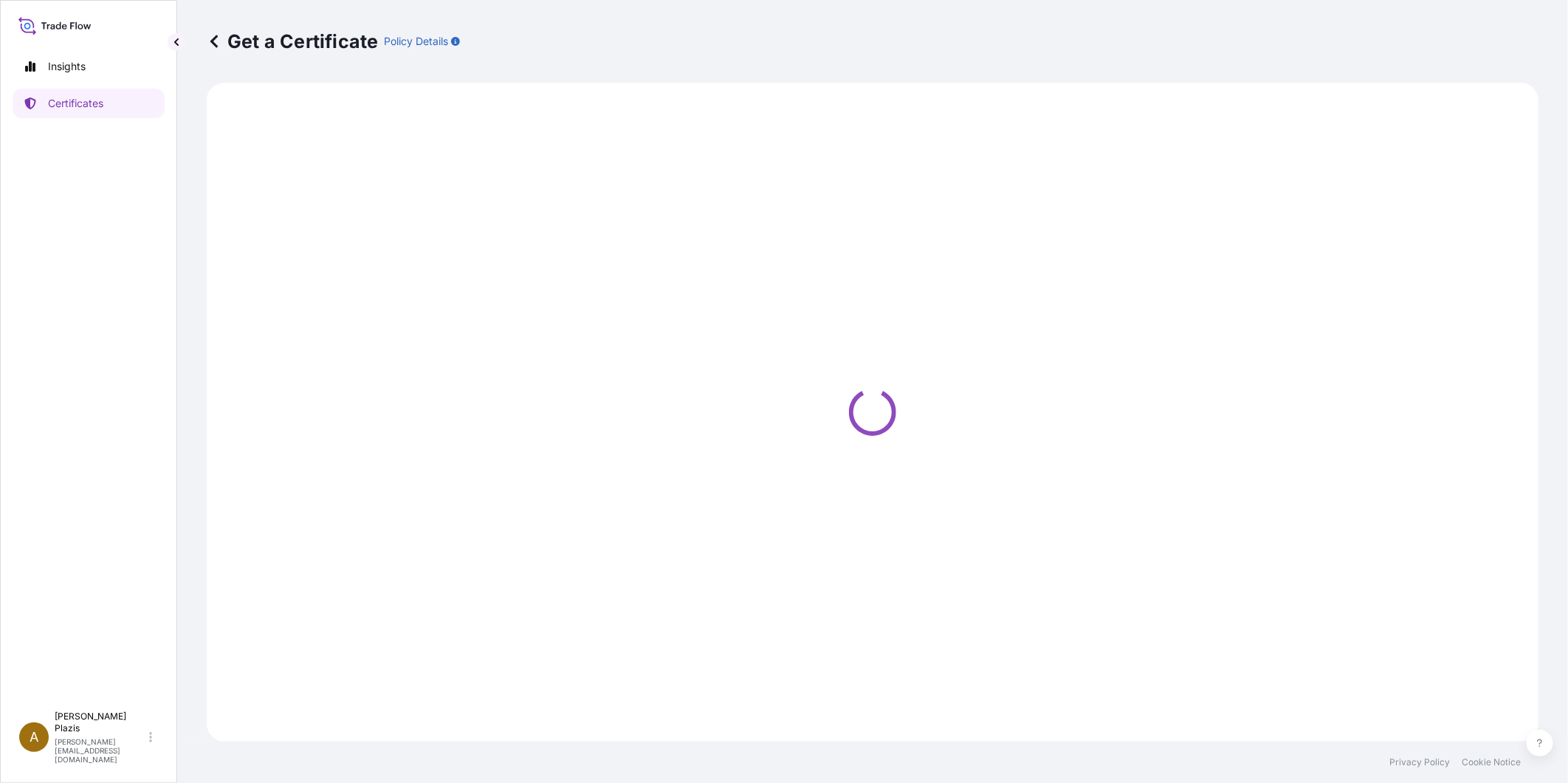
select select "Ocean Vessel"
select select "Road / [GEOGRAPHIC_DATA]"
select select "31636"
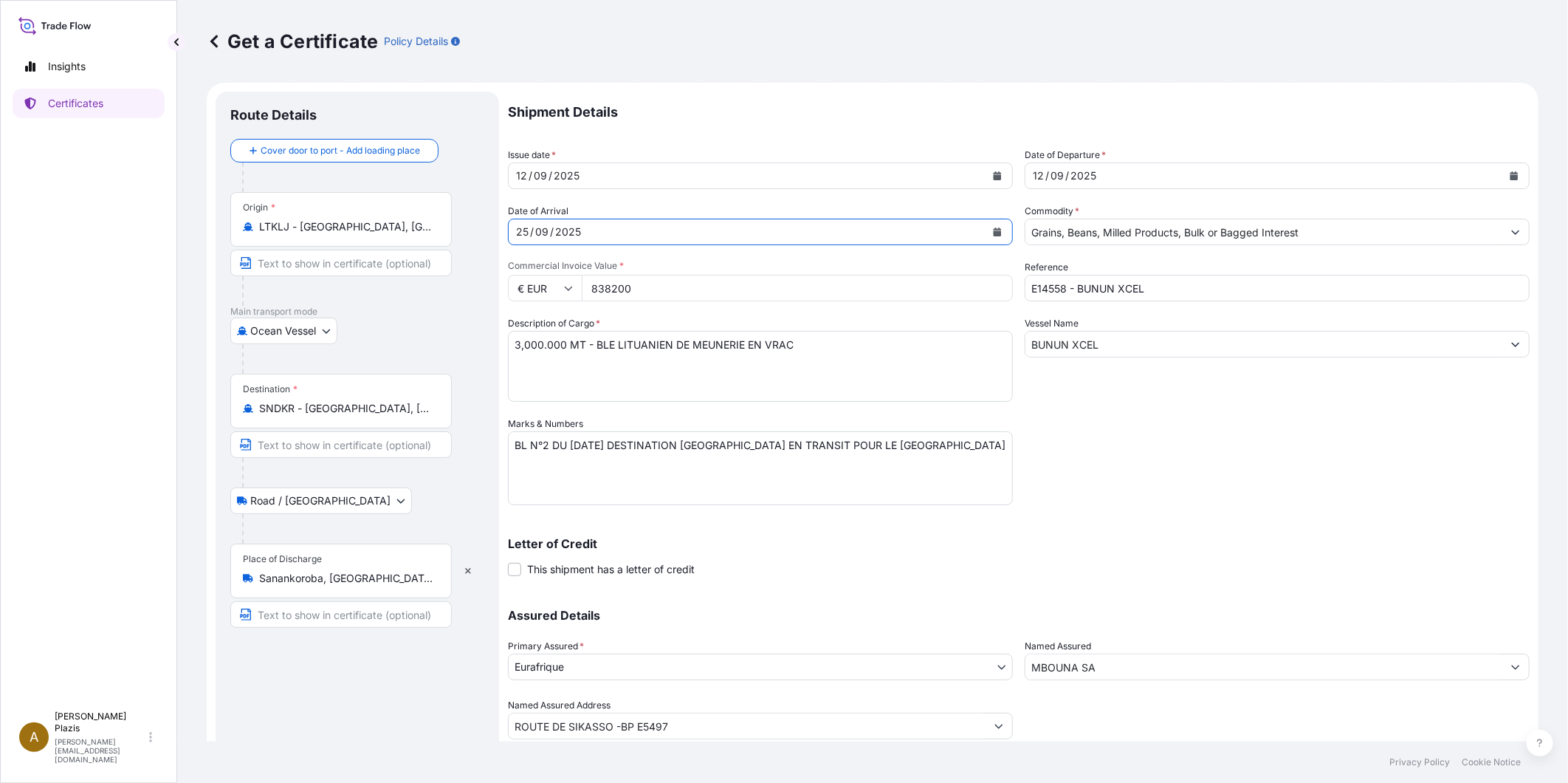
click at [522, 238] on div "25" at bounding box center [522, 231] width 16 height 18
click at [524, 237] on div "25" at bounding box center [522, 231] width 16 height 18
click at [519, 229] on div "25" at bounding box center [522, 231] width 16 height 18
drag, startPoint x: 529, startPoint y: 237, endPoint x: 473, endPoint y: 233, distance: 56.1
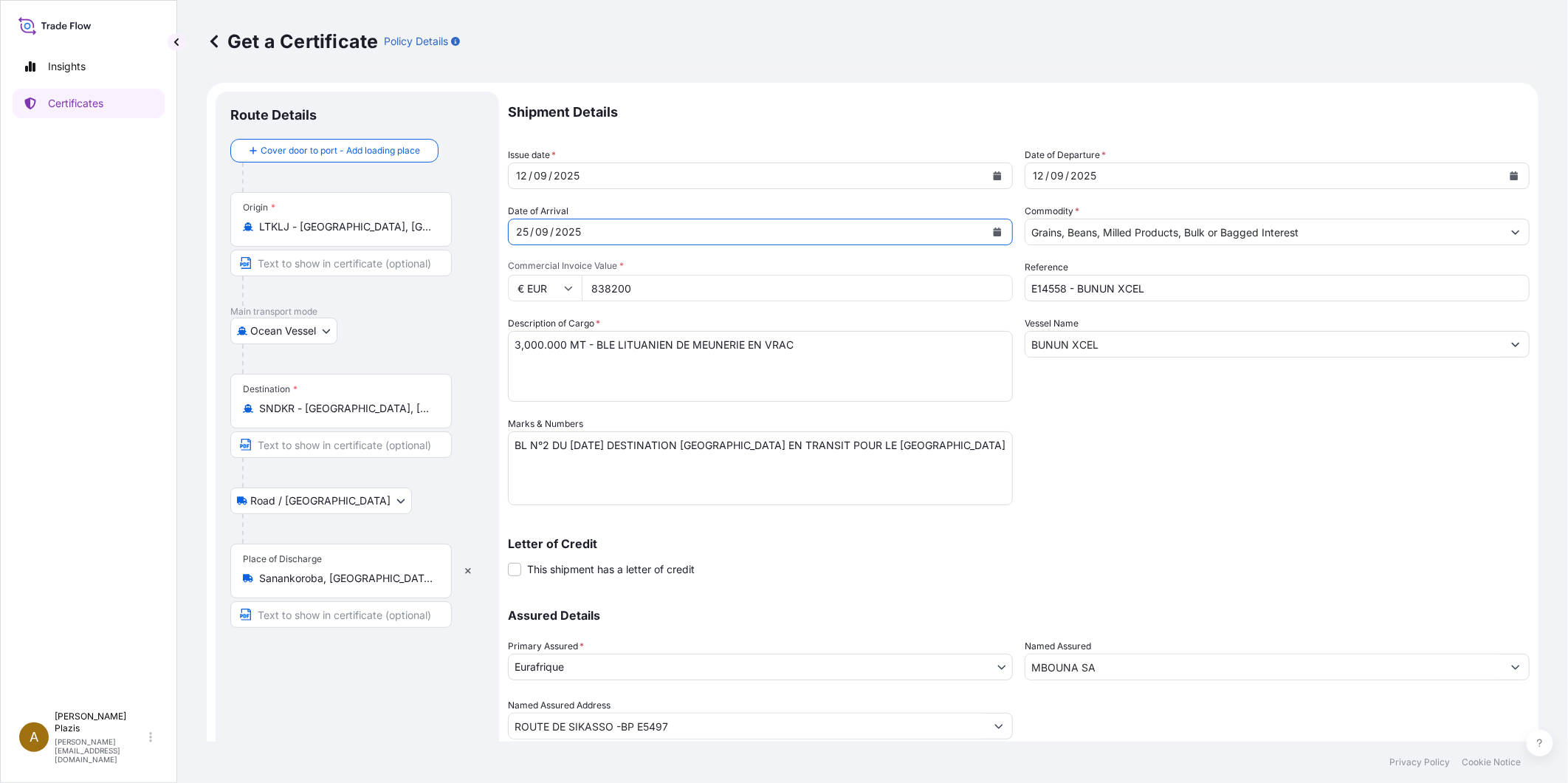
click at [473, 233] on form "Route Details Cover door to port - Add loading place Place of loading Road / [G…" at bounding box center [872, 436] width 1331 height 707
click at [628, 288] on input "838200" at bounding box center [798, 288] width 431 height 26
drag, startPoint x: 649, startPoint y: 288, endPoint x: 557, endPoint y: 274, distance: 93.1
click at [557, 274] on div "€ EUR 838200" at bounding box center [760, 288] width 505 height 26
type input "1139600"
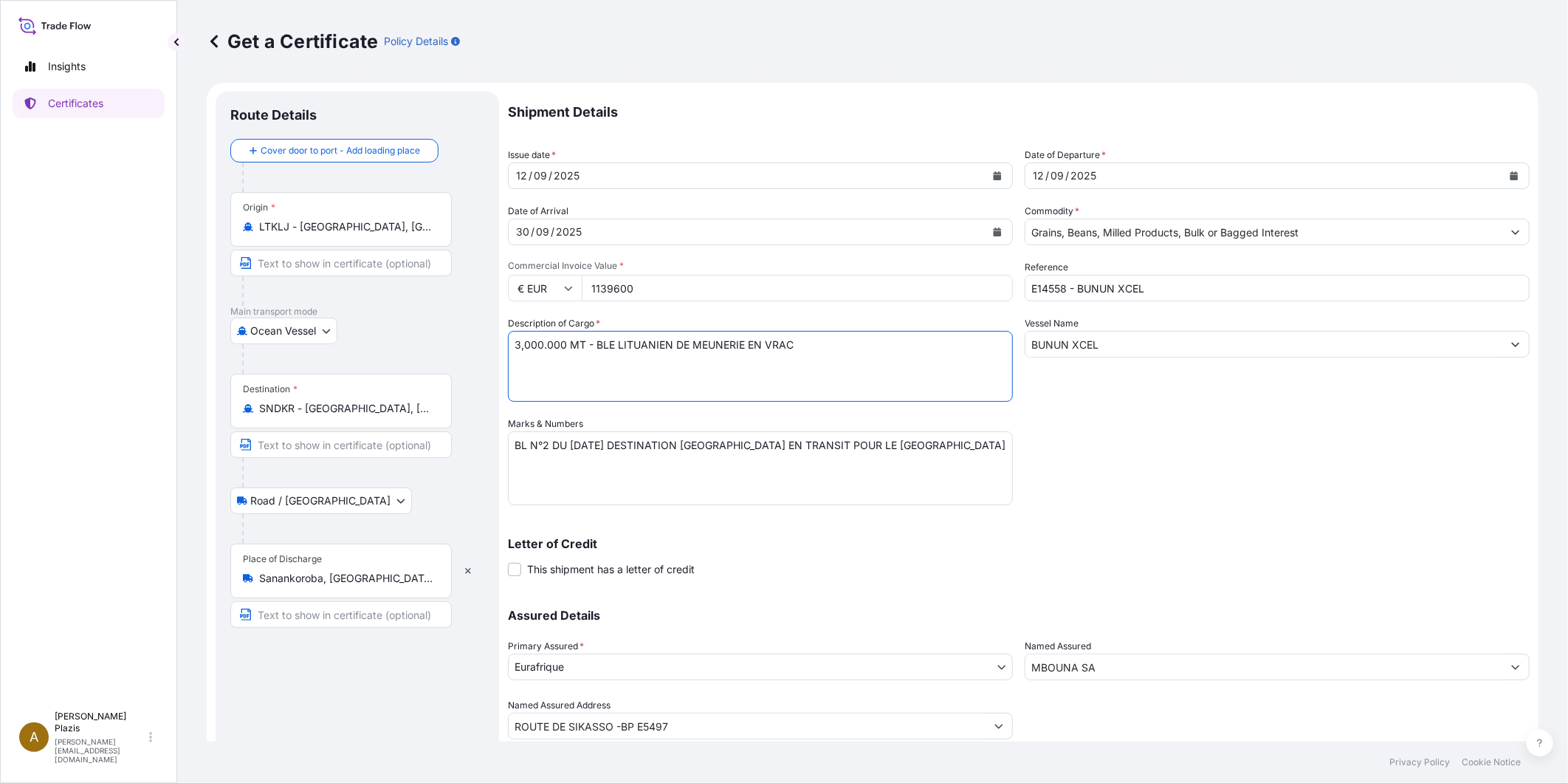
click at [569, 359] on textarea "3,000.000 MT - BLE LITUANIEN DE MEUNERIE EN VRAC" at bounding box center [760, 366] width 505 height 71
drag, startPoint x: 500, startPoint y: 340, endPoint x: 518, endPoint y: 342, distance: 18.1
click at [509, 340] on form "Route Details Cover door to port - Add loading place Place of loading Road / [G…" at bounding box center [872, 436] width 1331 height 707
click at [518, 342] on textarea "3,000.000 MT - BLE LITUANIEN DE MEUNERIE EN VRAC" at bounding box center [760, 366] width 505 height 71
type textarea "4,000.000 MT - BLE LITUANIEN DE MEUNERIE EN VRAC"
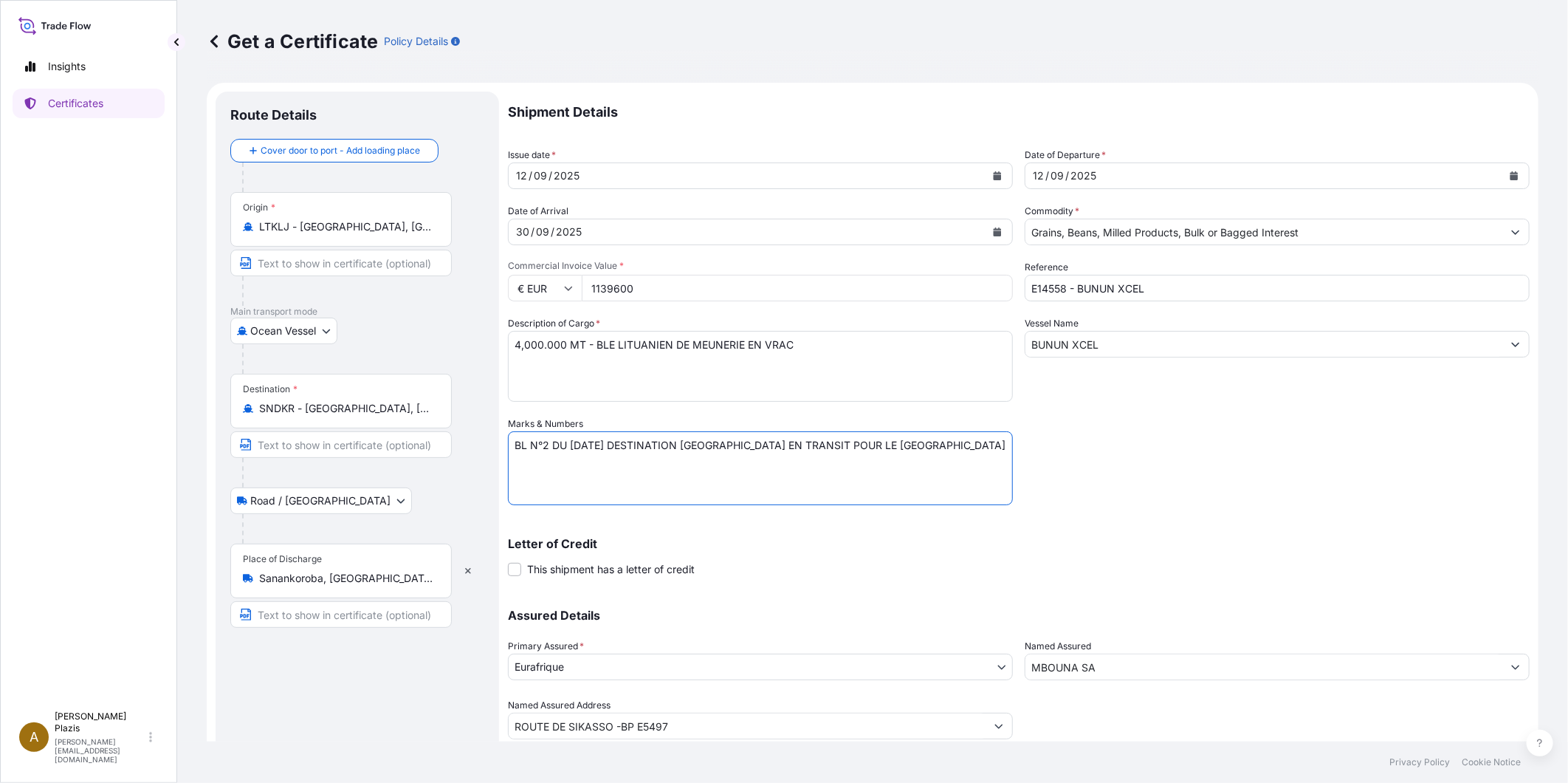
drag, startPoint x: 735, startPoint y: 438, endPoint x: 699, endPoint y: 438, distance: 36.0
click at [699, 438] on textarea "BL N°2 DU [DATE] DESTINATION [GEOGRAPHIC_DATA] EN TRANSIT POUR LE [GEOGRAPHIC_D…" at bounding box center [760, 468] width 505 height 74
type textarea "BL N°2 DU [DATE] DESTINATION [GEOGRAPHIC_DATA] EN TRANSIT POUR LE [GEOGRAPHIC_D…"
click at [303, 419] on div "Destination * SNDKR - [GEOGRAPHIC_DATA], [GEOGRAPHIC_DATA]" at bounding box center [341, 401] width 222 height 54
click at [303, 416] on input "SNDKR - [GEOGRAPHIC_DATA], [GEOGRAPHIC_DATA]" at bounding box center [346, 408] width 174 height 15
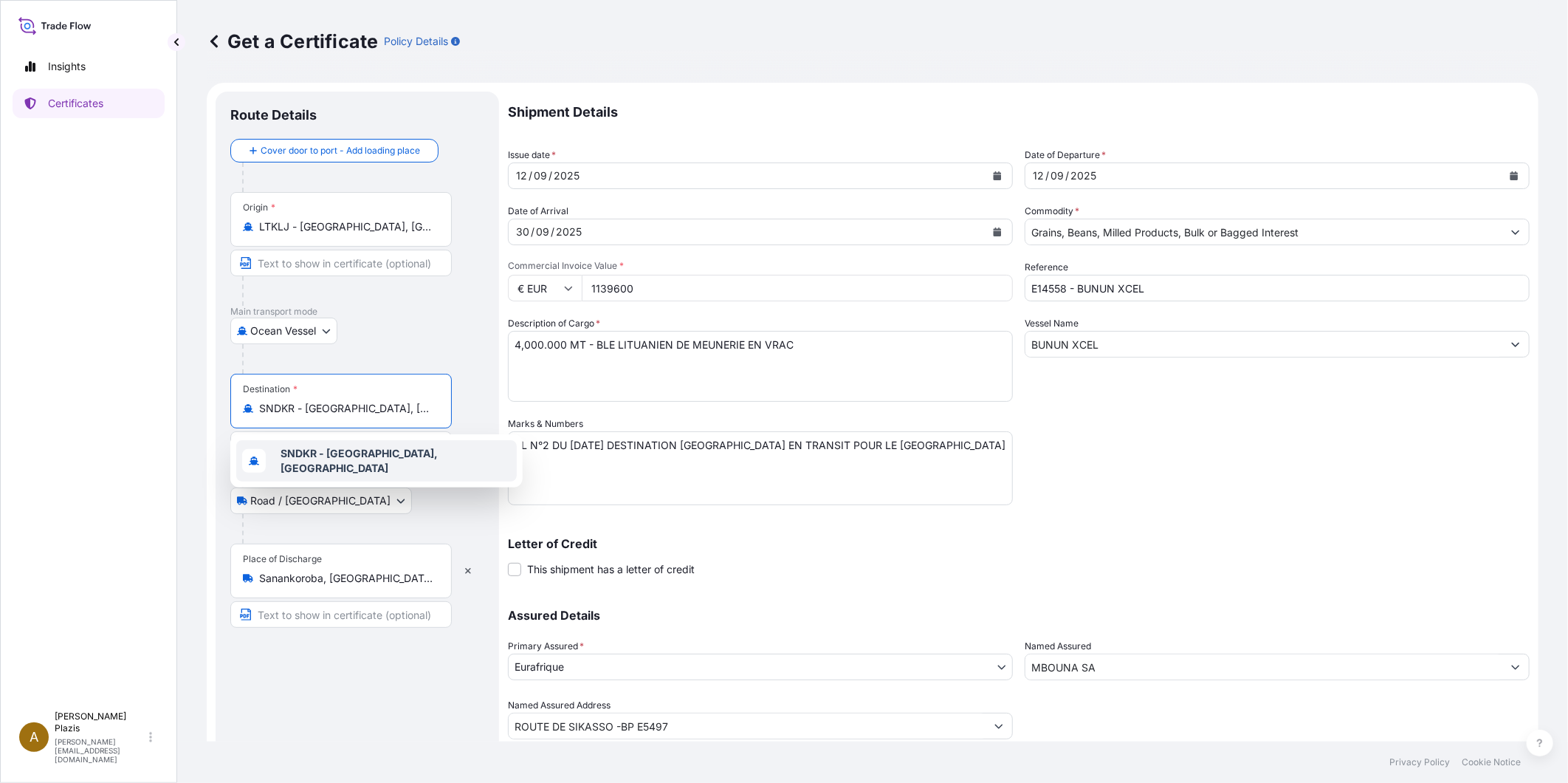
drag, startPoint x: 402, startPoint y: 406, endPoint x: 247, endPoint y: 406, distance: 155.0
click at [247, 406] on div "SNDKR - [GEOGRAPHIC_DATA], [GEOGRAPHIC_DATA]" at bounding box center [341, 408] width 196 height 15
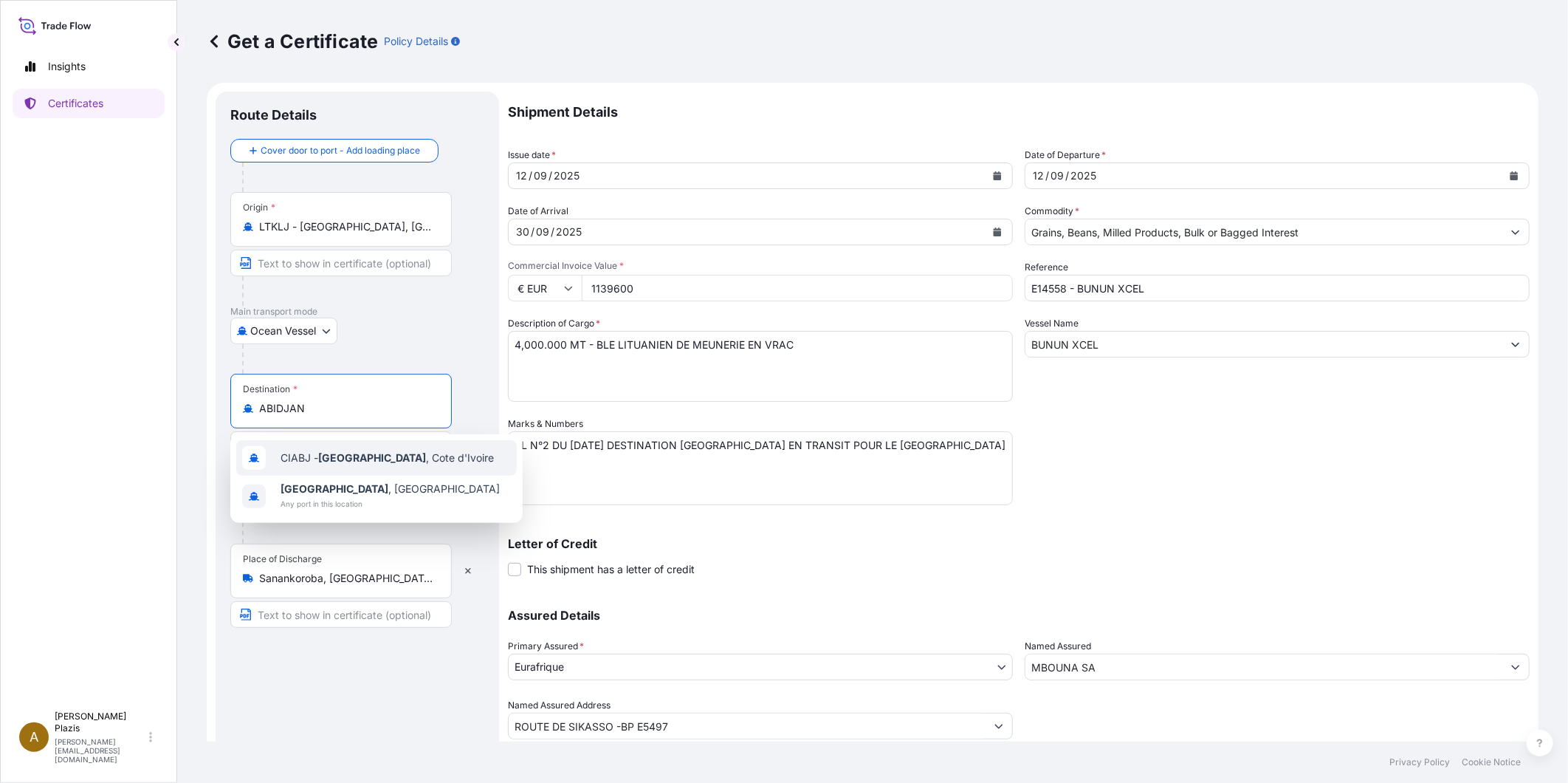
click at [297, 459] on span "CIABJ - [GEOGRAPHIC_DATA] , Cote d'Ivoire" at bounding box center [387, 458] width 213 height 15
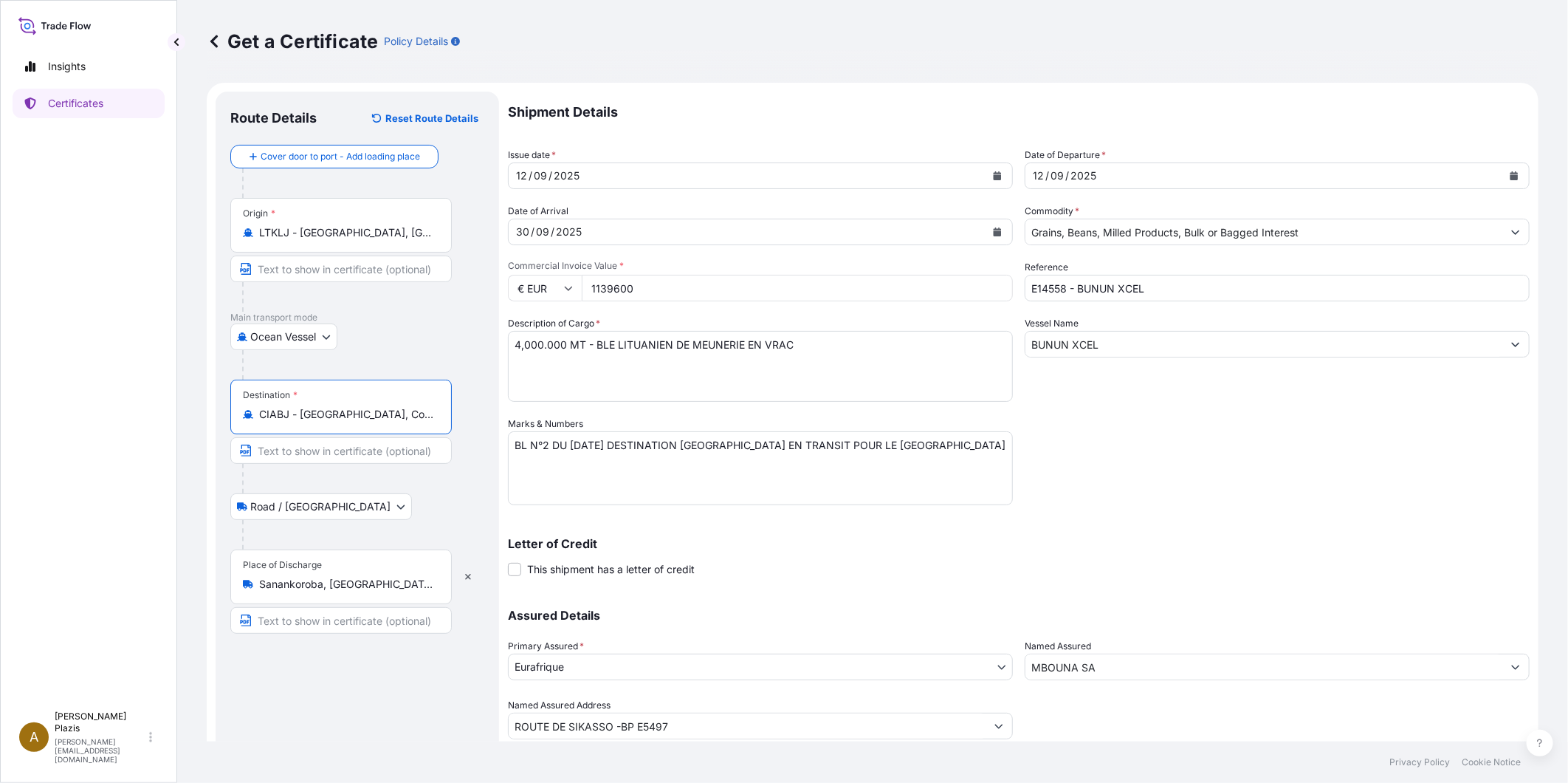
type input "CIABJ - [GEOGRAPHIC_DATA], Cote d'Ivoire"
click at [443, 489] on div at bounding box center [346, 479] width 209 height 30
click at [546, 445] on textarea "BL N°2 DU [DATE] DESTINATION [GEOGRAPHIC_DATA] EN TRANSIT POUR LE [GEOGRAPHIC_D…" at bounding box center [760, 468] width 505 height 74
click at [701, 447] on textarea "BL N°2 DU [DATE] DESTINATION [GEOGRAPHIC_DATA] EN TRANSIT POUR LE [GEOGRAPHIC_D…" at bounding box center [760, 468] width 505 height 74
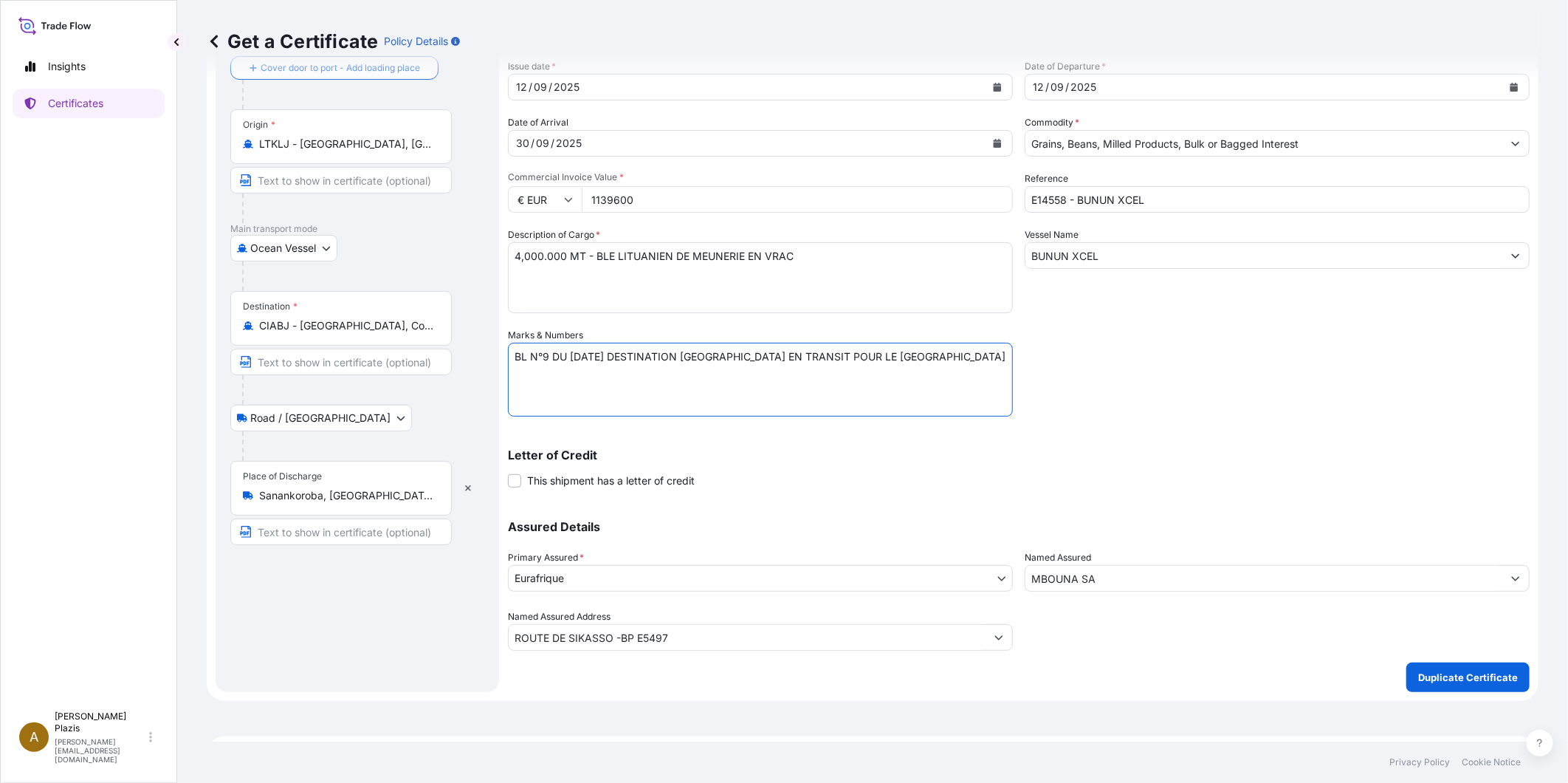
scroll to position [82, 0]
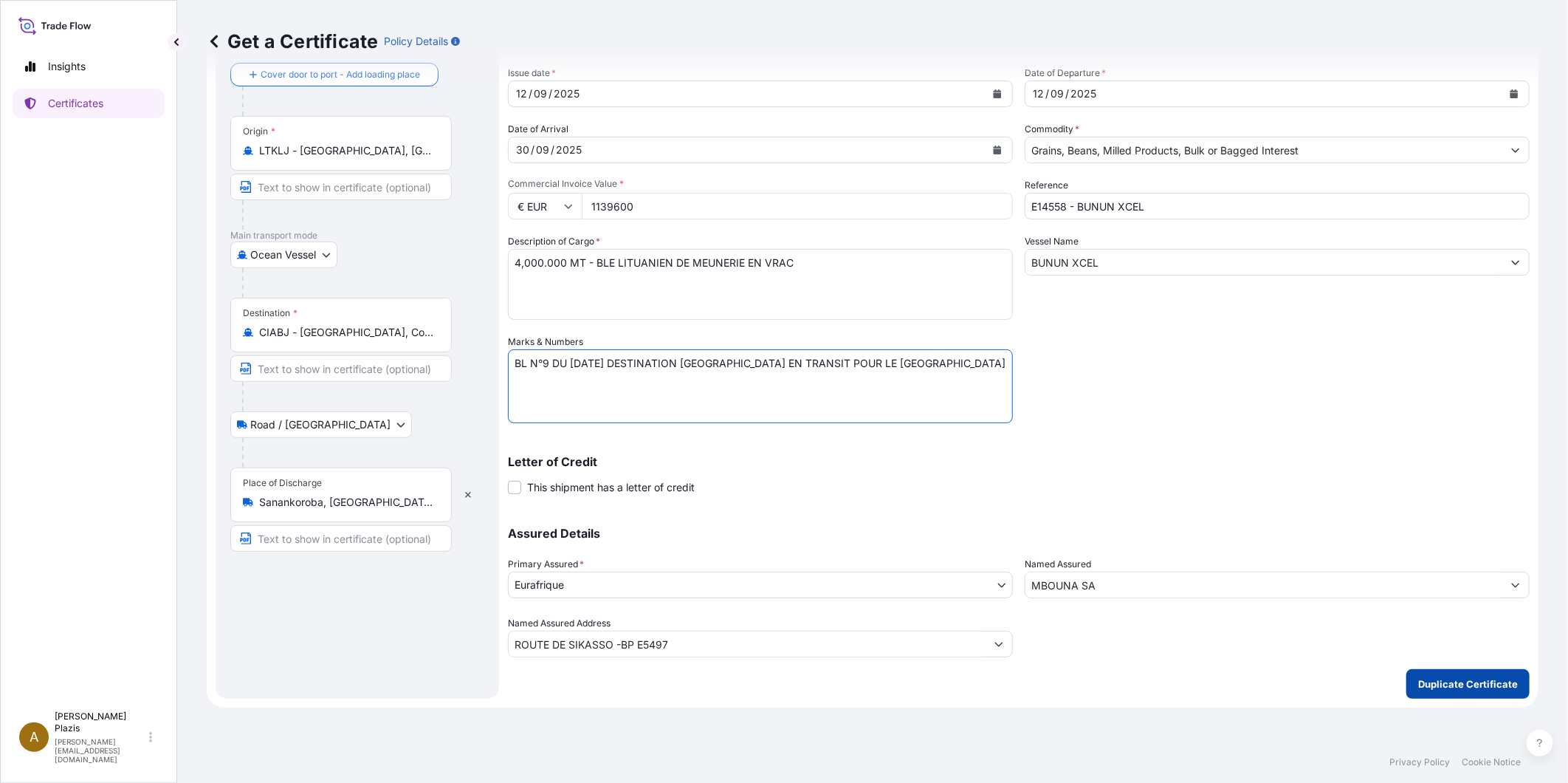
type textarea "BL N°9 DU [DATE] DESTINATION [GEOGRAPHIC_DATA] EN TRANSIT POUR LE [GEOGRAPHIC_D…"
click at [1479, 690] on p "Duplicate Certificate" at bounding box center [1468, 684] width 100 height 15
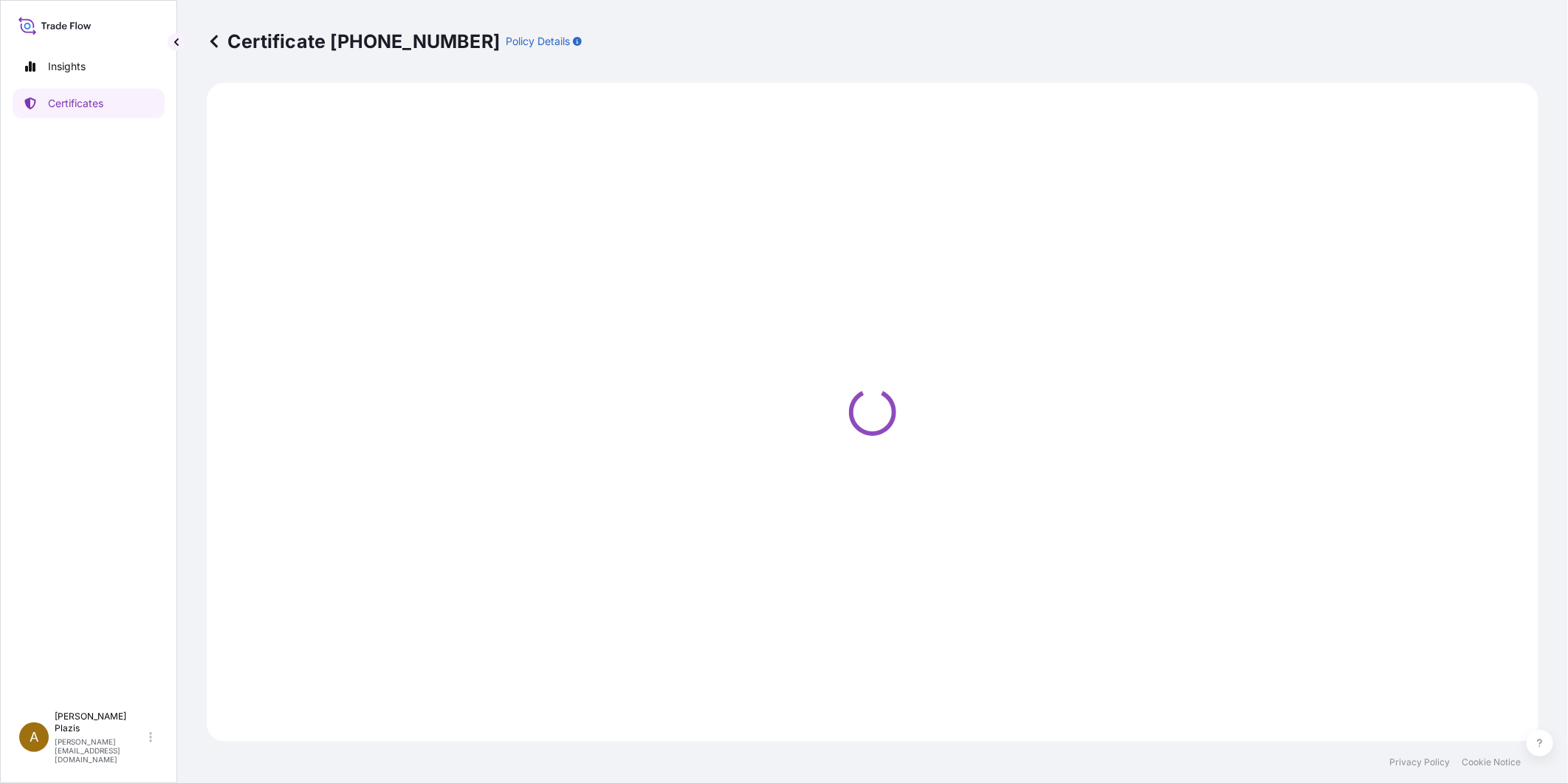
select select "Ocean Vessel"
select select "Road / [GEOGRAPHIC_DATA]"
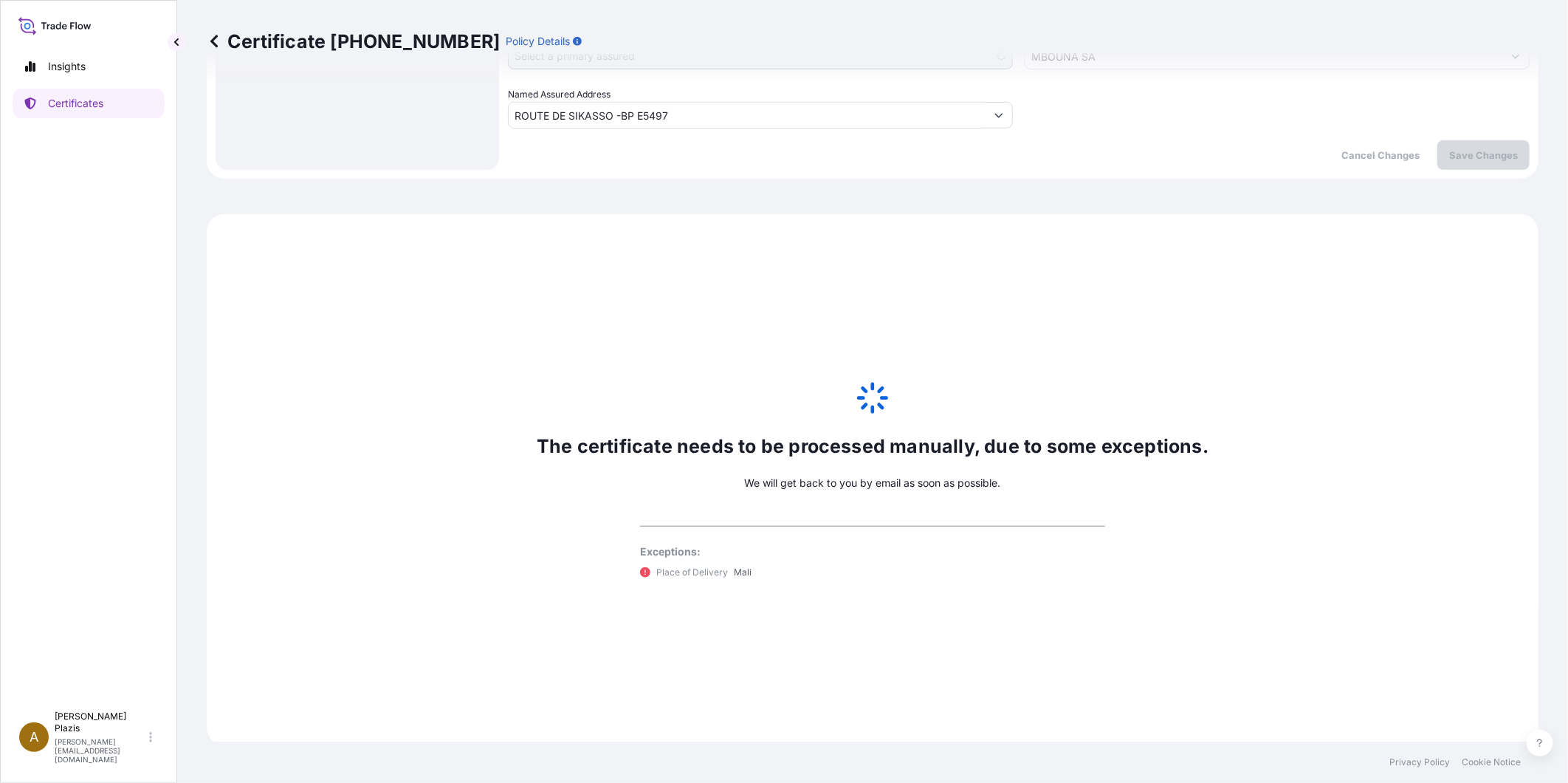
scroll to position [614, 0]
select select "31636"
click at [67, 115] on link "Certificates" at bounding box center [89, 103] width 153 height 30
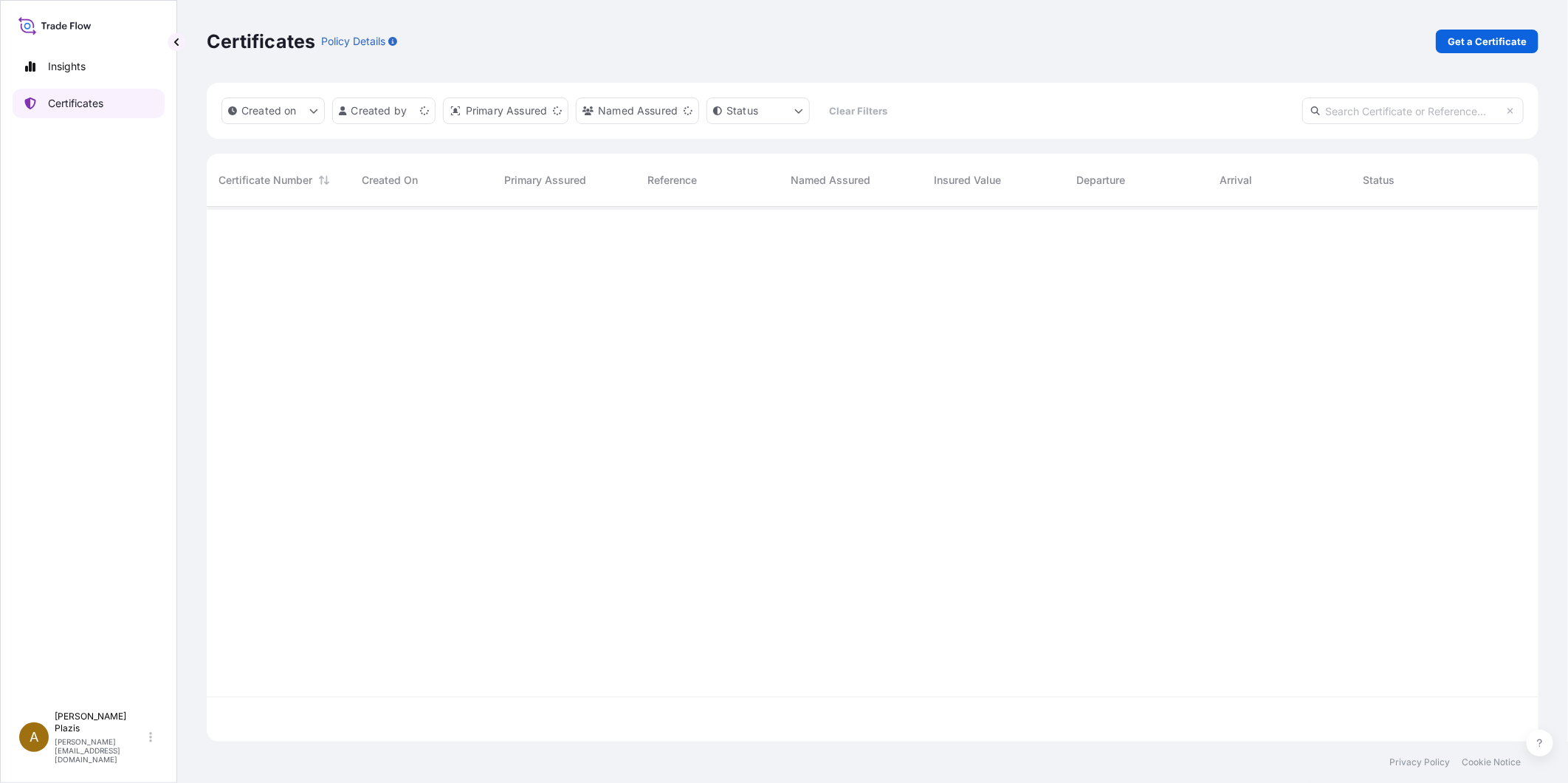
scroll to position [530, 1319]
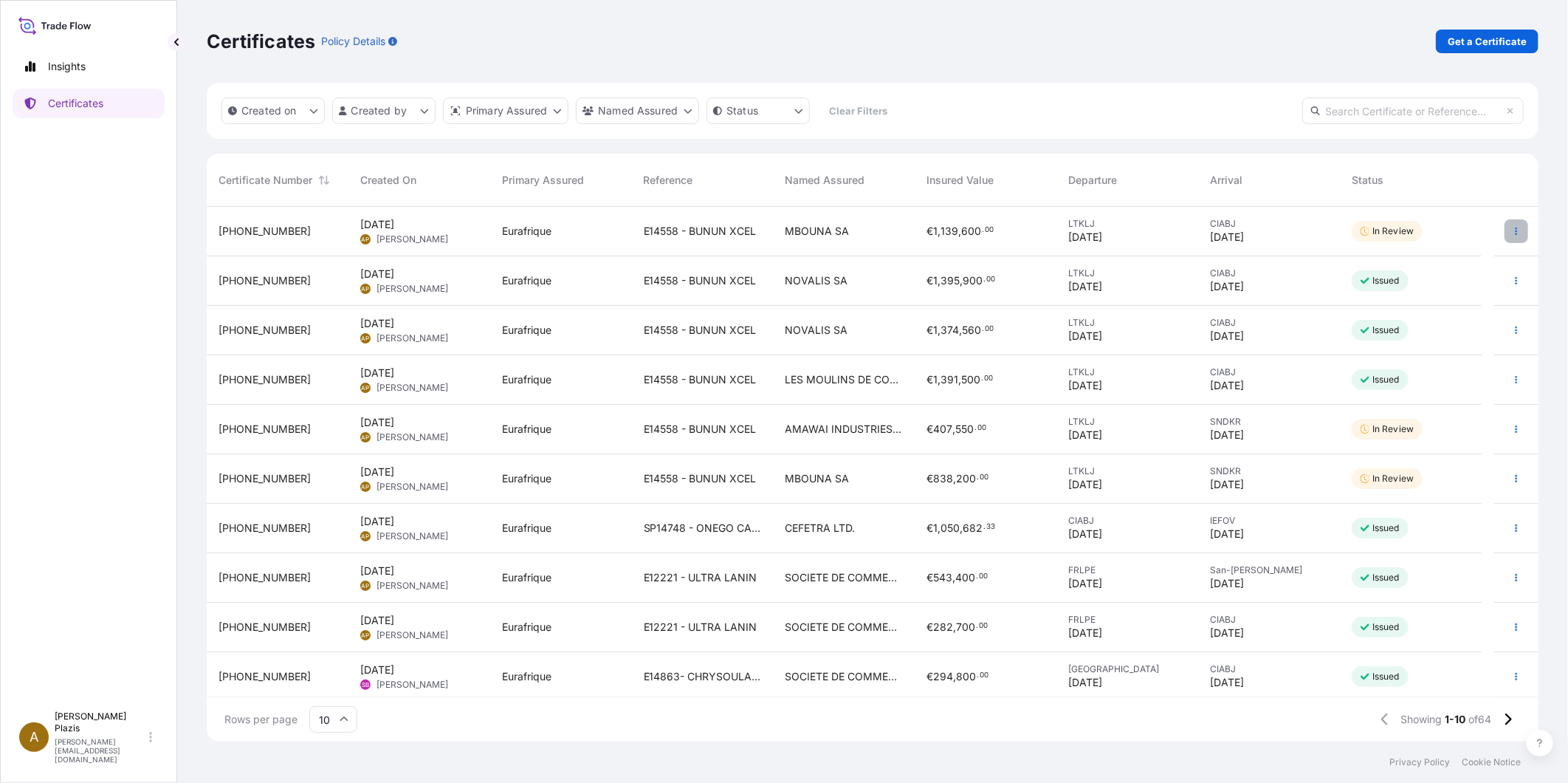
click at [1510, 231] on button "button" at bounding box center [1516, 231] width 24 height 24
click at [1473, 234] on p "Duplicate certificate" at bounding box center [1431, 234] width 97 height 15
select select "Ocean Vessel"
select select "Road / [GEOGRAPHIC_DATA]"
select select "31636"
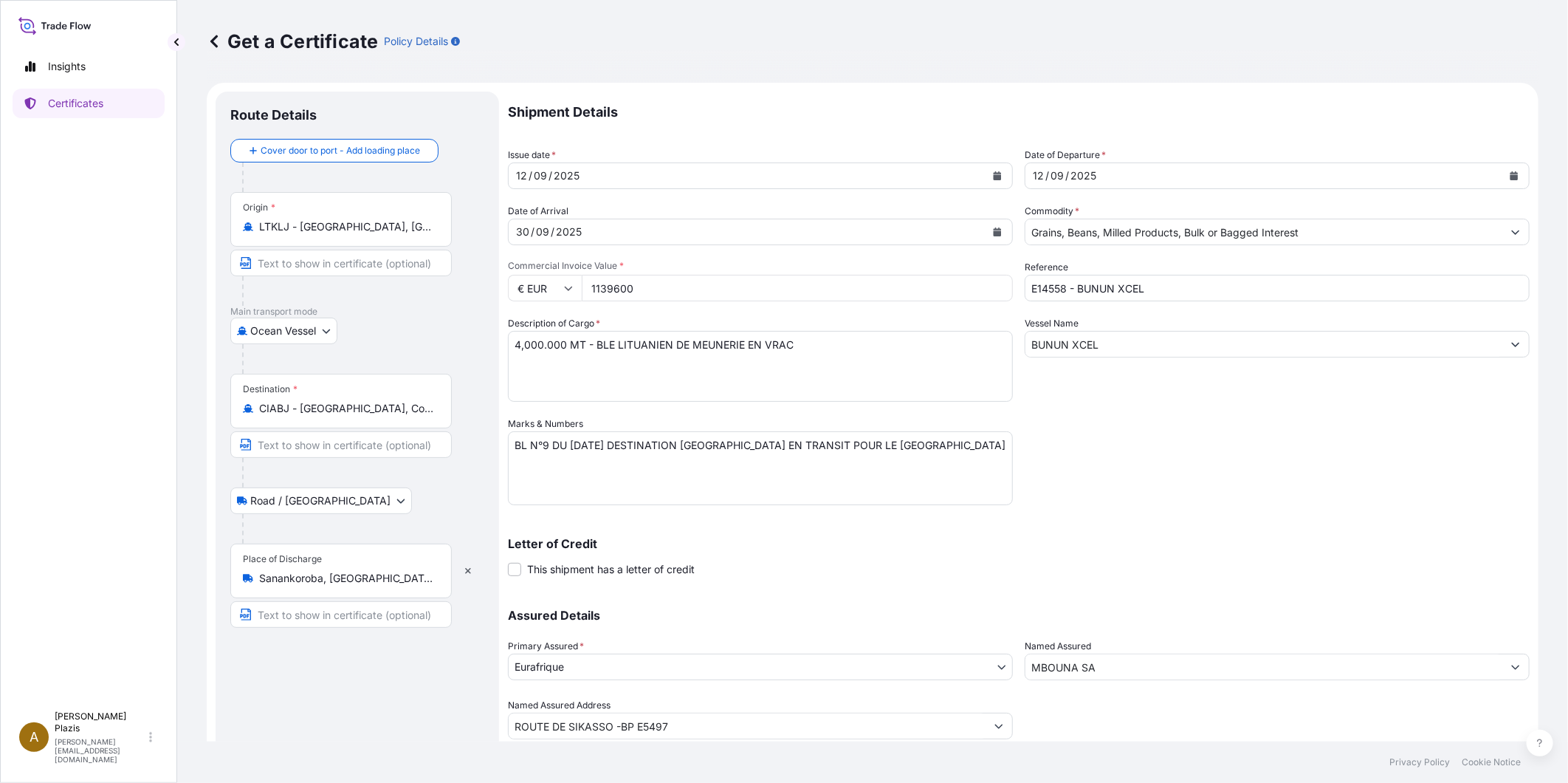
click at [377, 576] on input "Sanankoroba, [GEOGRAPHIC_DATA]" at bounding box center [346, 578] width 174 height 15
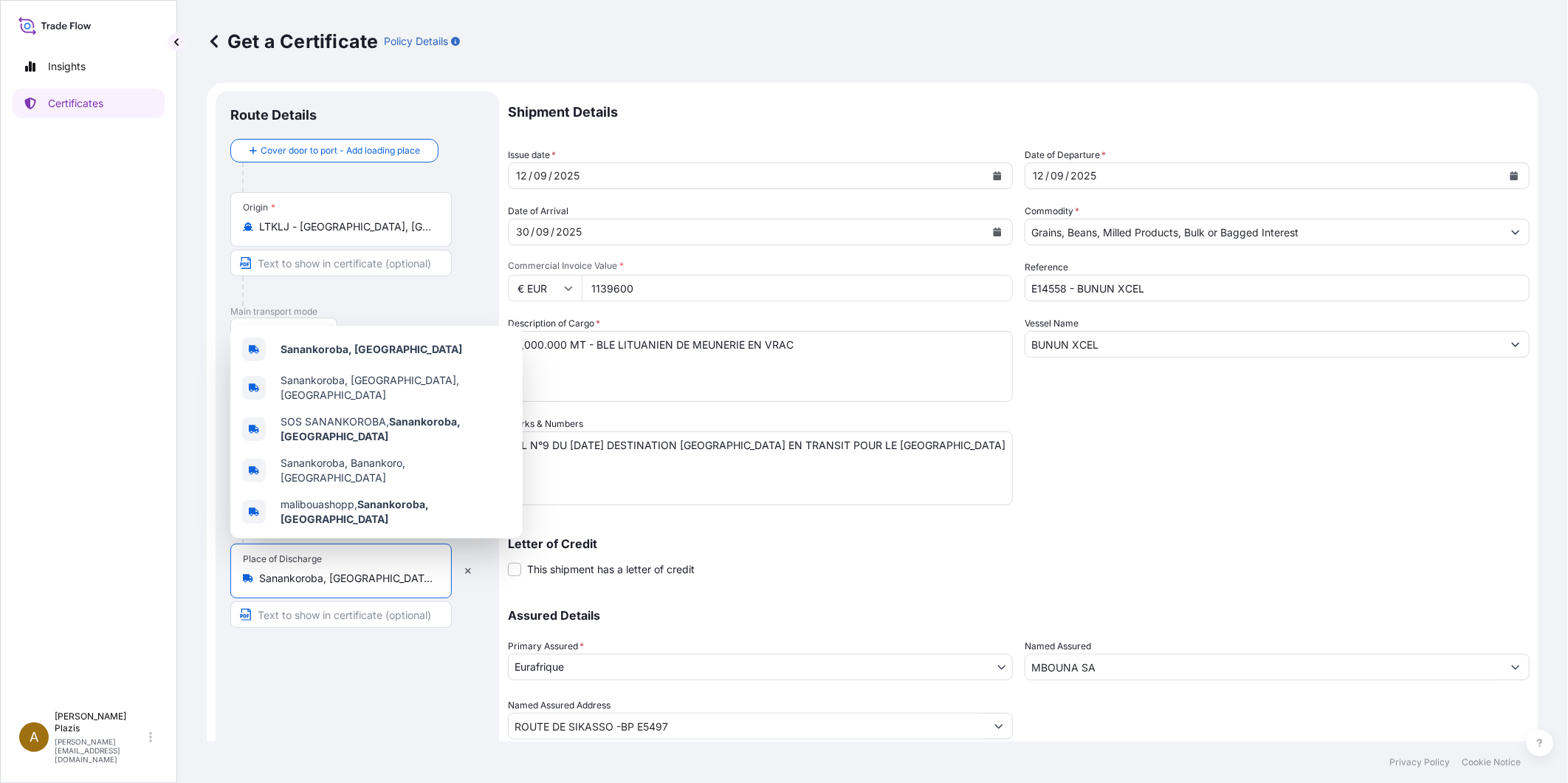
drag, startPoint x: 377, startPoint y: 576, endPoint x: 205, endPoint y: 576, distance: 172.0
click at [205, 576] on div "Get a Certificate Policy Details Route Details Cover door to port - Add loading…" at bounding box center [872, 371] width 1391 height 742
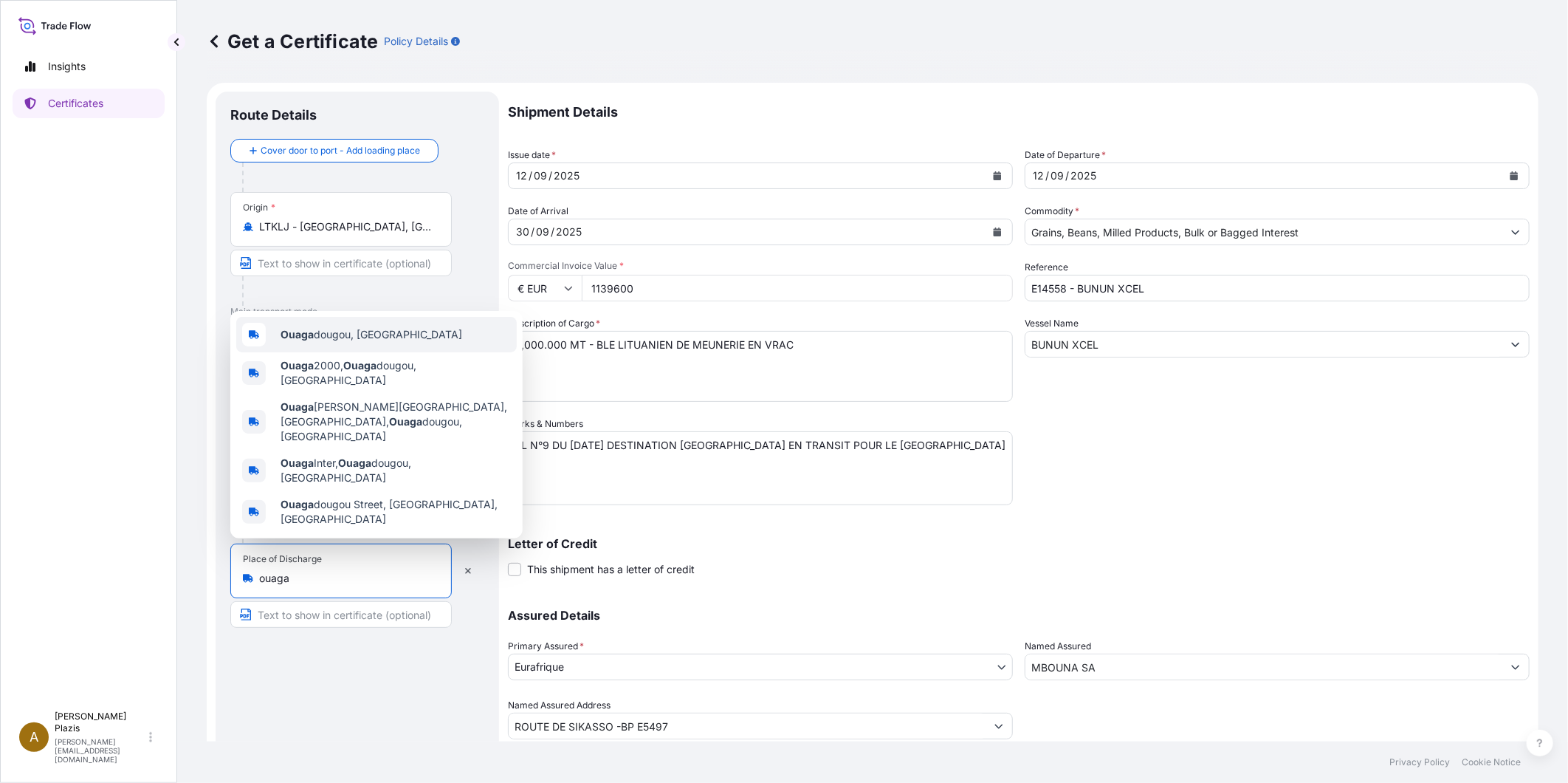
click at [363, 342] on div "Ouaga dougou, [GEOGRAPHIC_DATA]" at bounding box center [377, 334] width 280 height 35
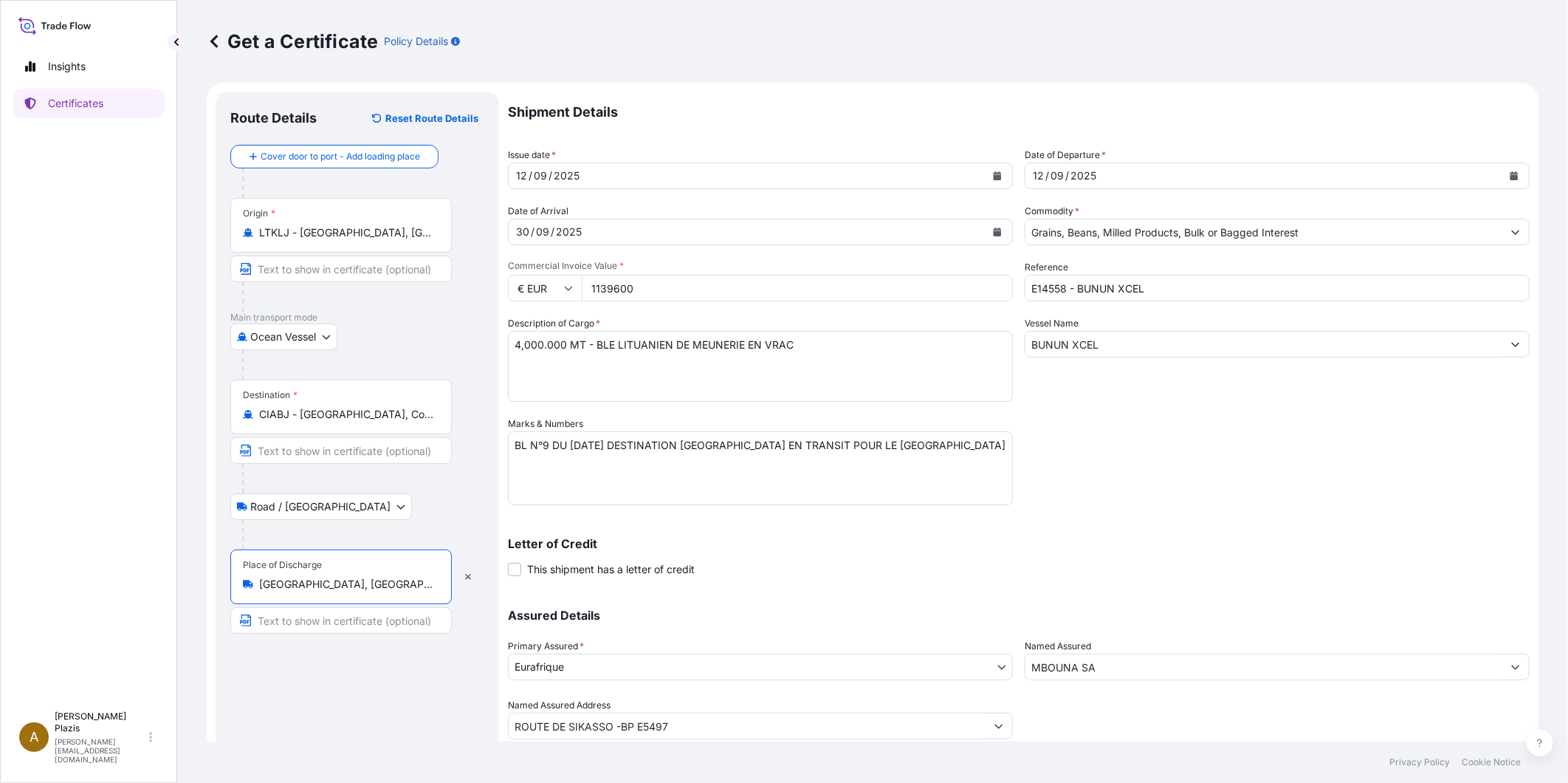
type input "[GEOGRAPHIC_DATA], [GEOGRAPHIC_DATA]"
click at [655, 281] on input "1139600" at bounding box center [798, 288] width 431 height 26
drag, startPoint x: 677, startPoint y: 290, endPoint x: 569, endPoint y: 290, distance: 108.0
click at [569, 290] on div "€ EUR 1139600" at bounding box center [760, 288] width 505 height 26
type input "1419000"
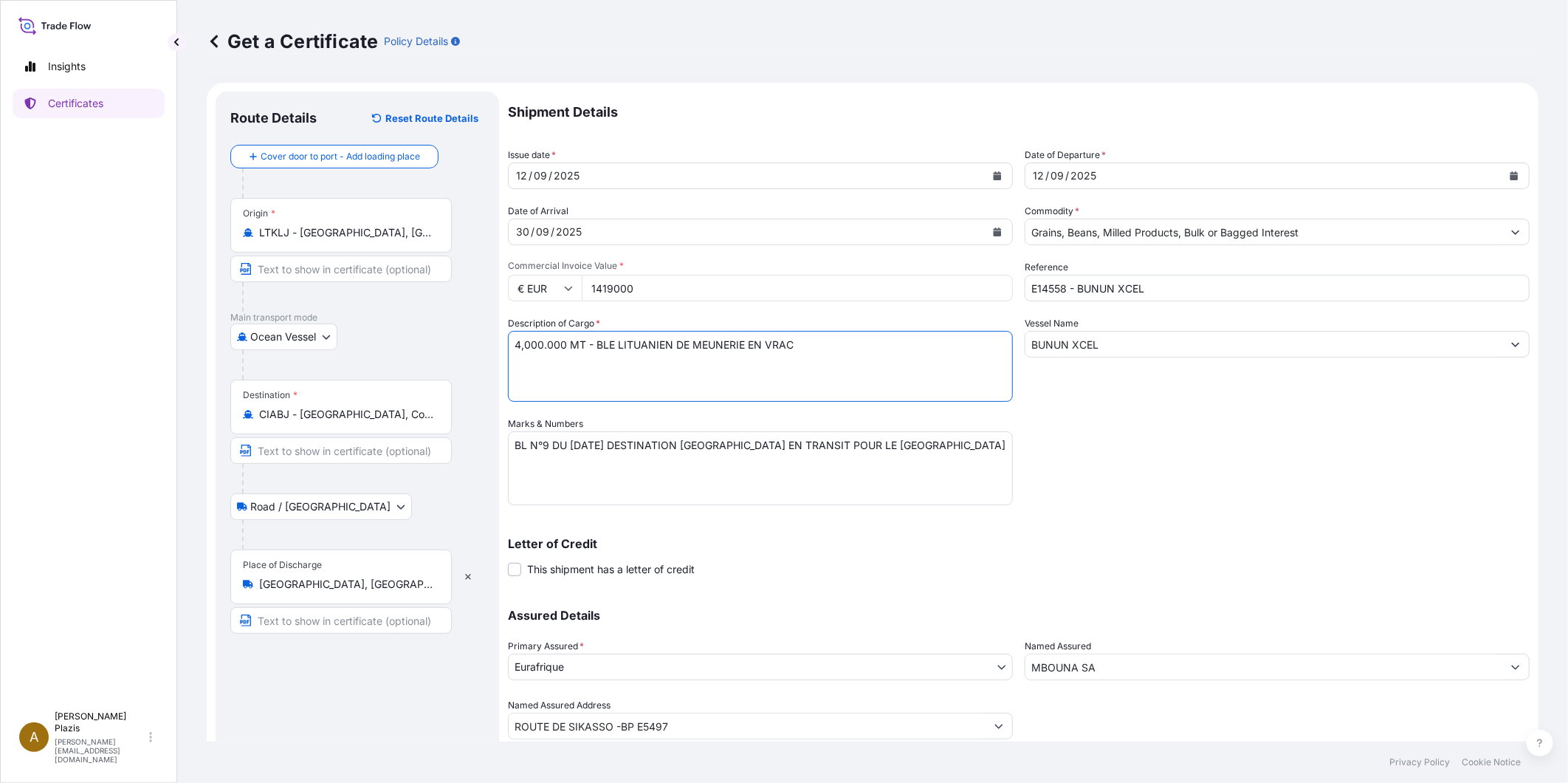
click at [622, 367] on textarea "4,000.000 MT - BLE LITUANIEN DE MEUNERIE EN VRAC" at bounding box center [760, 366] width 505 height 71
click at [517, 339] on textarea "4,000.000 MT - BLE LITUANIEN DE MEUNERIE EN VRAC" at bounding box center [760, 366] width 505 height 71
type textarea "5,000.000 MT - BLE LITUANIEN DE MEUNERIE EN VRAC"
click at [543, 444] on textarea "BL N°9 DU [DATE] DESTINATION [GEOGRAPHIC_DATA] EN TRANSIT POUR LE [GEOGRAPHIC_D…" at bounding box center [760, 468] width 505 height 74
drag, startPoint x: 904, startPoint y: 444, endPoint x: 858, endPoint y: 440, distance: 46.2
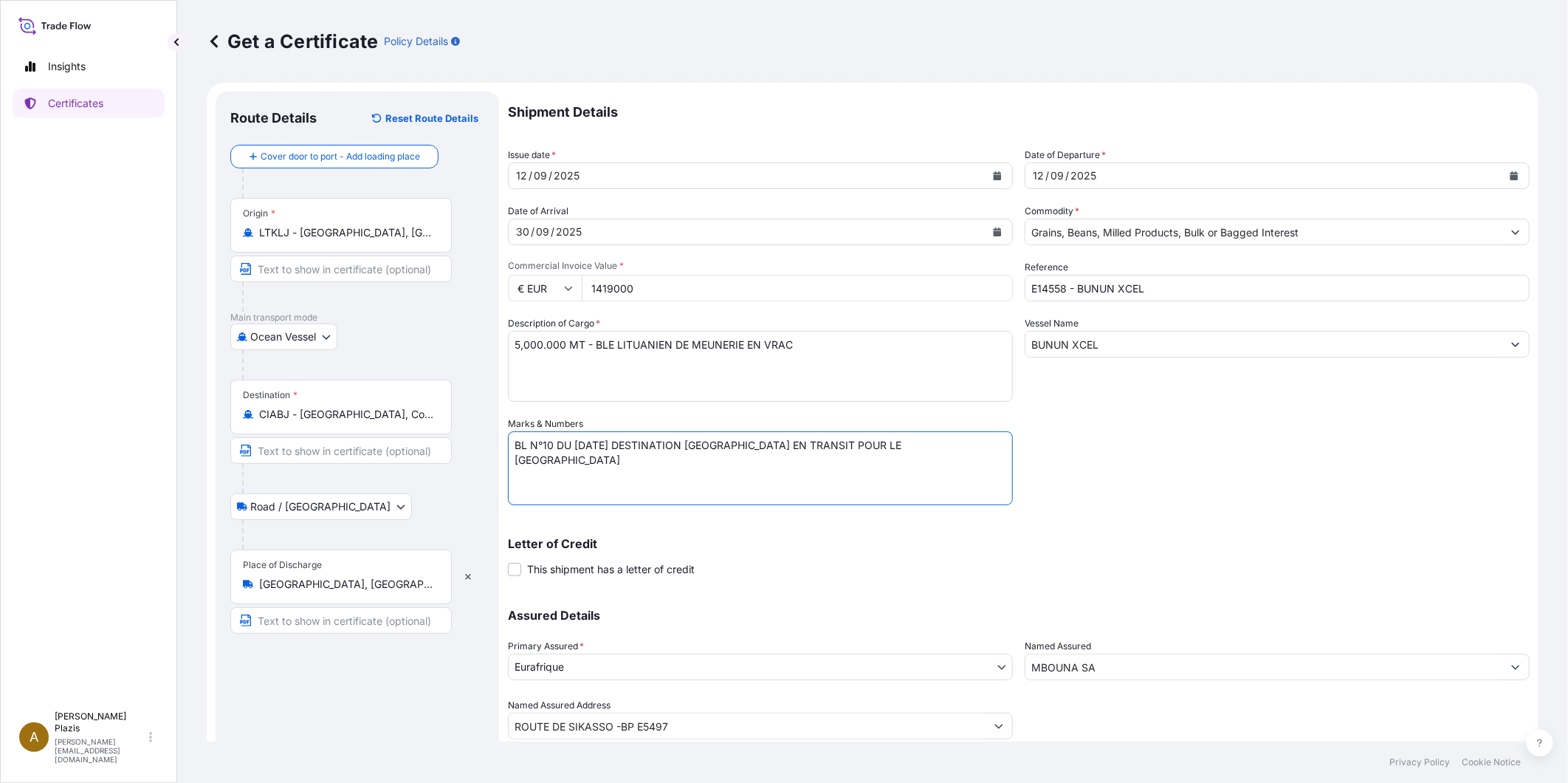
click at [858, 440] on textarea "BL N°9 DU [DATE] DESTINATION [GEOGRAPHIC_DATA] EN TRANSIT POUR LE [GEOGRAPHIC_D…" at bounding box center [760, 468] width 505 height 74
type textarea "BL N°10 DU [DATE] DESTINATION [GEOGRAPHIC_DATA] EN TRANSIT POUR LE [GEOGRAPHIC_…"
click at [514, 574] on span at bounding box center [514, 569] width 13 height 13
click at [507, 561] on input "This shipment has a letter of credit" at bounding box center [507, 561] width 0 height 0
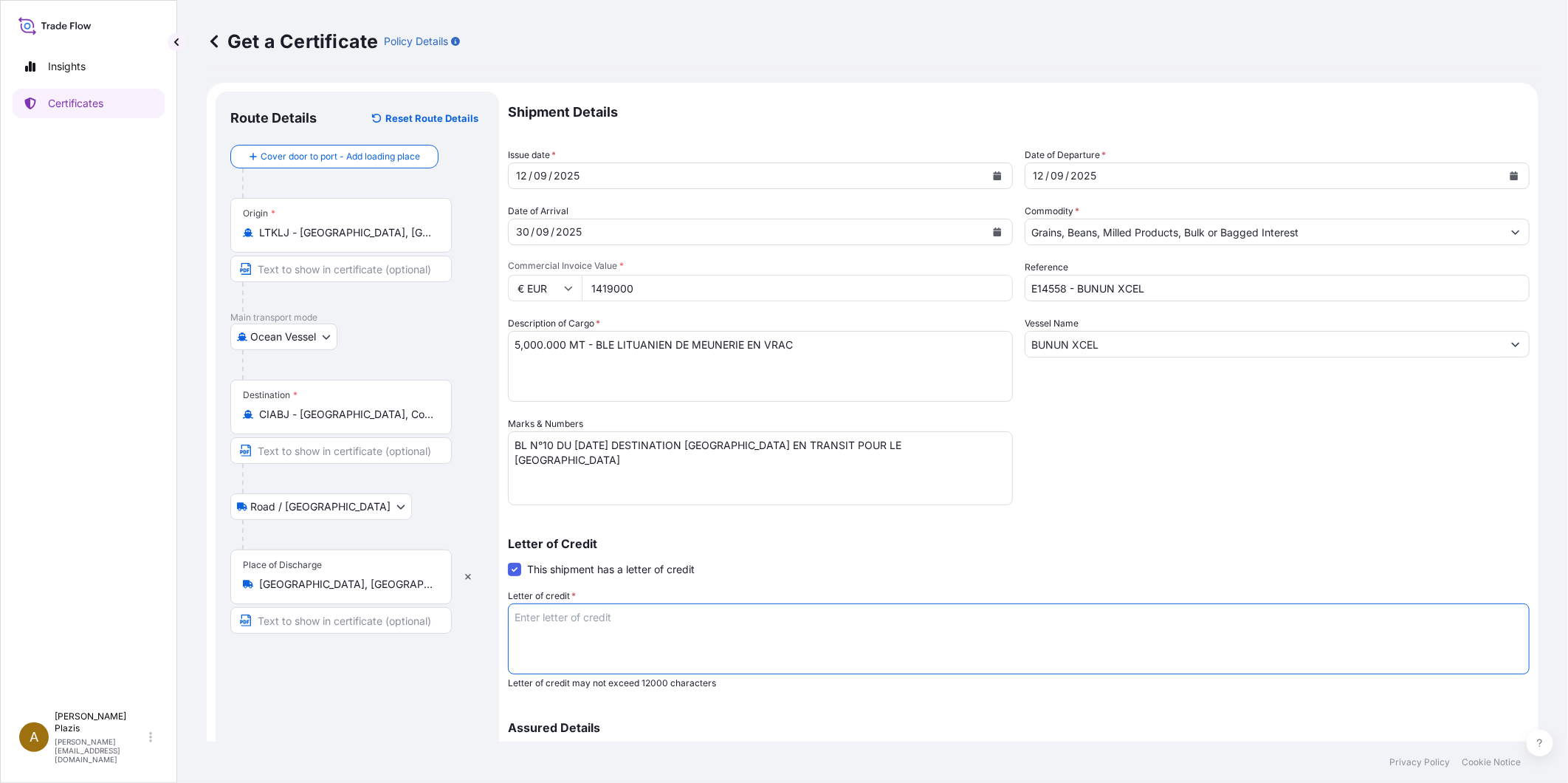
click at [544, 613] on textarea "Letter of credit *" at bounding box center [1018, 638] width 1022 height 71
paste textarea "5 ,000 MT BLE DE MEUNERIE -ORIGINE LITUANIE - EN VRAC SUIVANT FACTURE PROFORMA …"
click at [639, 639] on textarea "5 ,000 MT BLE DE MEUNERIE -ORIGINE LITUANIE - EN VRAC SUIVANT FACTURE PROFORMA …" at bounding box center [1018, 638] width 1022 height 71
click at [625, 652] on textarea "5 ,000 MT BLE DE MEUNERIE -ORIGINE LITUANIE - EN VRAC SUIVANT FACTURE PROFORMA …" at bounding box center [1018, 638] width 1022 height 71
click at [1131, 628] on textarea "5 ,000 MT BLE DE MEUNERIE -ORIGINE LITUANIE - EN VRAC SUIVANT FACTURE PROFORMA …" at bounding box center [1018, 638] width 1022 height 71
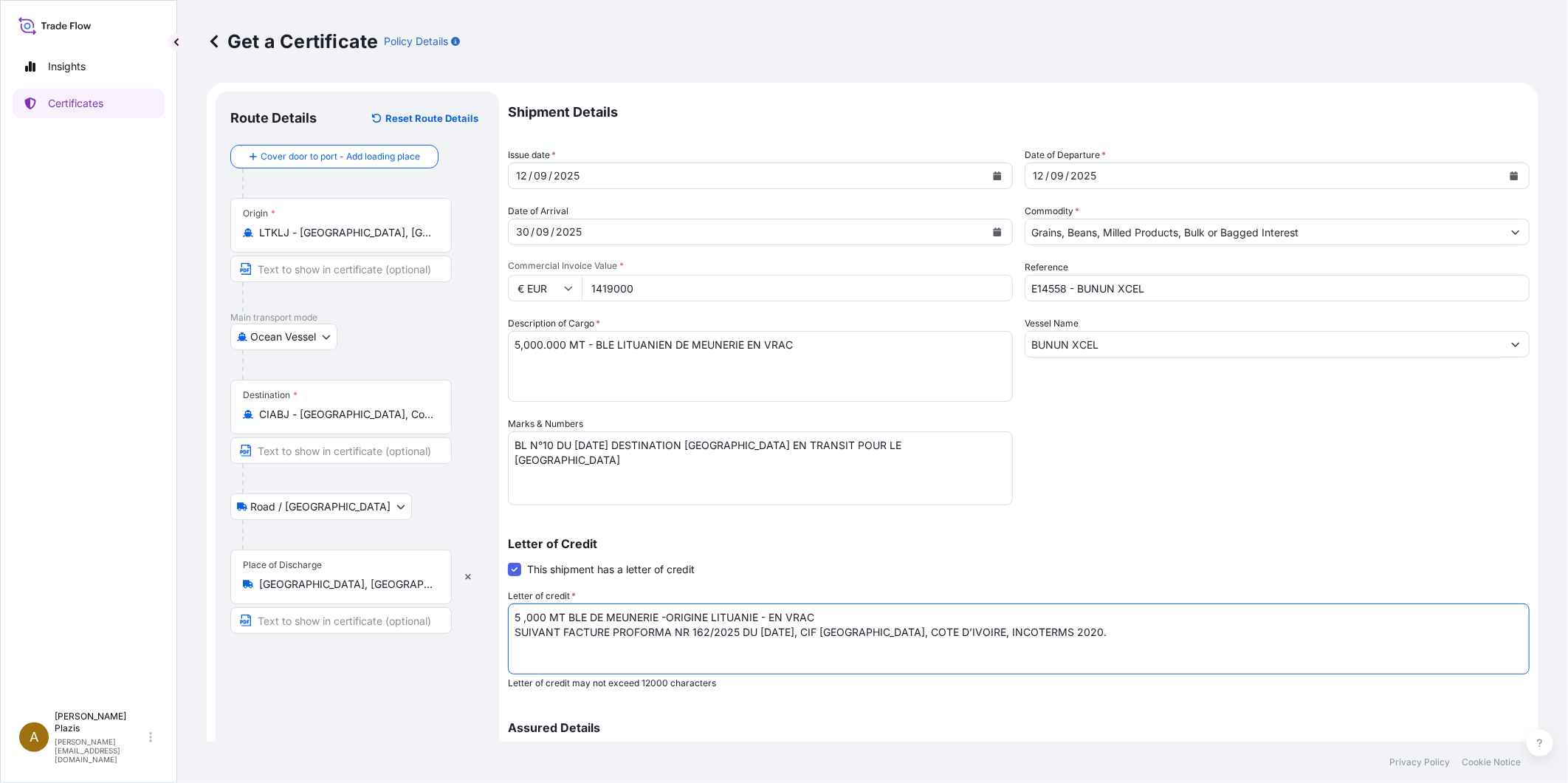
type textarea "5 ,000 MT BLE DE MEUNERIE -ORIGINE LITUANIE - EN VRAC SUIVANT FACTURE PROFORMA …"
drag, startPoint x: 1097, startPoint y: 629, endPoint x: 498, endPoint y: 601, distance: 599.7
click at [498, 601] on form "Route Details Reset Route Details Cover door to port - Add loading place Place …" at bounding box center [872, 492] width 1331 height 819
drag, startPoint x: 806, startPoint y: 345, endPoint x: 394, endPoint y: 345, distance: 412.0
click at [394, 345] on form "Route Details Reset Route Details Cover door to port - Add loading place Place …" at bounding box center [872, 492] width 1331 height 819
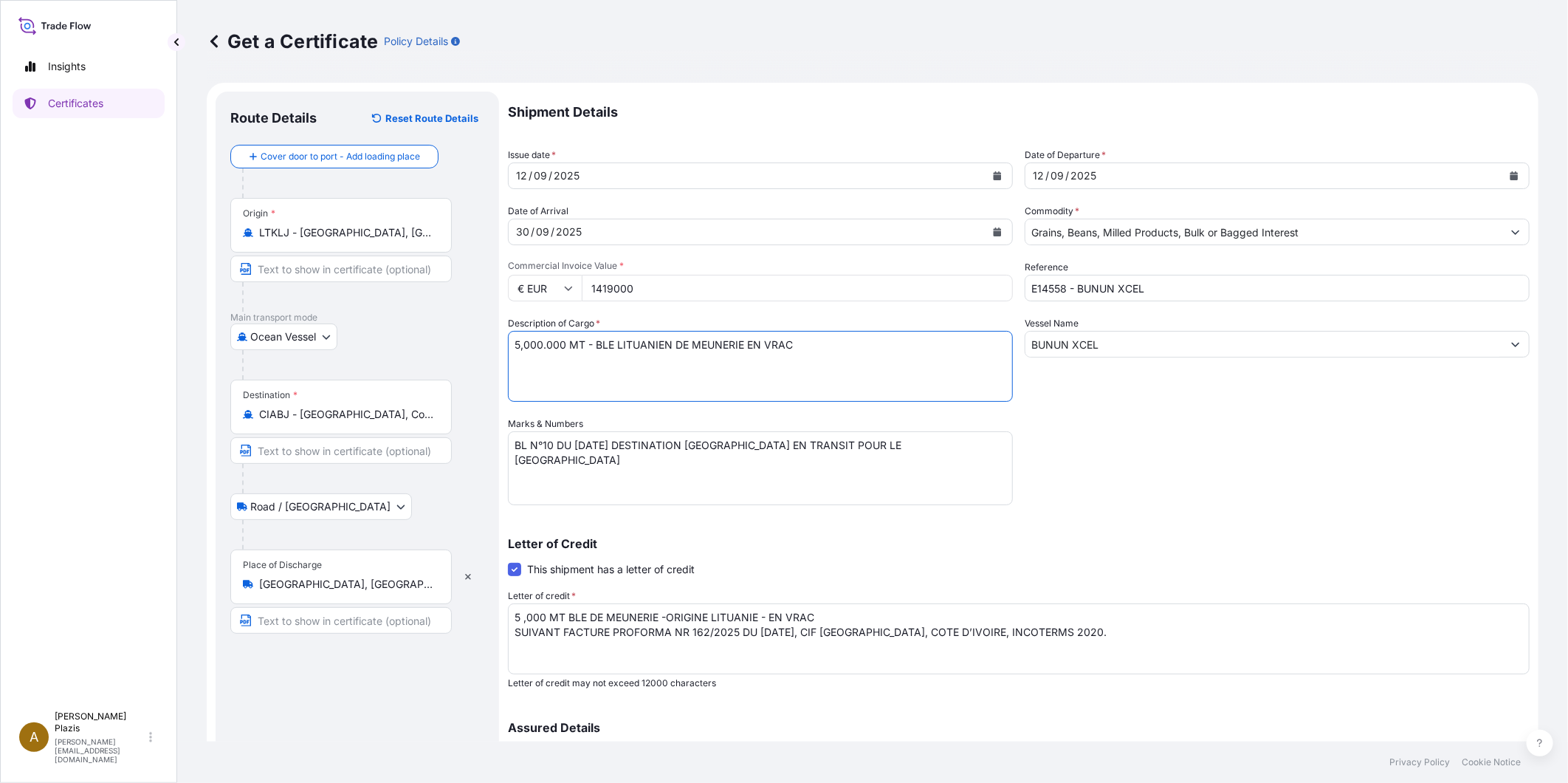
paste textarea ",000 MT BLE DE MEUNERIE -ORIGINE LITUANIE - EN VRAC SUIVANT FACTURE PROFORMA NR…"
click at [527, 345] on textarea "4,000.000 MT - BLE LITUANIEN DE MEUNERIE EN VRAC" at bounding box center [760, 366] width 505 height 71
type textarea "5,000 MT BLE DE MEUNERIE -ORIGINE LITUANIE - EN VRAC SUIVANT FACTURE PROFORMA N…"
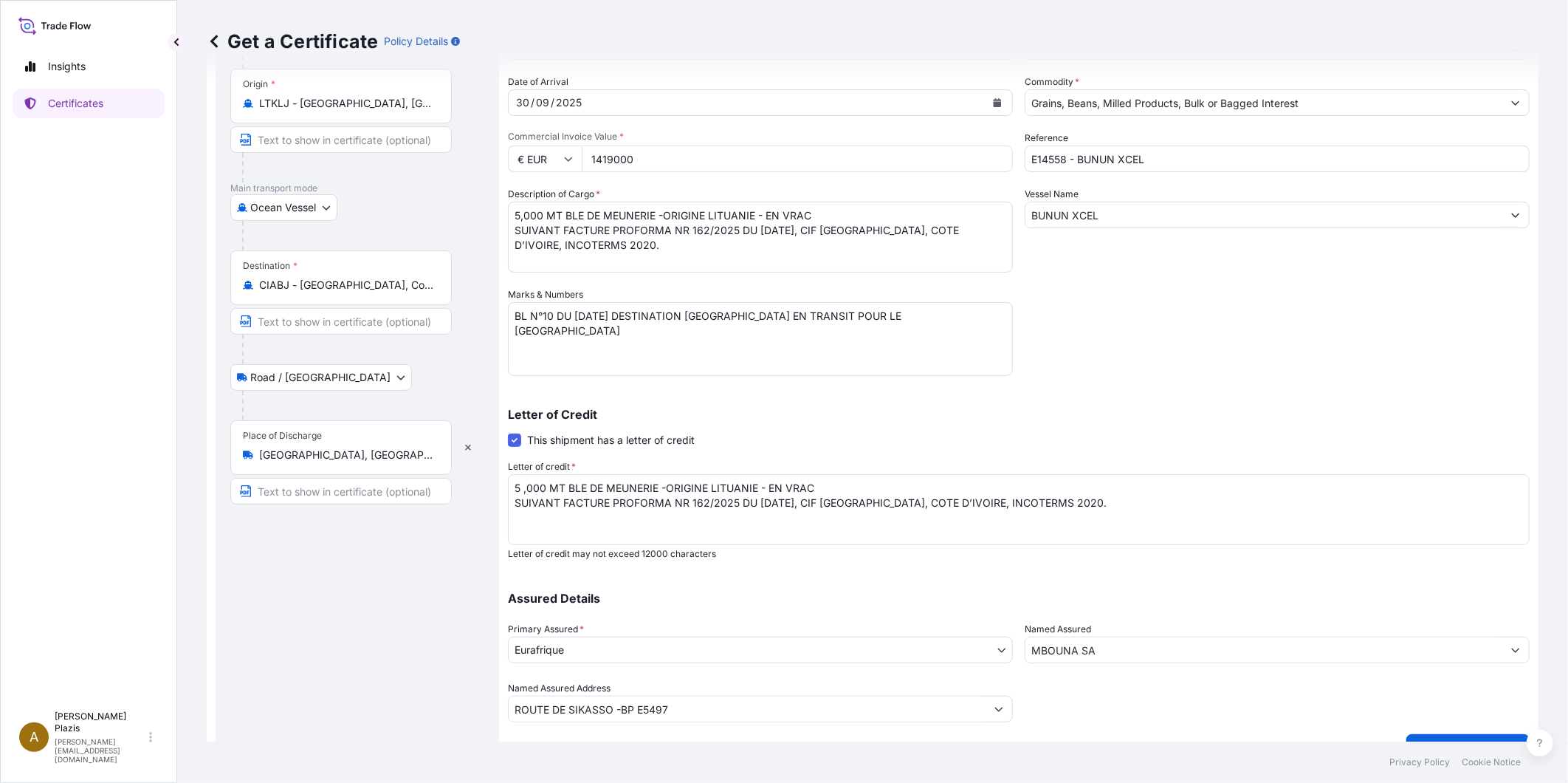
scroll to position [164, 0]
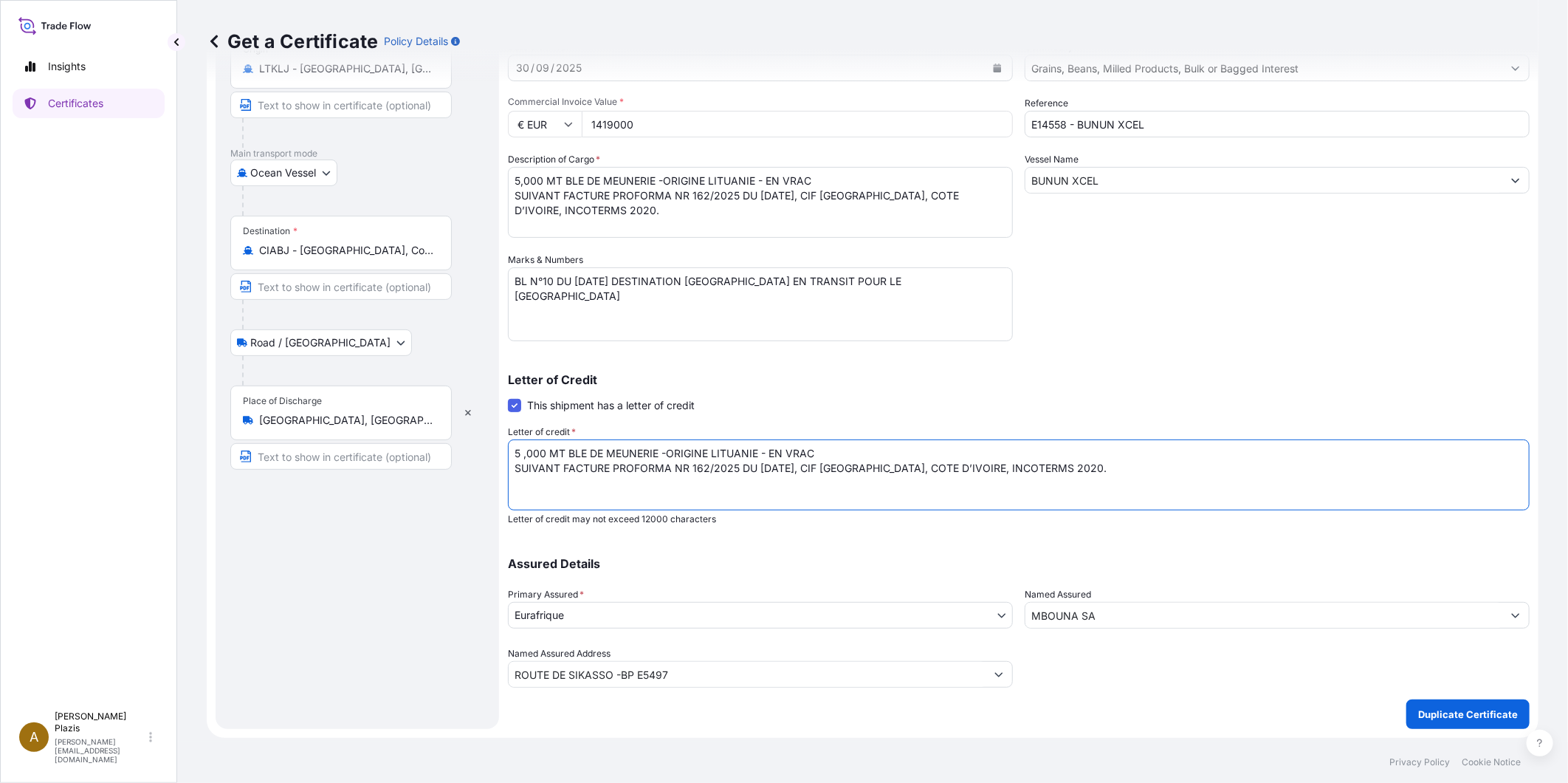
drag, startPoint x: 1005, startPoint y: 473, endPoint x: 463, endPoint y: 459, distance: 542.2
click at [463, 459] on form "Route Details Reset Route Details Cover door to port - Add loading place Place …" at bounding box center [872, 328] width 1331 height 819
type textarea "CERTIFICAT D'ASSURANCE TOUS RISQUES COUVRANT 110PCT DE LA VALEUR CIF DE LA MARC…"
click at [719, 561] on p "Assured Details" at bounding box center [1018, 563] width 1022 height 11
click at [1180, 616] on input "MBOUNA SA" at bounding box center [1264, 615] width 477 height 26
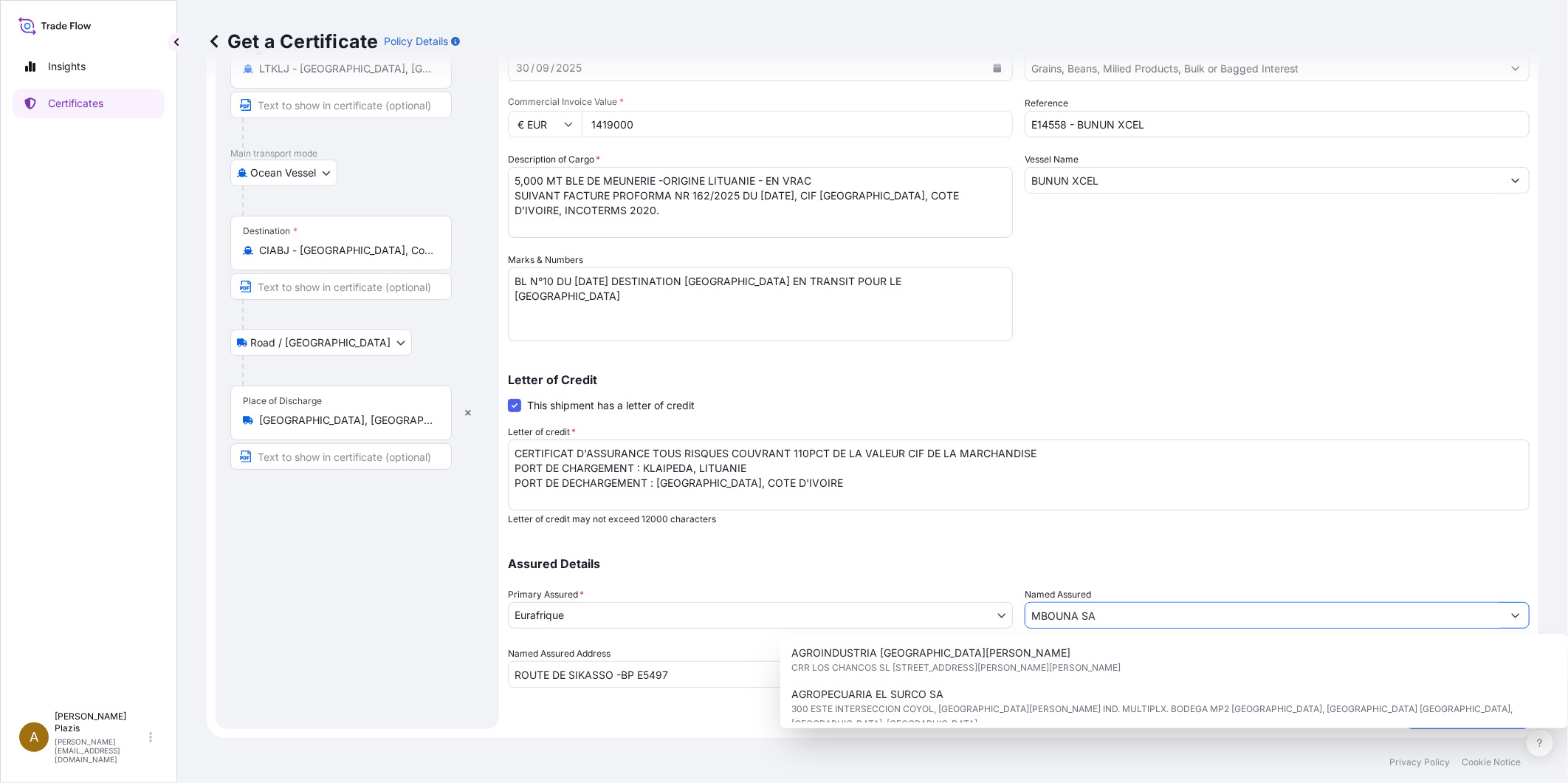
drag, startPoint x: 1011, startPoint y: 617, endPoint x: 886, endPoint y: 617, distance: 125.0
click at [886, 617] on div "Assured Details Primary Assured * Eurafrique Eurafrique Named Assured [PERSON_N…" at bounding box center [1018, 614] width 1022 height 147
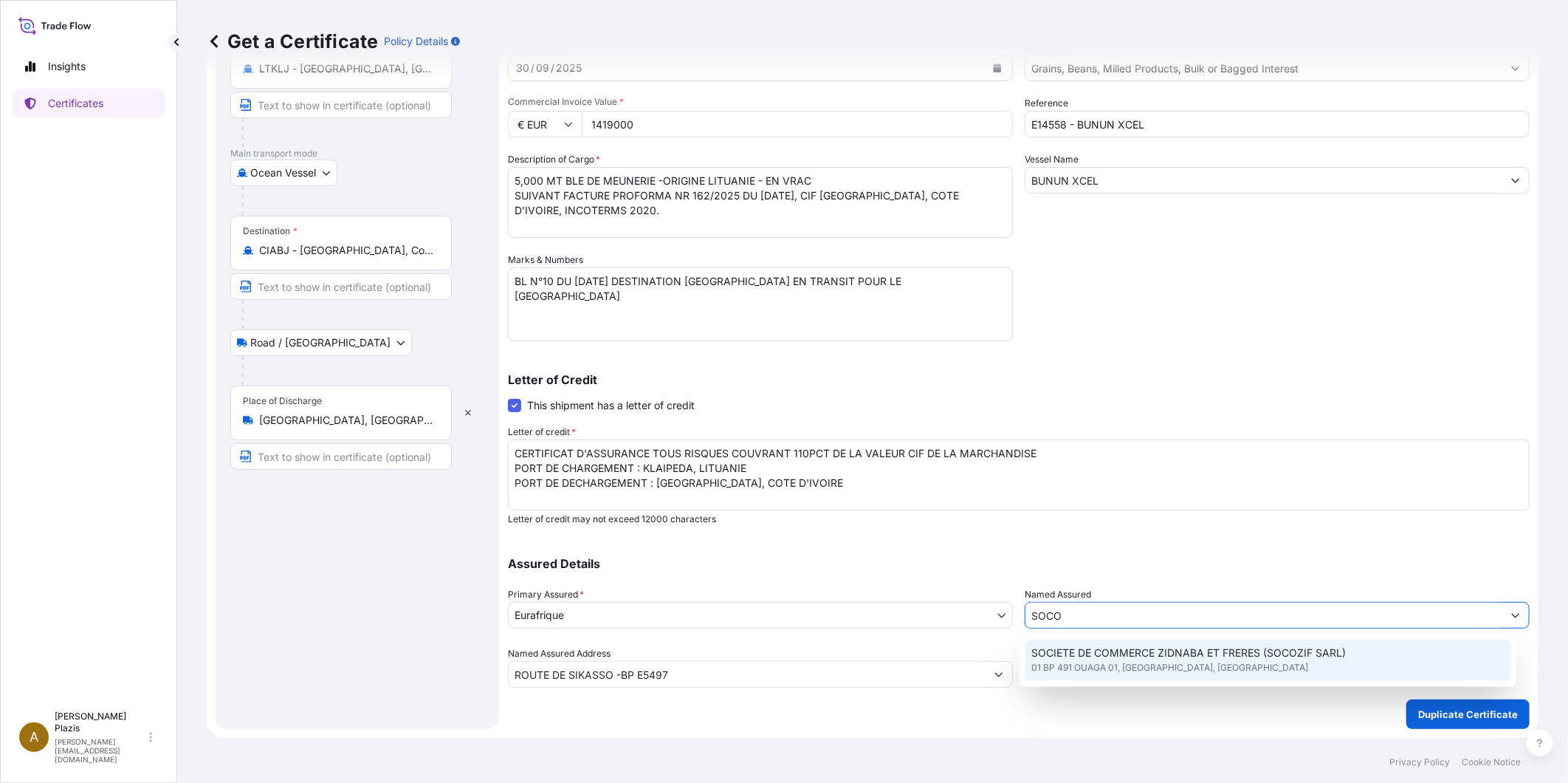
click at [1074, 655] on span "SOCIETE DE COMMERCE ZIDNABA ET FRERES (SOCOZIF SARL)" at bounding box center [1188, 652] width 315 height 15
type input "SOCIETE DE COMMERCE ZIDNABA ET FRERES (SOCOZIF SARL)"
type input "01 BP 491 OUAGA 01"
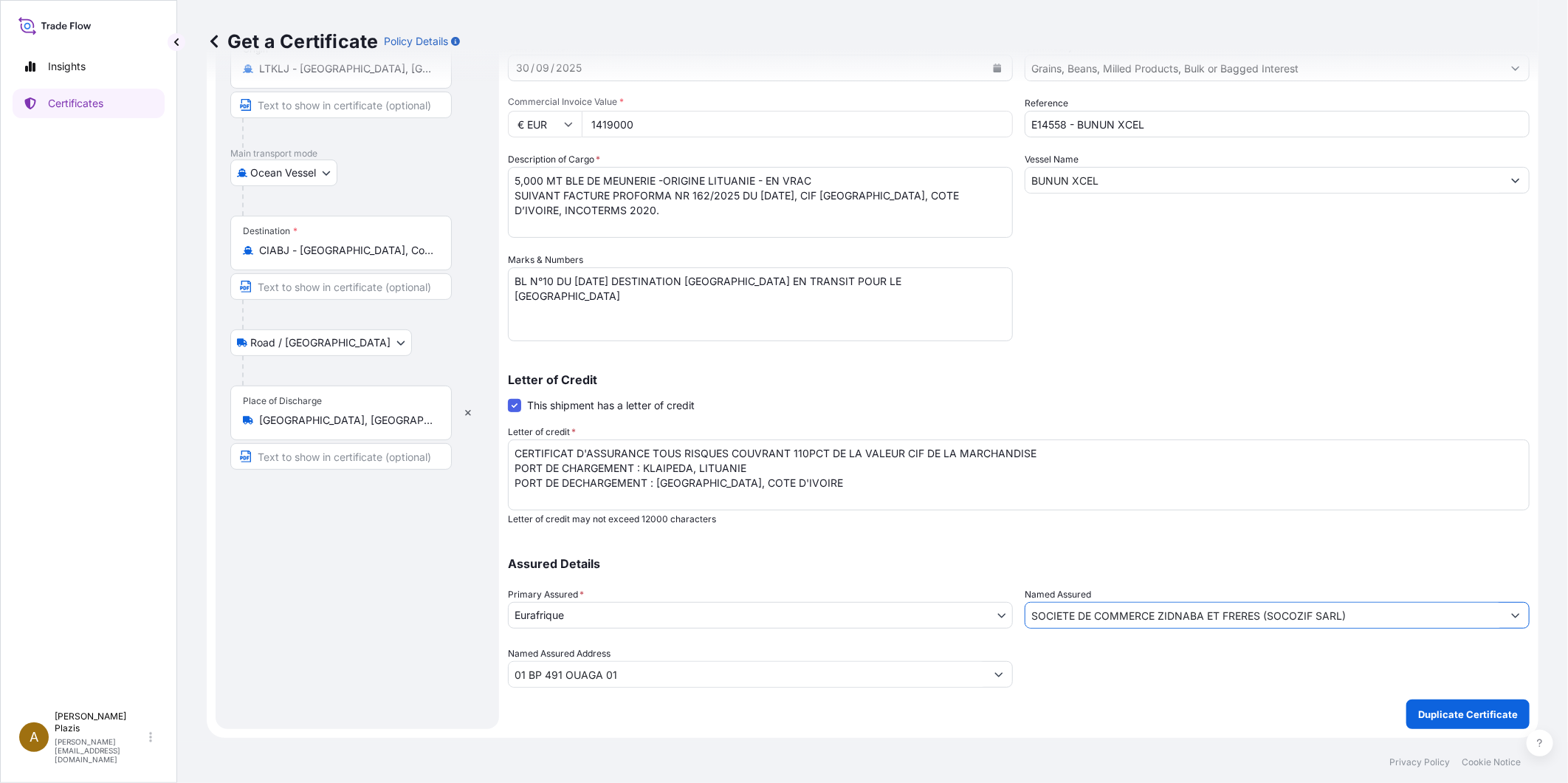
type input "SOCIETE DE COMMERCE ZIDNABA ET FRERES (SOCOZIF SARL)"
click at [1194, 678] on div at bounding box center [1277, 666] width 505 height 41
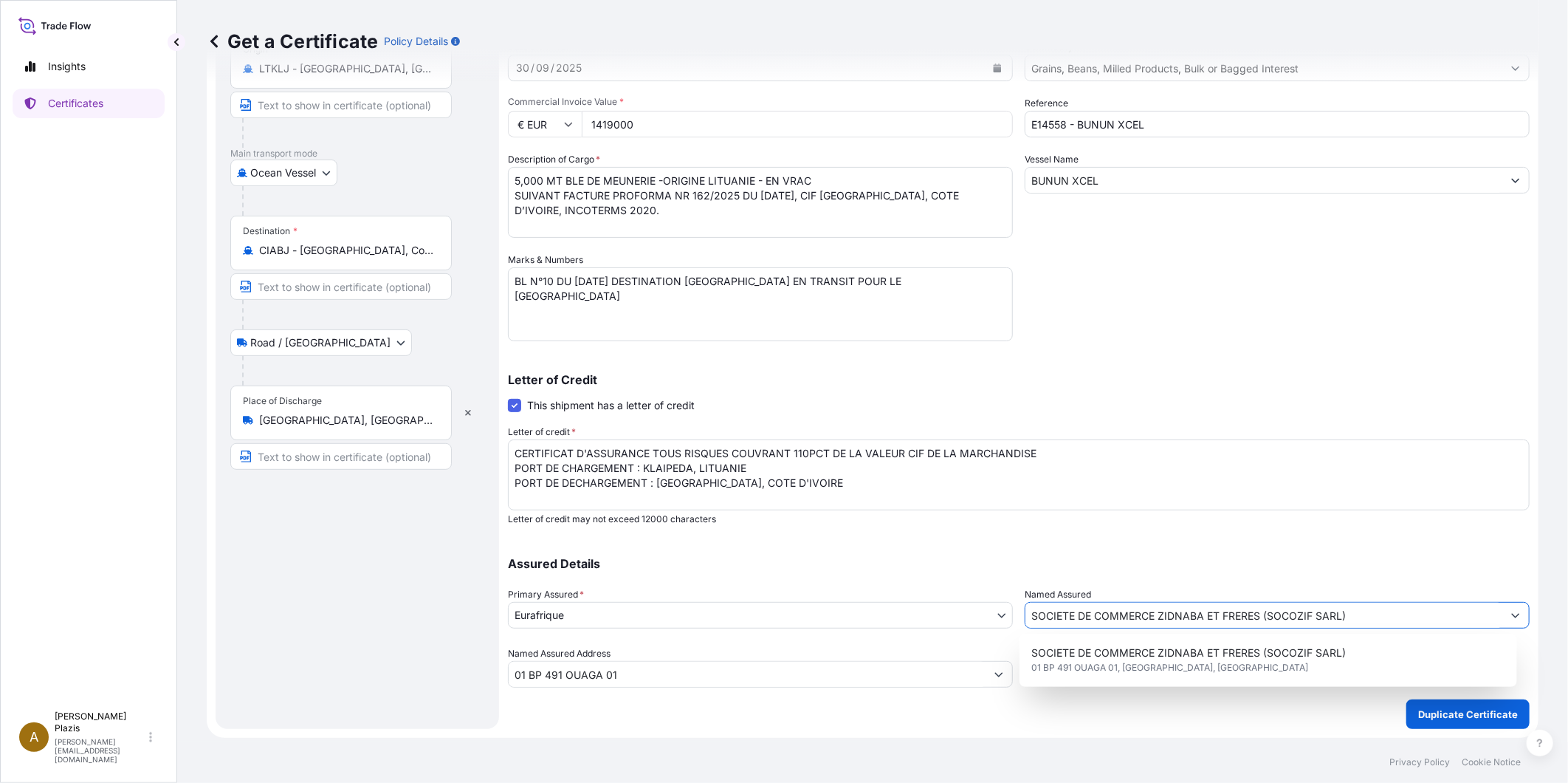
click at [1133, 610] on input "SOCIETE DE COMMERCE ZIDNABA ET FRERES (SOCOZIF SARL)" at bounding box center [1264, 615] width 477 height 26
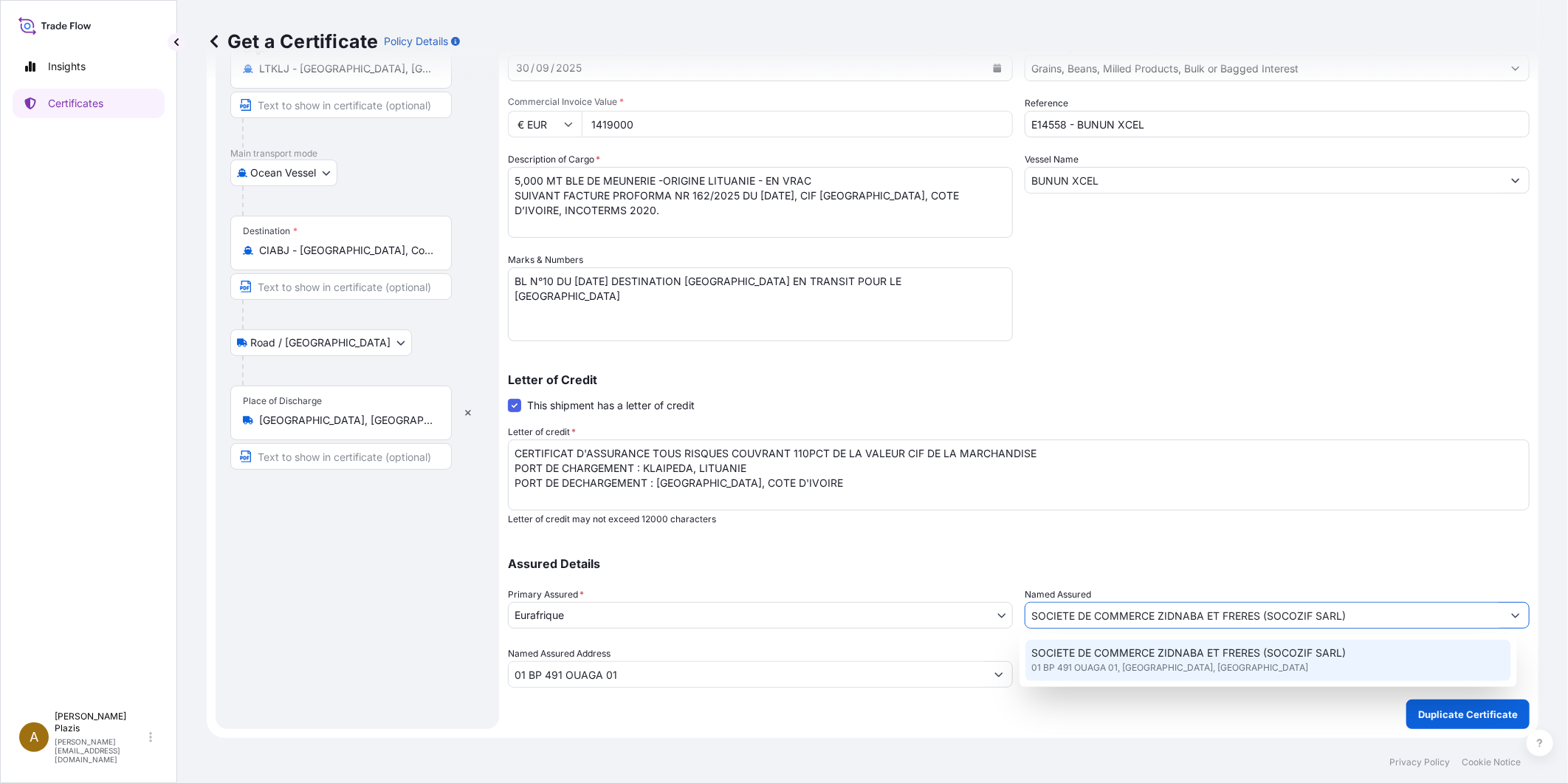
click at [1161, 667] on span "01 BP 491 OUAGA 01, [GEOGRAPHIC_DATA], [GEOGRAPHIC_DATA]" at bounding box center [1170, 667] width 277 height 15
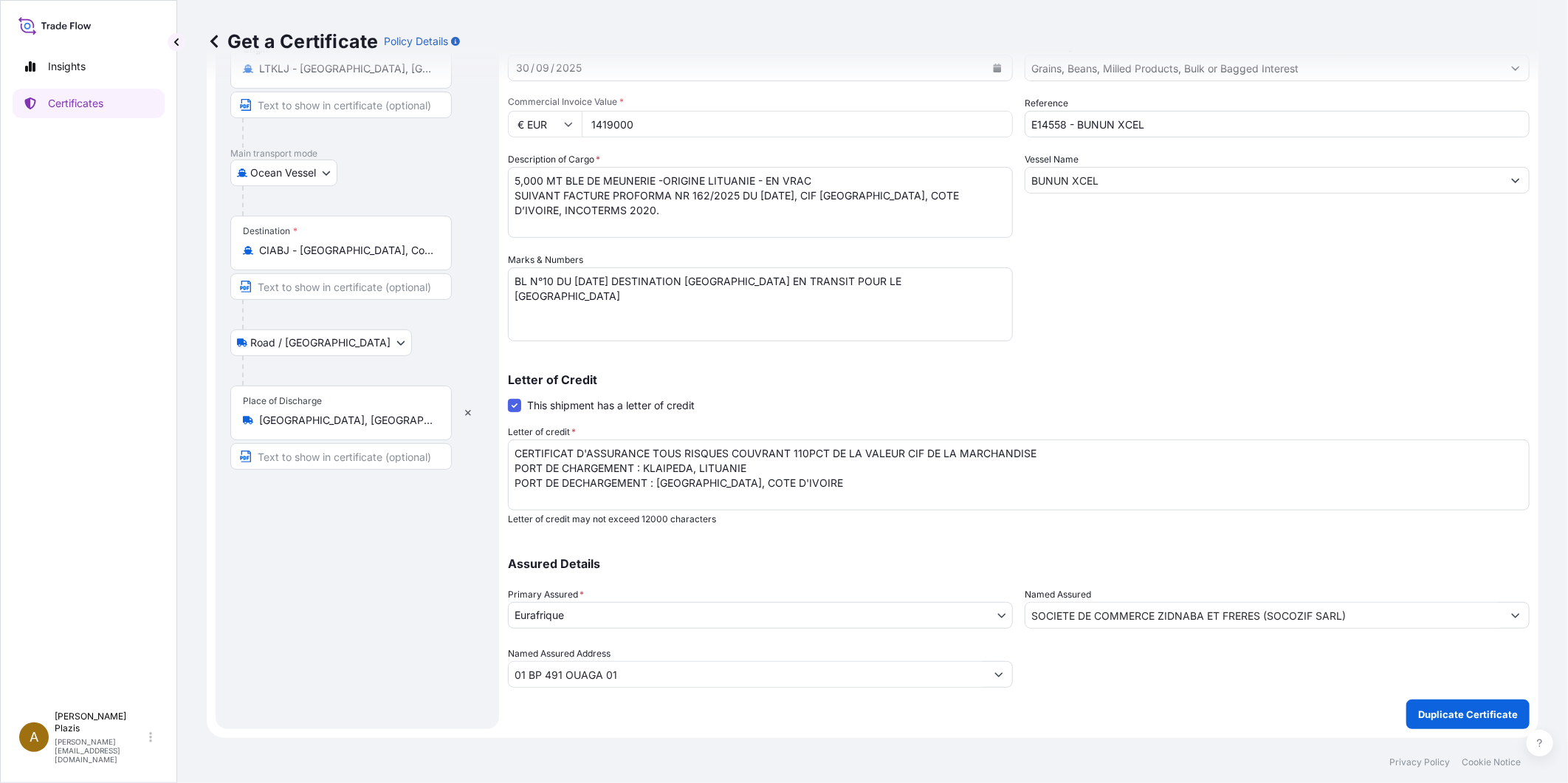
click at [1159, 695] on div "Shipment Details Issue date * [DATE] Date of Departure * [DATE] Date of Arrival…" at bounding box center [1018, 328] width 1022 height 801
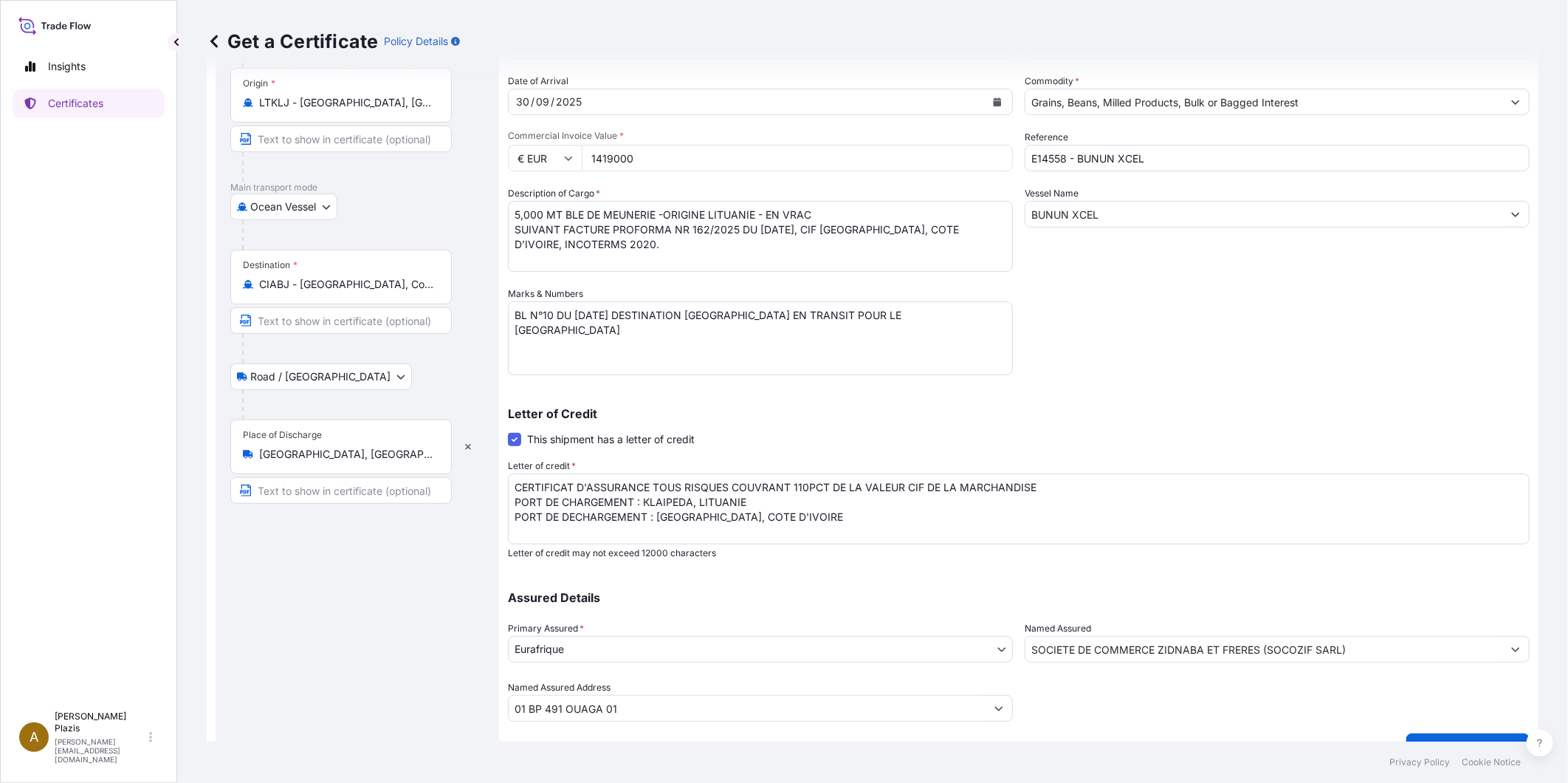
scroll to position [328, 0]
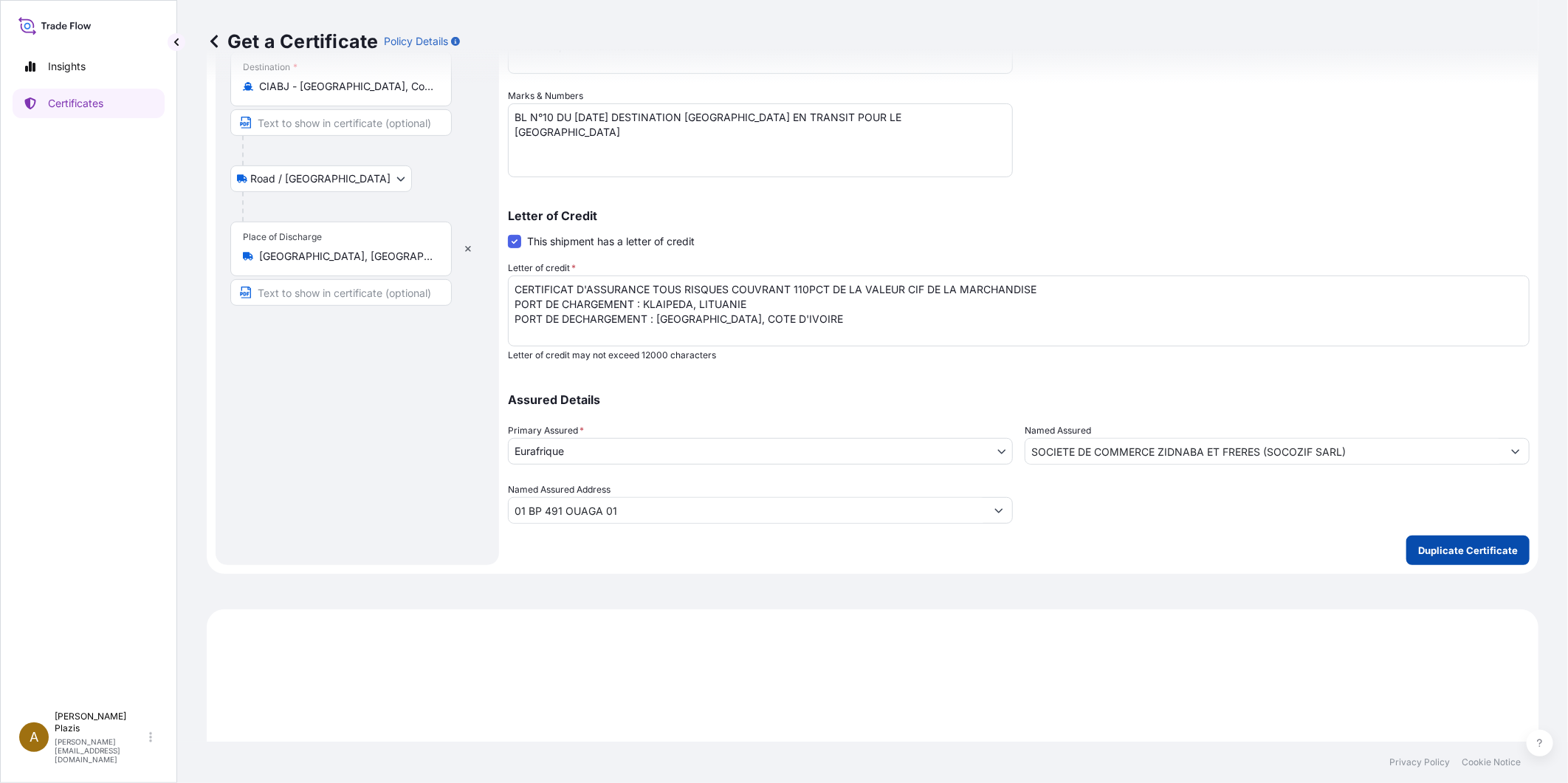
click at [1430, 545] on p "Duplicate Certificate" at bounding box center [1468, 550] width 100 height 15
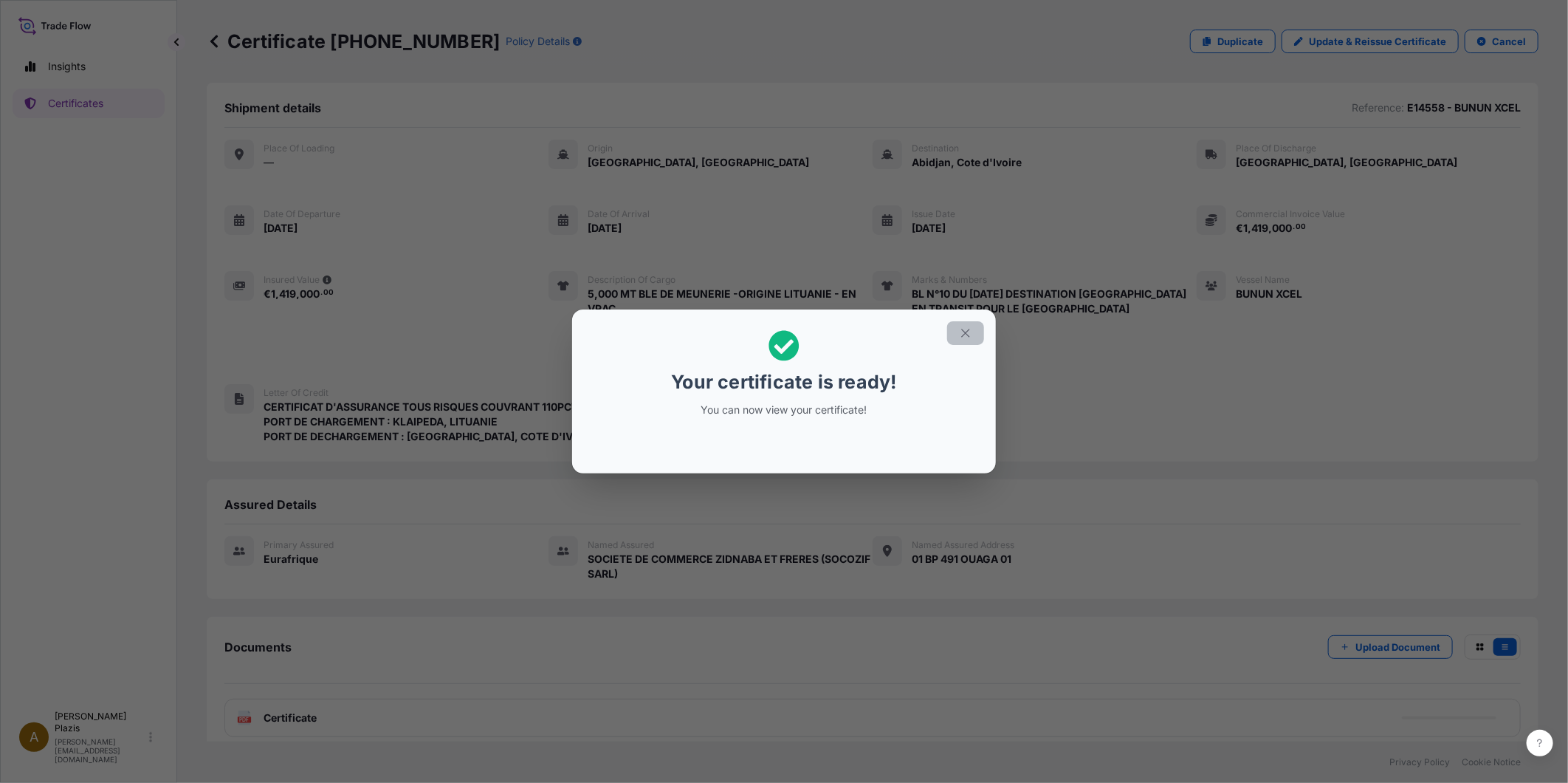
click at [969, 334] on icon "button" at bounding box center [965, 332] width 13 height 13
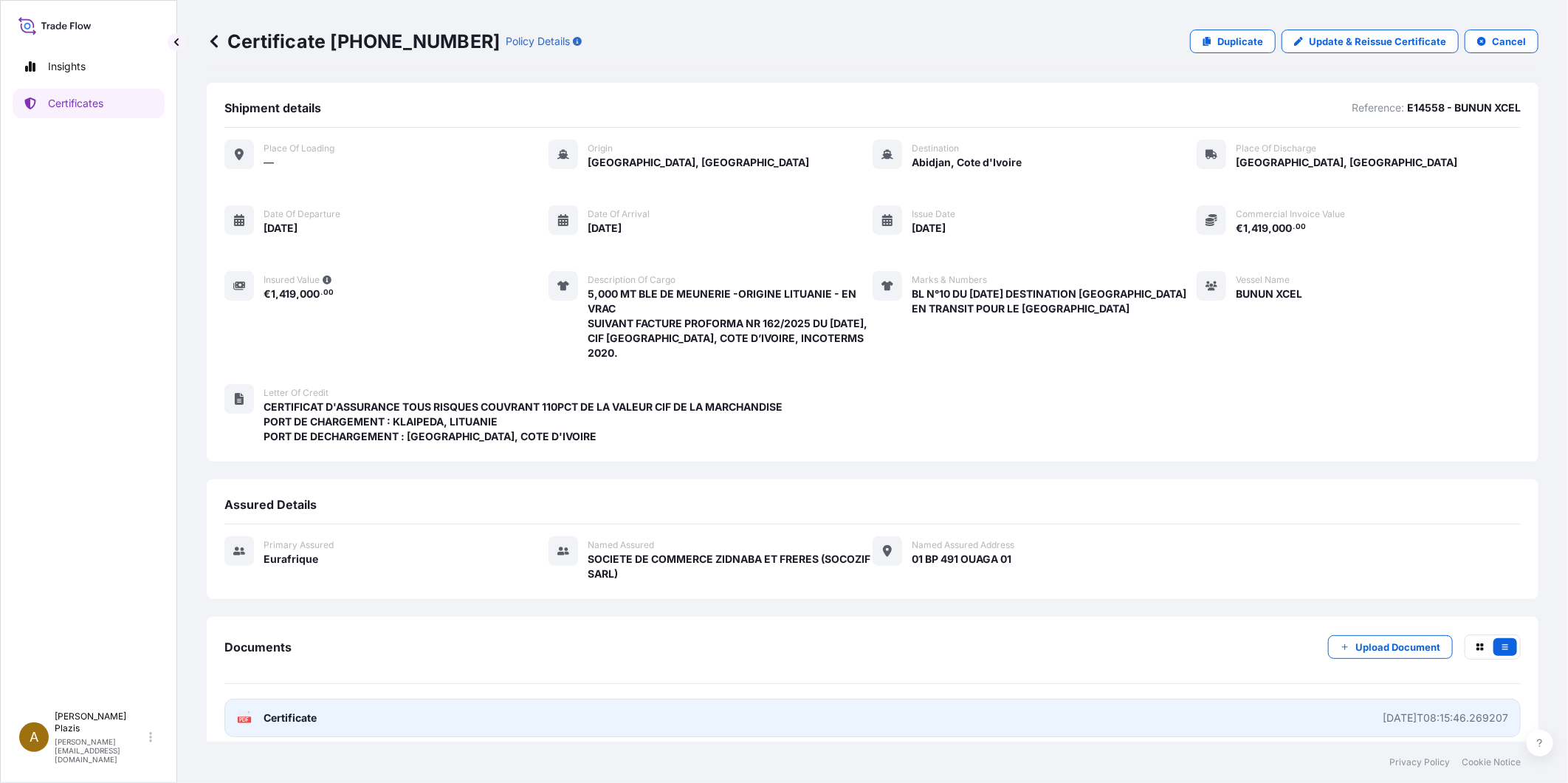
click at [1472, 719] on div "[DATE]T08:15:46.269207" at bounding box center [1445, 717] width 125 height 15
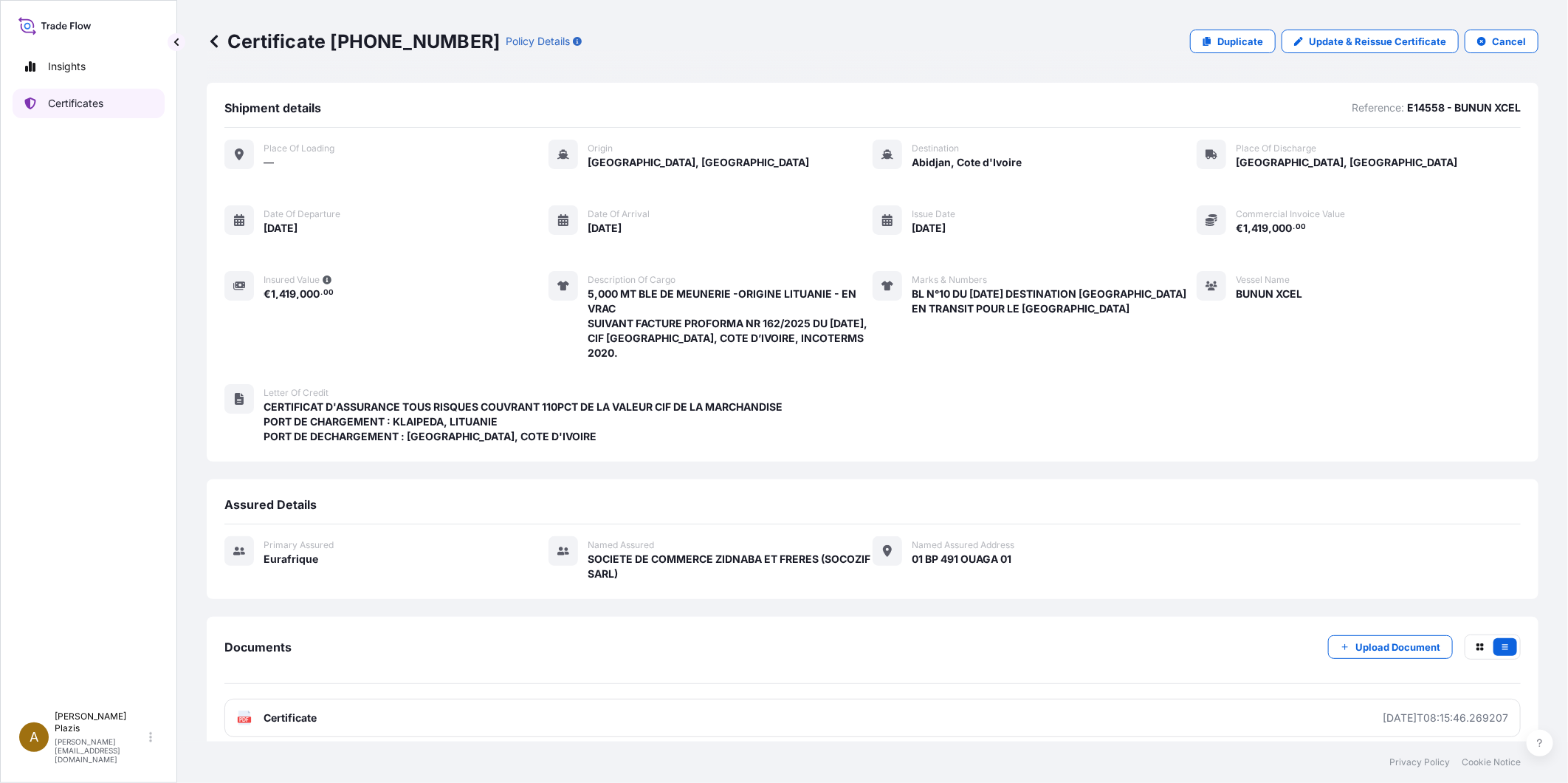
click at [63, 99] on p "Certificates" at bounding box center [75, 103] width 55 height 15
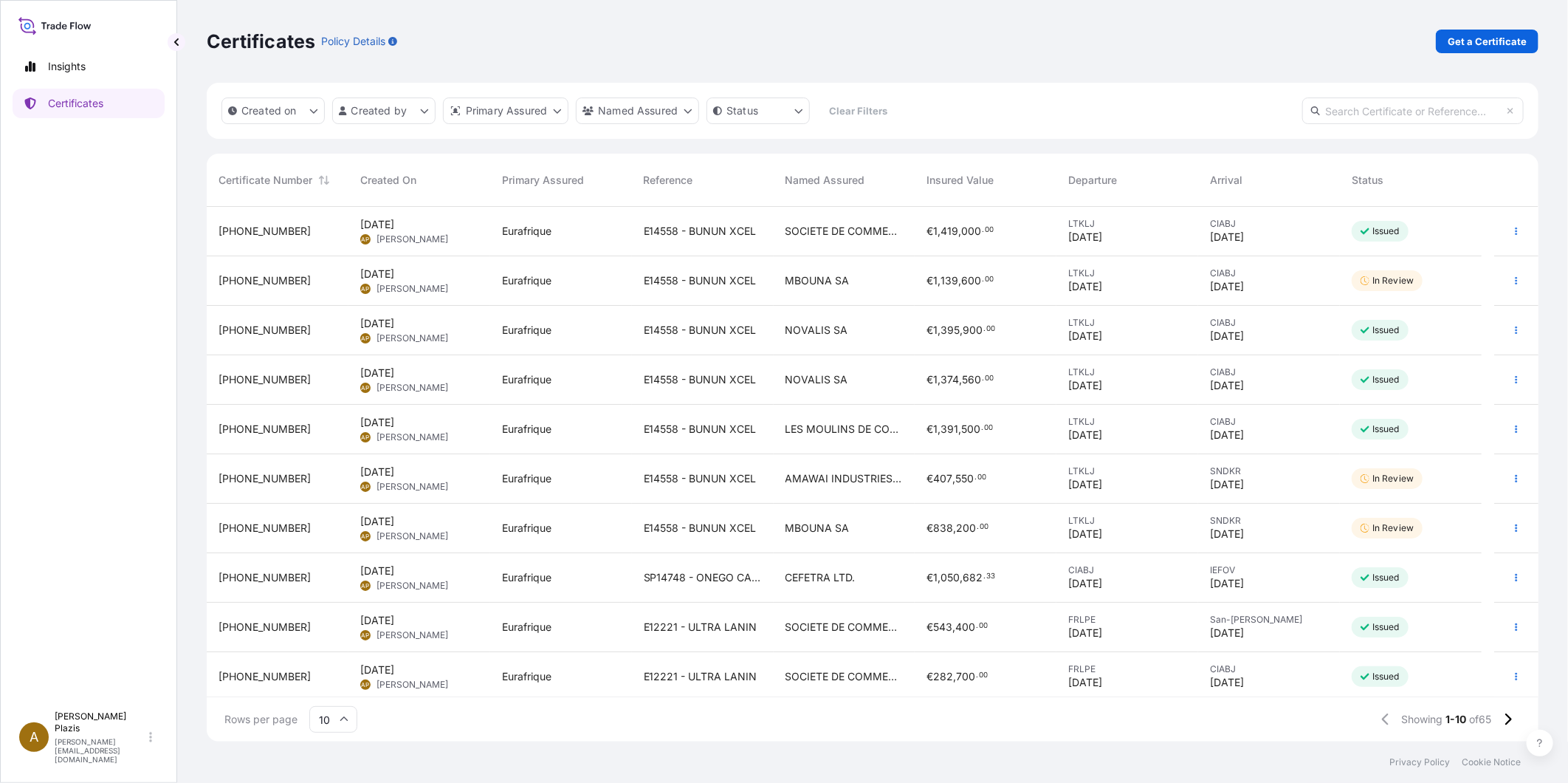
scroll to position [4, 0]
